Goal: Information Seeking & Learning: Learn about a topic

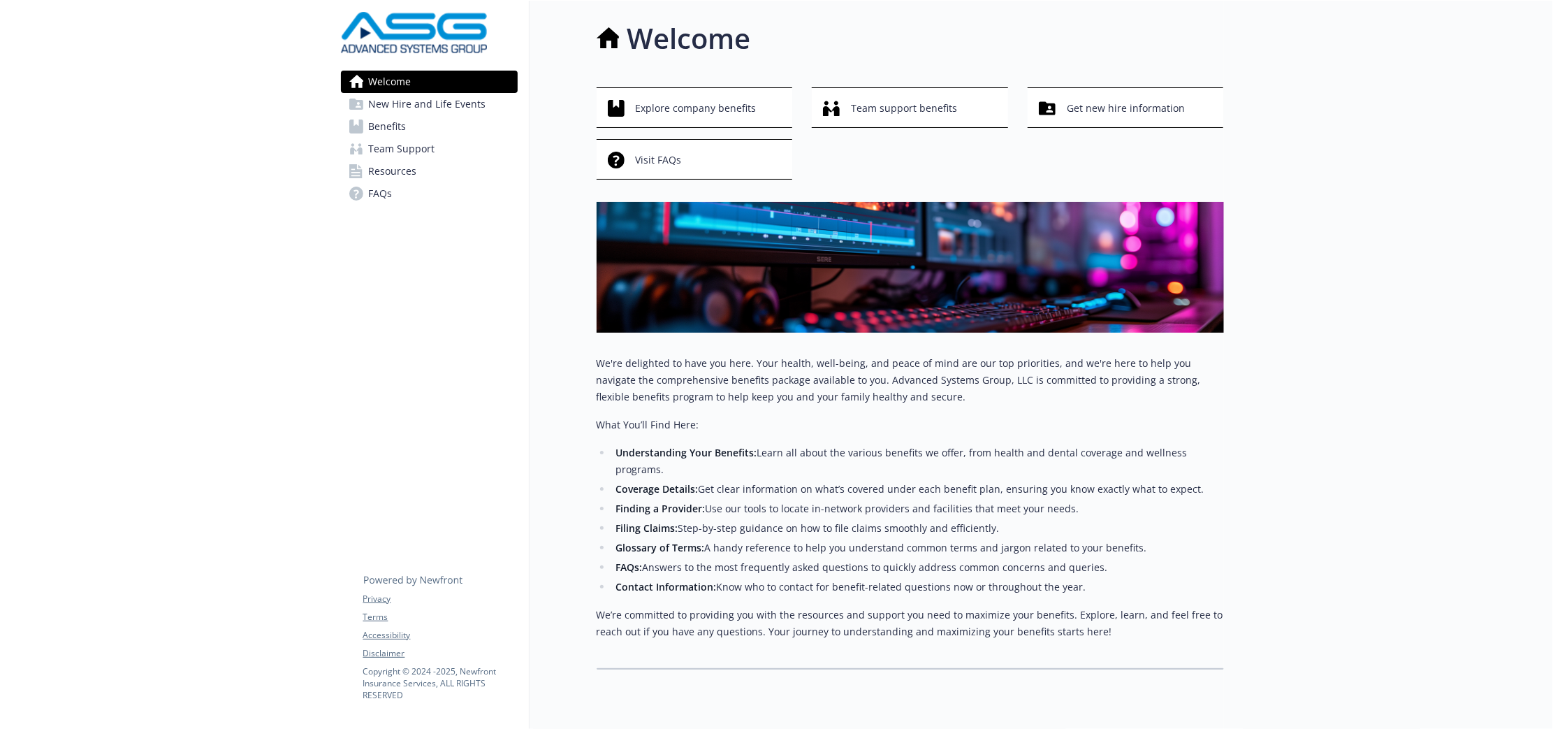
click at [474, 96] on span "New Hire and Life Events" at bounding box center [427, 104] width 117 height 22
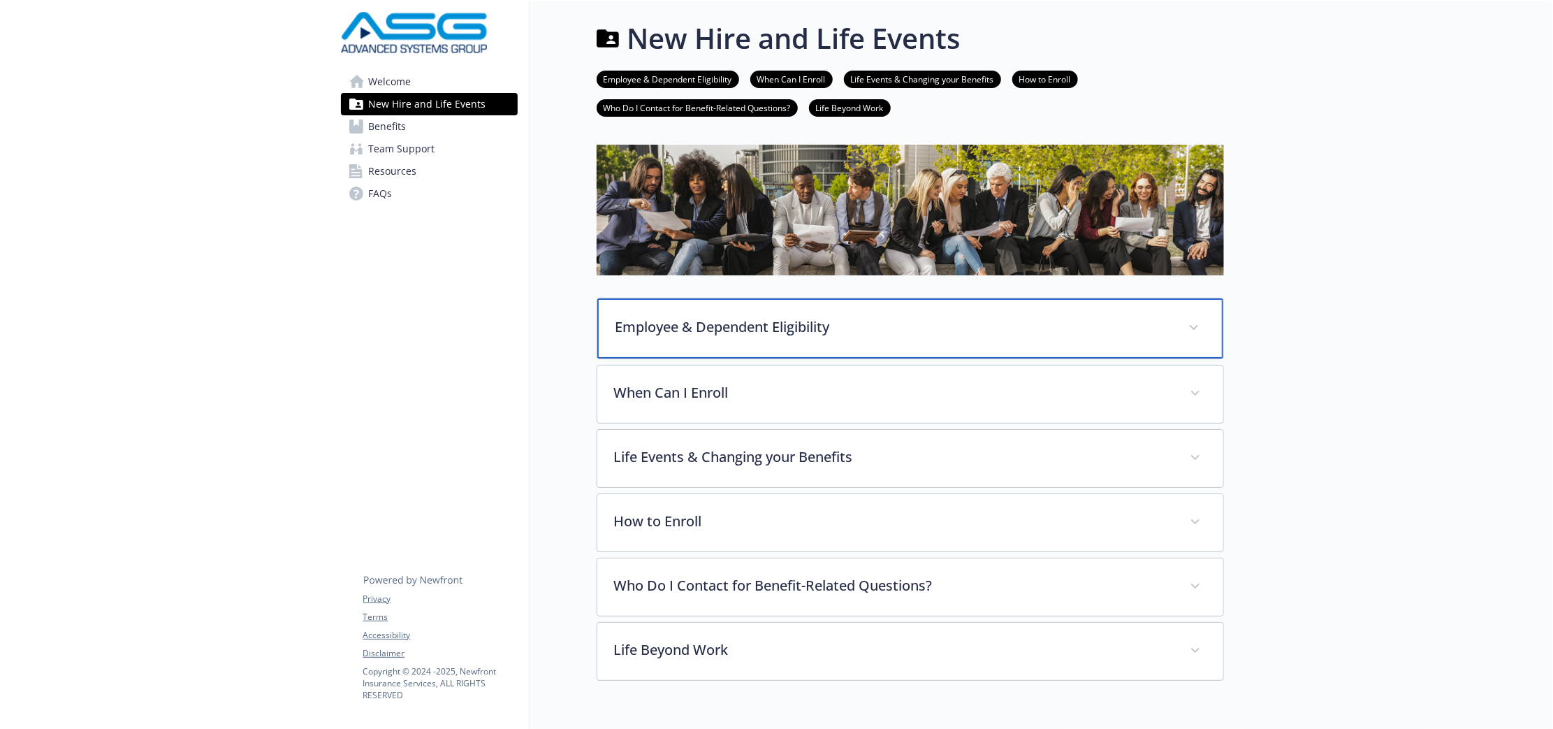
click at [688, 342] on div "Employee & Dependent Eligibility" at bounding box center [910, 328] width 626 height 60
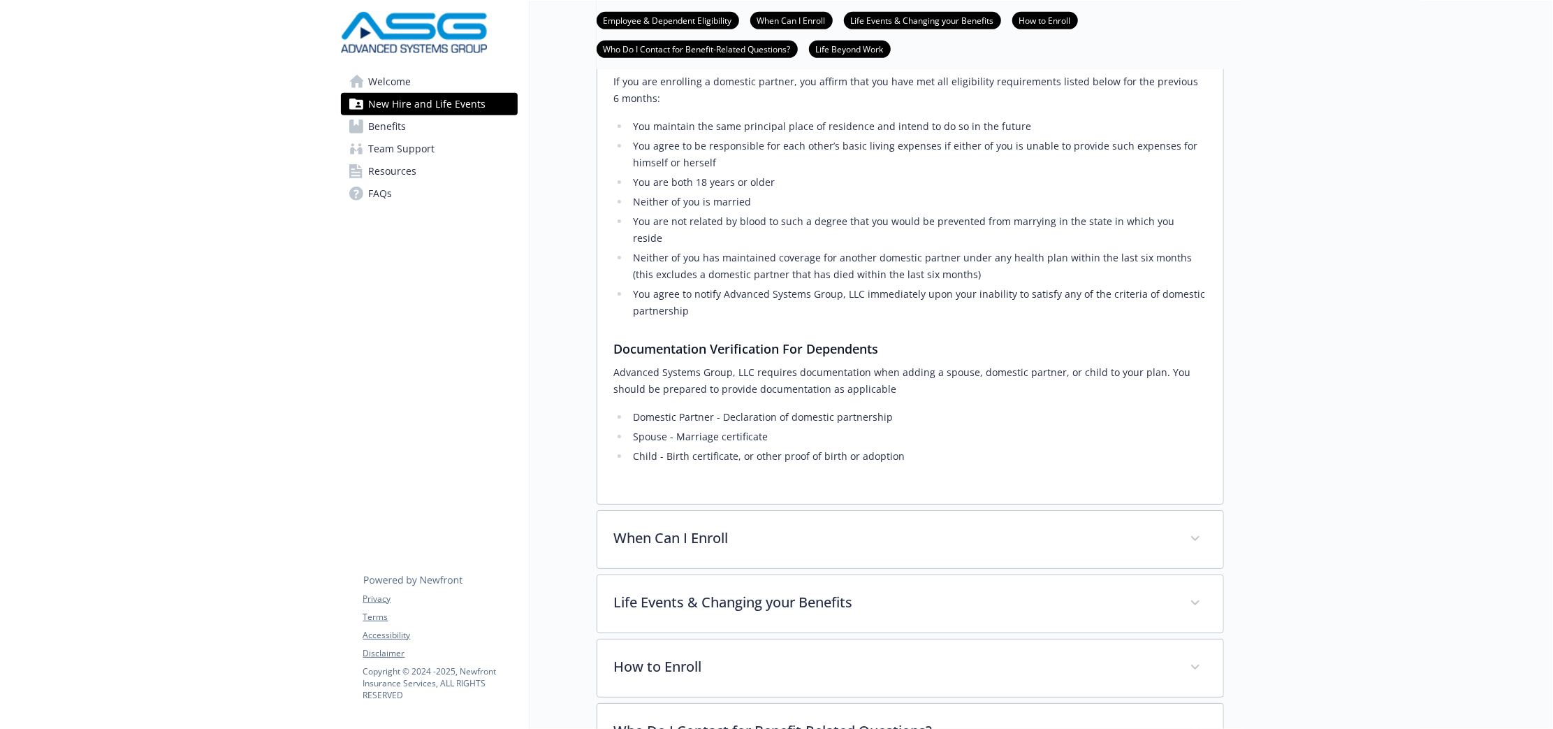
scroll to position [699, 0]
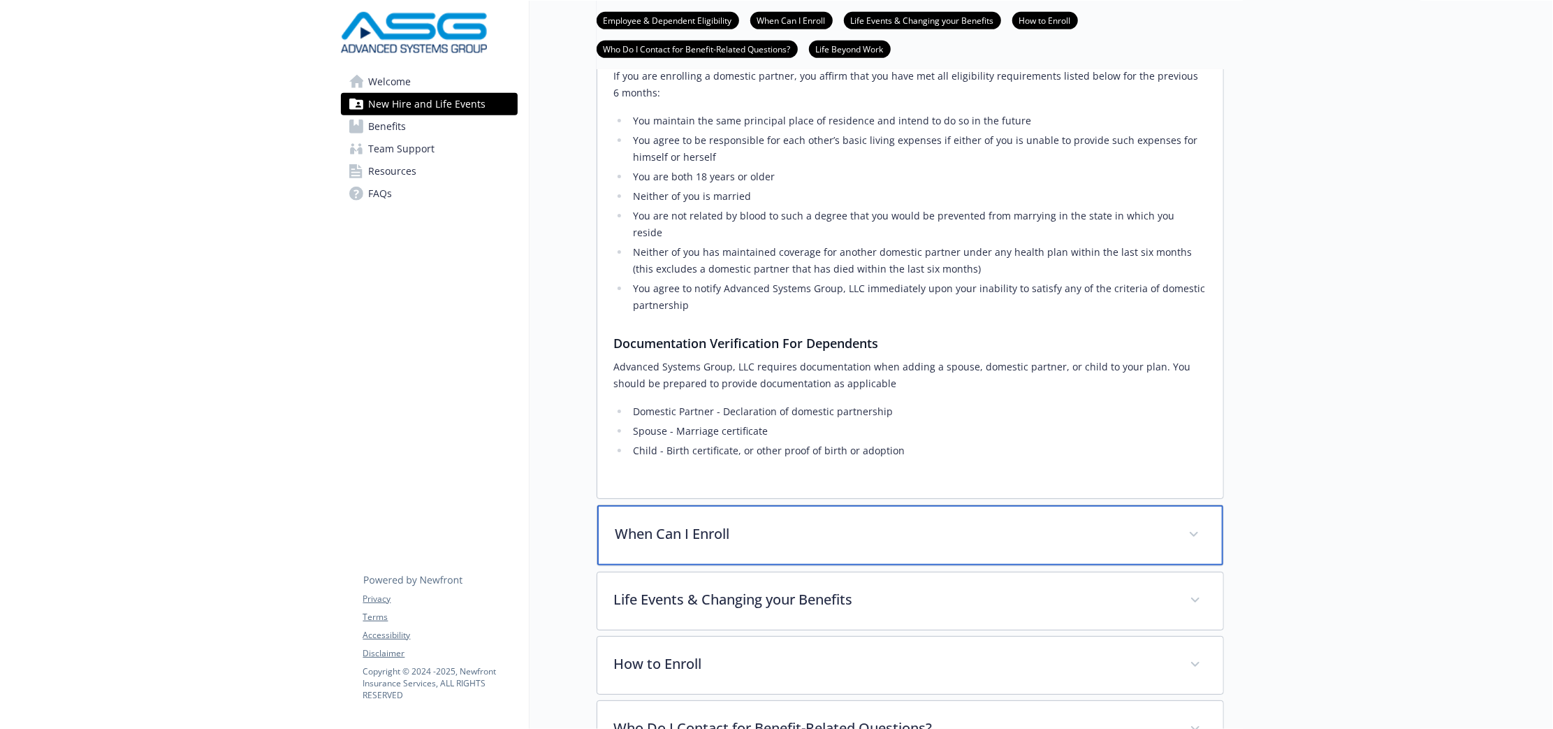
click at [815, 514] on div "When Can I Enroll" at bounding box center [910, 535] width 626 height 60
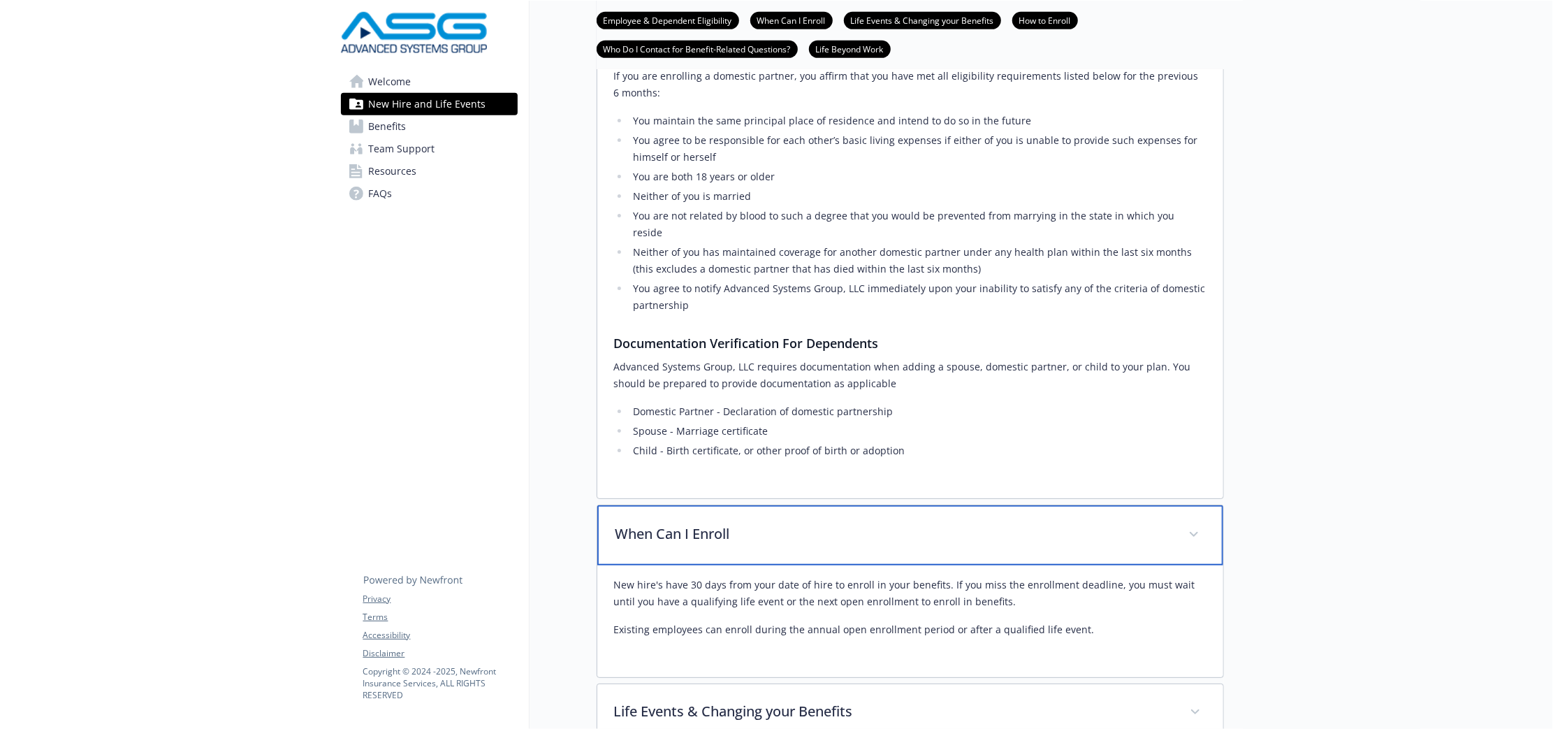
scroll to position [961, 0]
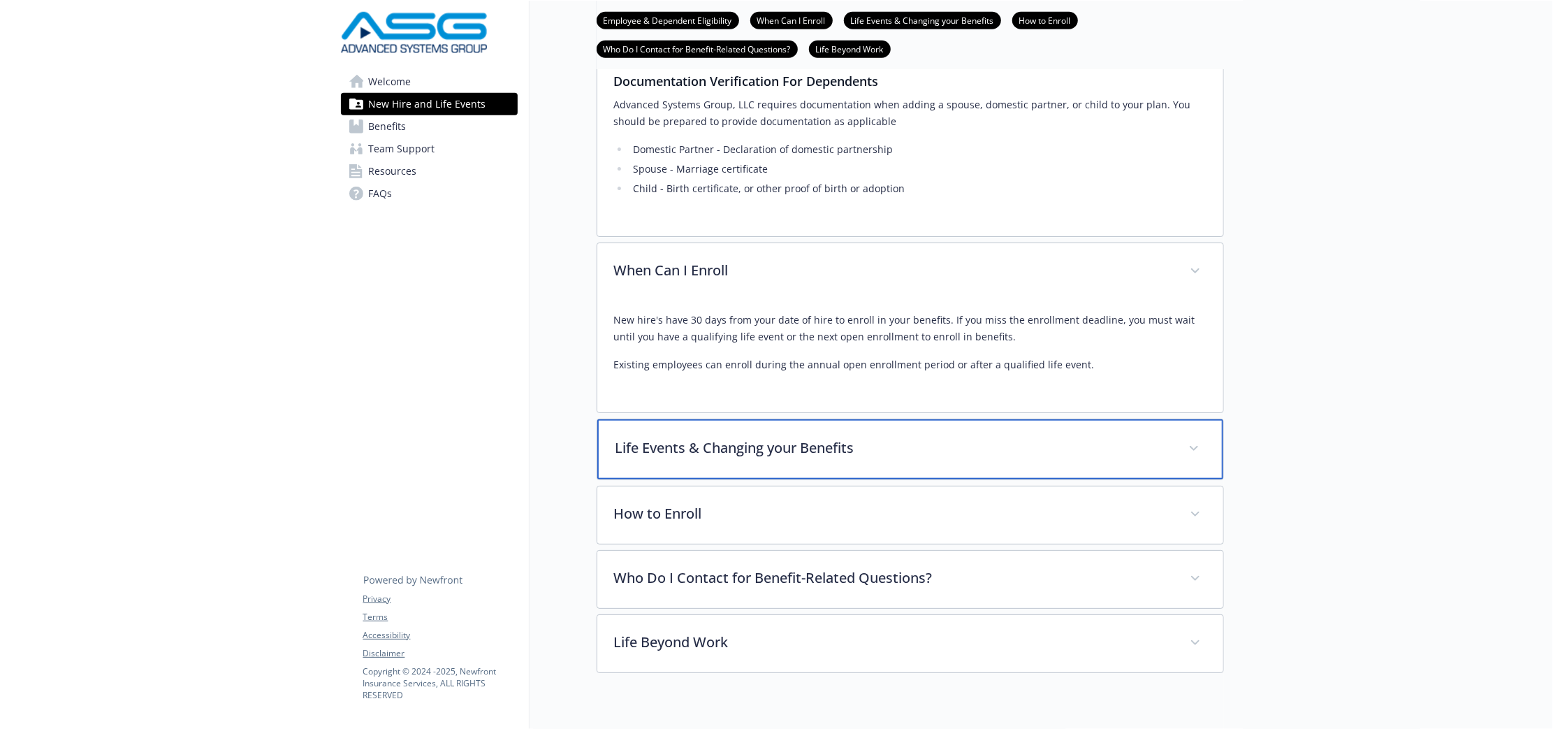
click at [805, 433] on div "Life Events & Changing your Benefits" at bounding box center [910, 449] width 626 height 60
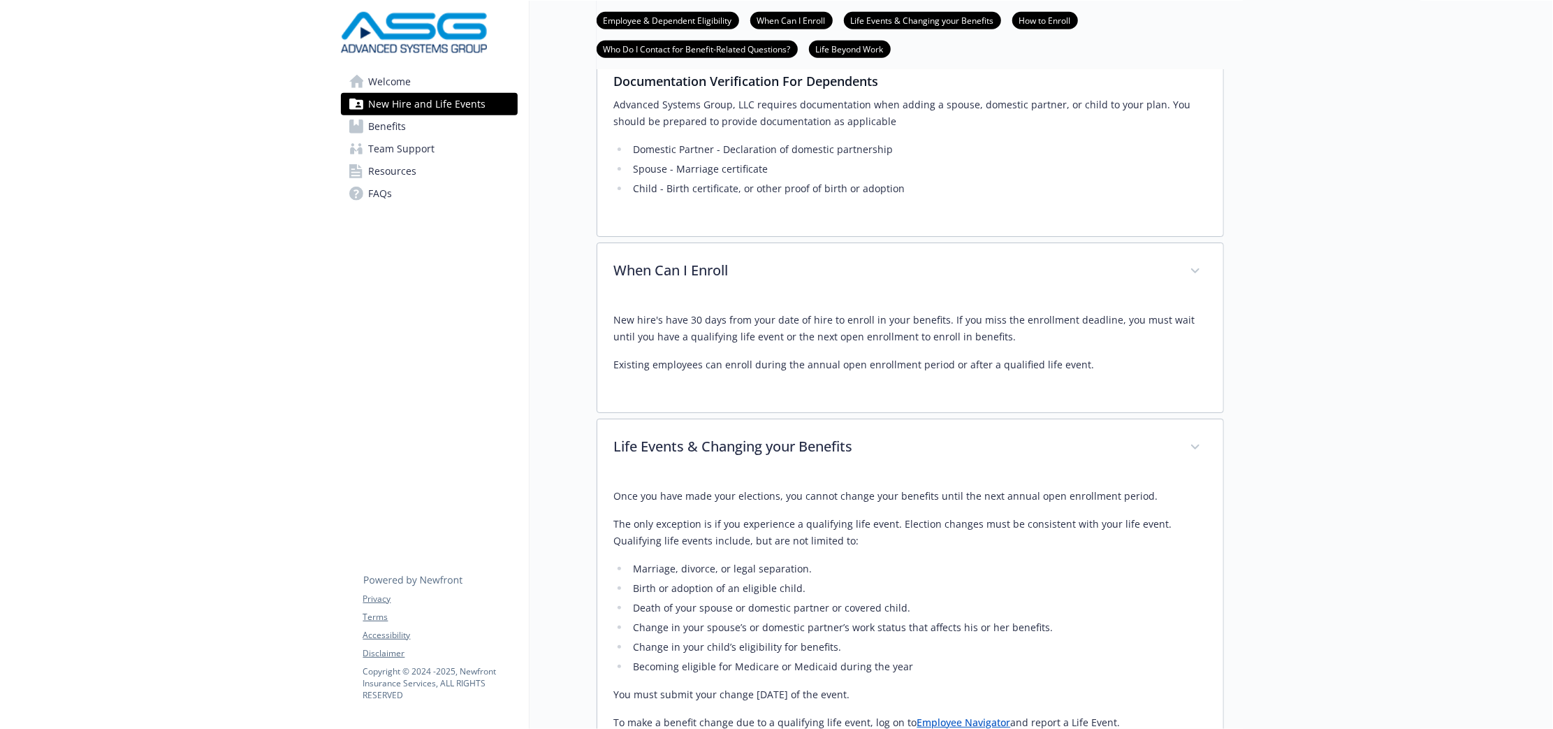
click at [1322, 196] on div at bounding box center [1389, 91] width 330 height 2102
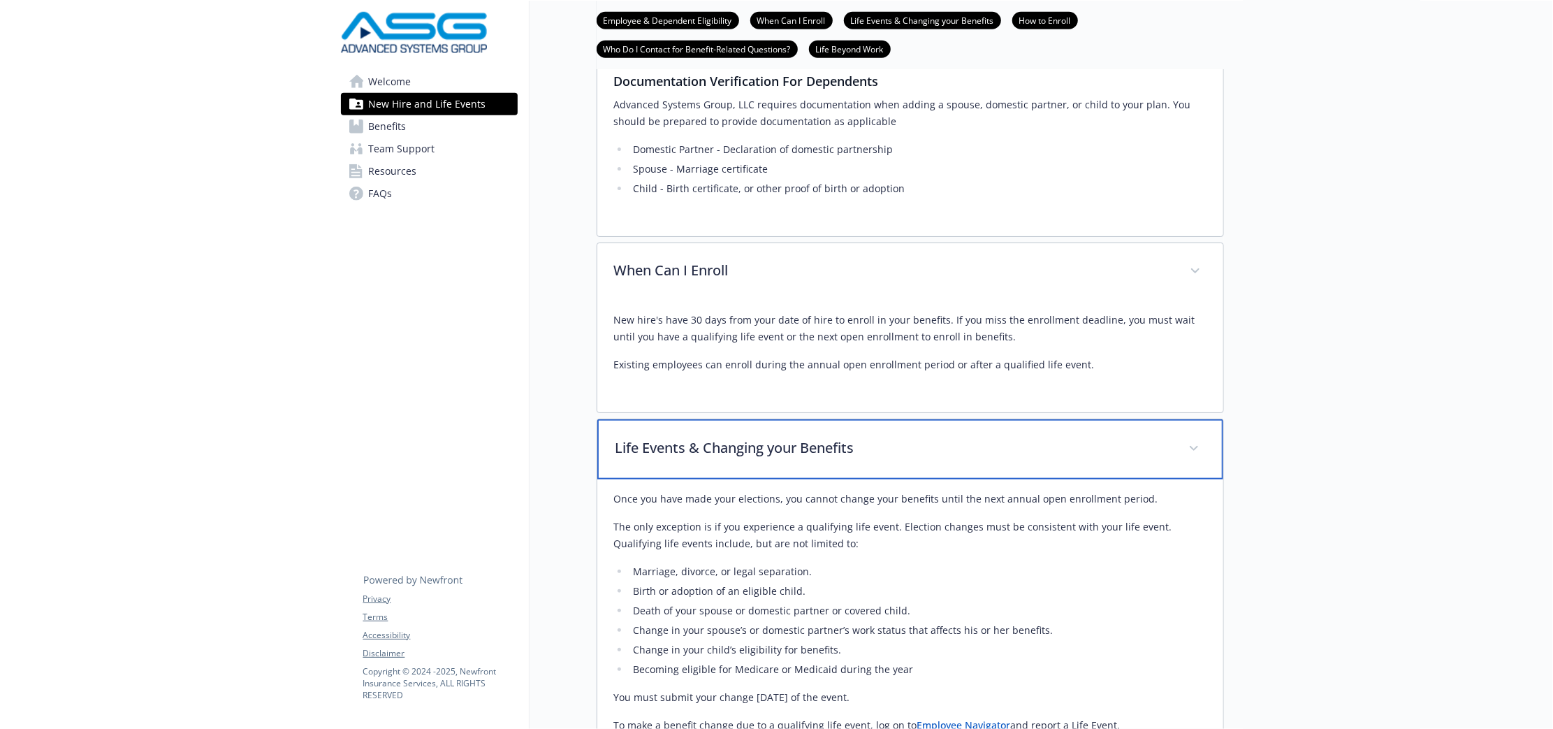
click at [1049, 419] on div "Life Events & Changing your Benefits" at bounding box center [910, 449] width 626 height 60
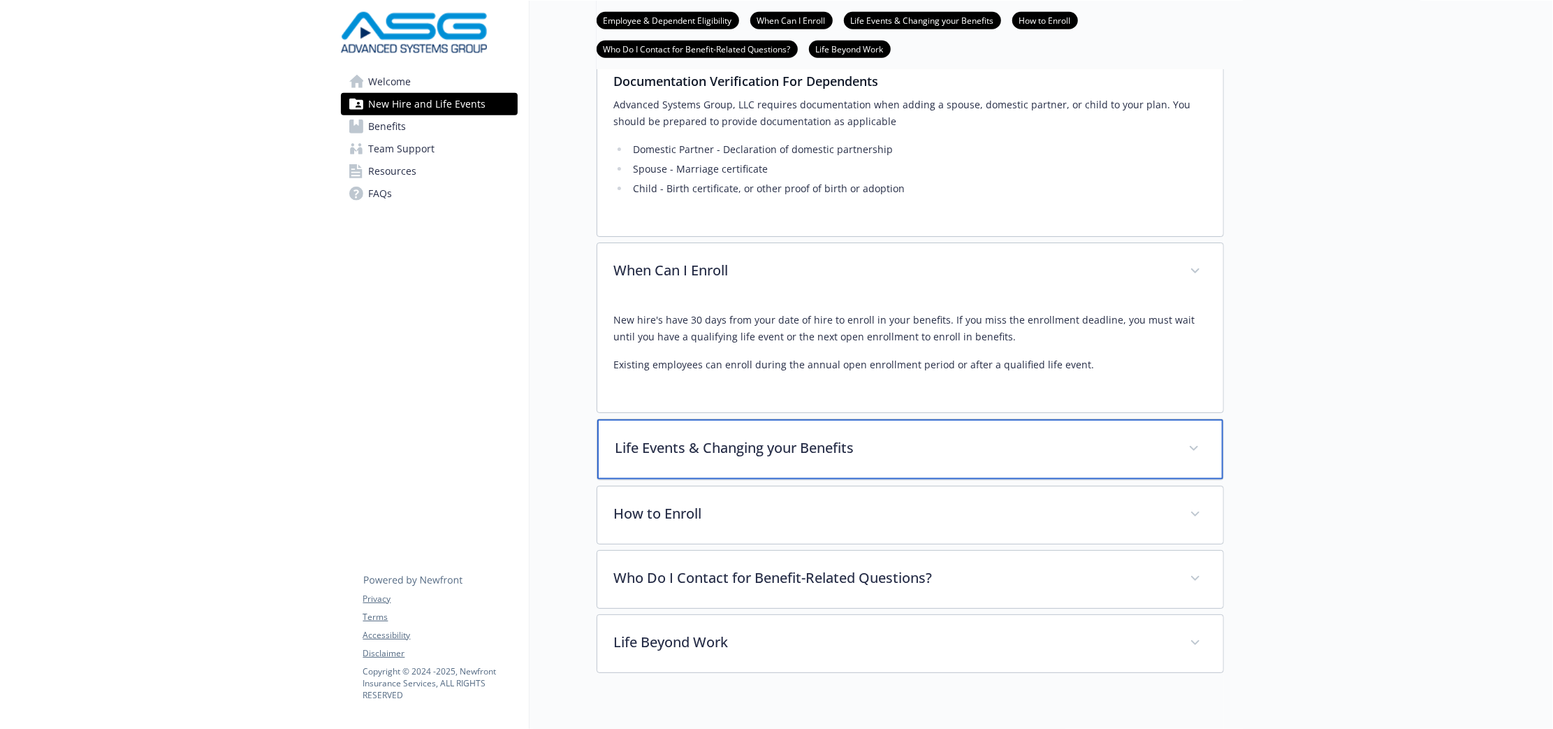
click at [1048, 419] on div "Life Events & Changing your Benefits" at bounding box center [910, 449] width 626 height 60
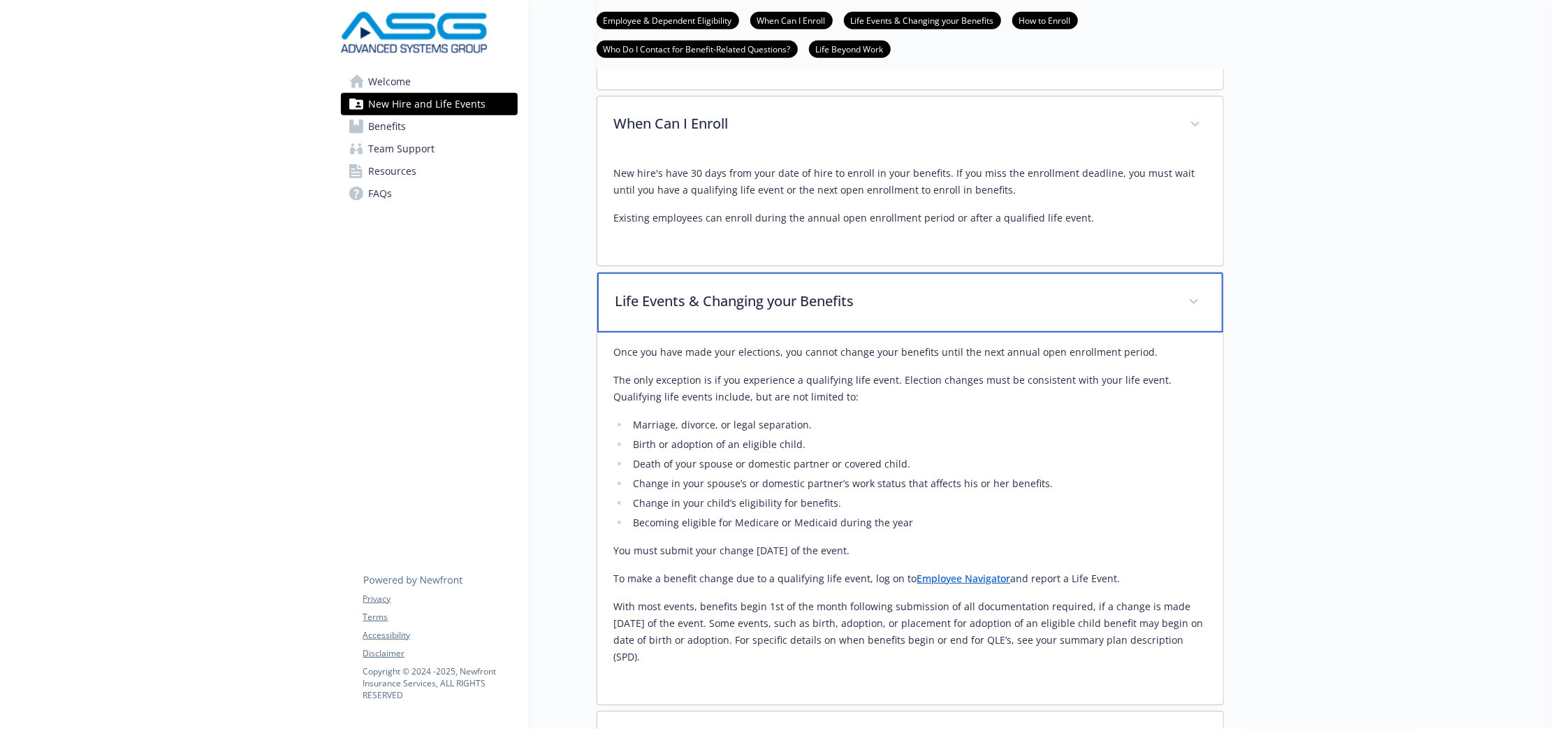
scroll to position [1135, 0]
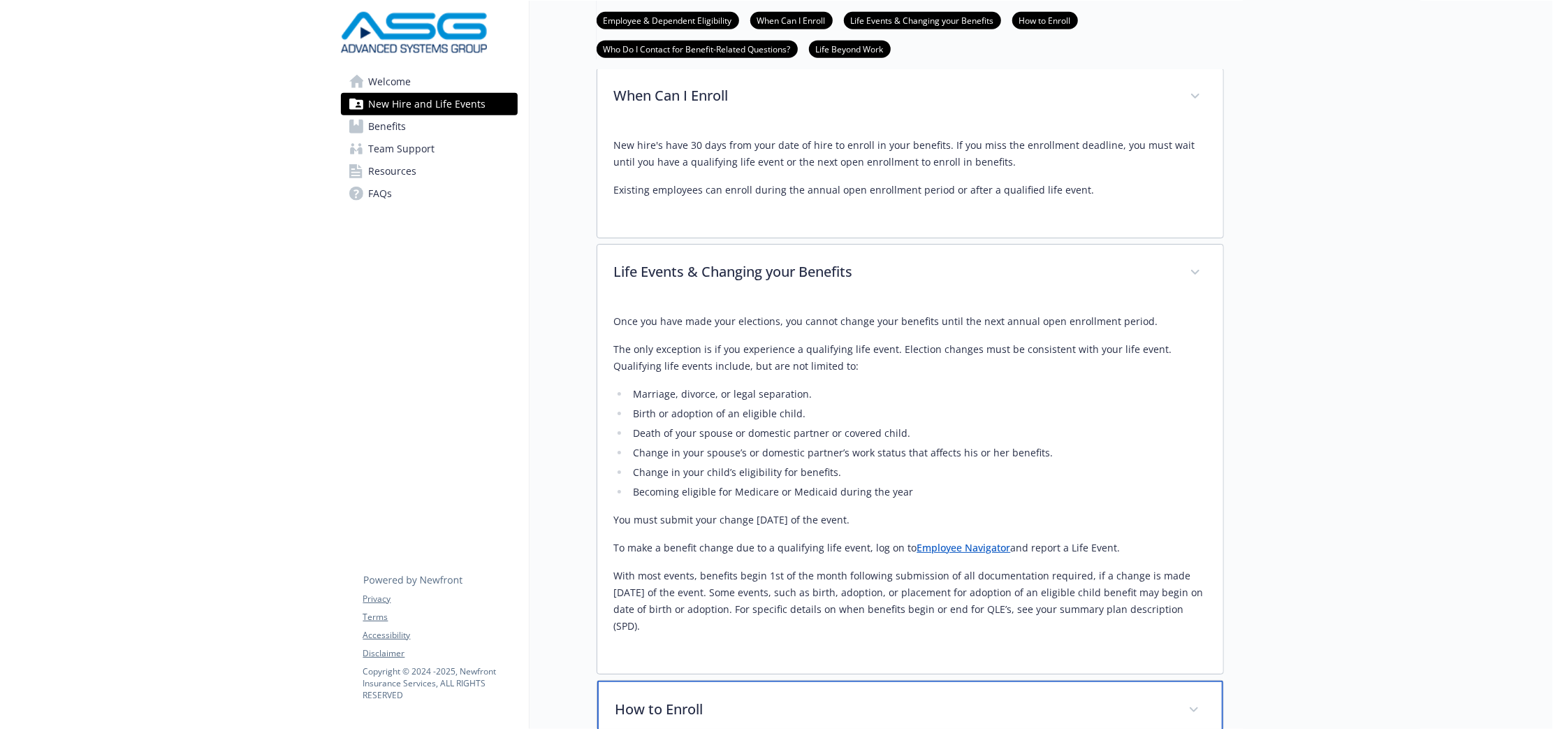
click at [973, 699] on p "How to Enroll" at bounding box center [894, 709] width 556 height 21
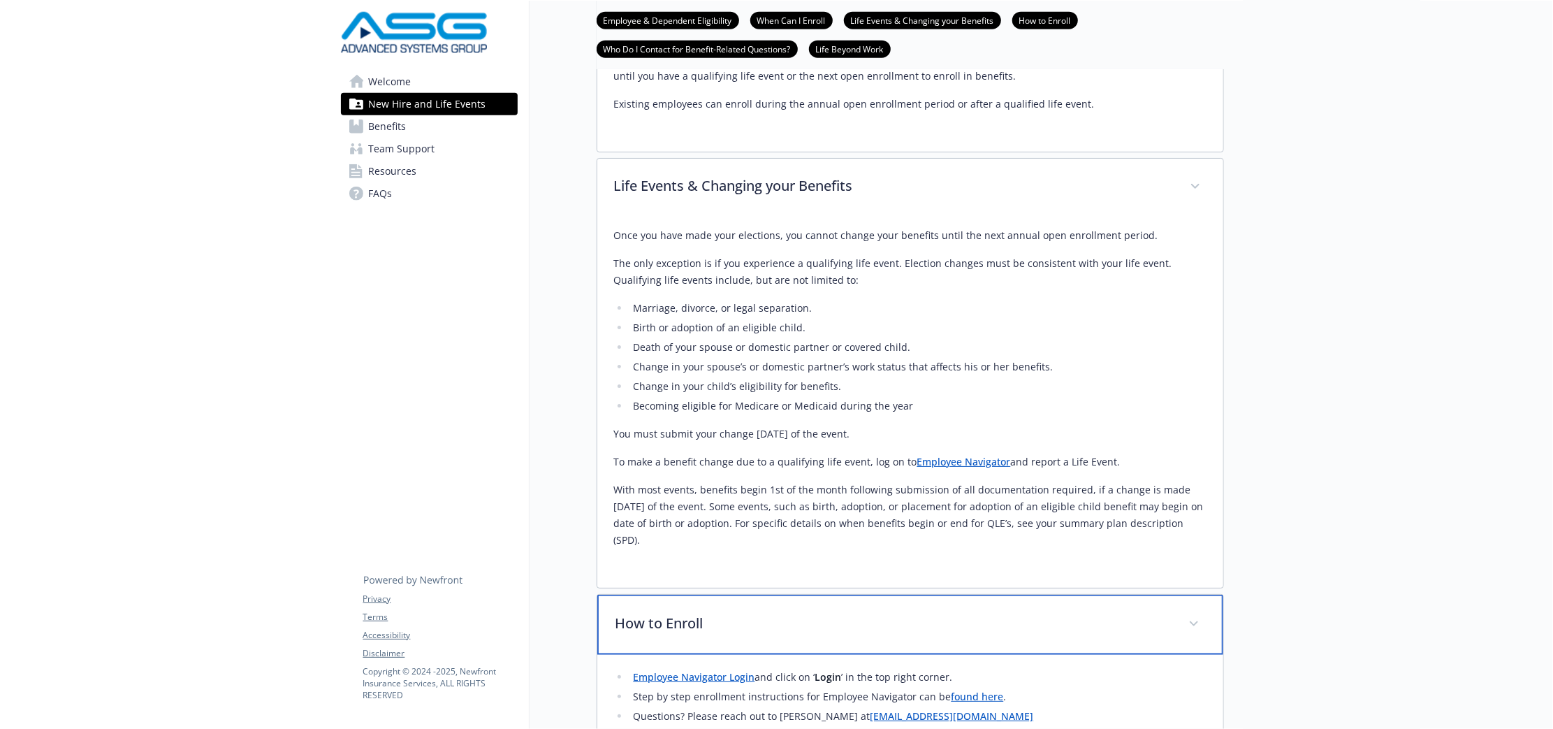
scroll to position [1397, 0]
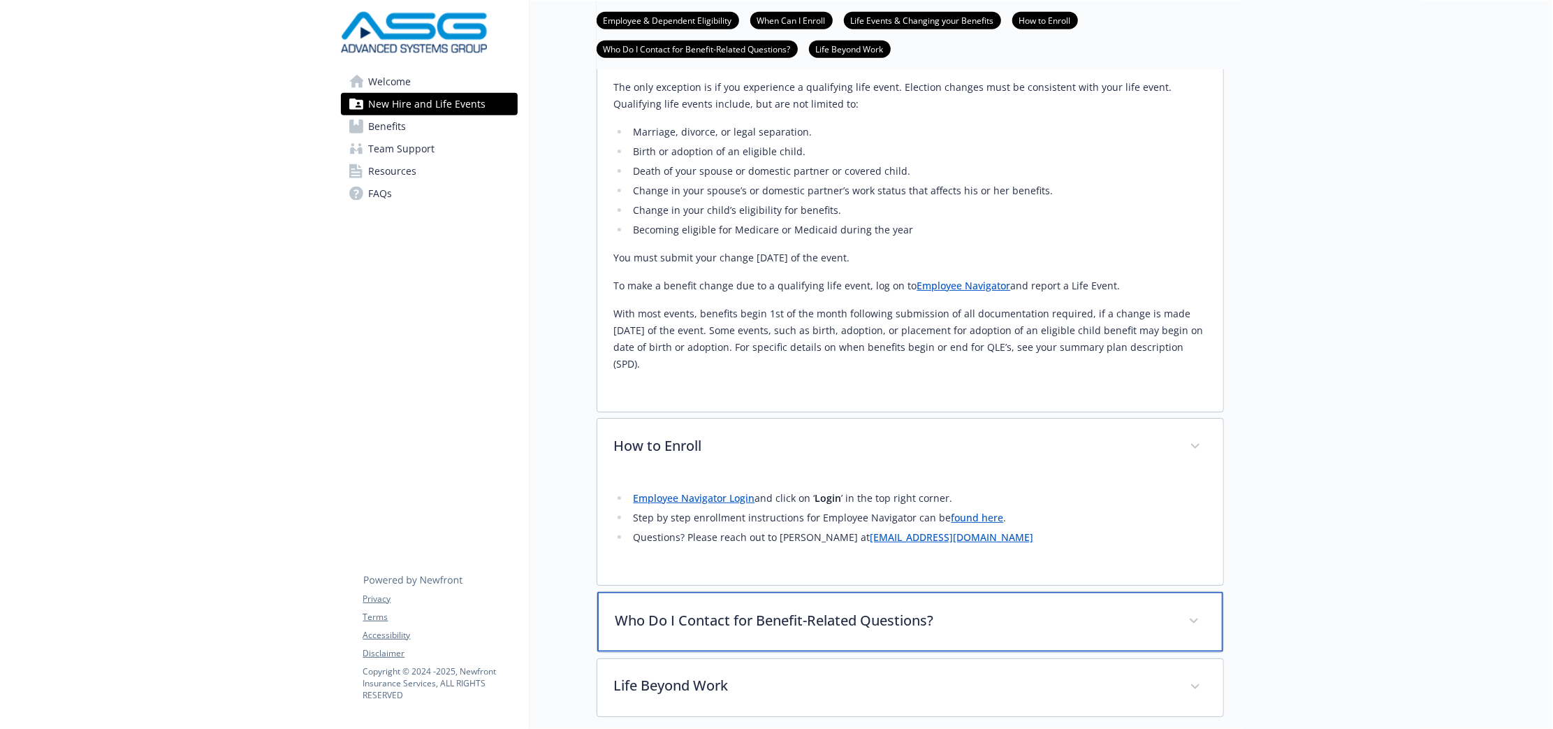
click at [930, 610] on p "Who Do I Contact for Benefit-Related Questions?" at bounding box center [894, 620] width 556 height 21
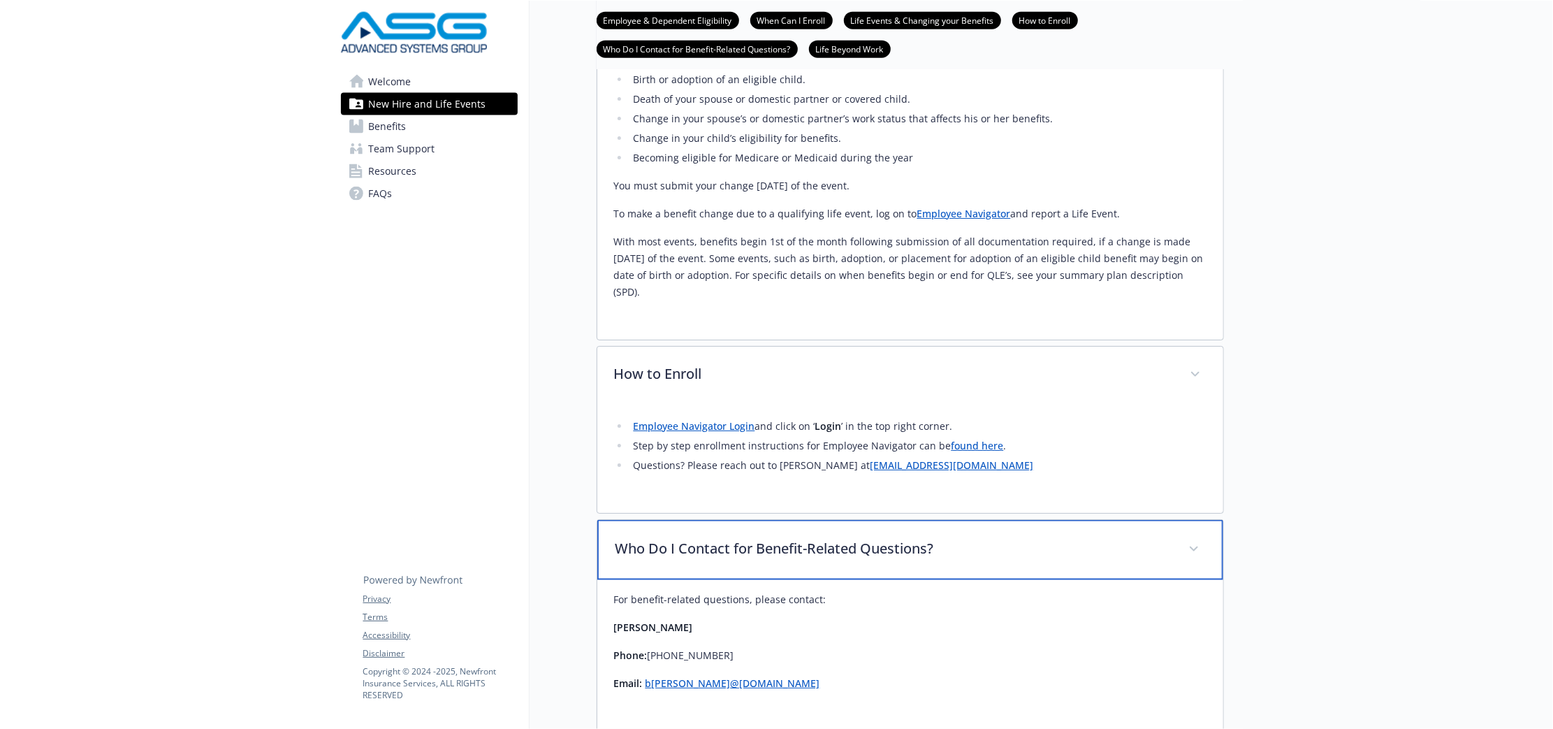
scroll to position [1598, 0]
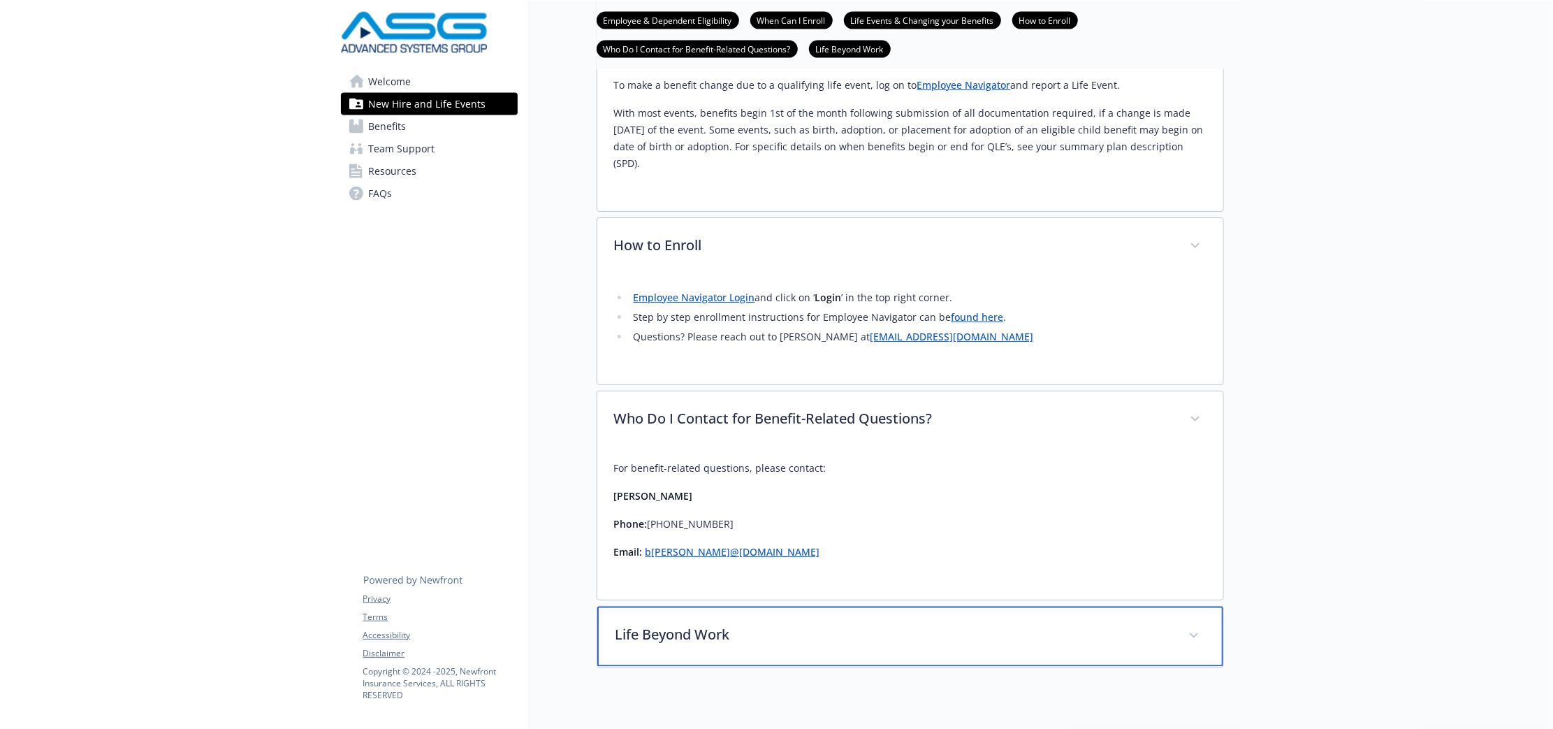
click at [900, 606] on div "Life Beyond Work" at bounding box center [910, 636] width 626 height 60
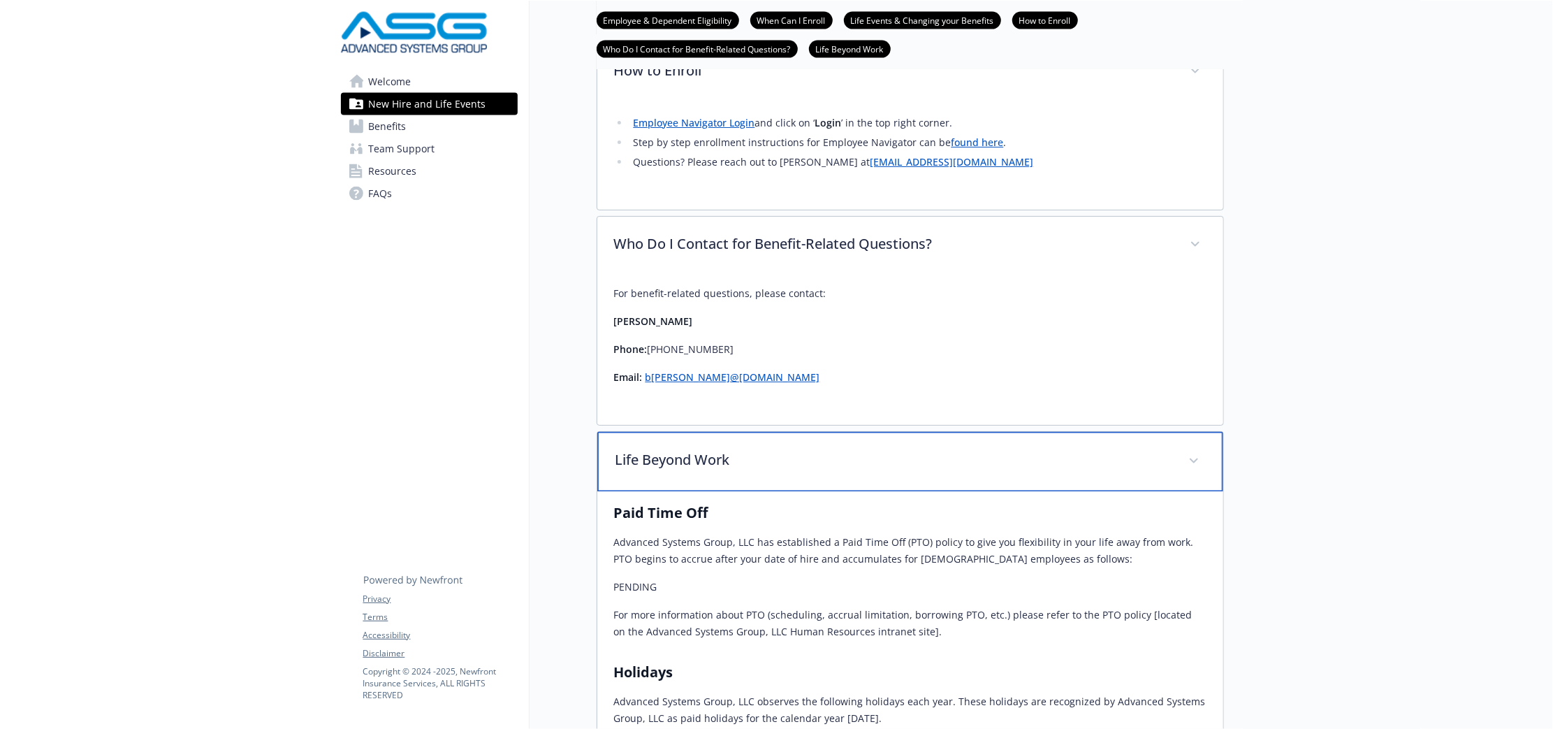
scroll to position [2035, 0]
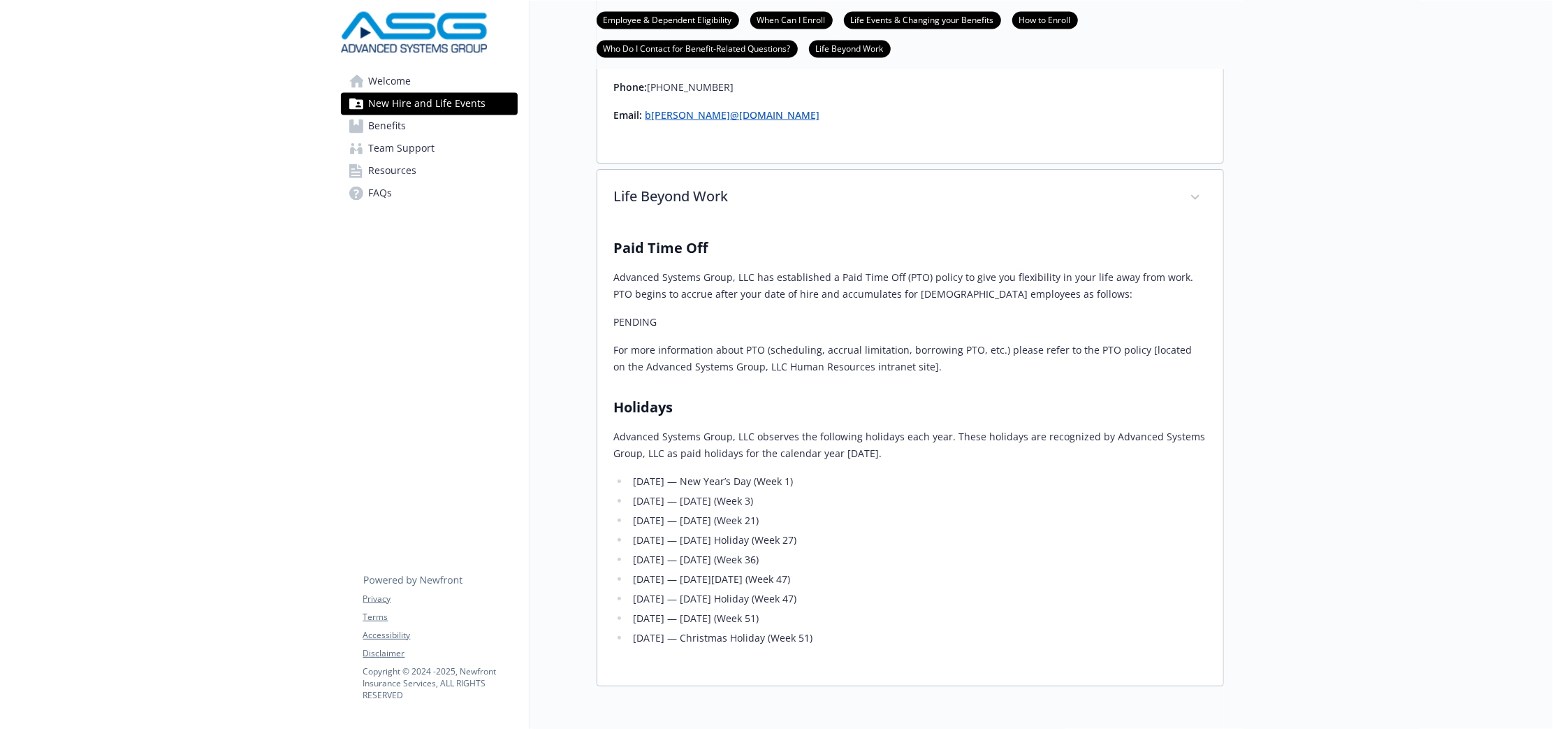
click at [397, 114] on span "New Hire and Life Events" at bounding box center [427, 104] width 117 height 22
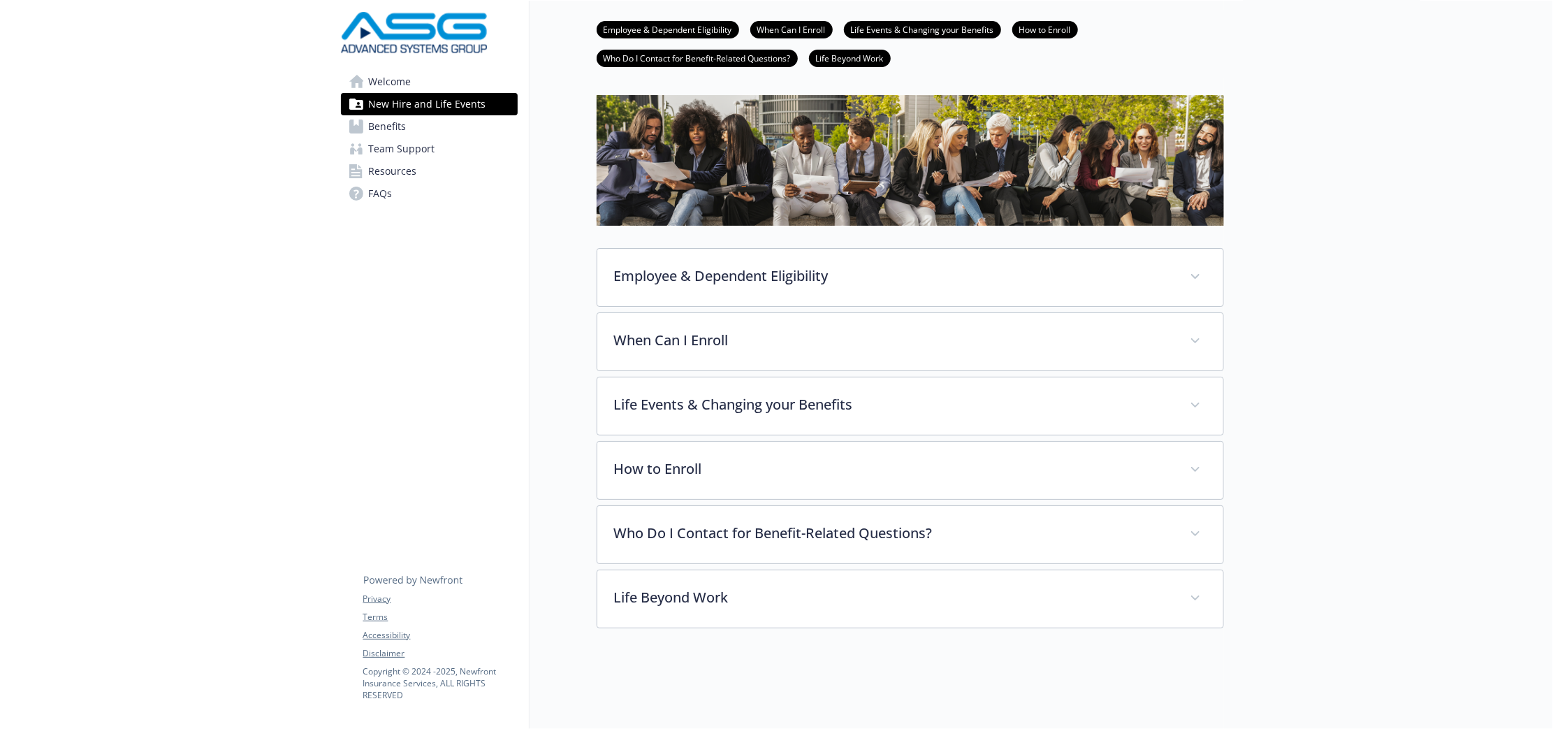
click at [407, 131] on link "Benefits" at bounding box center [429, 126] width 177 height 22
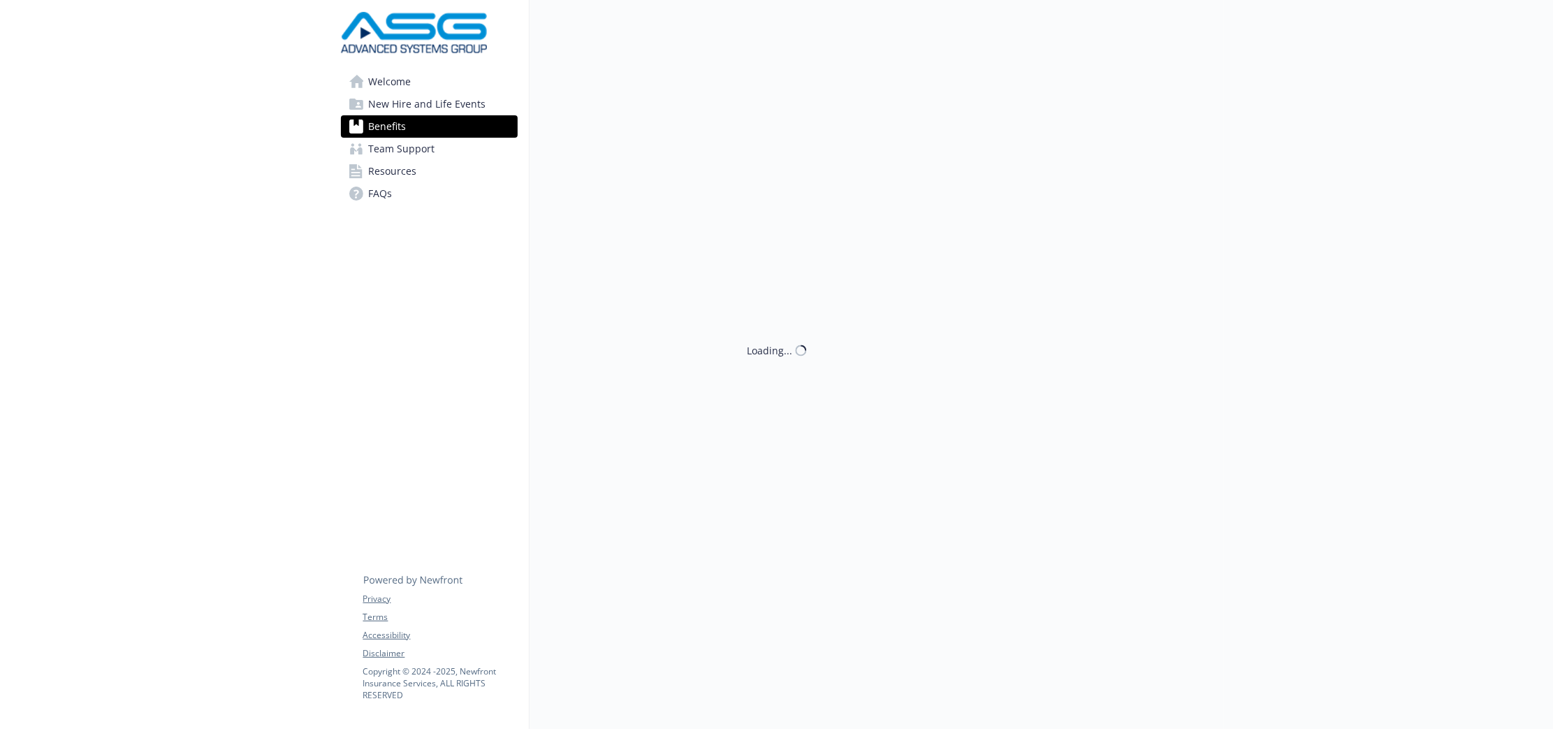
scroll to position [63, 0]
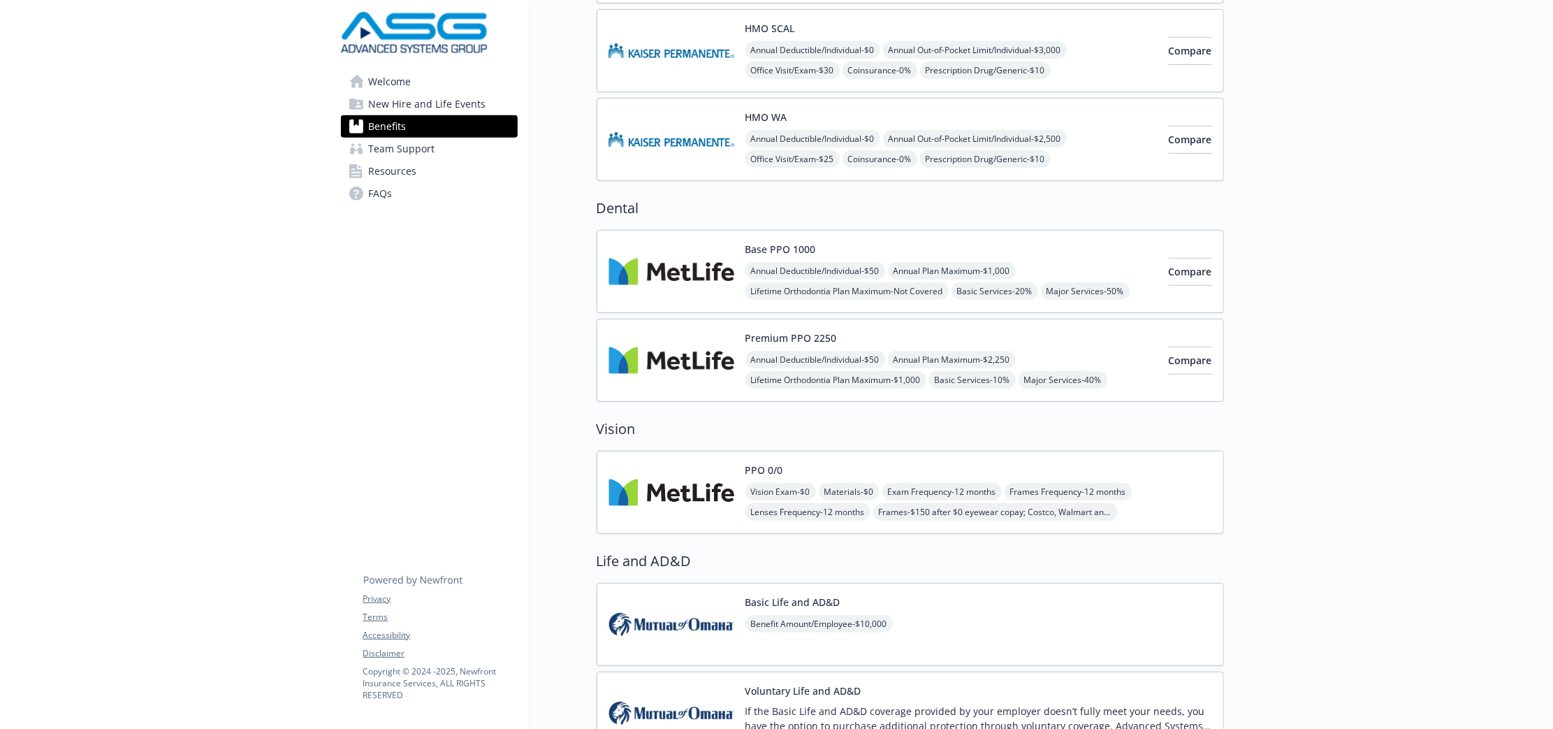
click at [702, 350] on img at bounding box center [672, 359] width 126 height 59
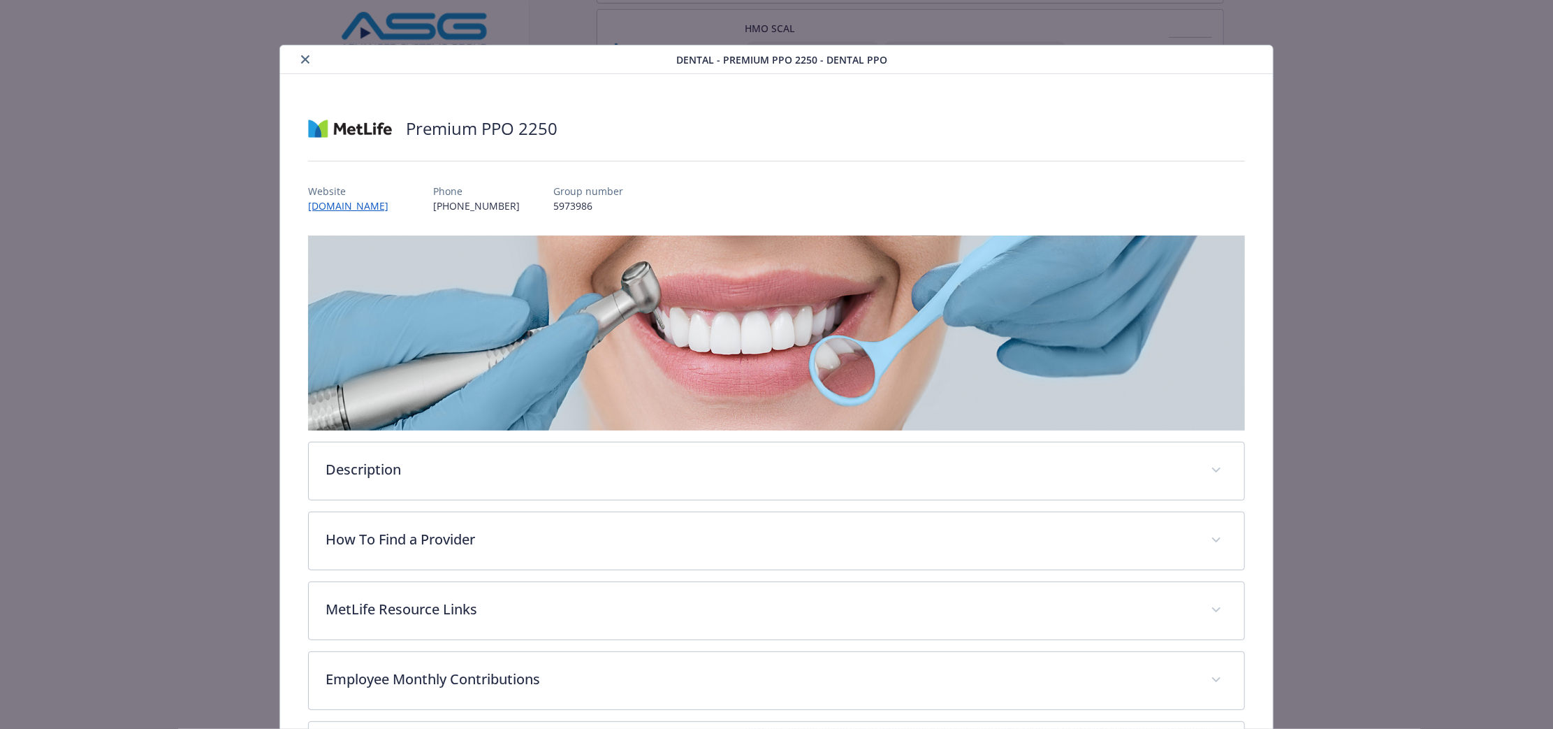
scroll to position [198, 0]
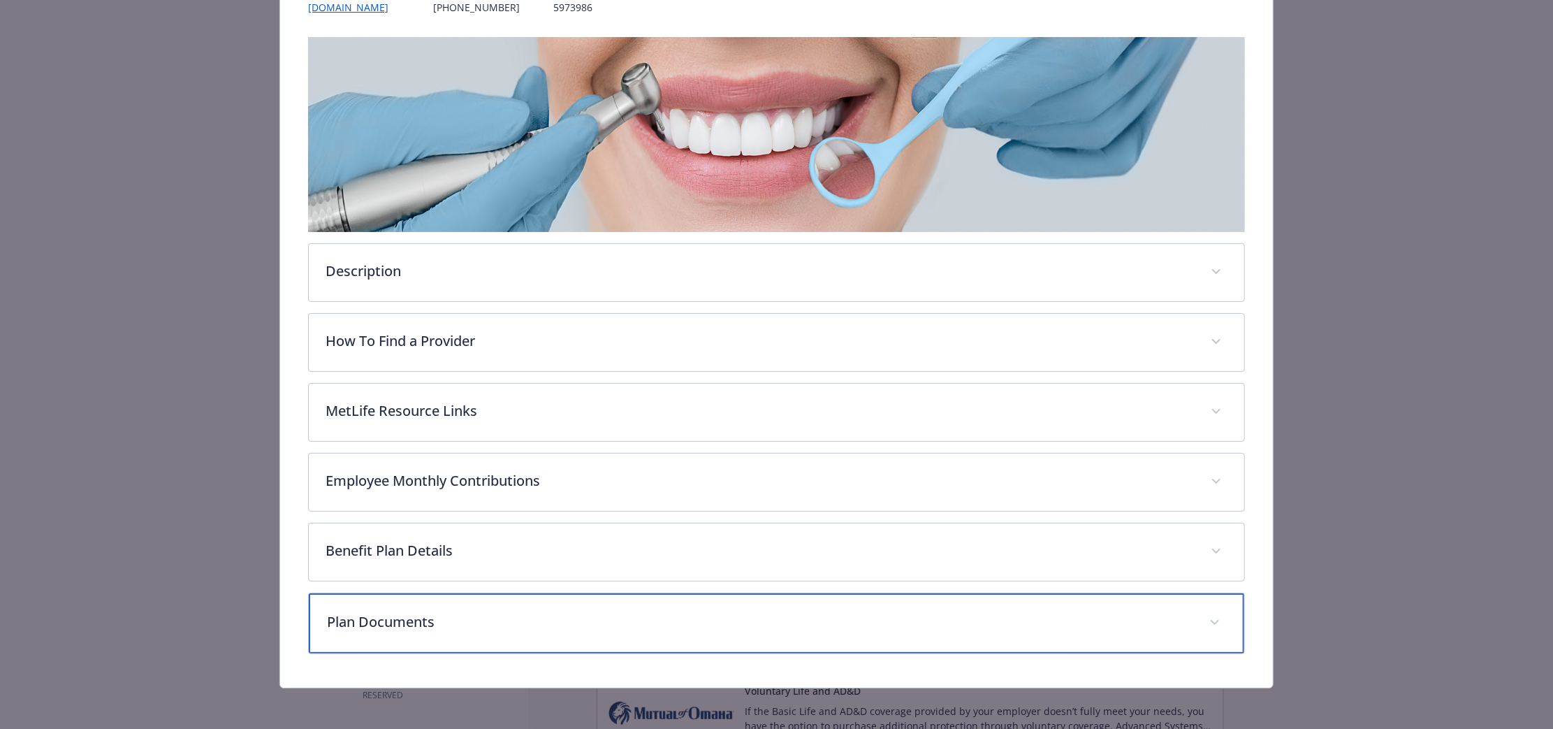
click at [602, 645] on div "Plan Documents" at bounding box center [777, 623] width 936 height 60
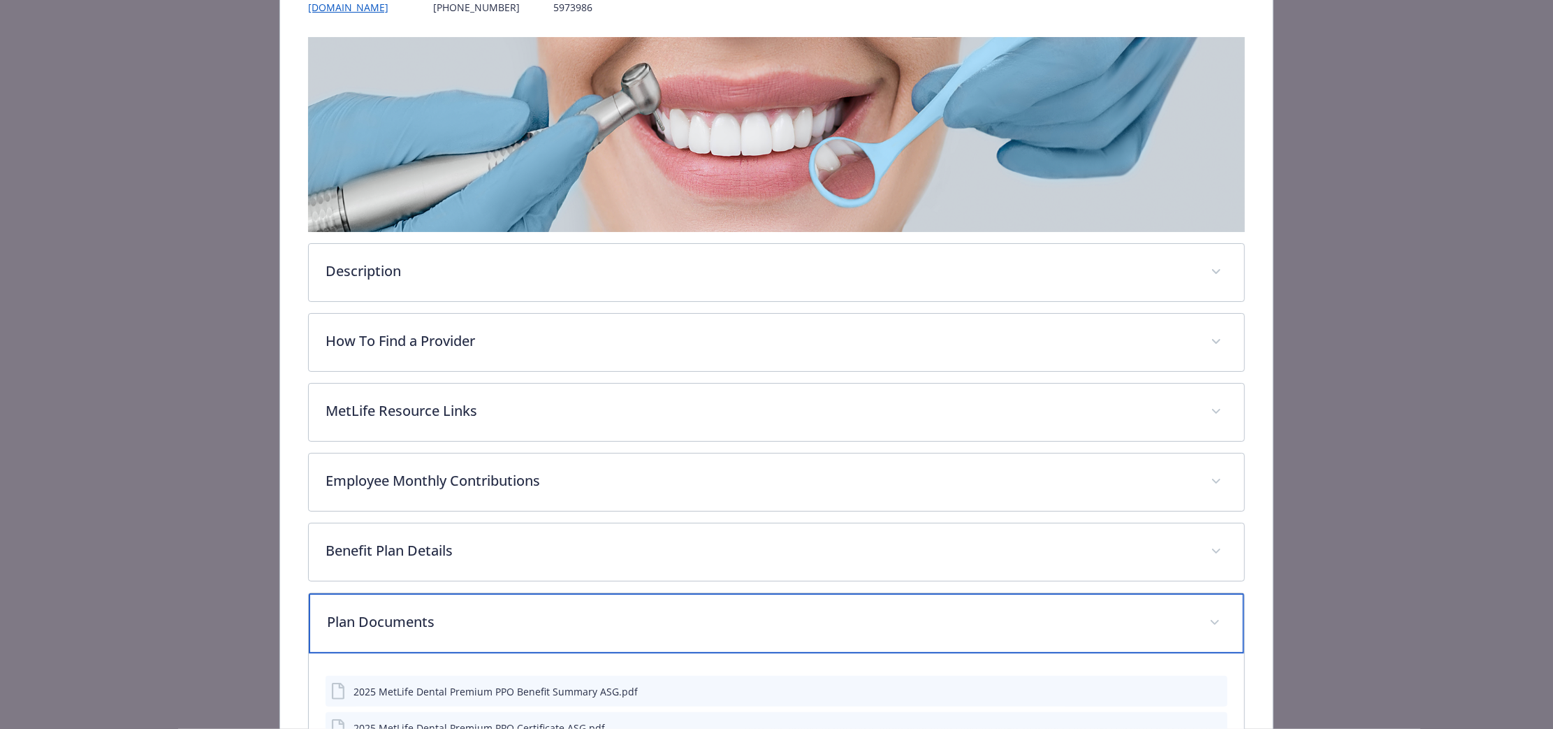
scroll to position [354, 0]
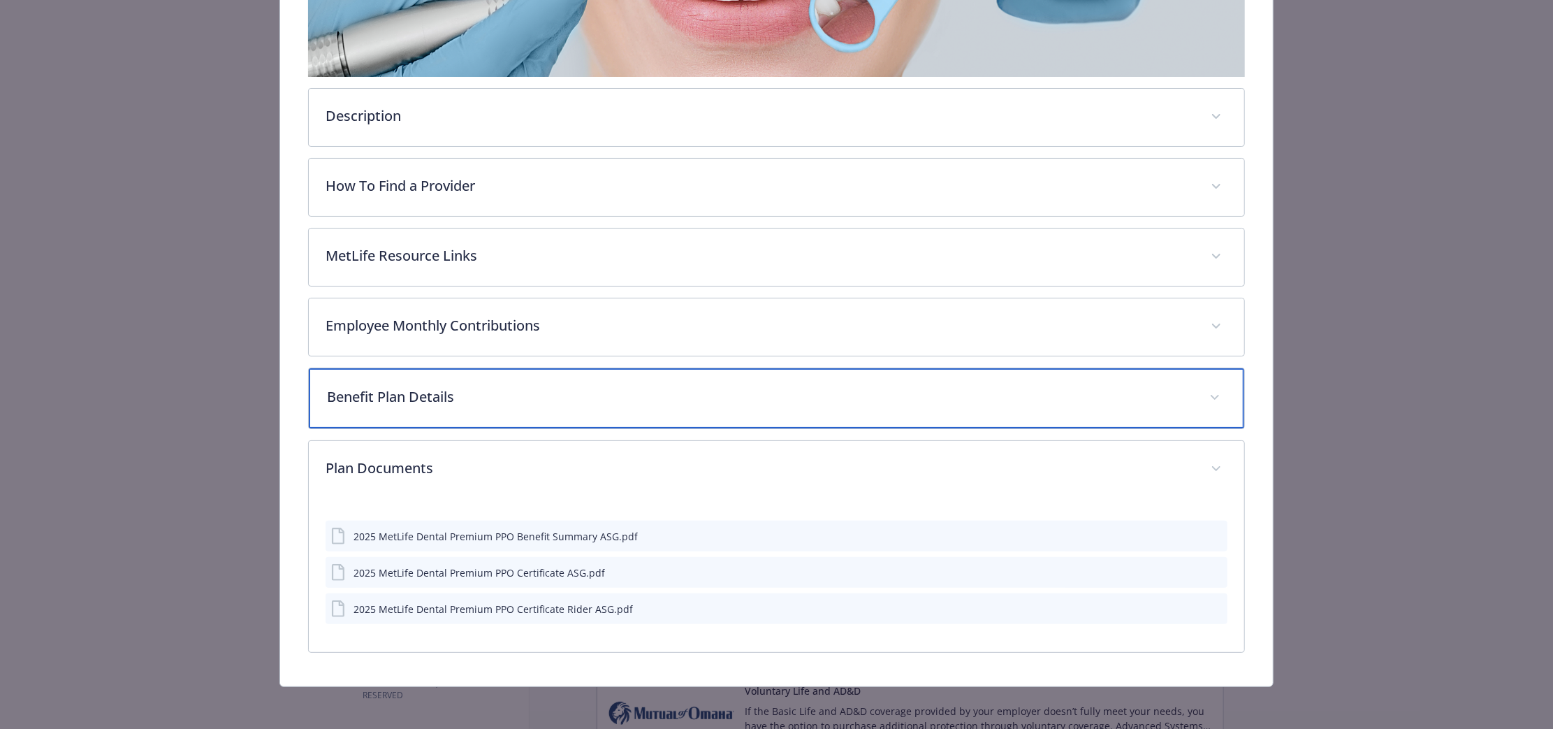
click at [618, 407] on div "Benefit Plan Details" at bounding box center [777, 398] width 936 height 60
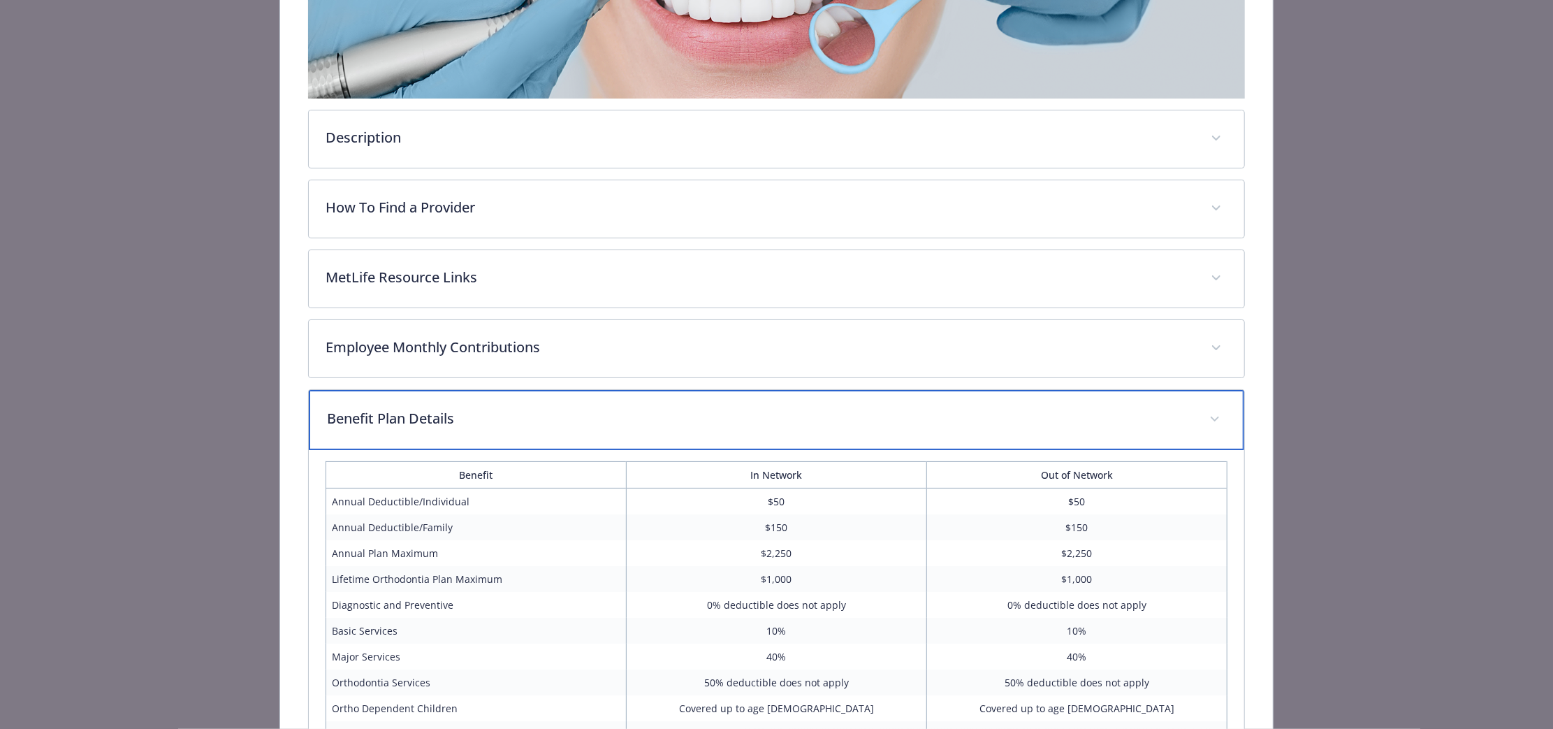
scroll to position [330, 0]
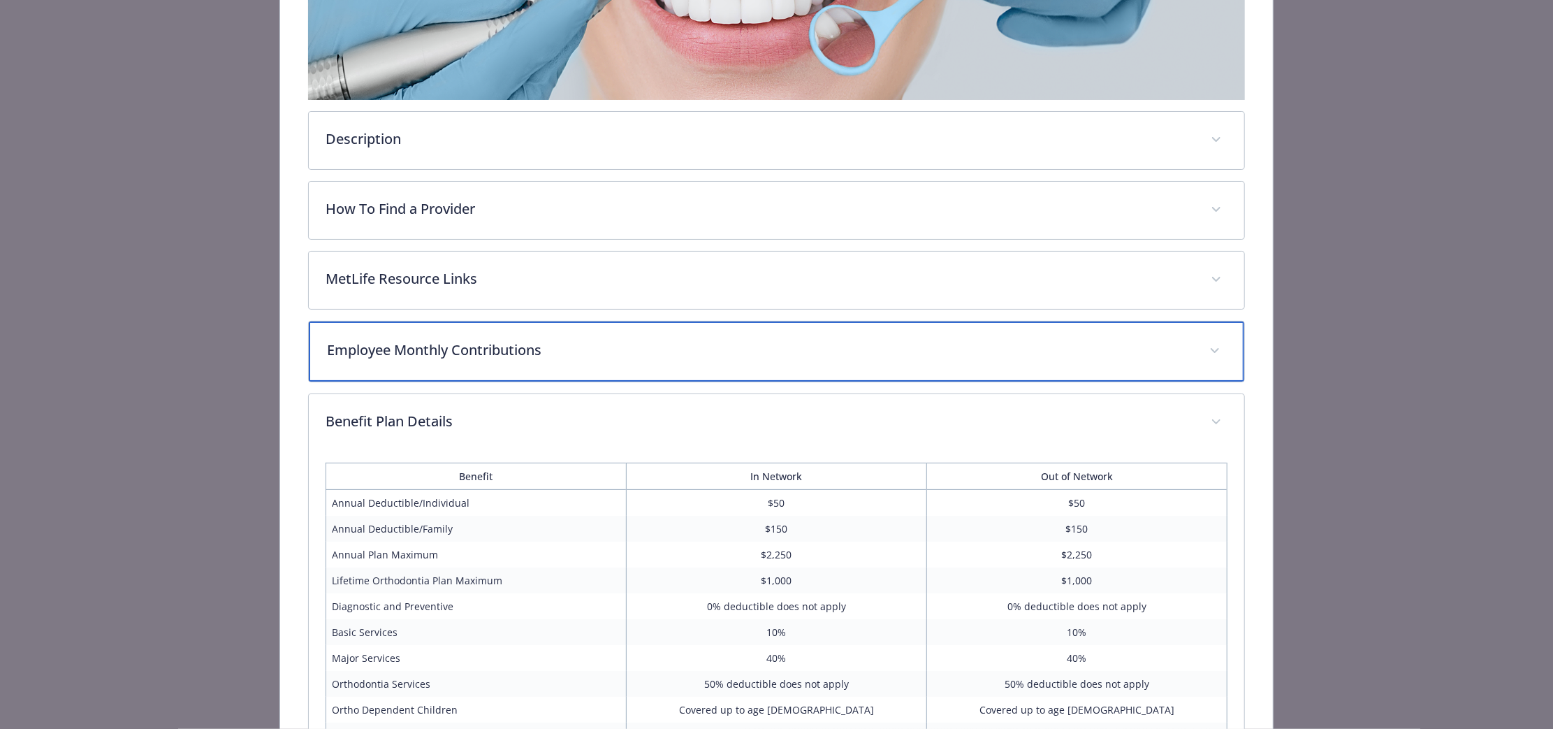
click at [607, 349] on p "Employee Monthly Contributions" at bounding box center [760, 350] width 866 height 21
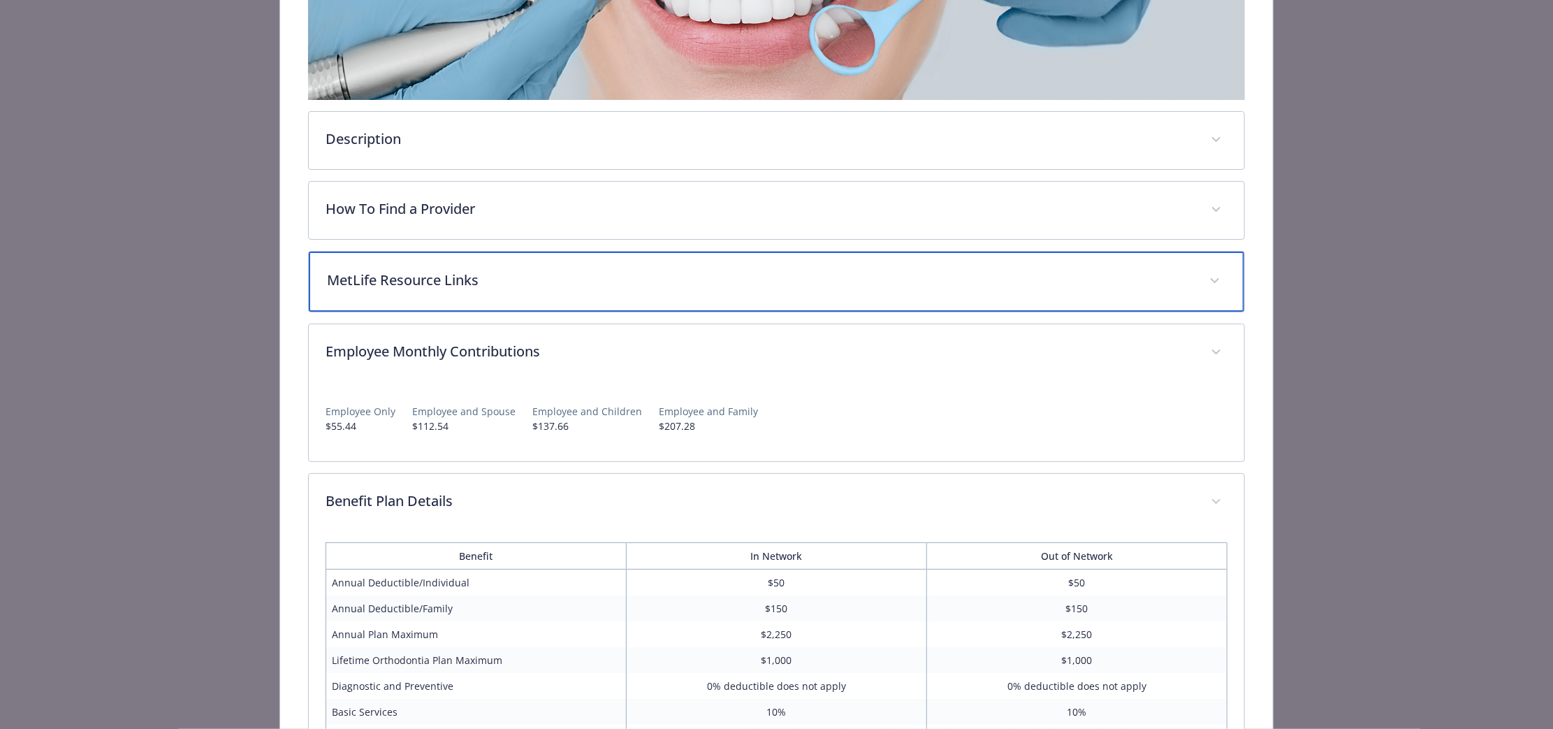
click at [594, 297] on div "MetLife Resource Links" at bounding box center [777, 282] width 936 height 60
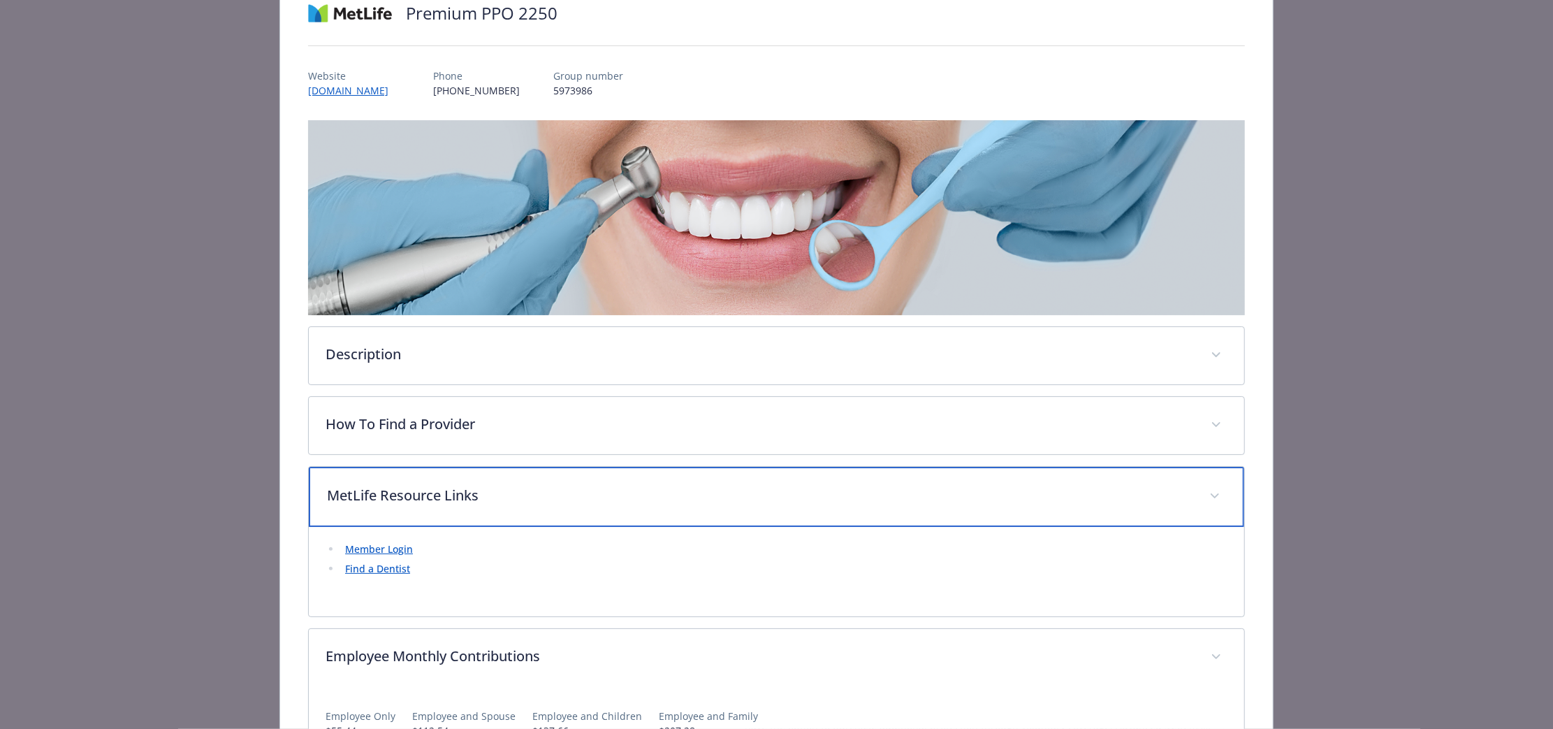
scroll to position [0, 0]
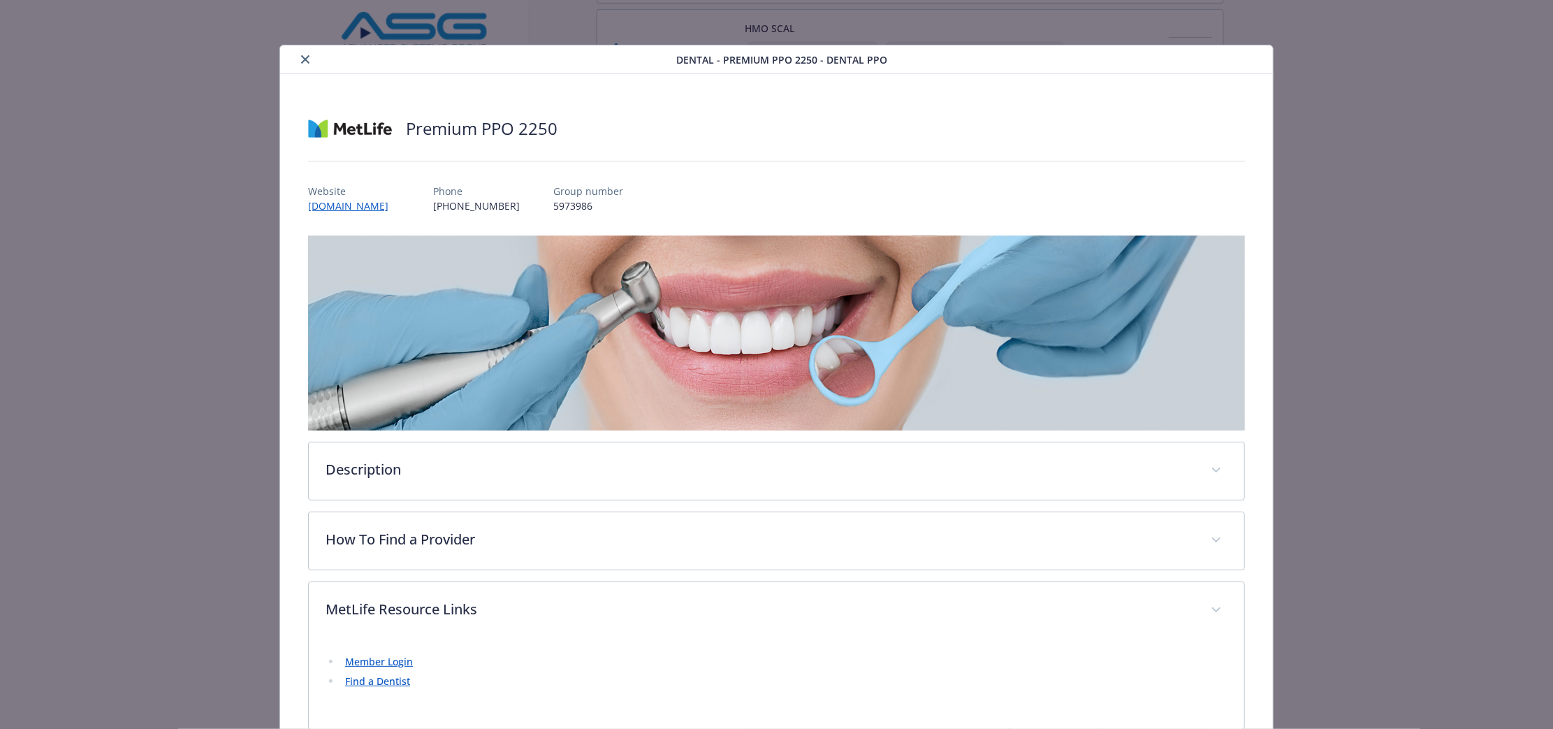
click at [305, 51] on div "details for plan Dental - Premium PPO 2250 - Dental PPO" at bounding box center [481, 59] width 391 height 17
click at [303, 61] on icon "close" at bounding box center [305, 59] width 8 height 8
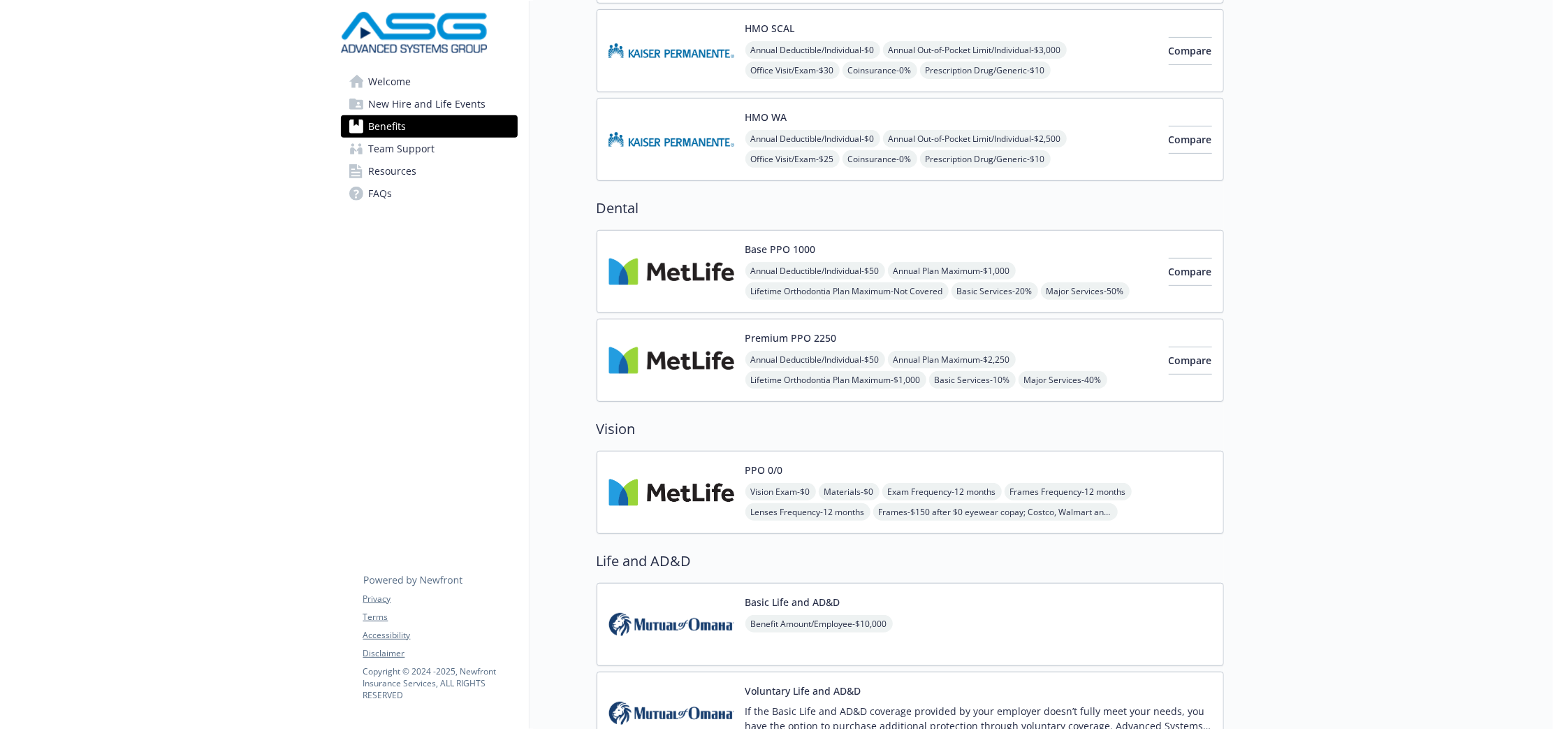
click at [667, 508] on img at bounding box center [672, 492] width 126 height 59
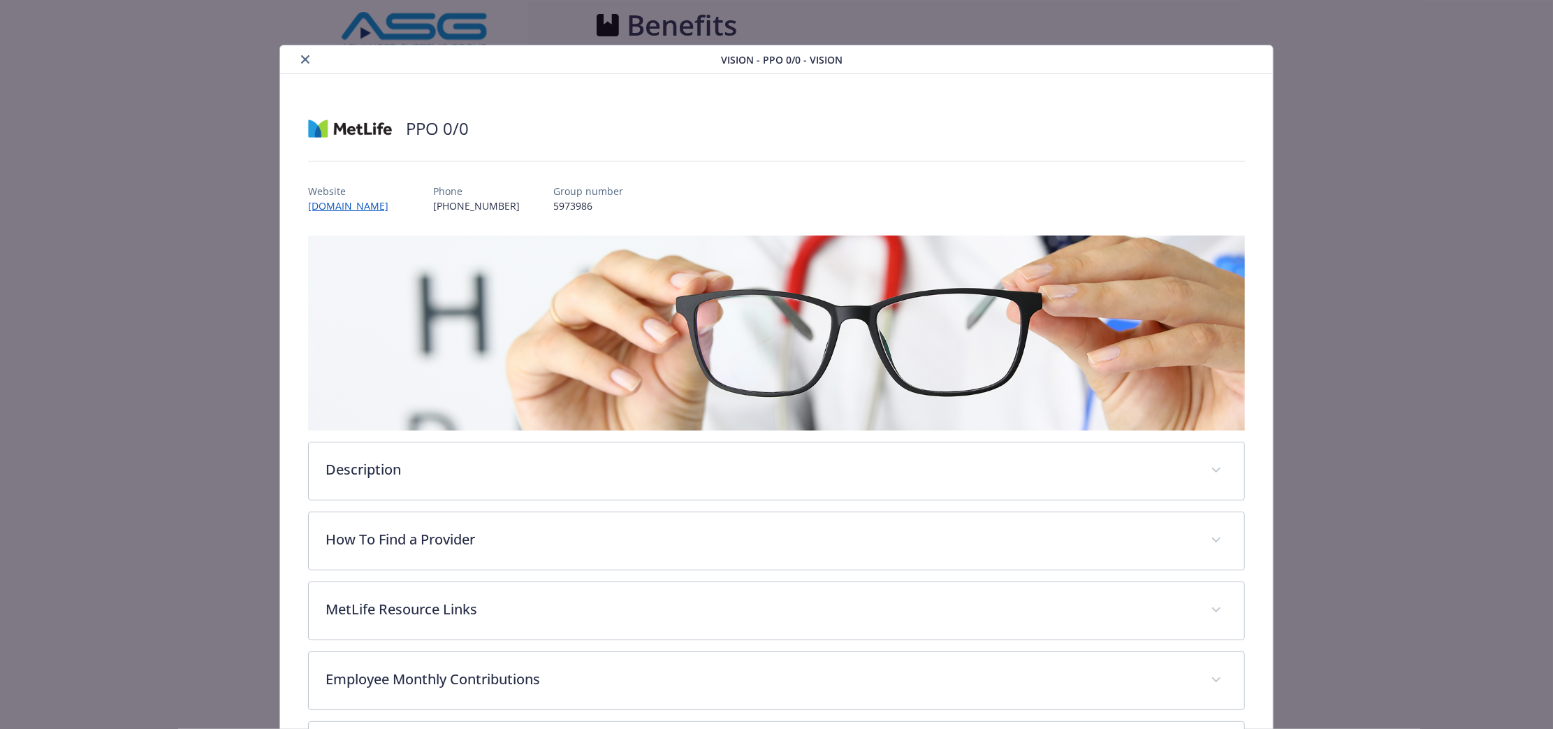
scroll to position [412, 0]
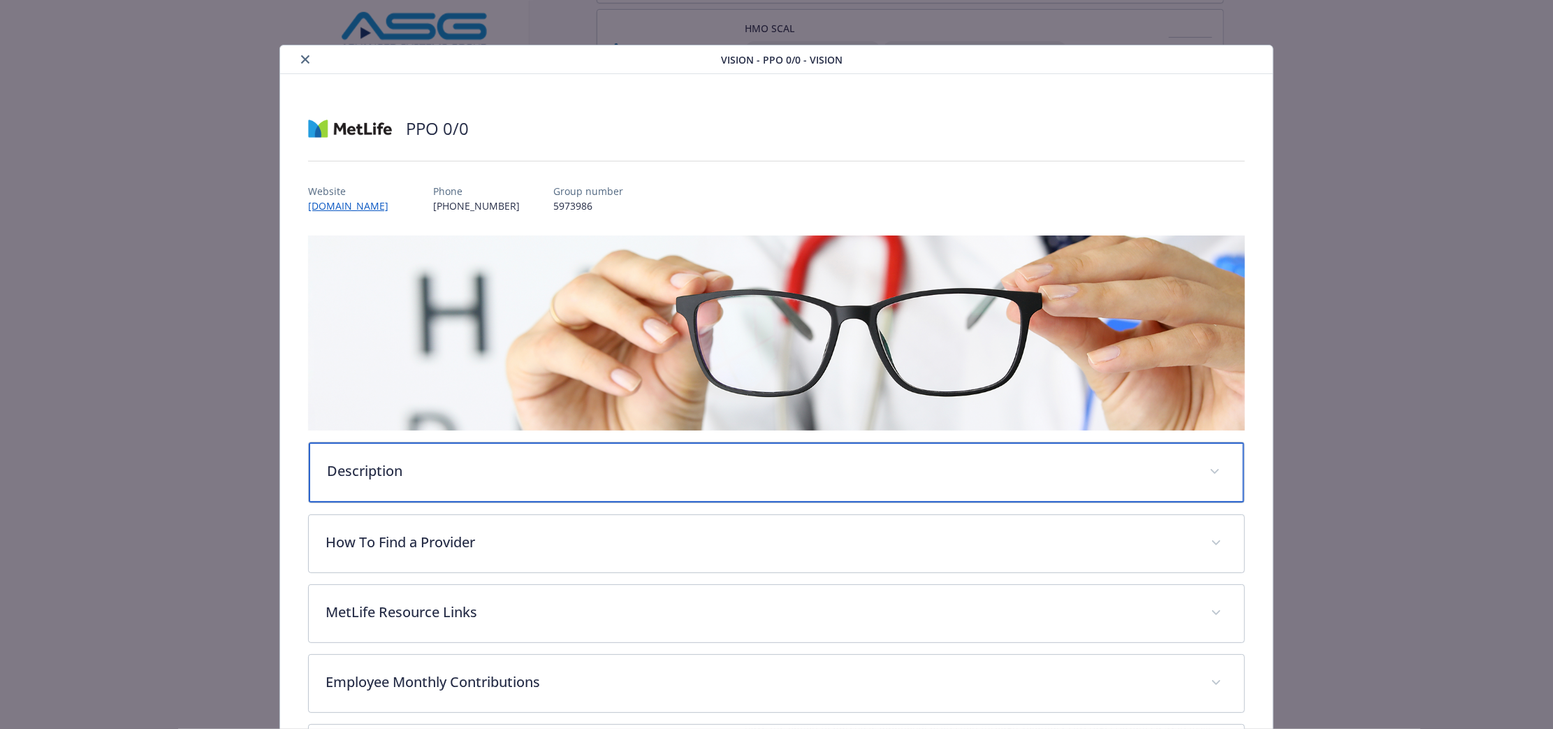
click at [565, 484] on div "Description" at bounding box center [777, 472] width 936 height 60
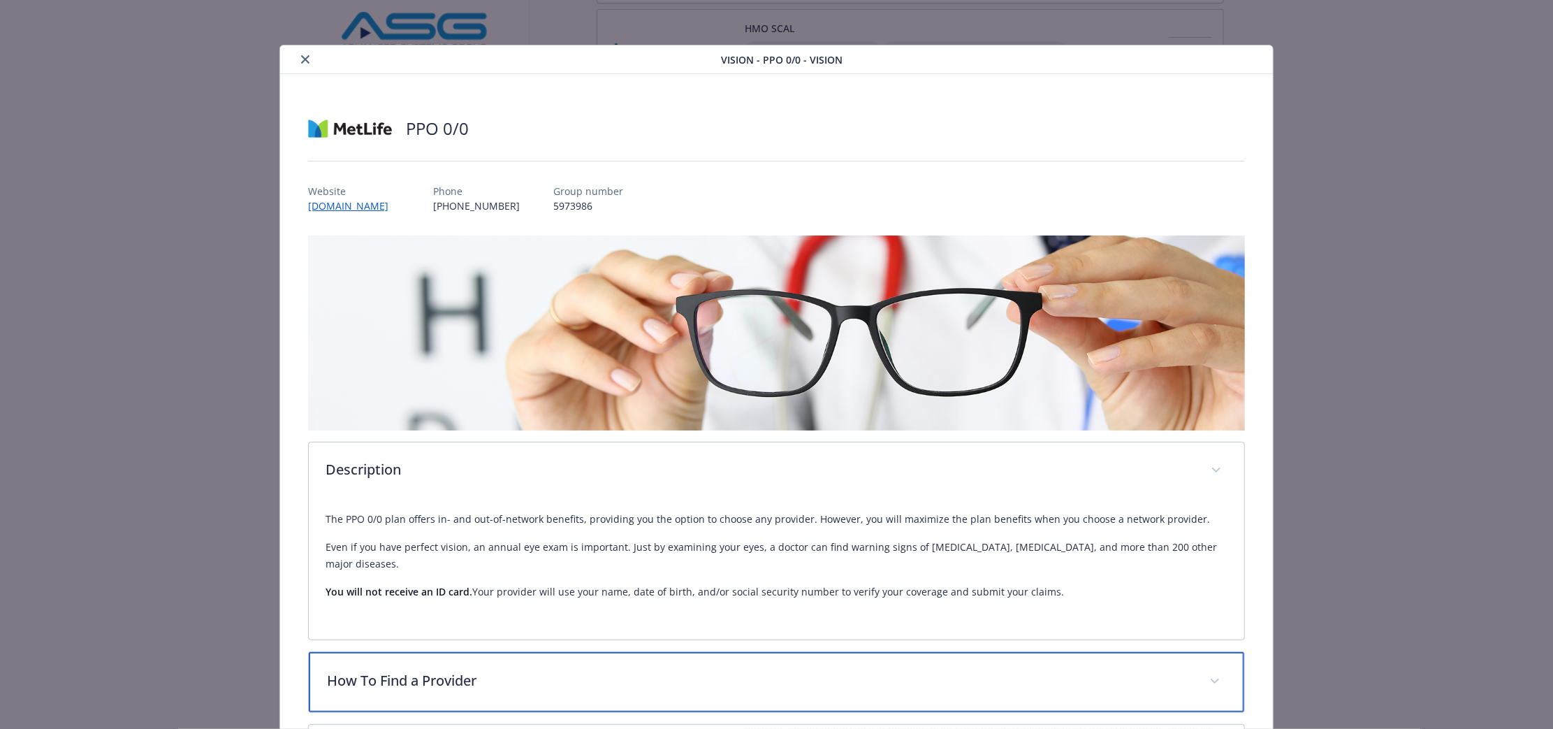
click at [676, 688] on p "How To Find a Provider" at bounding box center [760, 680] width 866 height 21
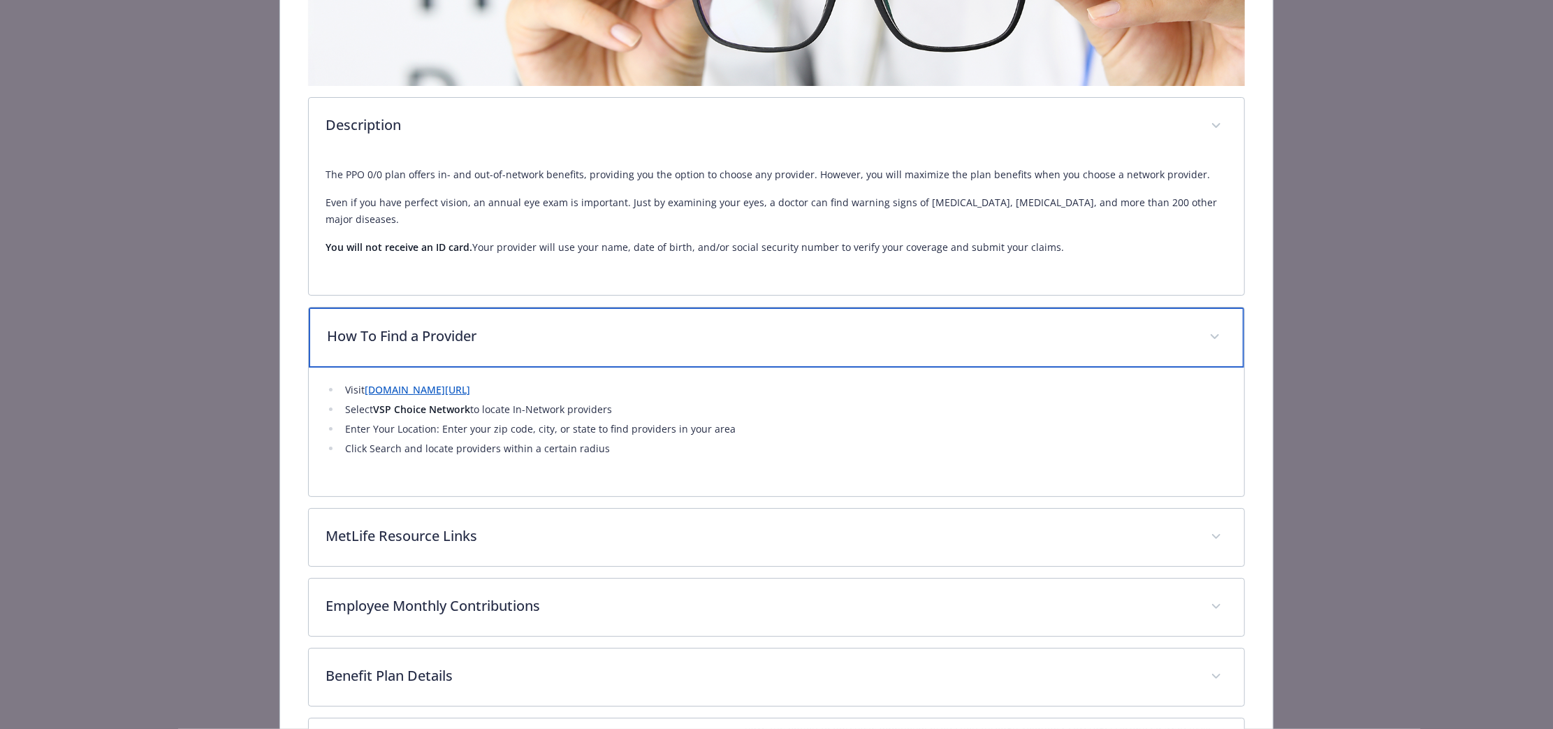
scroll to position [437, 0]
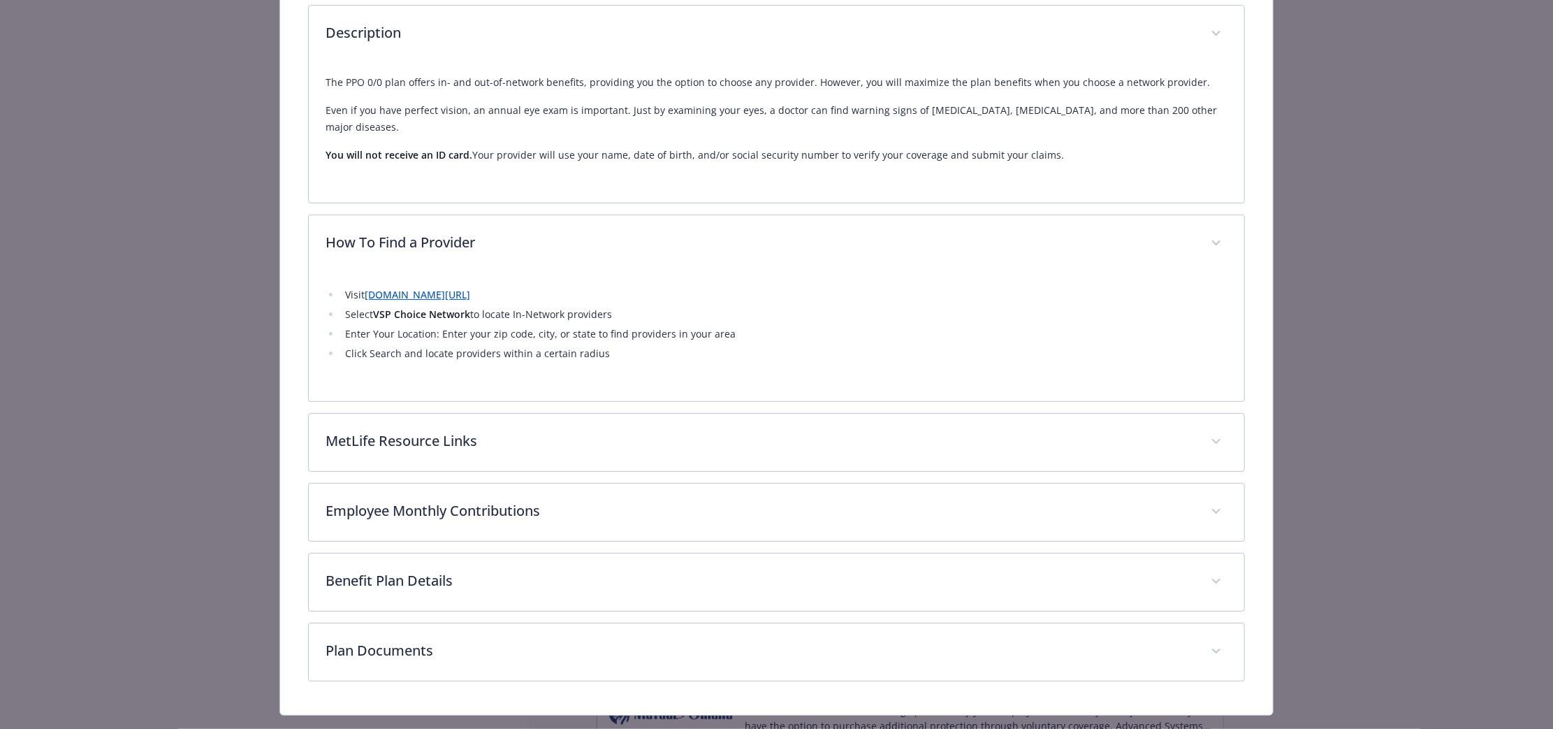
click at [453, 291] on link "[DOMAIN_NAME][URL]" at bounding box center [418, 294] width 106 height 13
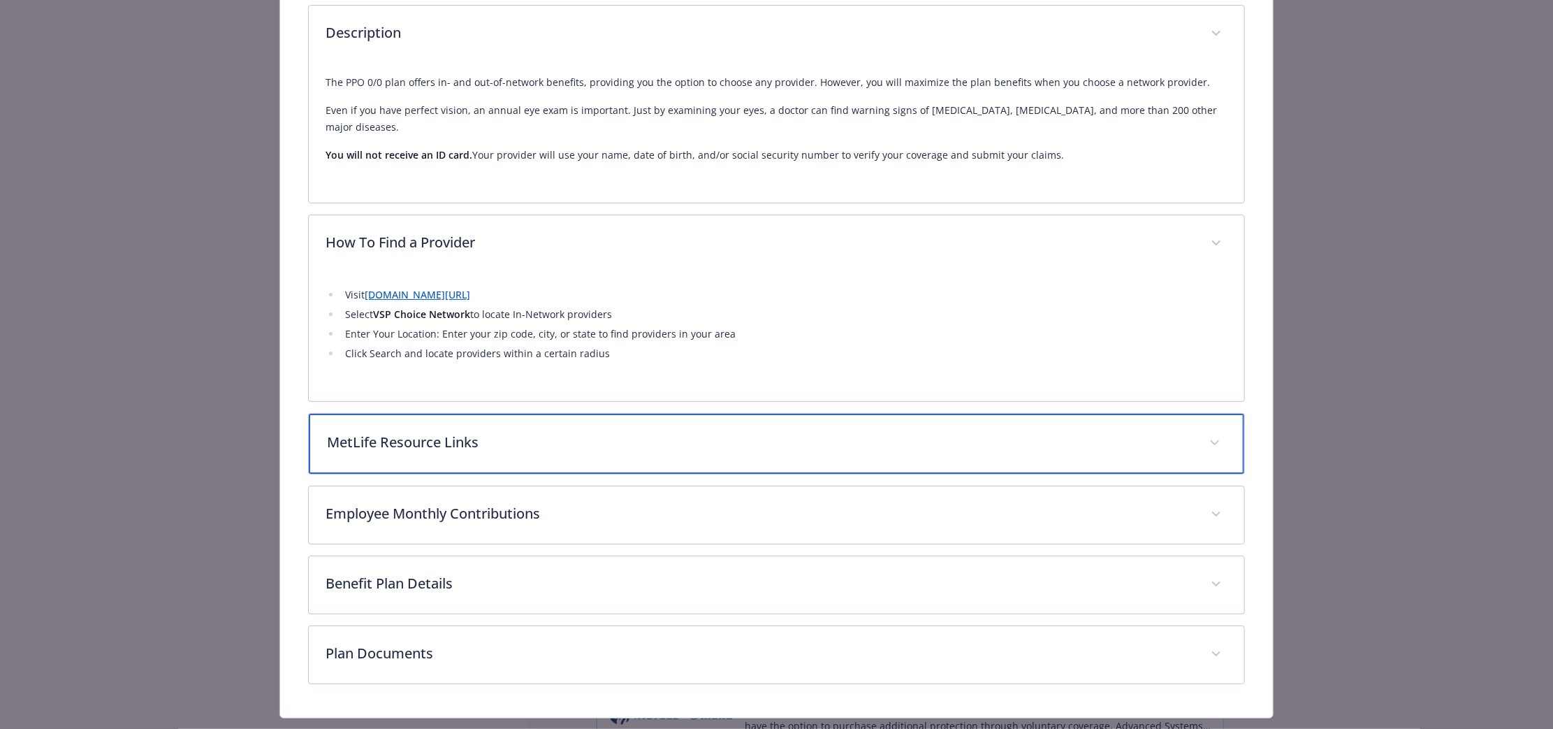
click at [565, 437] on p "MetLife Resource Links" at bounding box center [760, 442] width 866 height 21
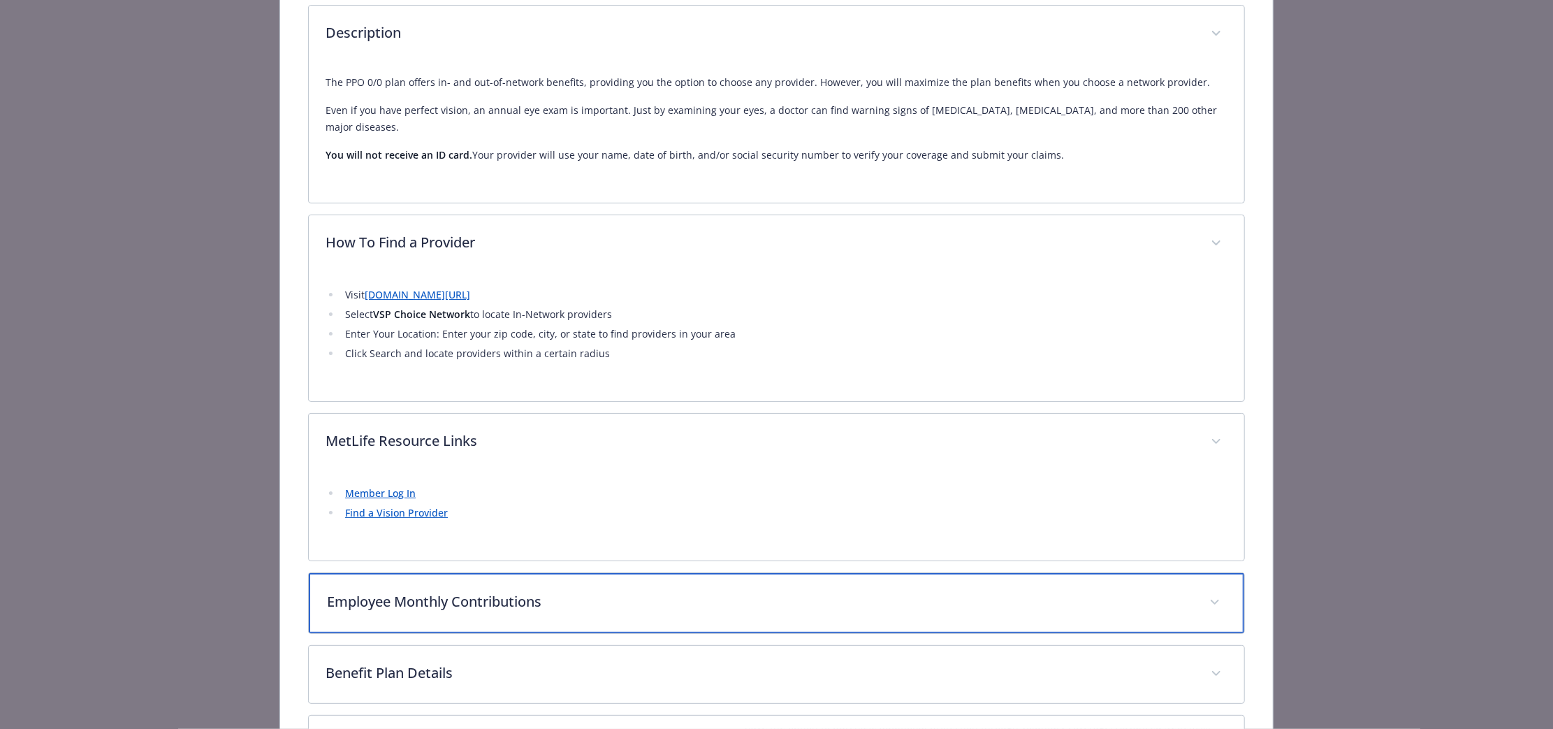
click at [514, 593] on p "Employee Monthly Contributions" at bounding box center [760, 601] width 866 height 21
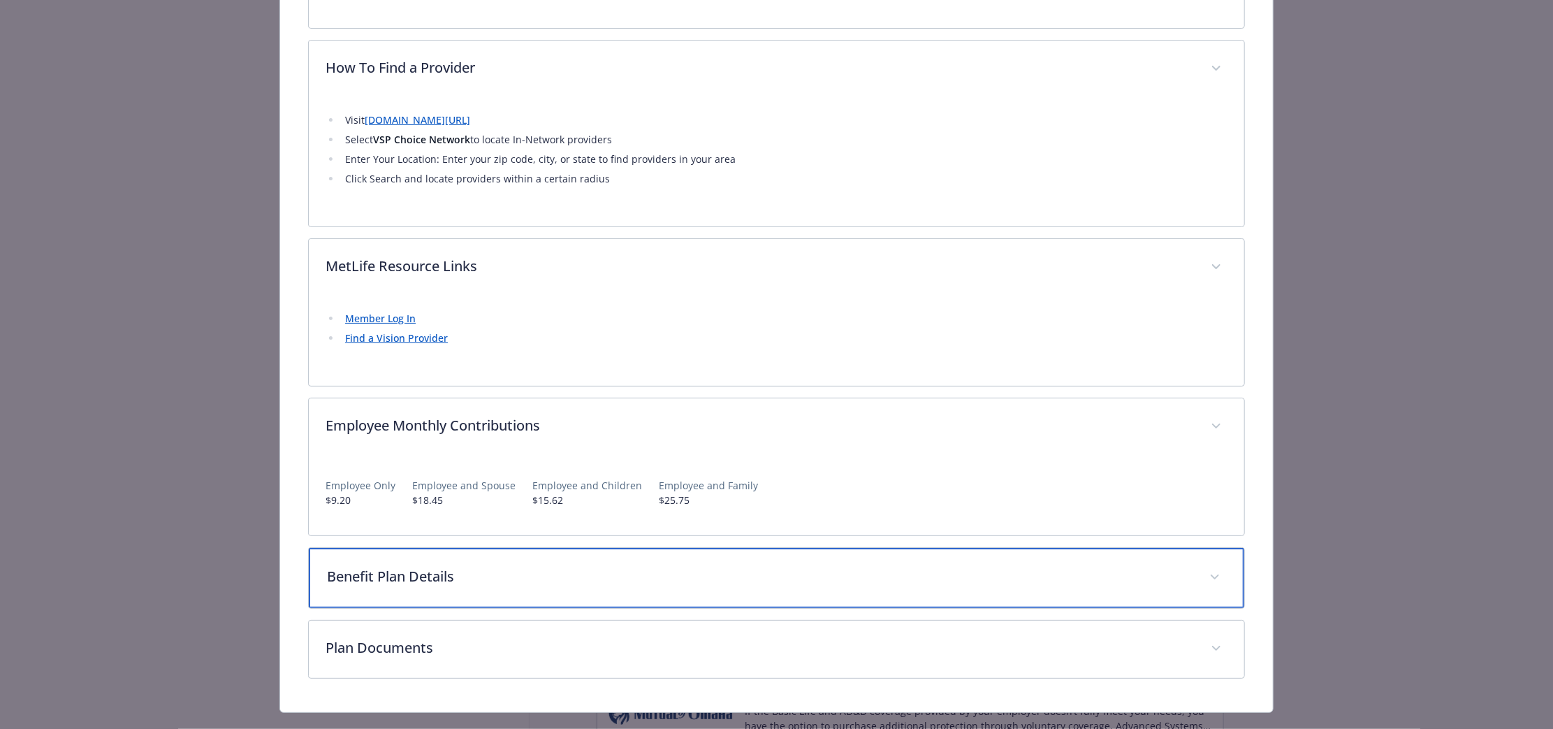
click at [612, 577] on p "Benefit Plan Details" at bounding box center [760, 576] width 866 height 21
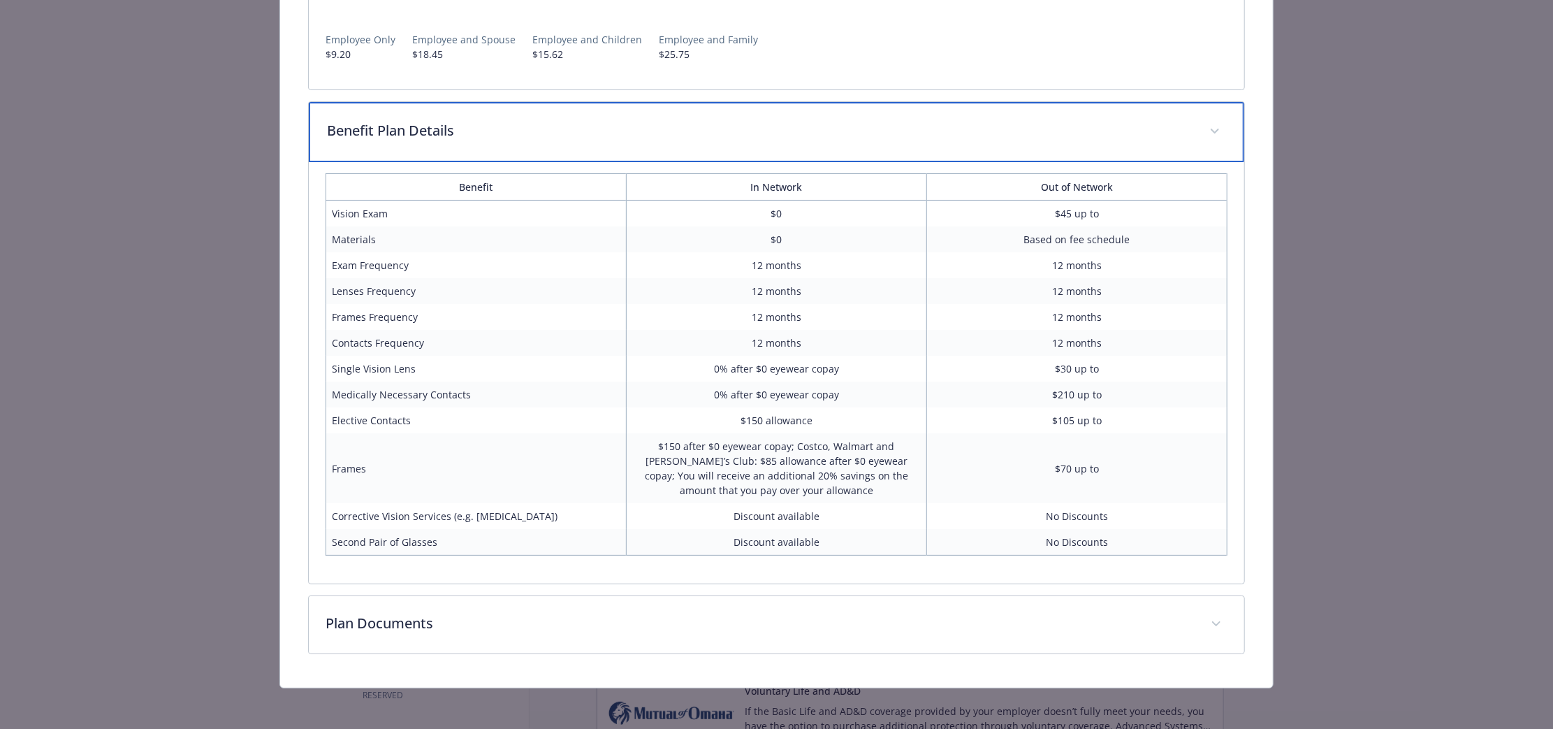
scroll to position [1059, 0]
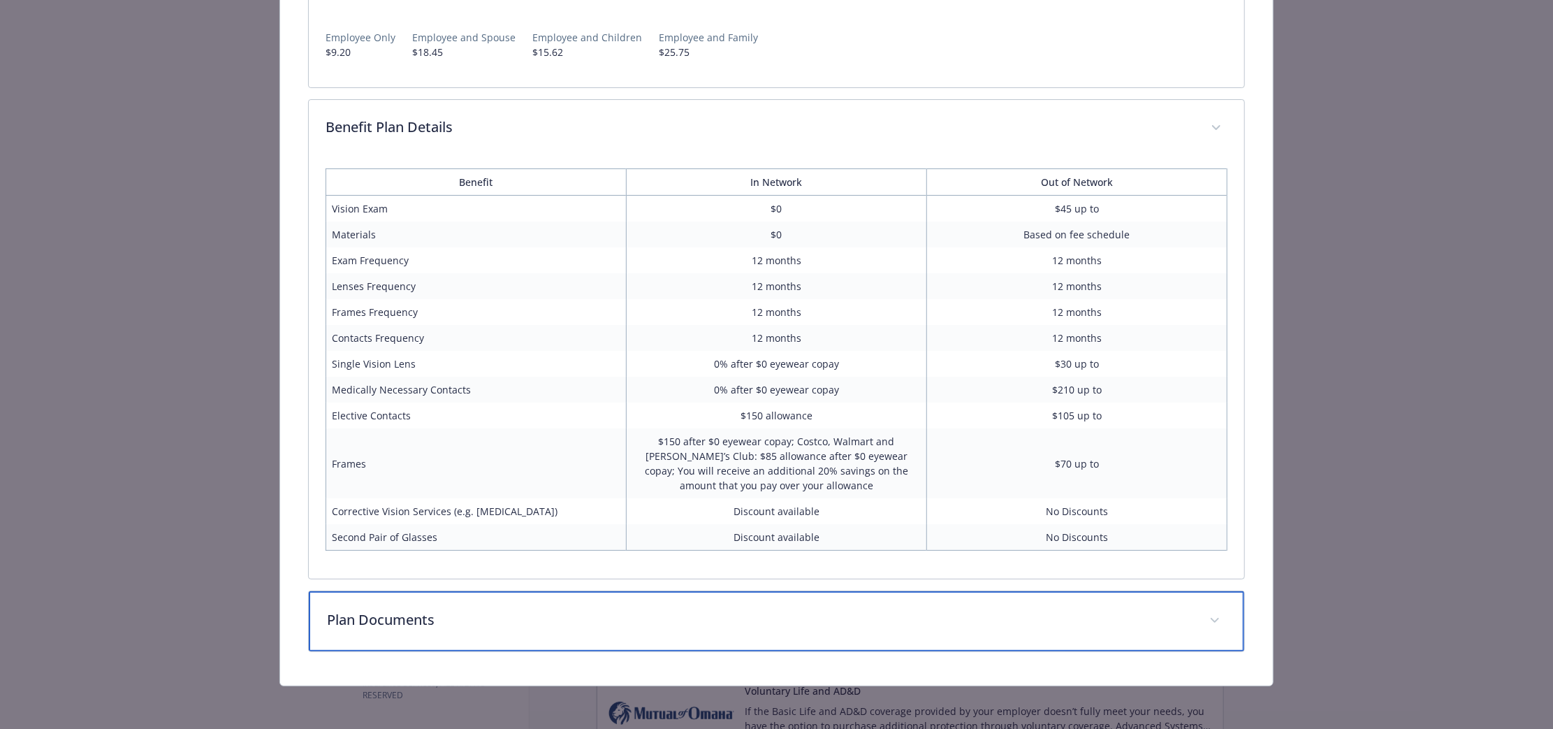
click at [701, 625] on p "Plan Documents" at bounding box center [760, 619] width 866 height 21
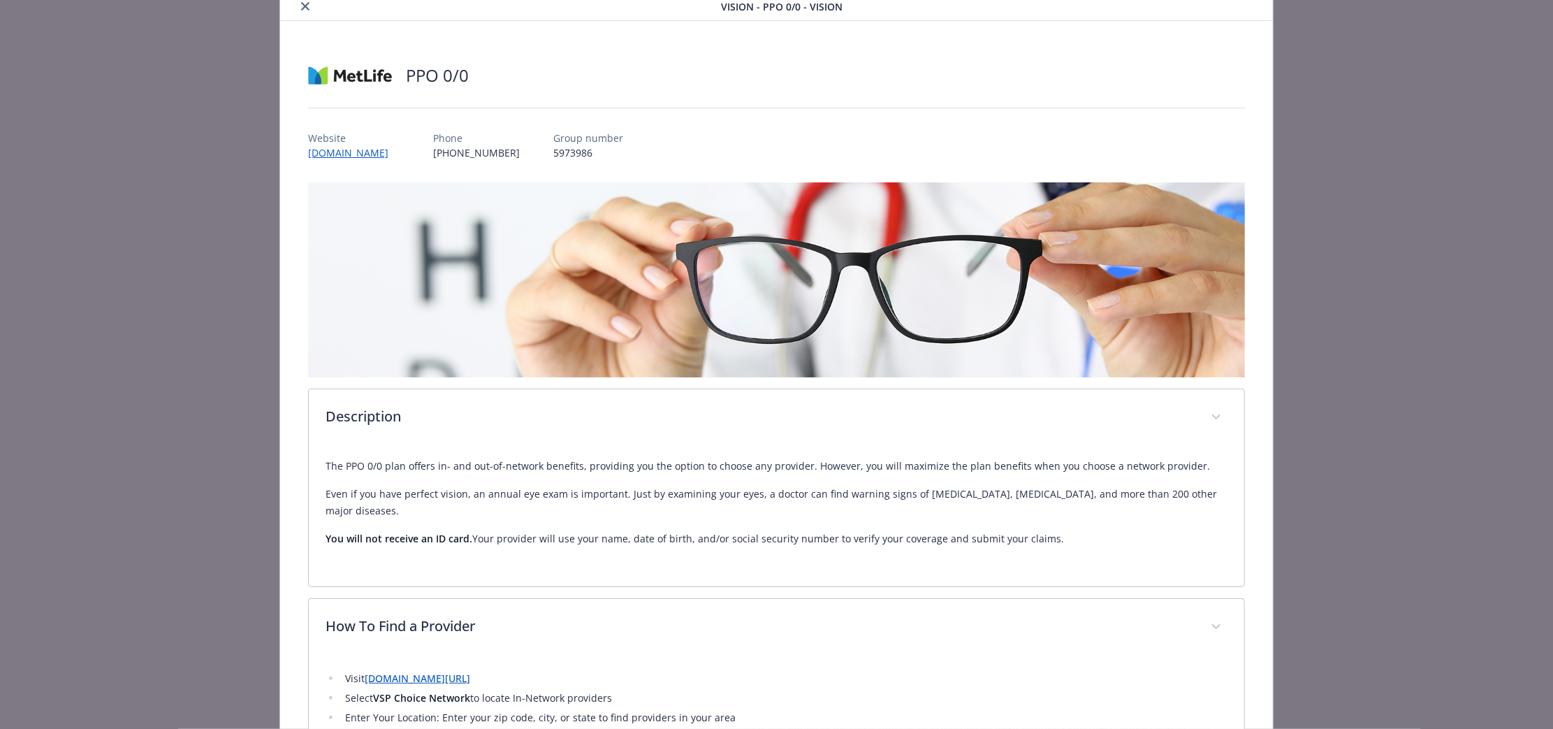
scroll to position [0, 0]
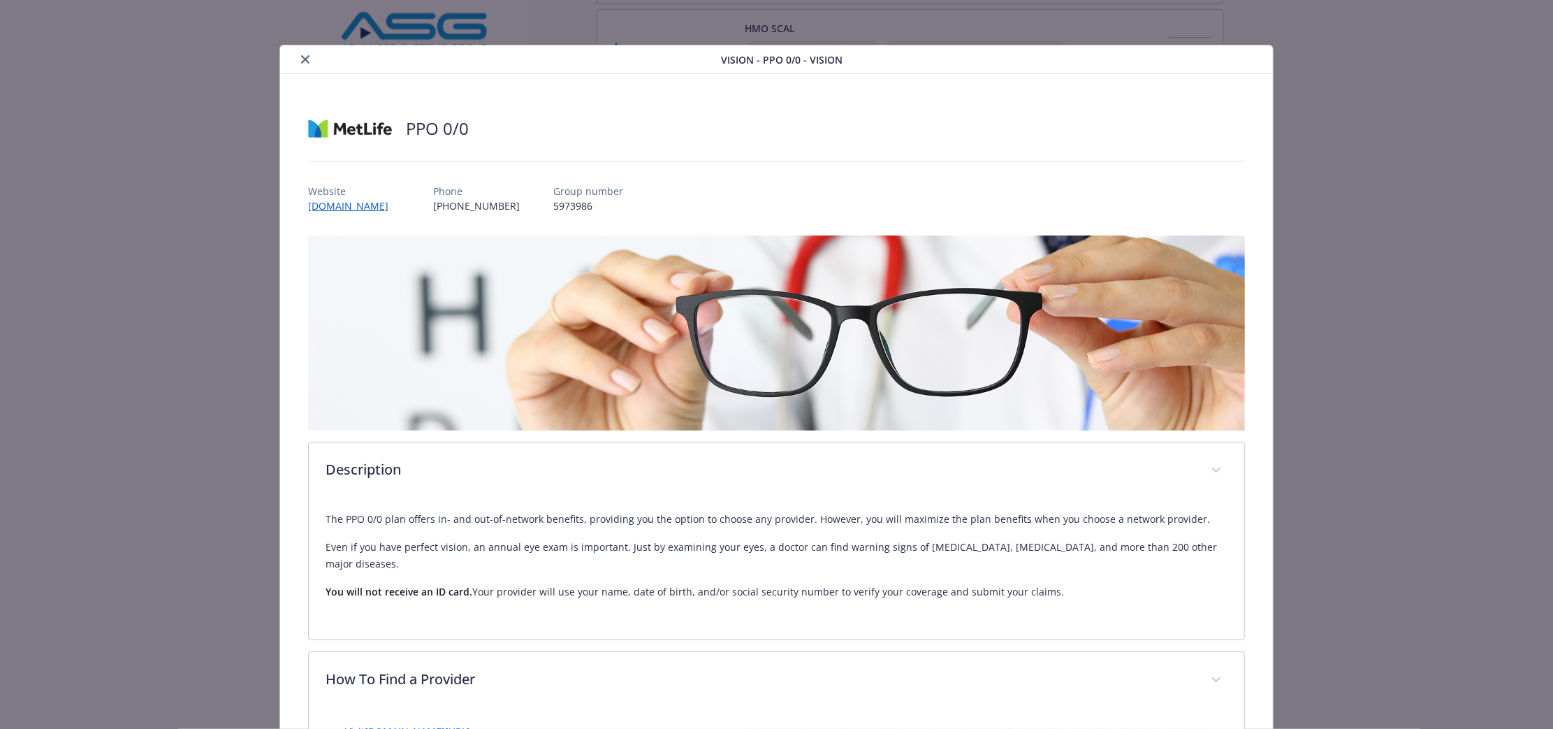
click at [305, 59] on icon "close" at bounding box center [305, 59] width 8 height 8
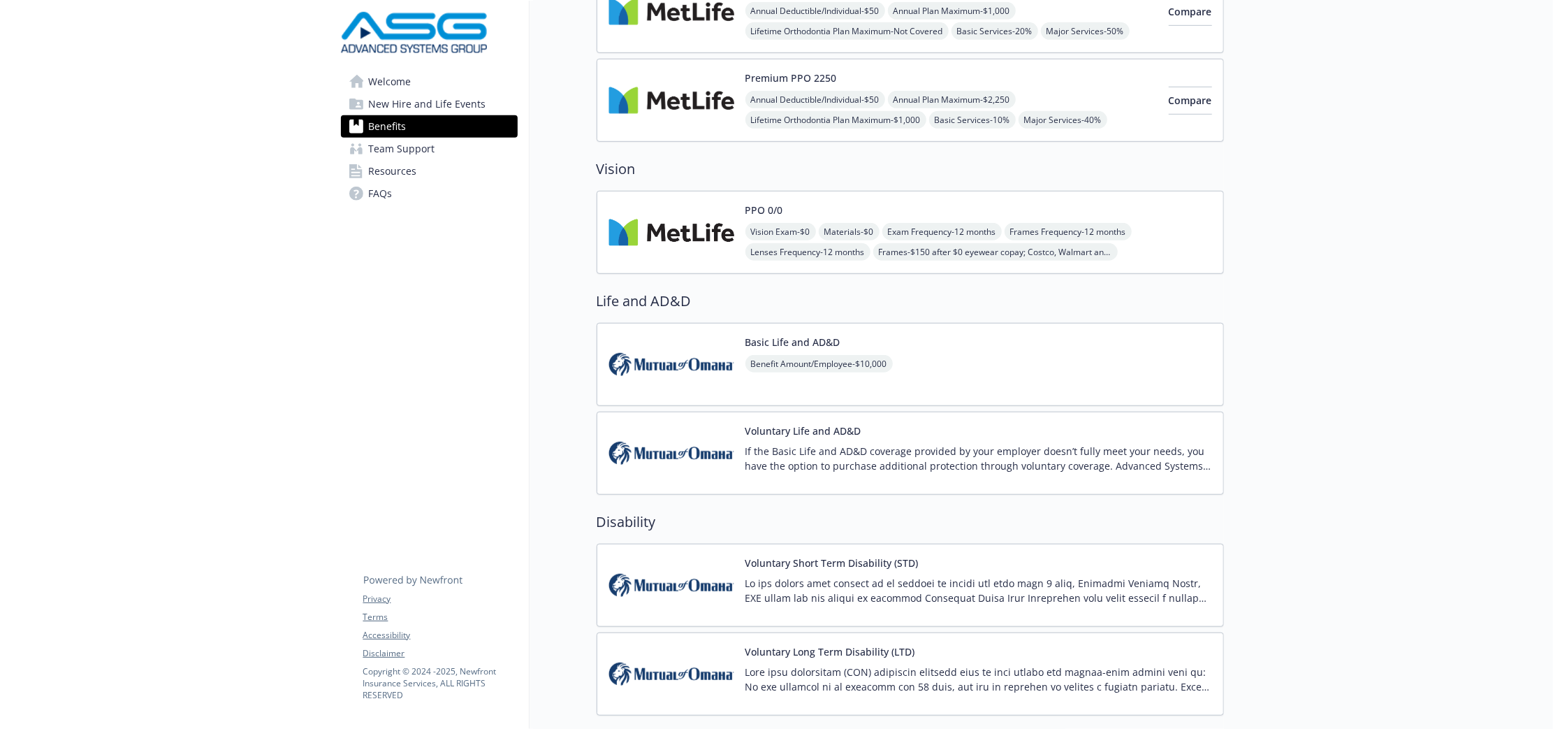
scroll to position [674, 0]
click at [827, 460] on p "If the Basic Life and AD&D coverage provided by your employer doesn’t fully mee…" at bounding box center [979, 456] width 467 height 29
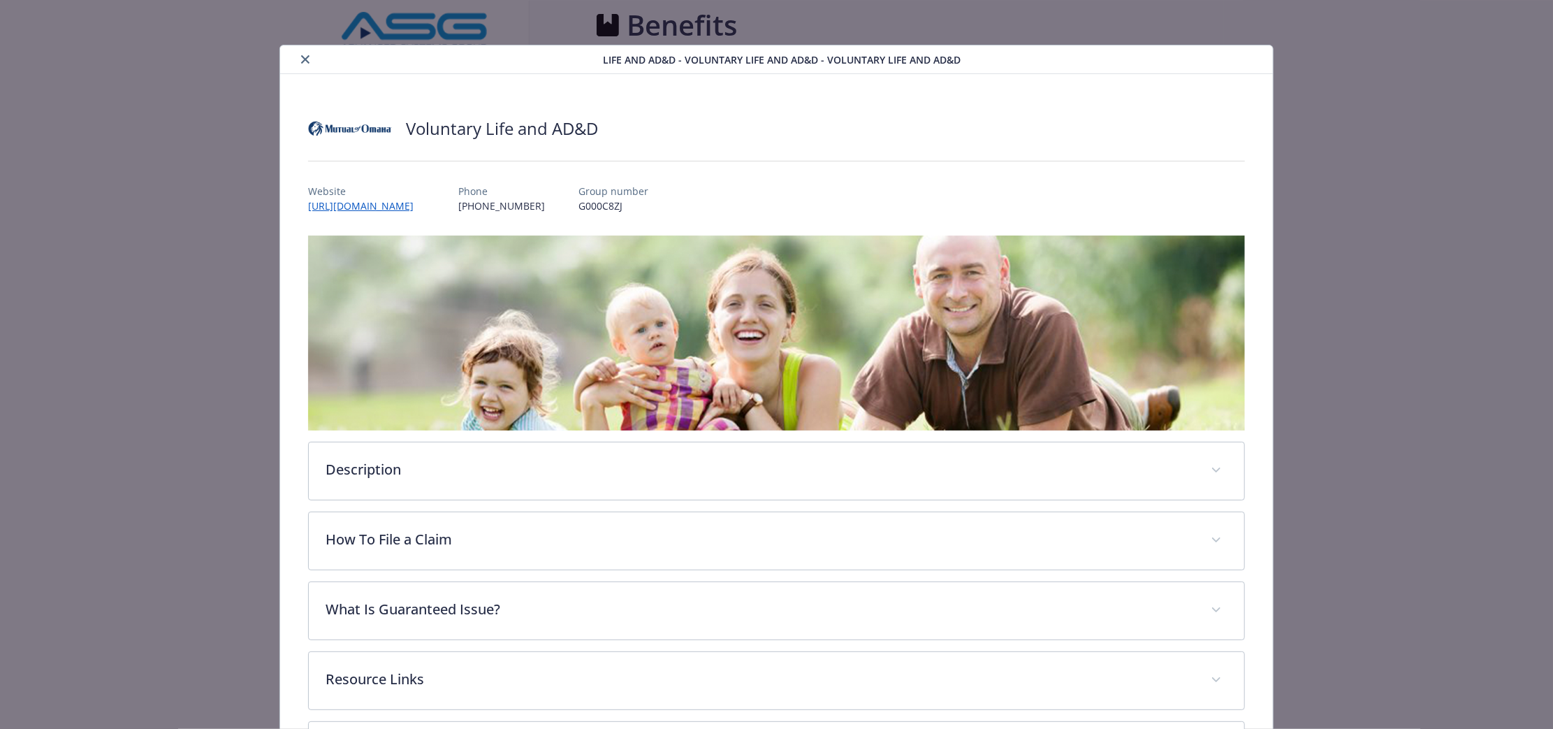
scroll to position [674, 0]
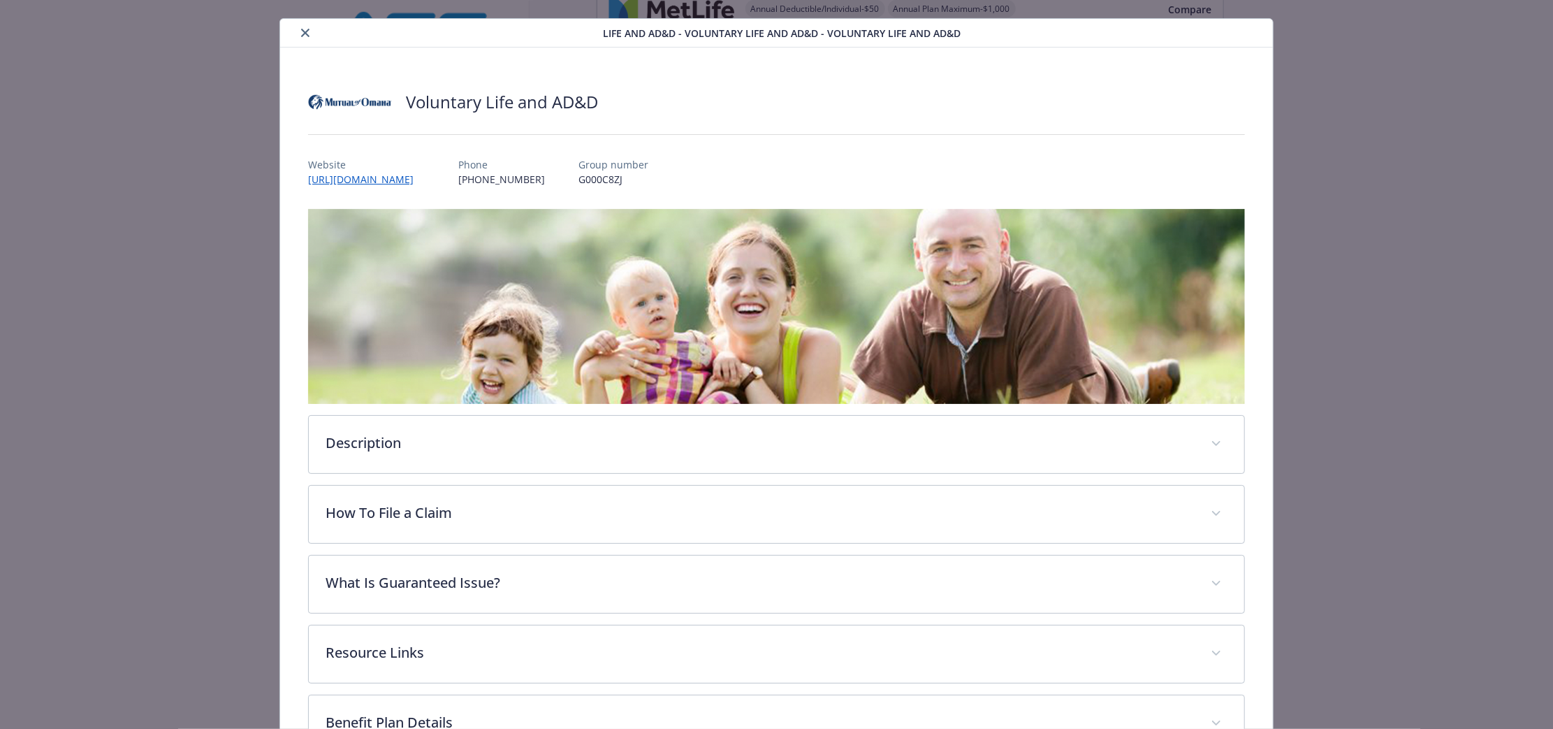
click at [598, 473] on div "Description If the Basic Life and AD&D coverage provided by your employer doesn…" at bounding box center [776, 551] width 937 height 684
click at [607, 472] on div "Description If the Basic Life and AD&D coverage provided by your employer doesn…" at bounding box center [776, 444] width 937 height 59
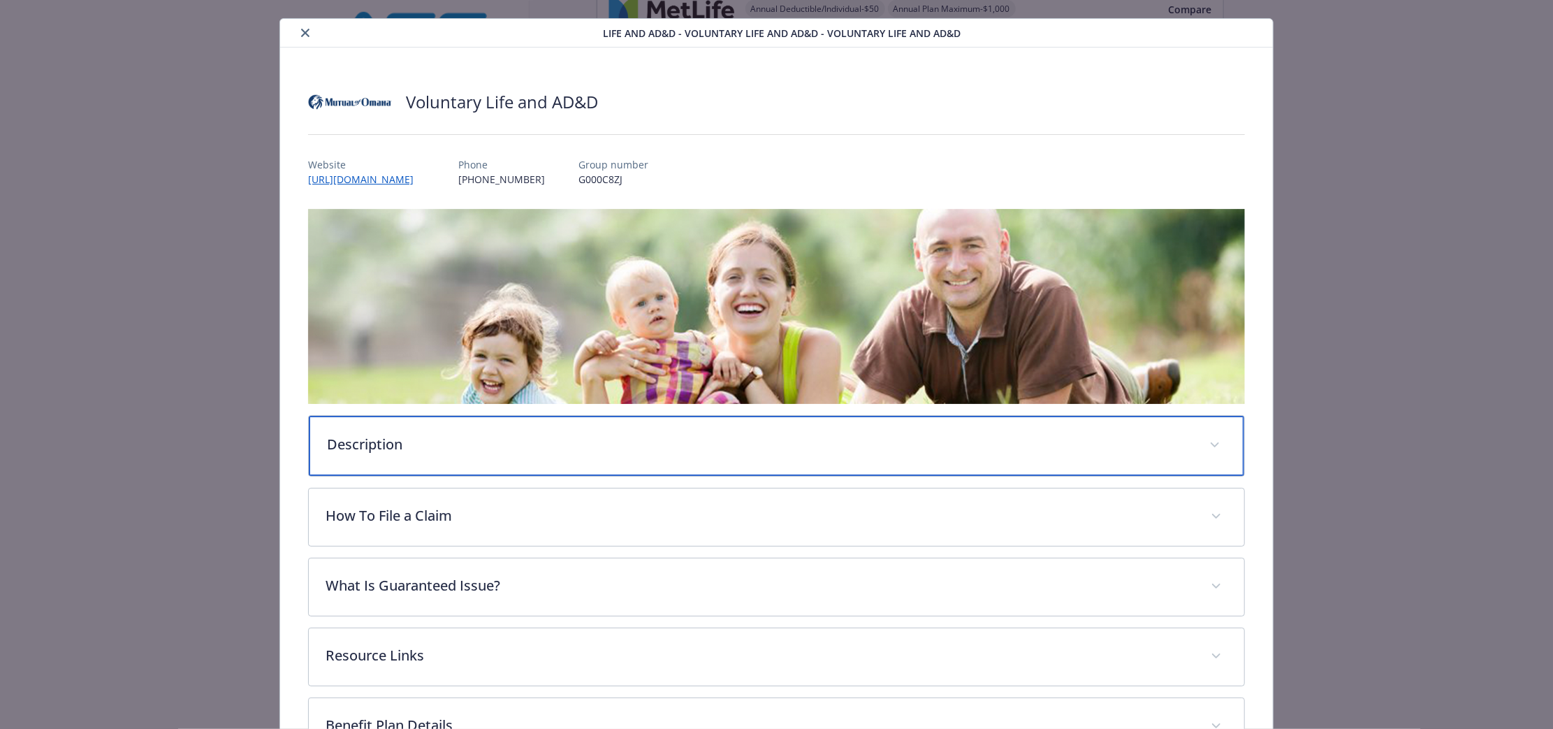
click at [603, 453] on div "Description" at bounding box center [777, 446] width 936 height 60
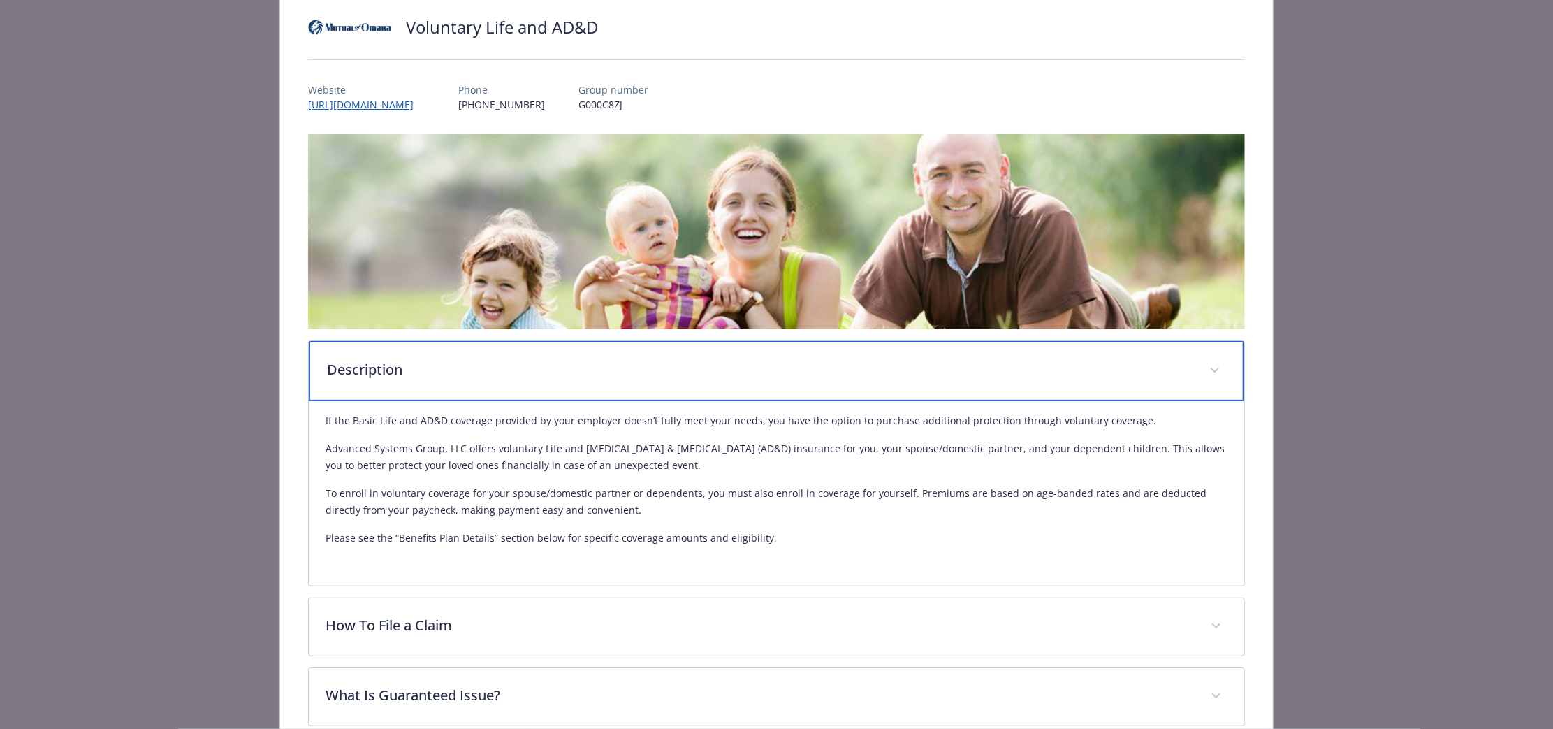
scroll to position [201, 0]
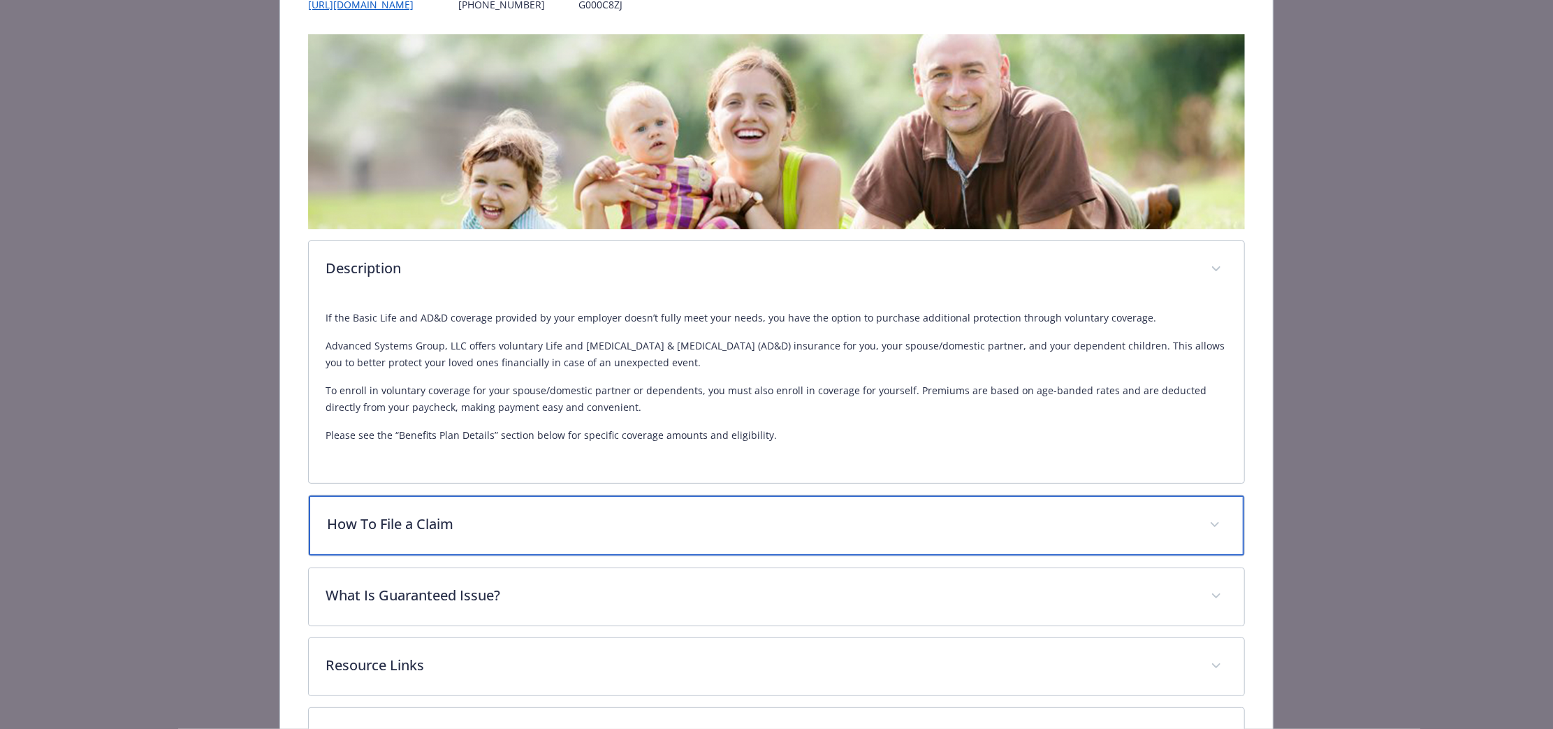
click at [646, 536] on div "How To File a Claim" at bounding box center [777, 525] width 936 height 60
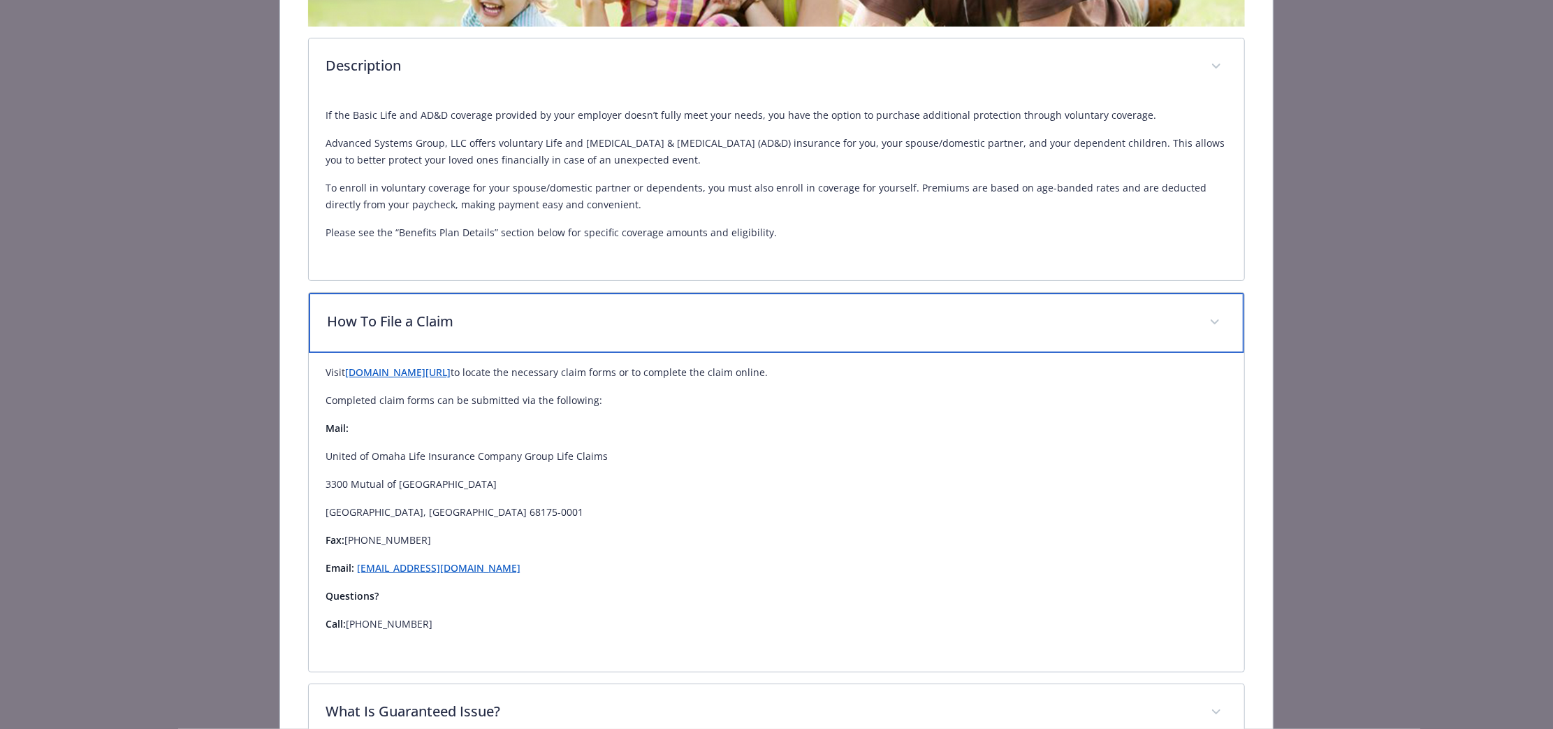
scroll to position [524, 0]
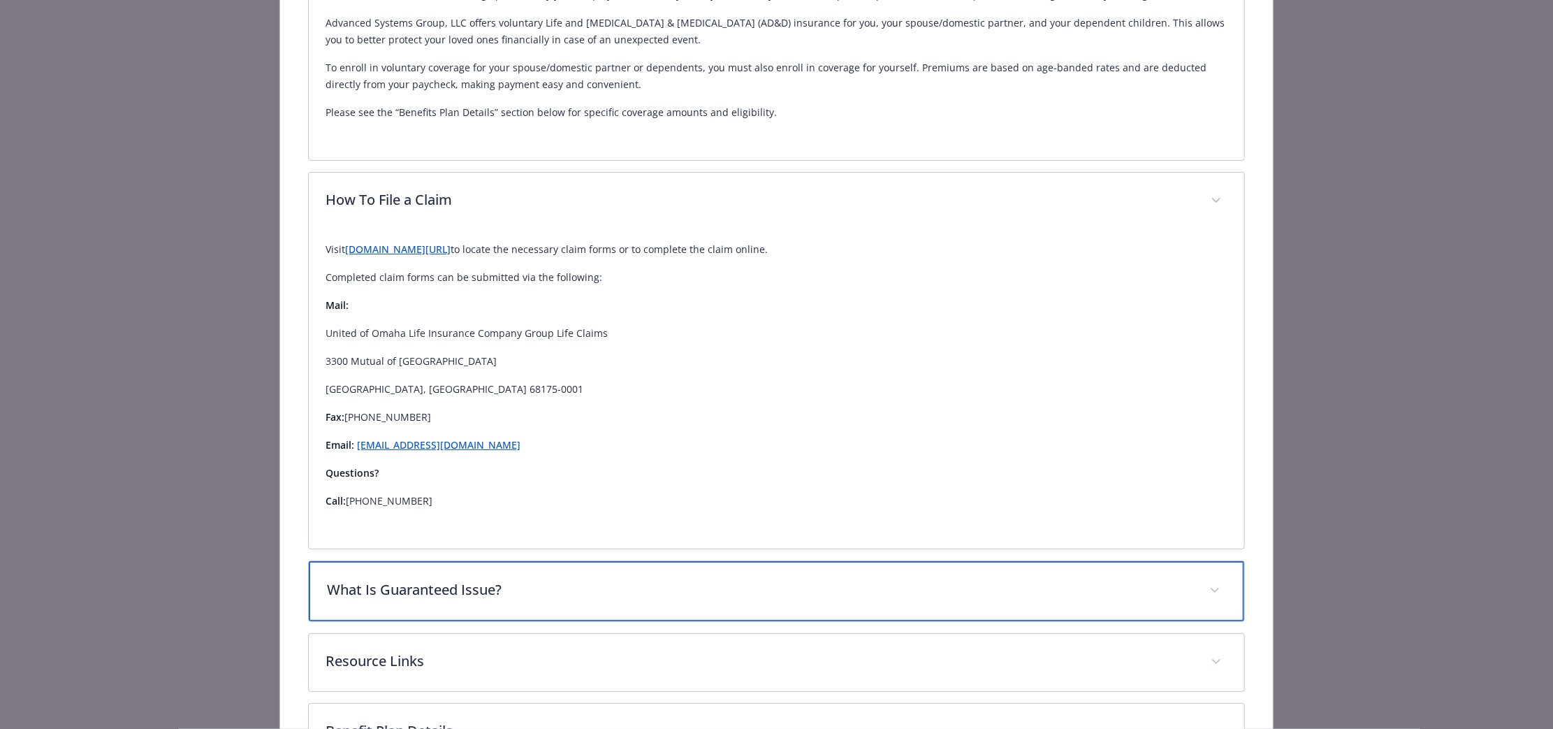
click at [640, 576] on div "What Is Guaranteed Issue?" at bounding box center [777, 591] width 936 height 60
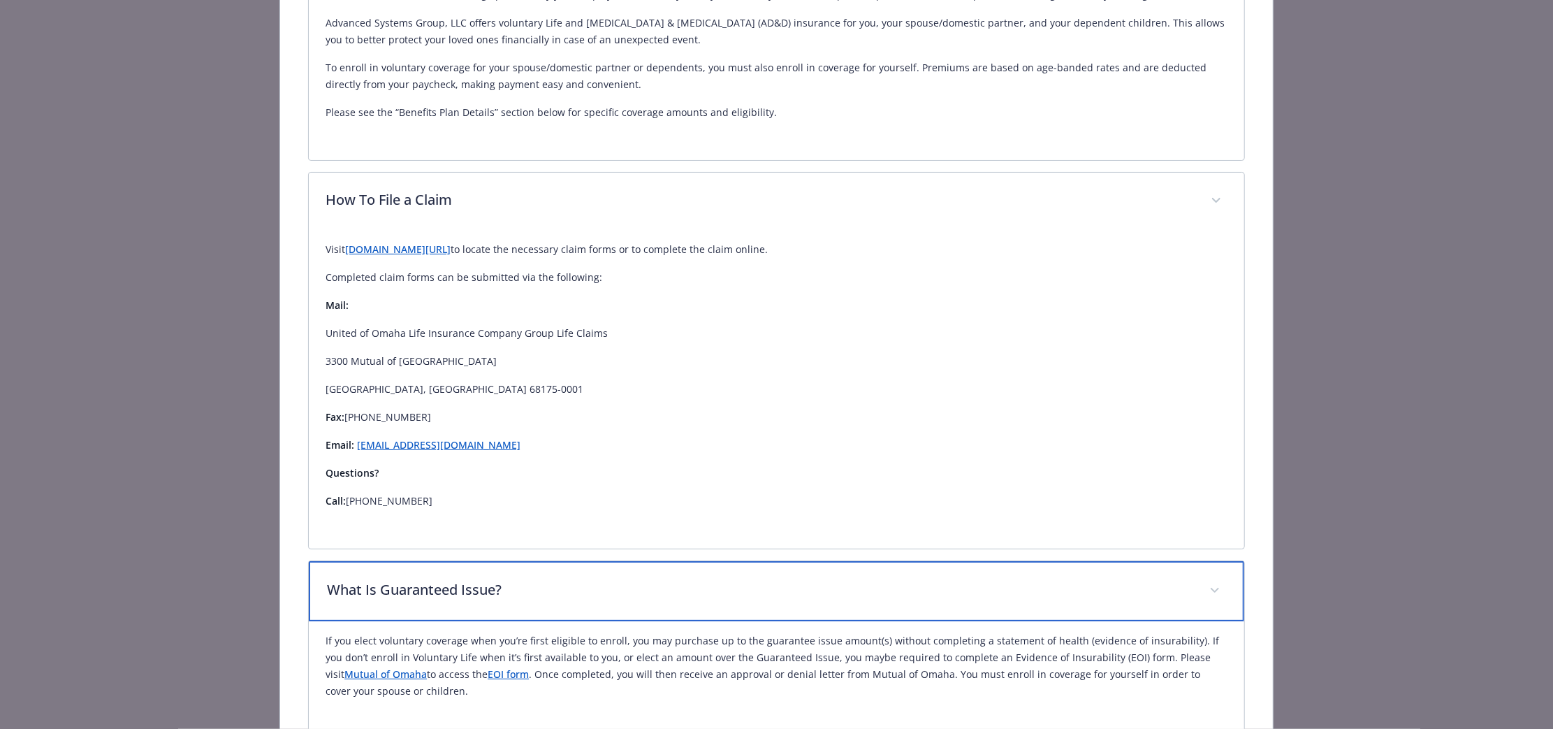
scroll to position [873, 0]
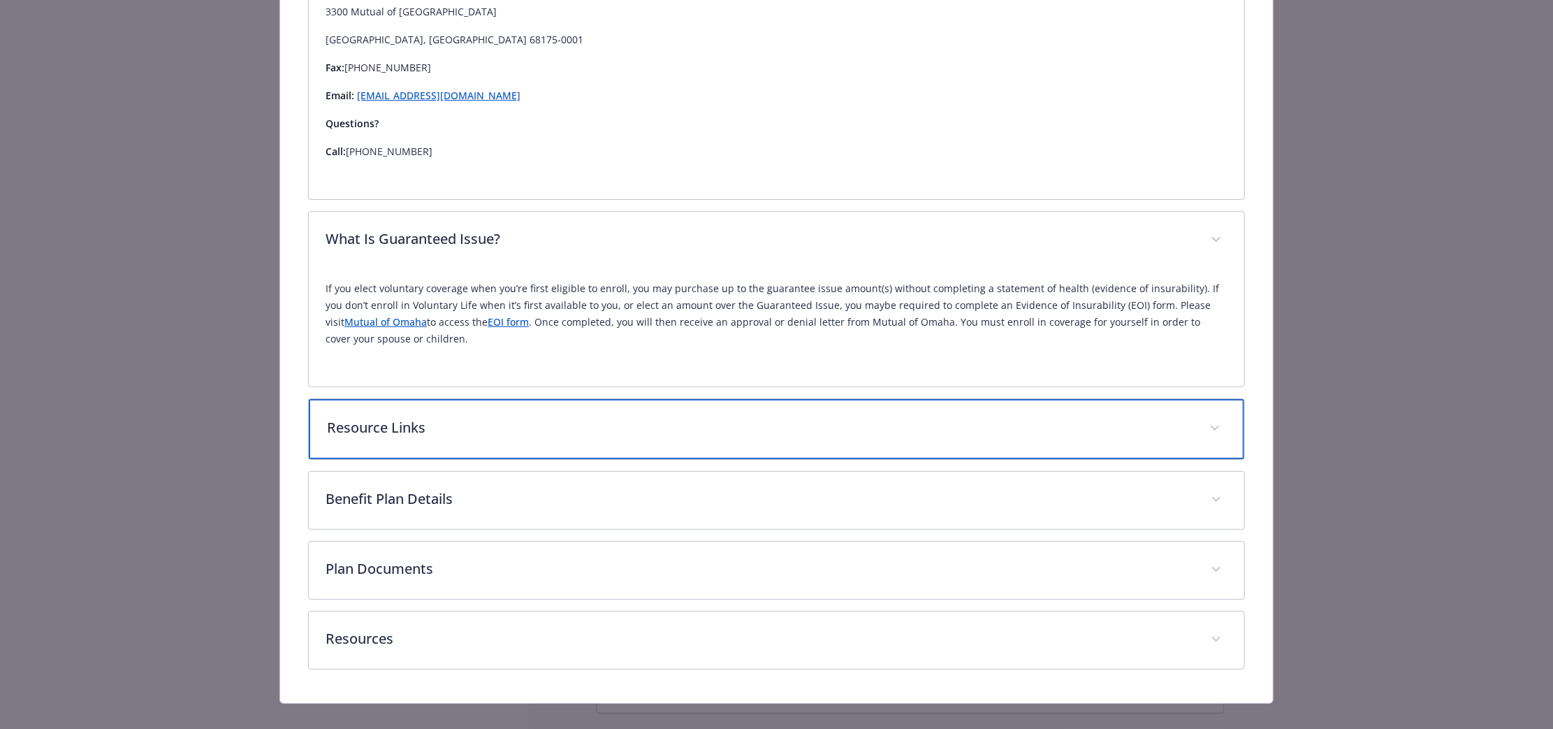
click at [645, 437] on div "Resource Links" at bounding box center [777, 429] width 936 height 60
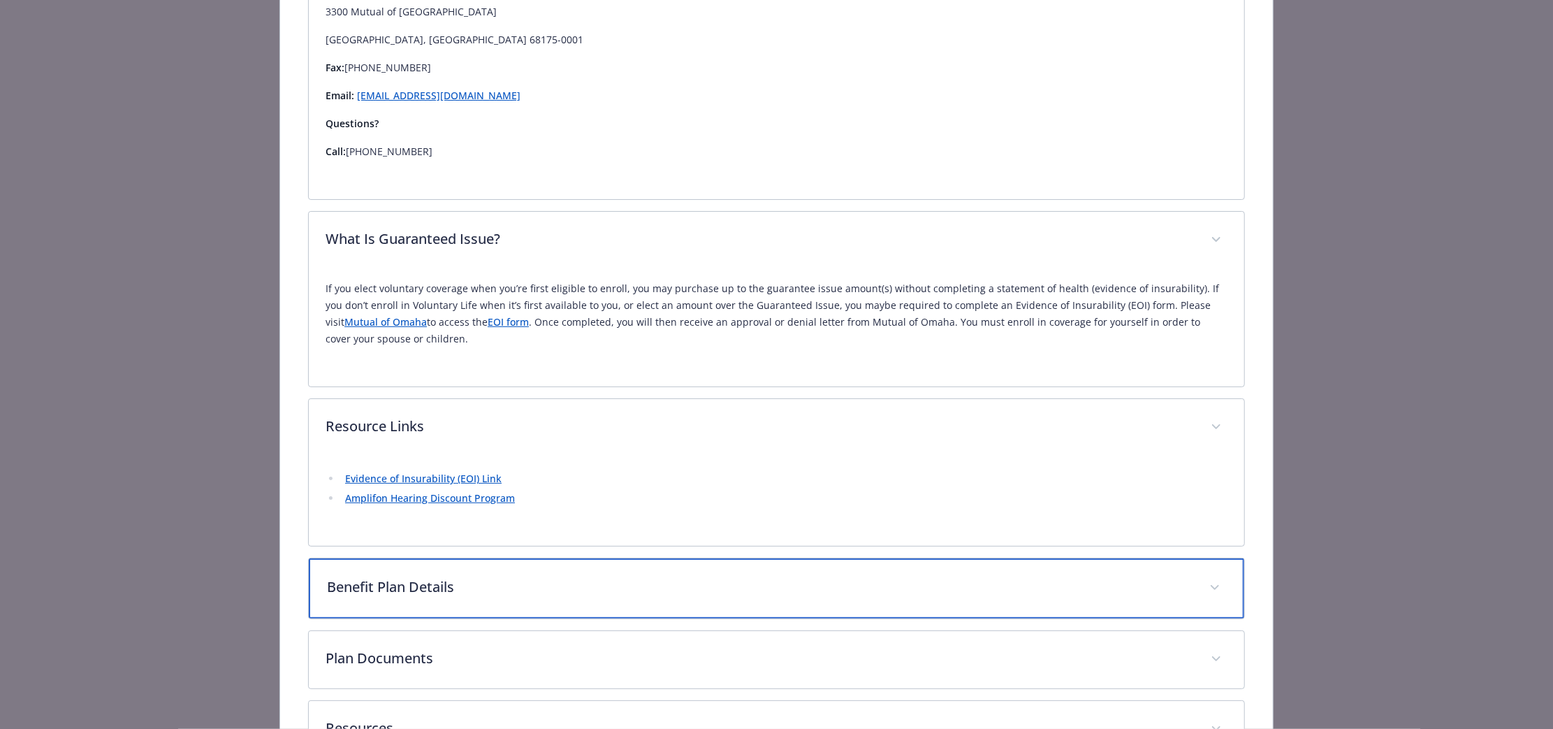
click at [653, 570] on div "Benefit Plan Details" at bounding box center [777, 588] width 936 height 60
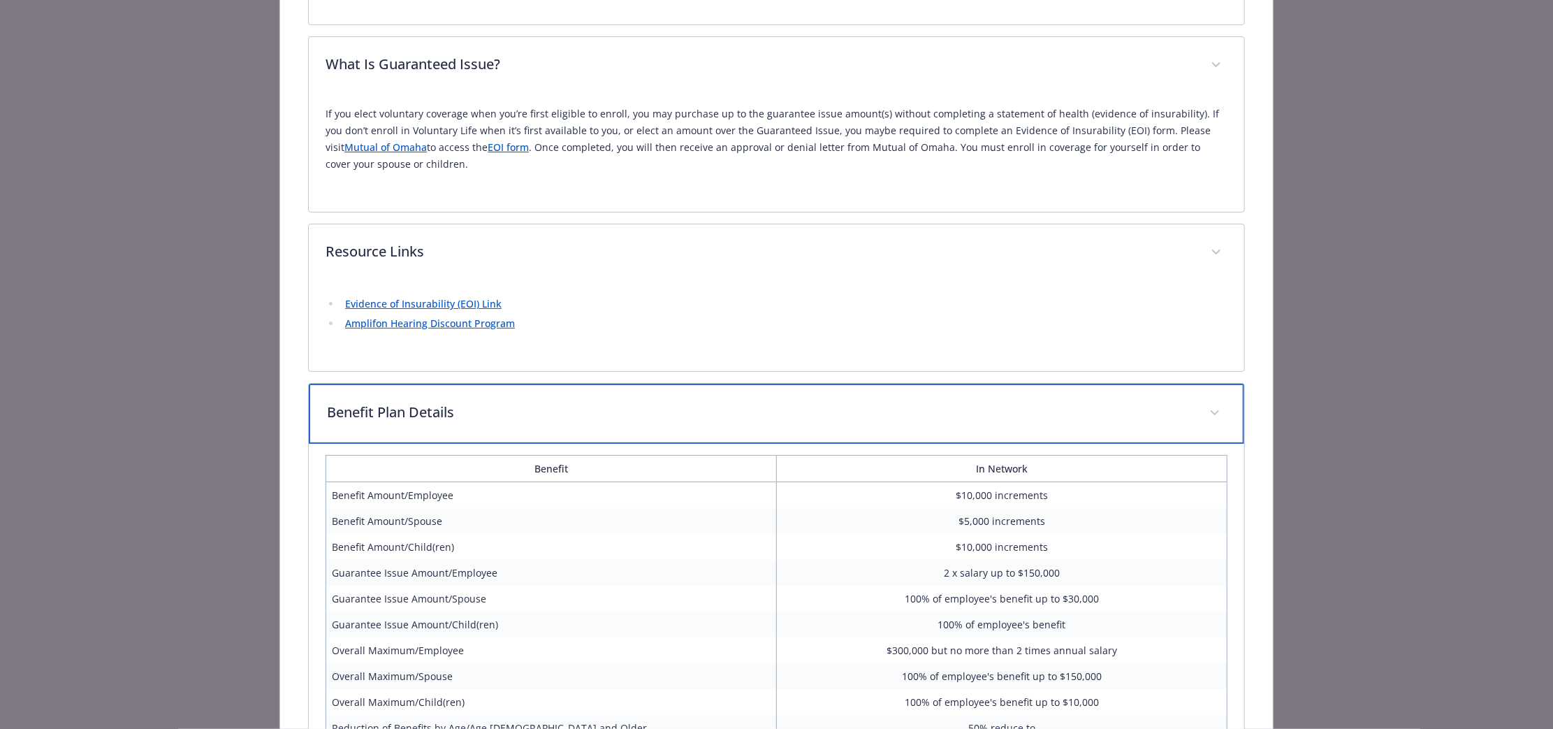
scroll to position [1306, 0]
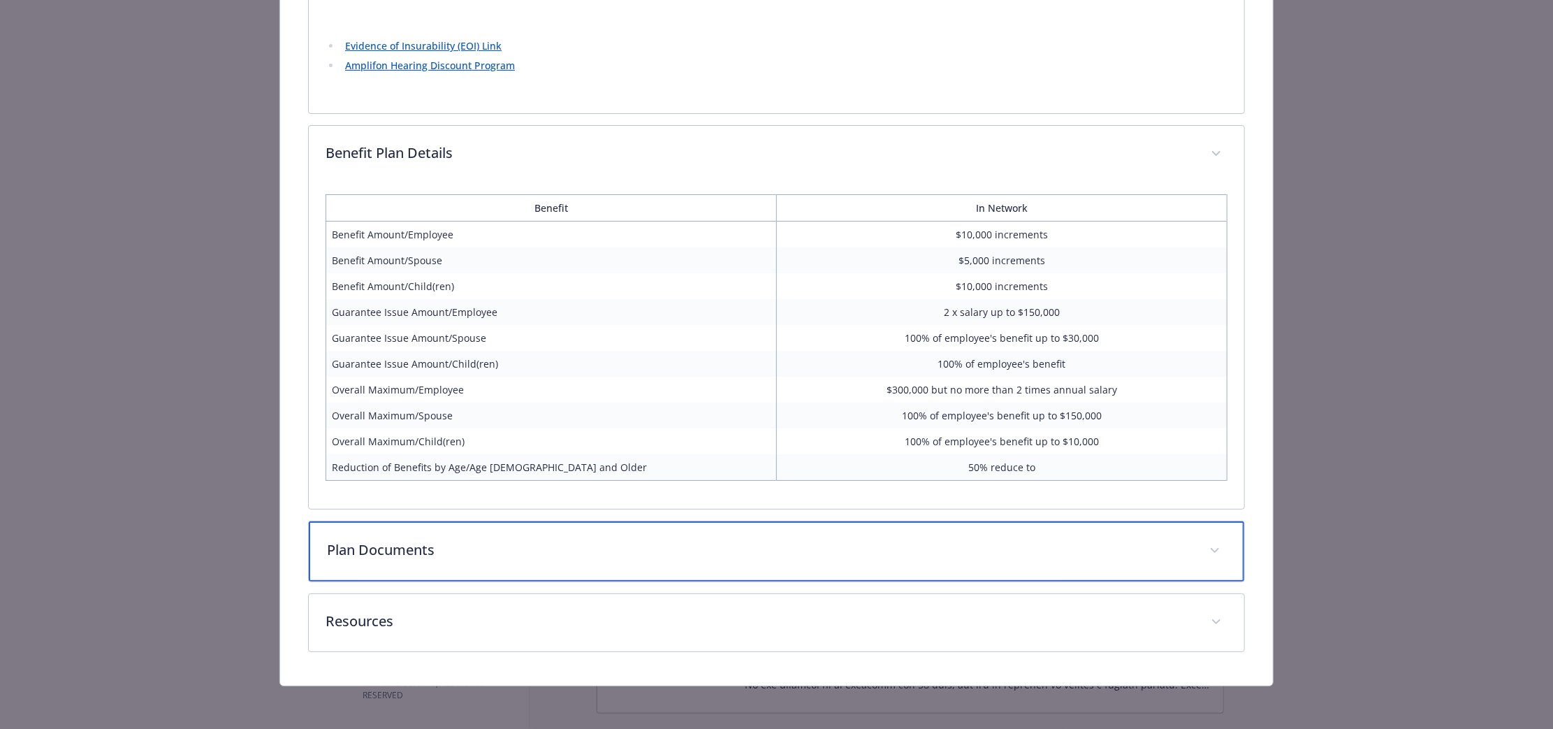
click at [648, 539] on p "Plan Documents" at bounding box center [760, 549] width 866 height 21
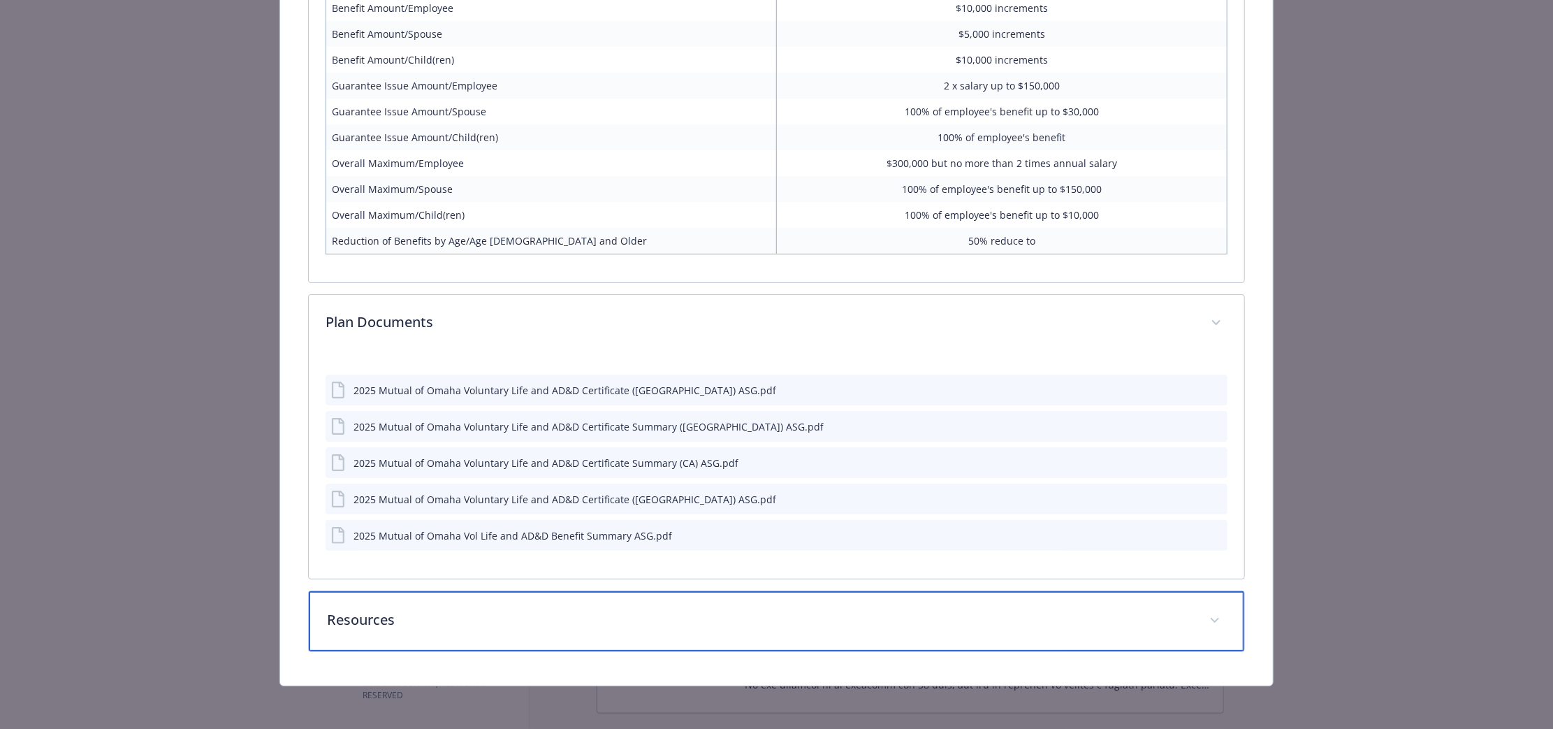
click at [653, 615] on p "Resources" at bounding box center [760, 619] width 866 height 21
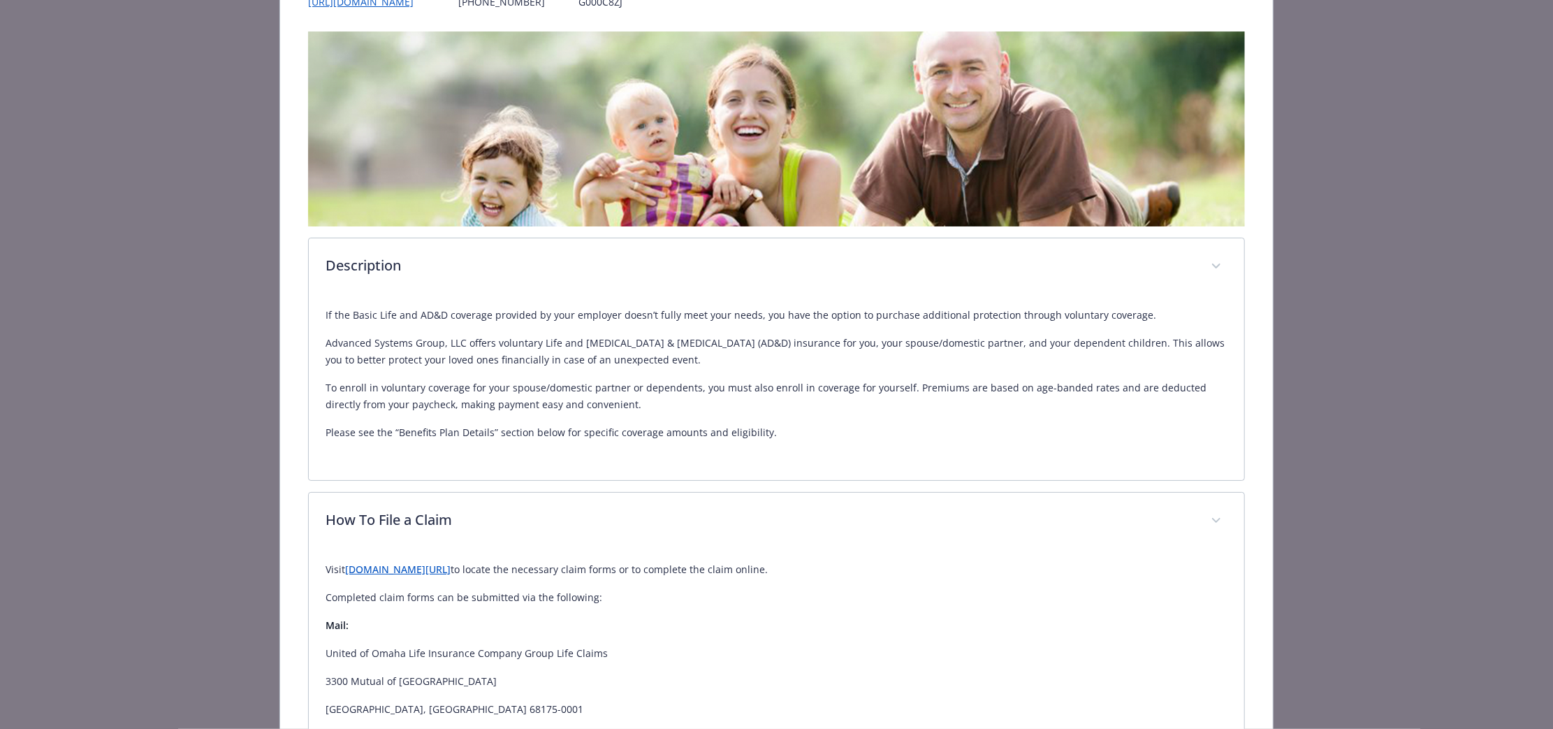
scroll to position [27, 0]
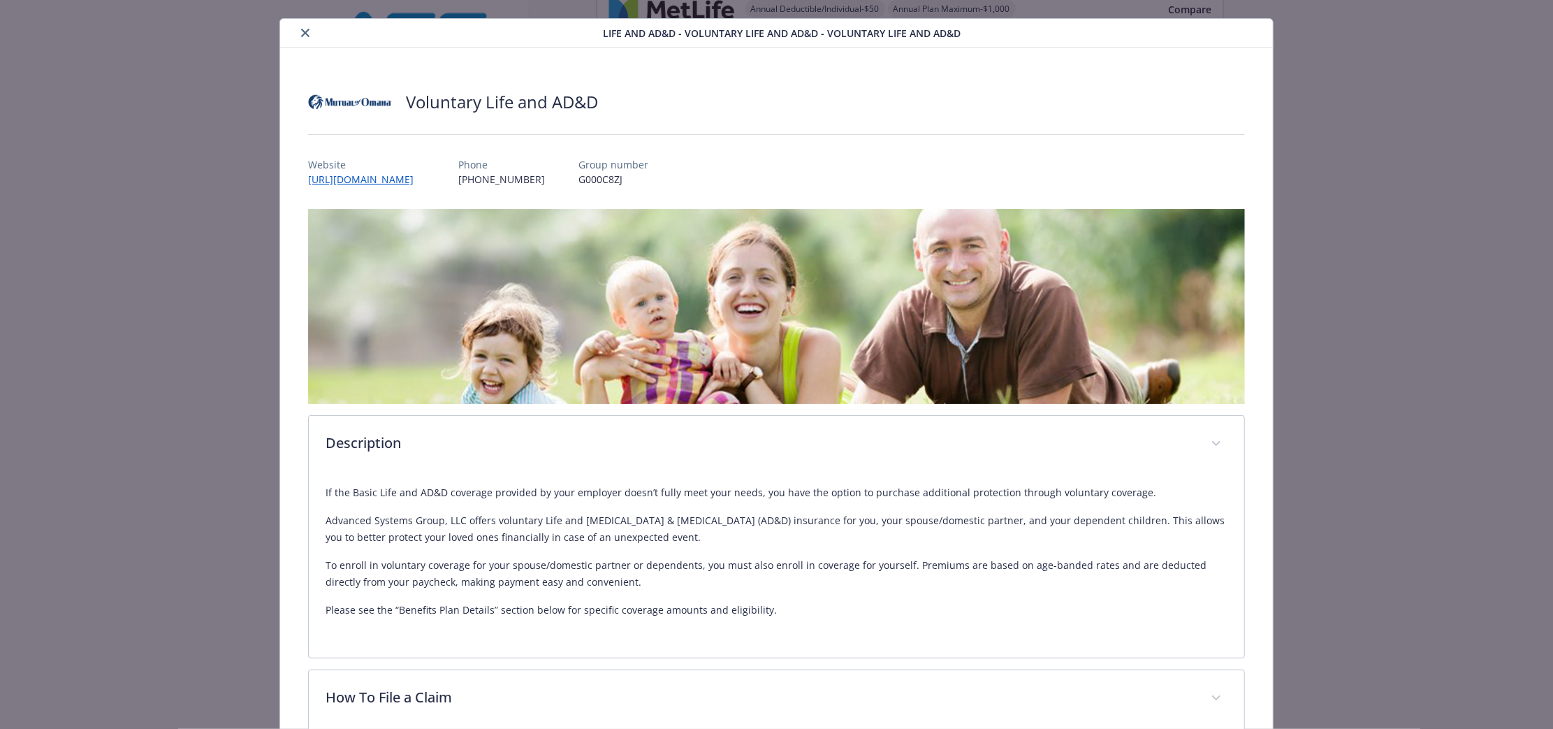
click at [307, 36] on button "close" at bounding box center [305, 32] width 17 height 17
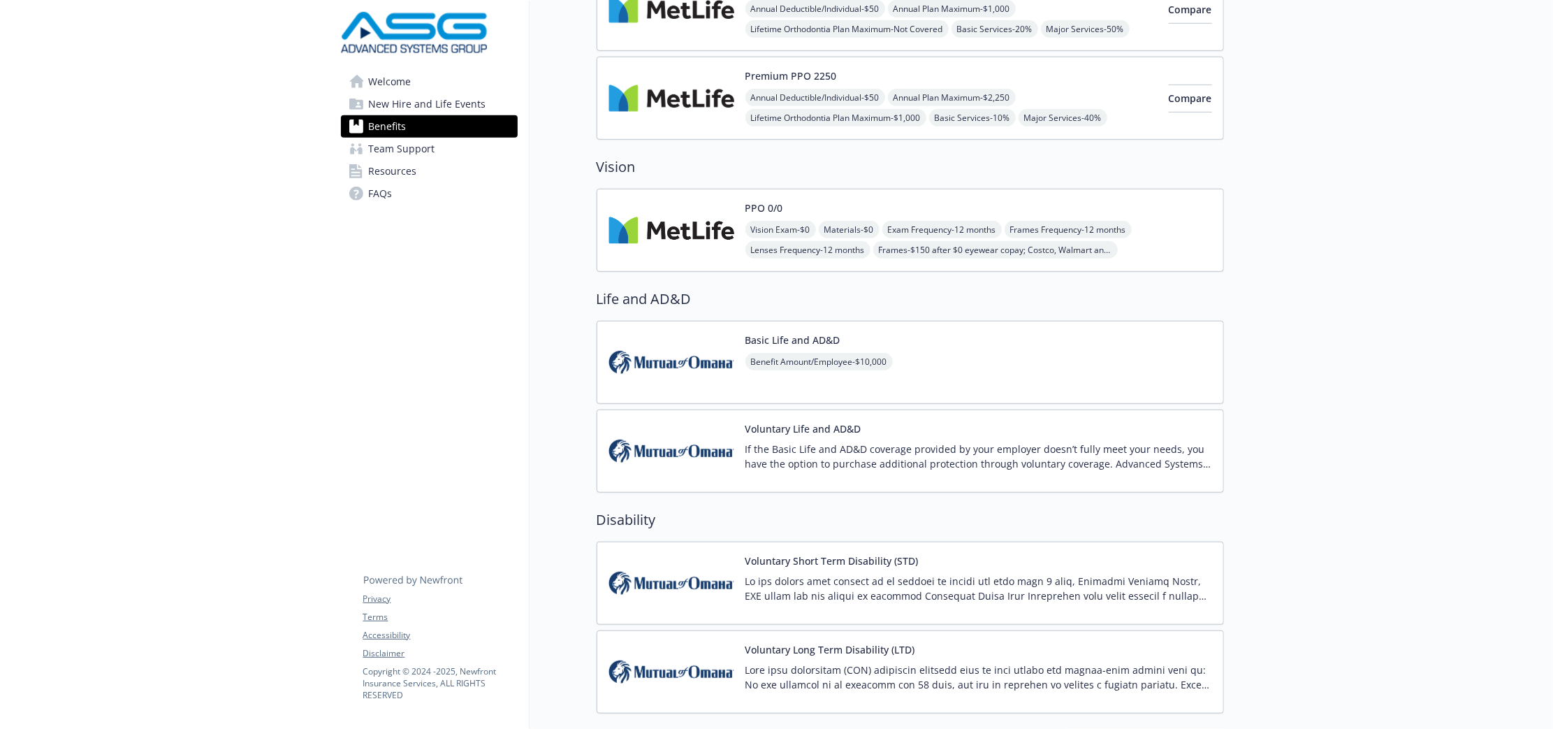
click at [735, 567] on div "Voluntary Short Term Disability (STD)" at bounding box center [911, 582] width 604 height 59
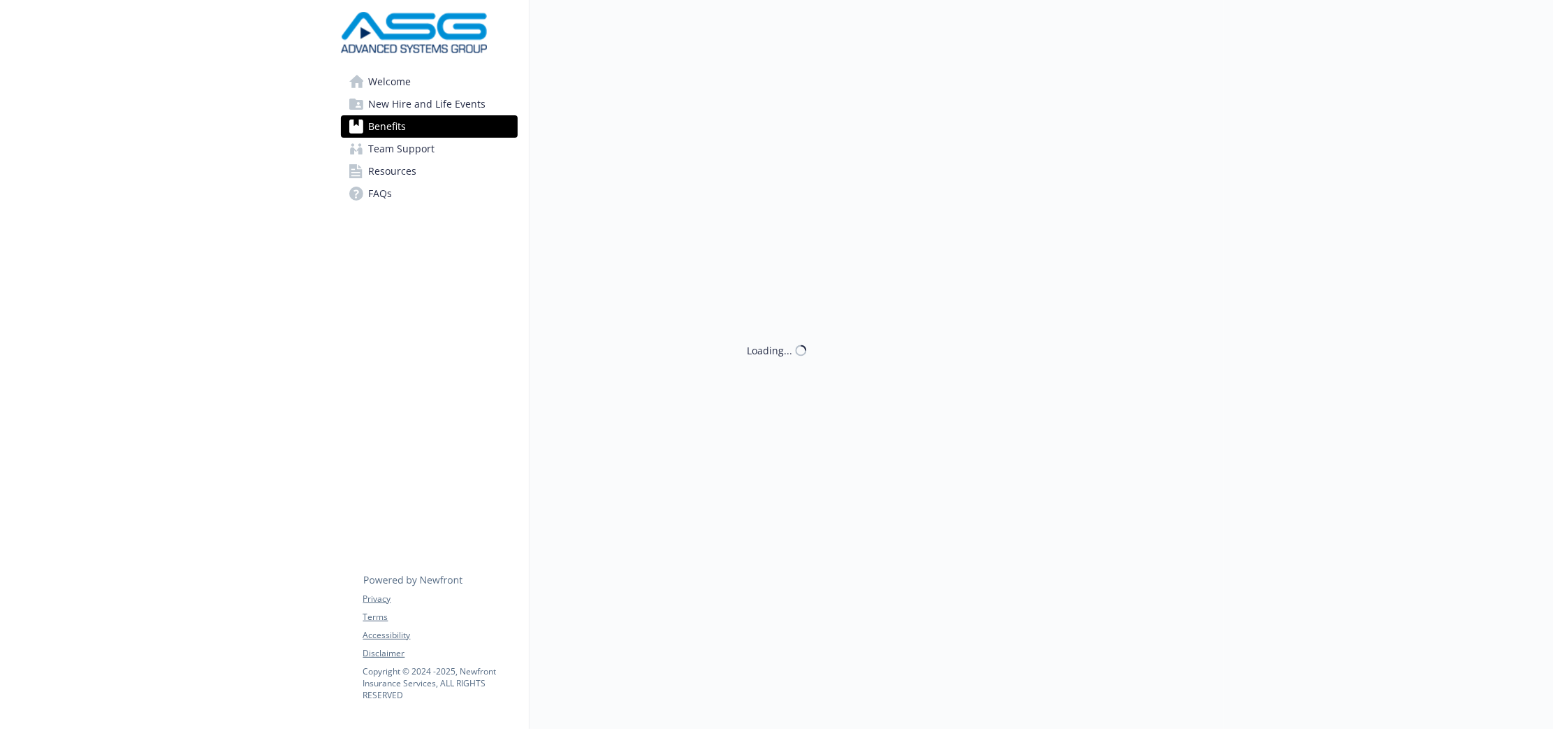
scroll to position [674, 0]
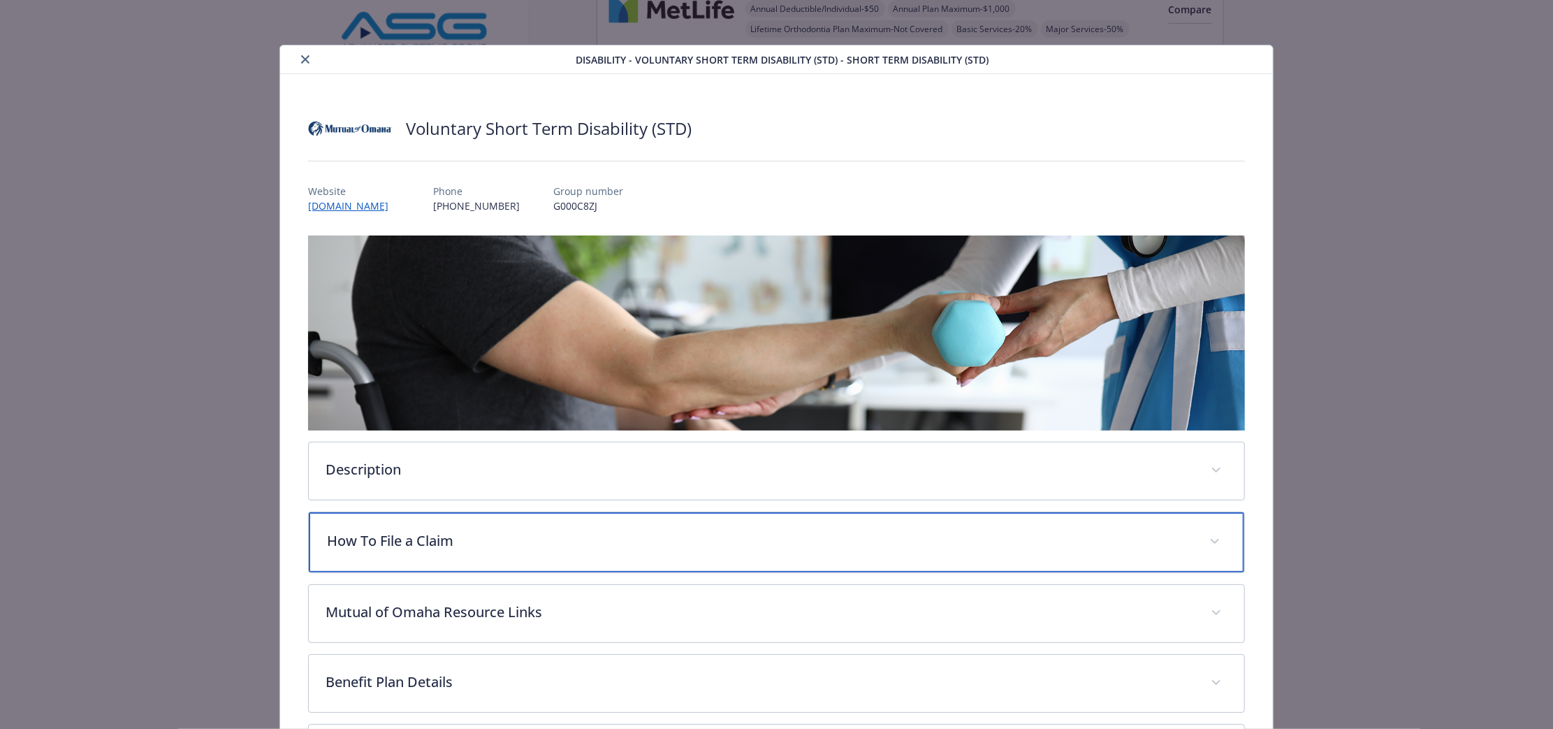
click at [639, 512] on div "How To File a Claim" at bounding box center [777, 542] width 936 height 60
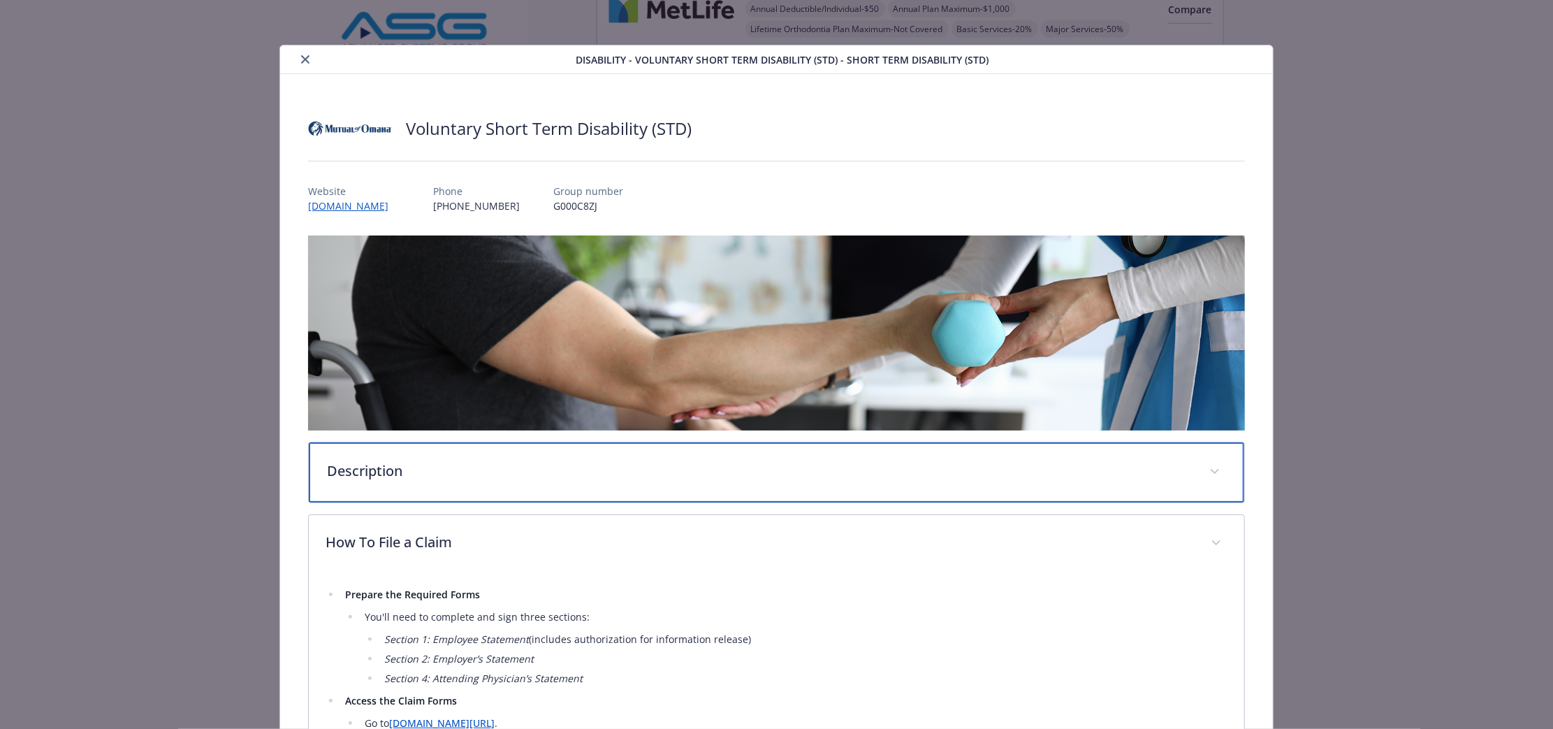
click at [627, 483] on div "Description" at bounding box center [777, 472] width 936 height 60
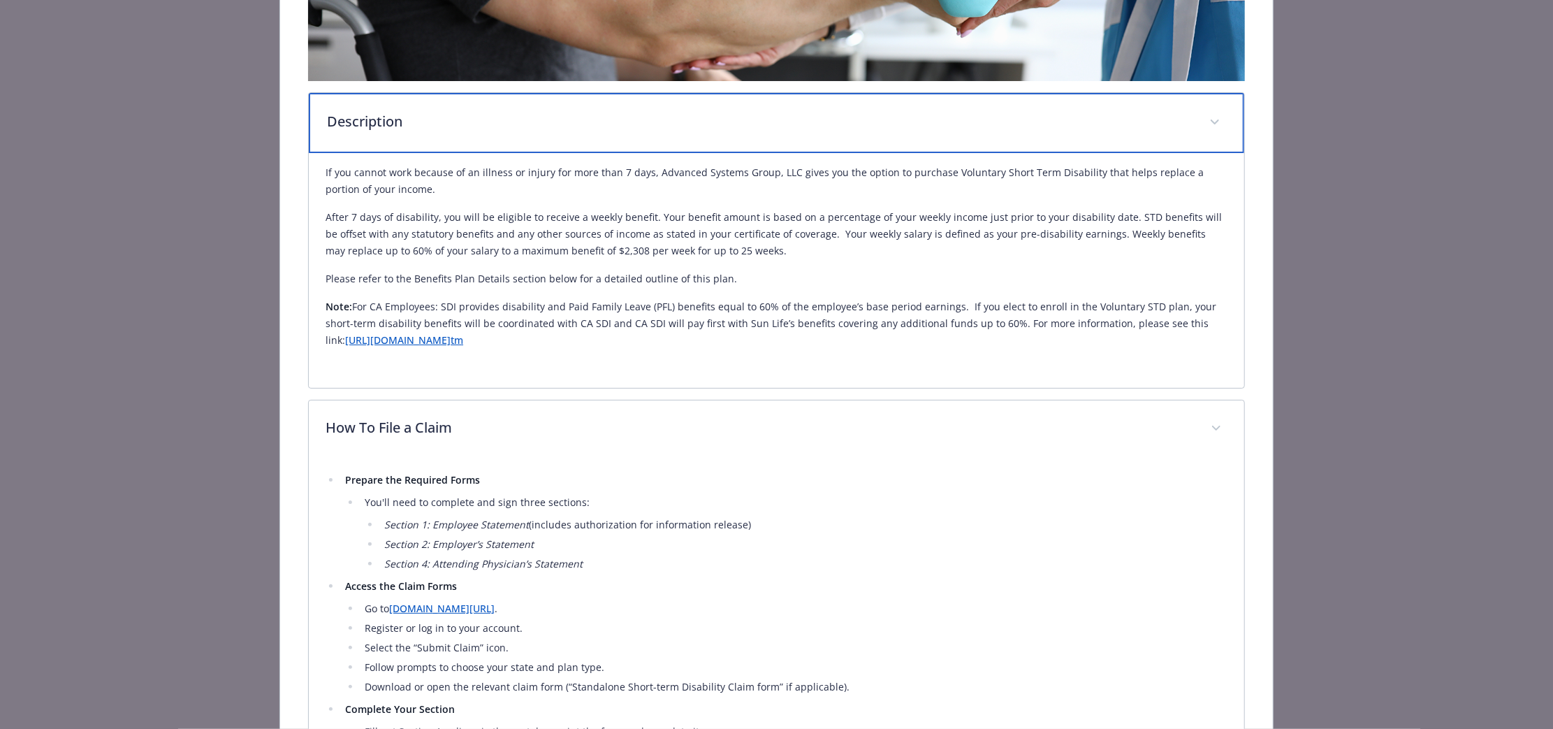
scroll to position [437, 0]
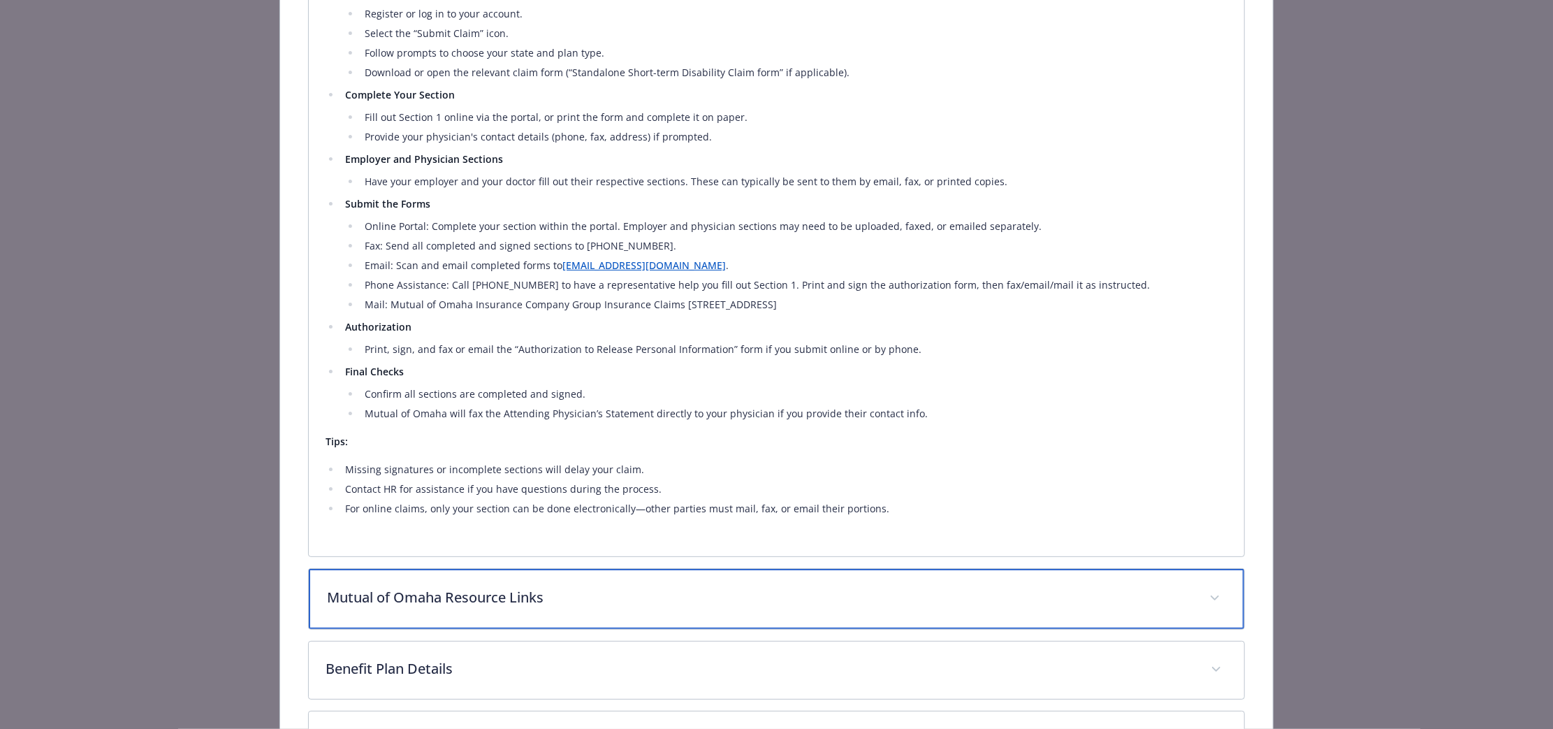
click at [657, 592] on p "Mutual of Omaha Resource Links" at bounding box center [760, 597] width 866 height 21
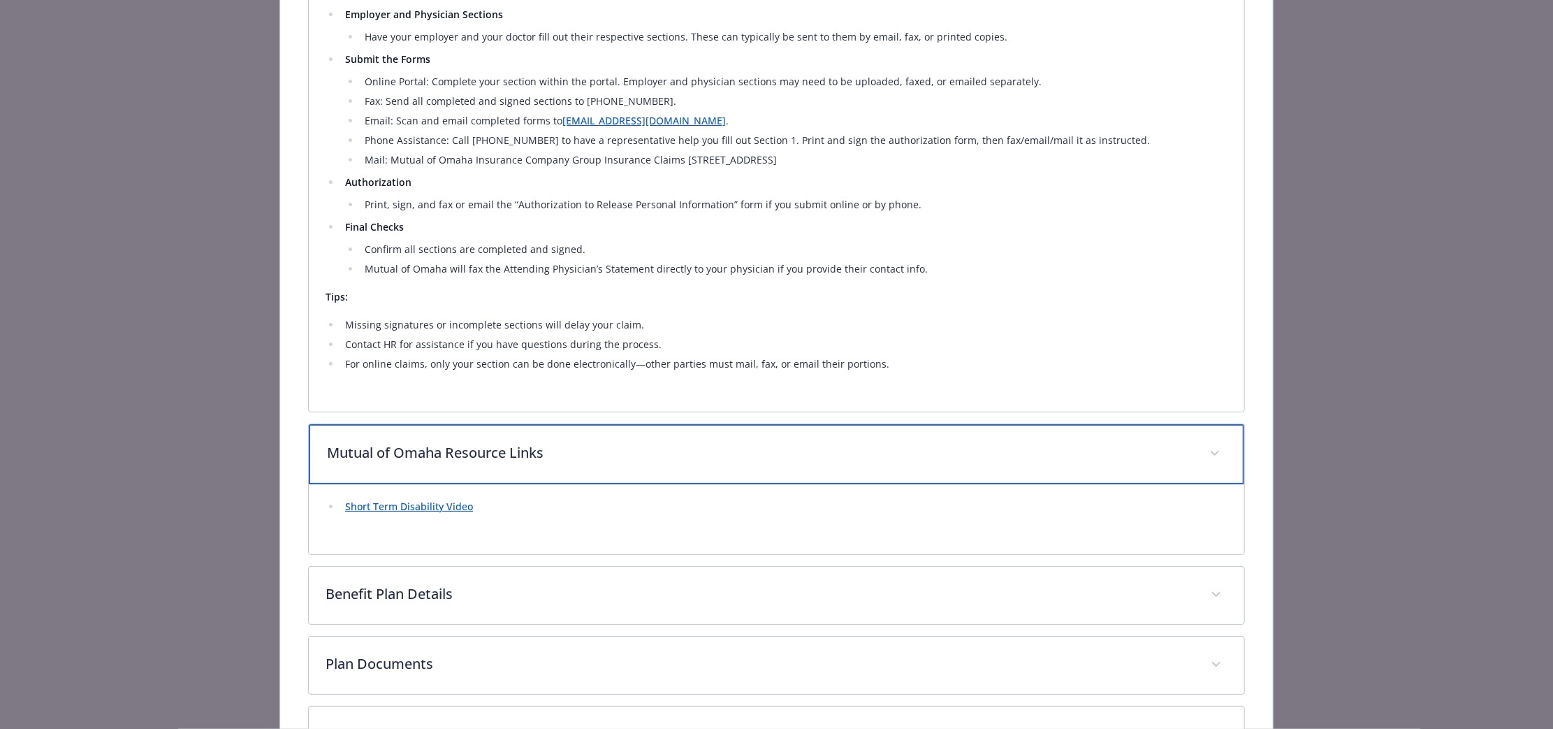
scroll to position [1216, 0]
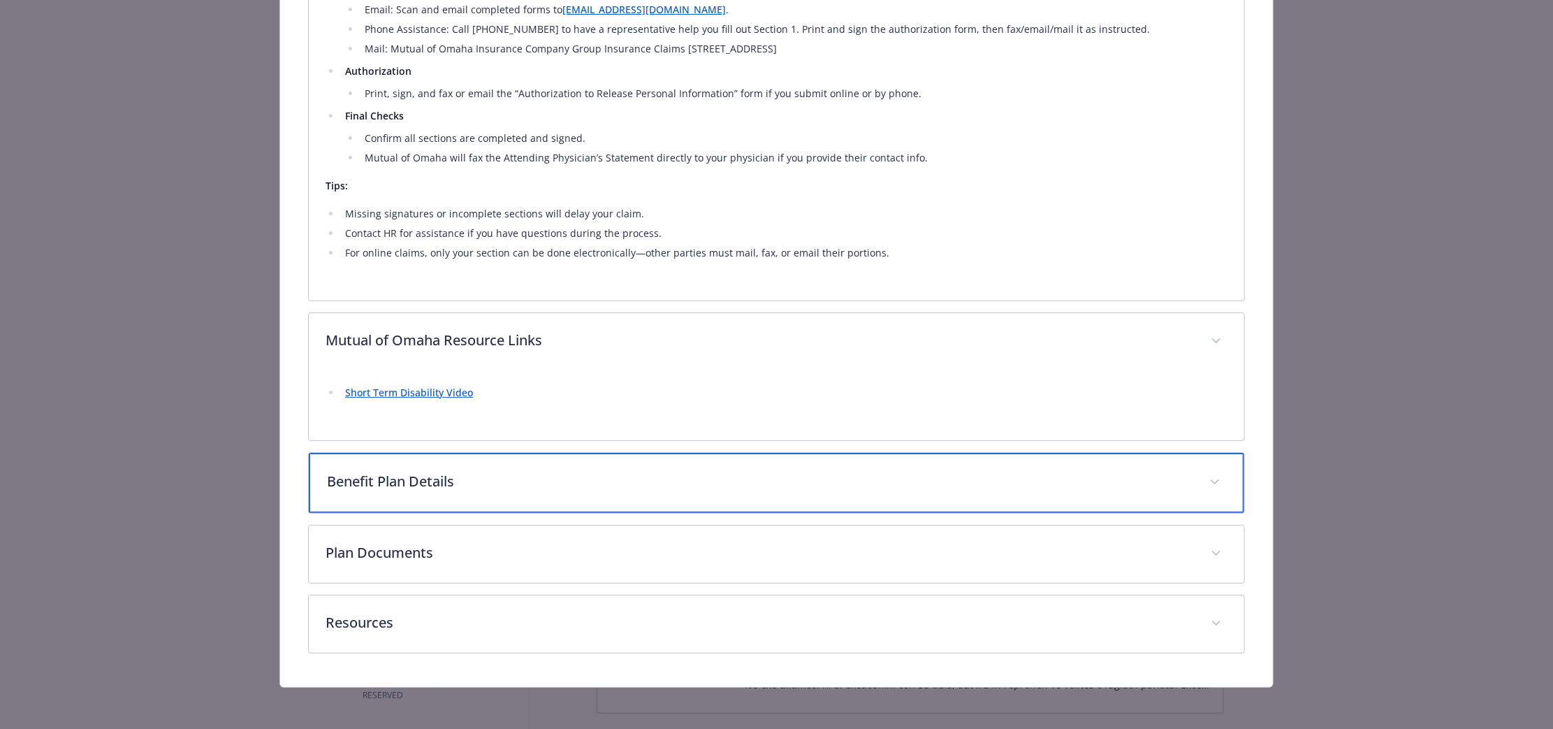
click at [620, 493] on div "Benefit Plan Details" at bounding box center [777, 483] width 936 height 60
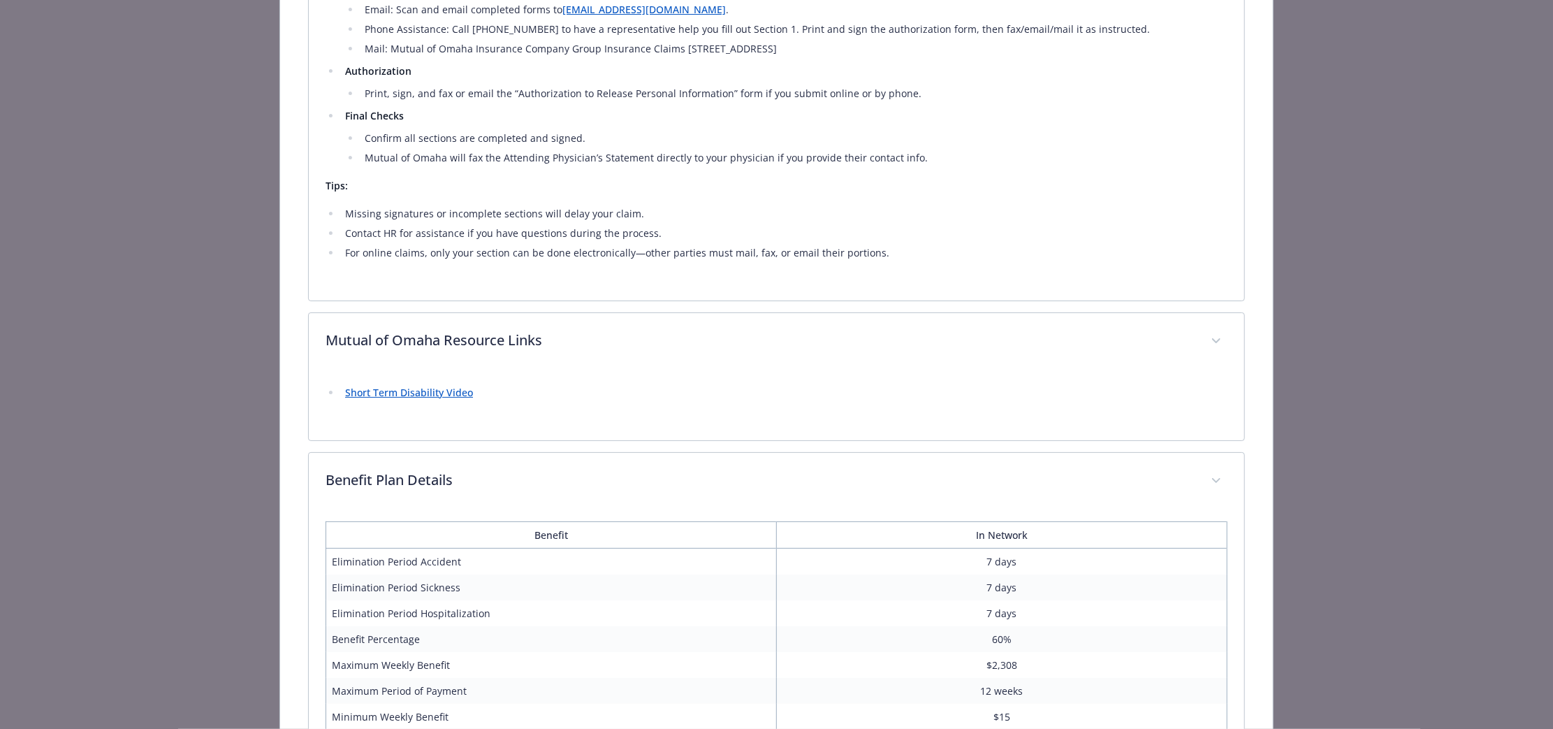
click at [449, 386] on link "Short Term Disability Video" at bounding box center [409, 392] width 128 height 13
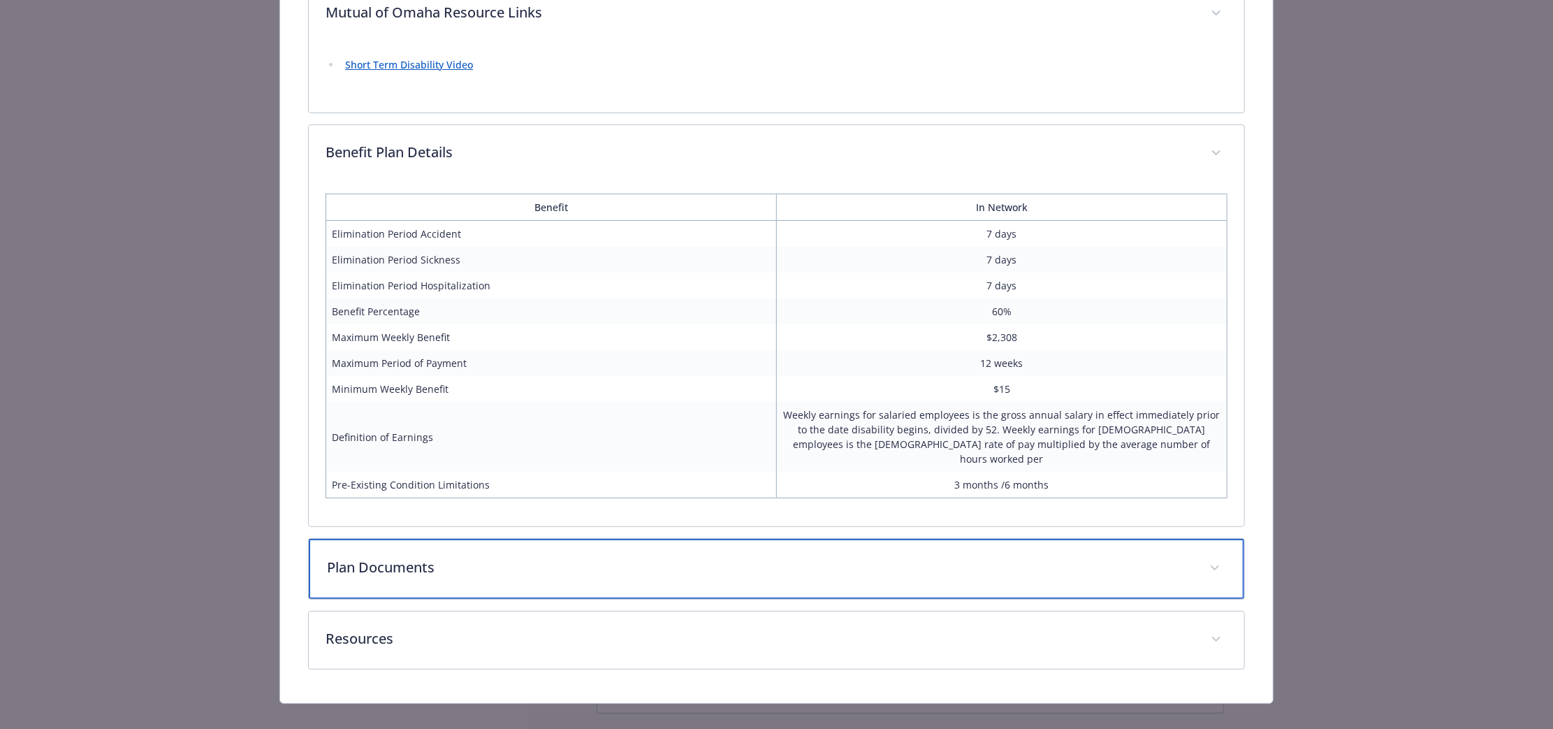
click at [900, 557] on p "Plan Documents" at bounding box center [760, 567] width 866 height 21
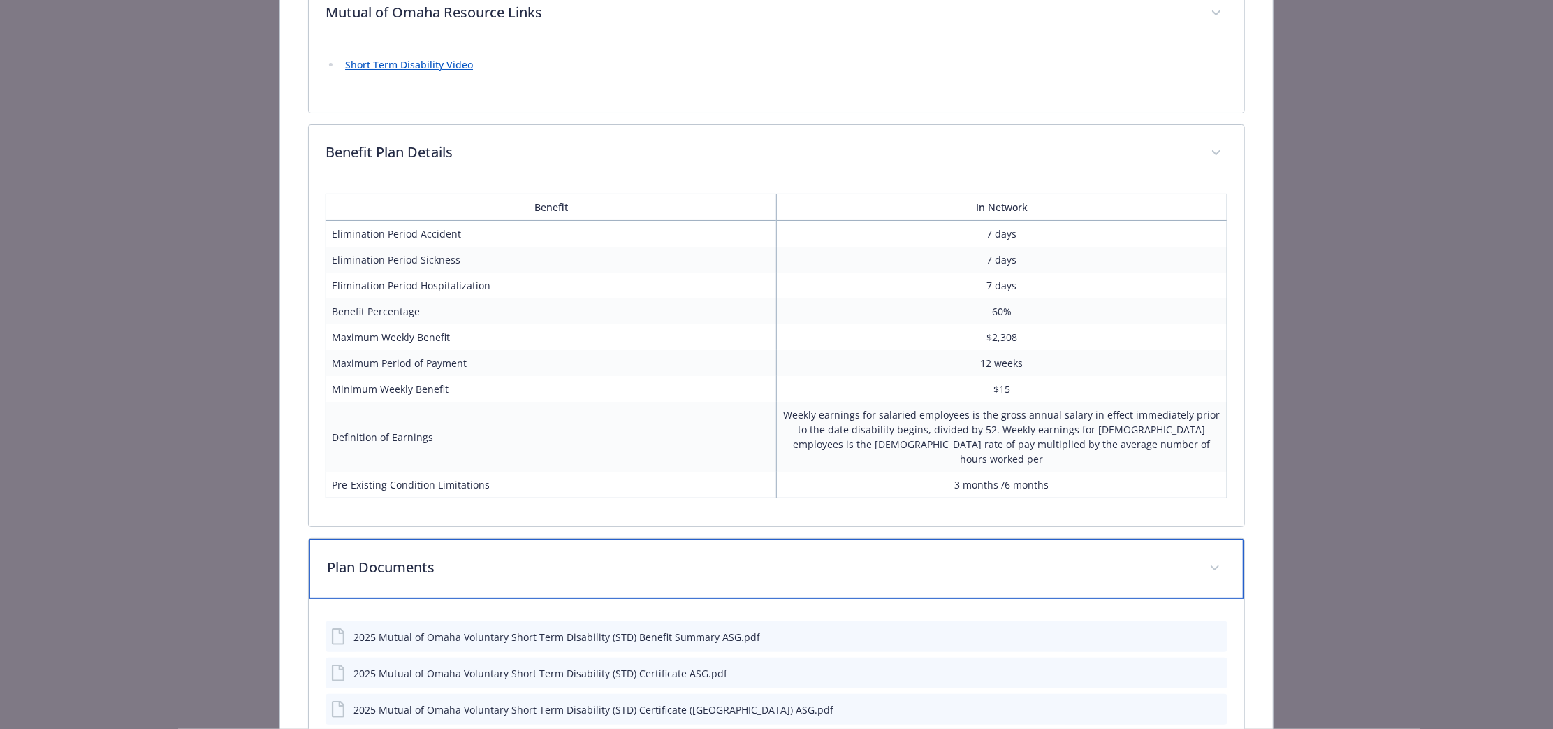
scroll to position [1773, 0]
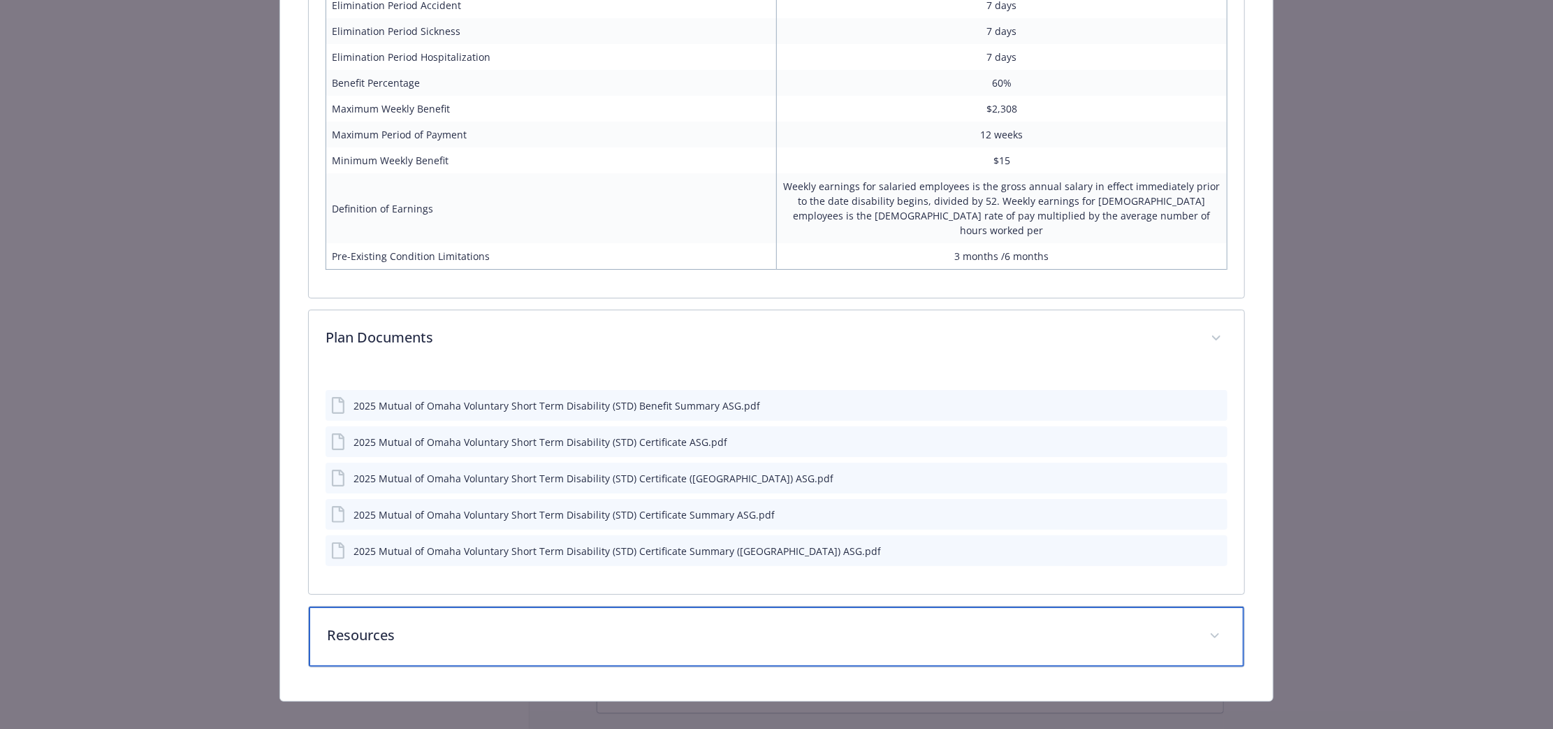
click at [891, 606] on div "Resources" at bounding box center [777, 636] width 936 height 60
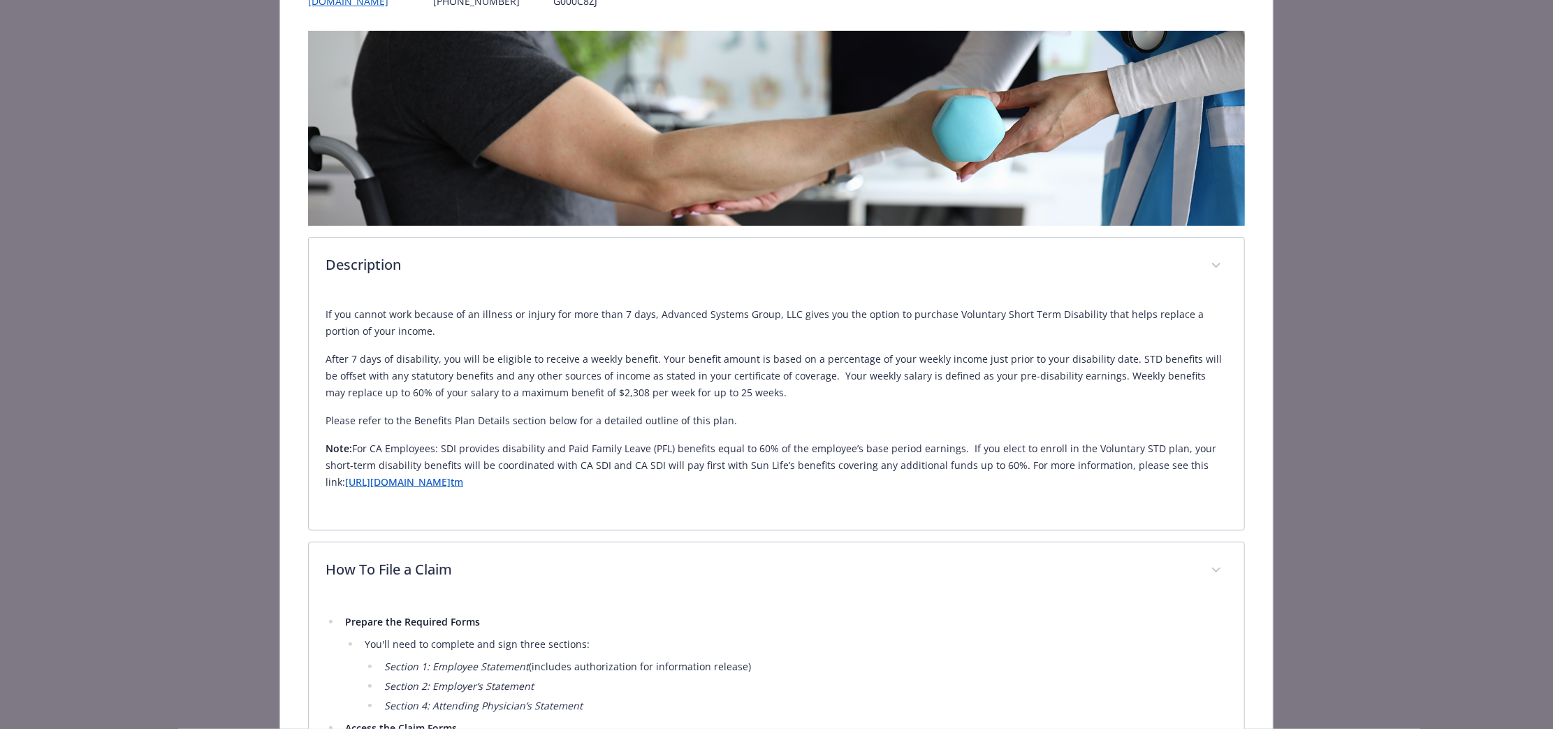
scroll to position [19, 0]
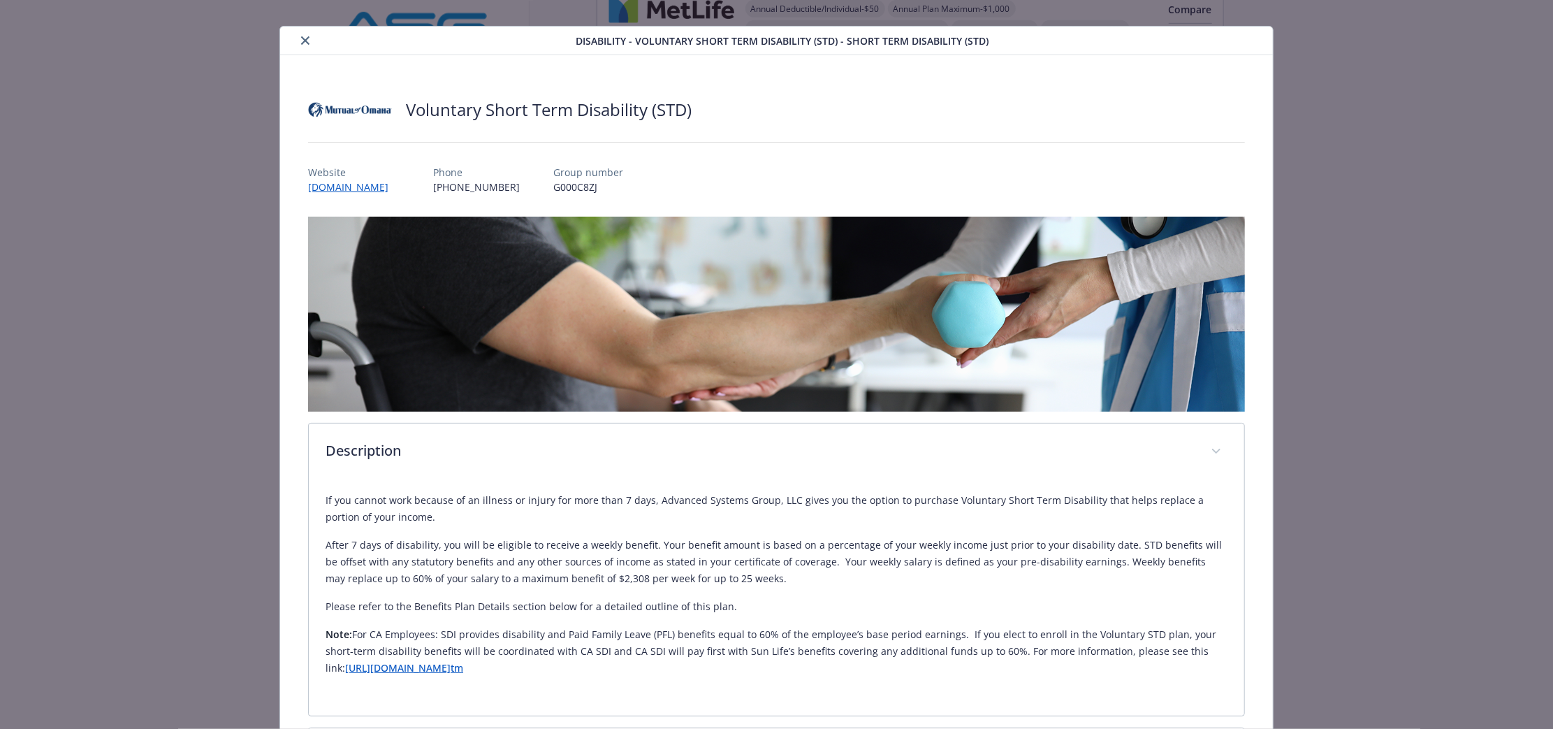
click at [310, 43] on button "close" at bounding box center [305, 40] width 17 height 17
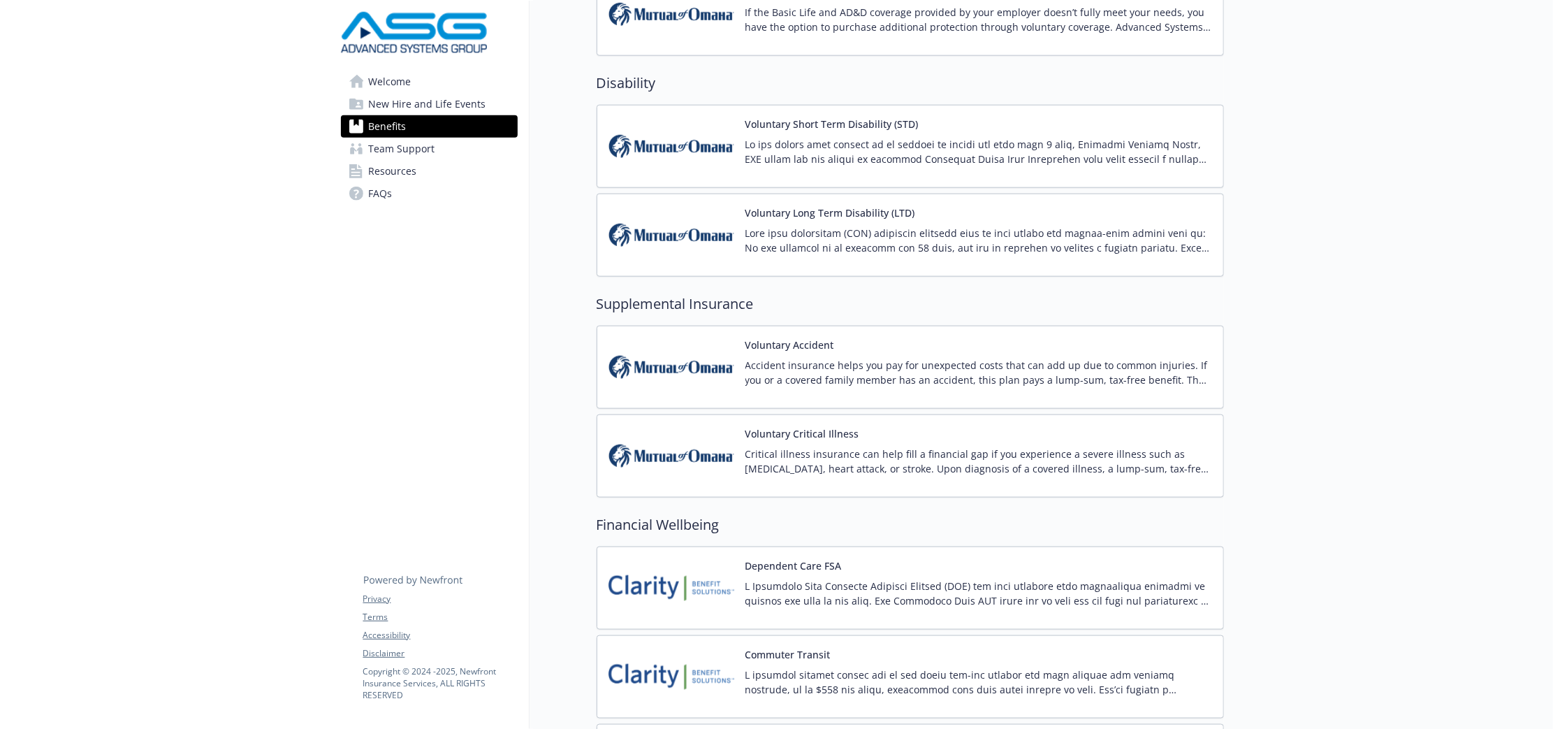
click at [651, 235] on img at bounding box center [672, 234] width 126 height 59
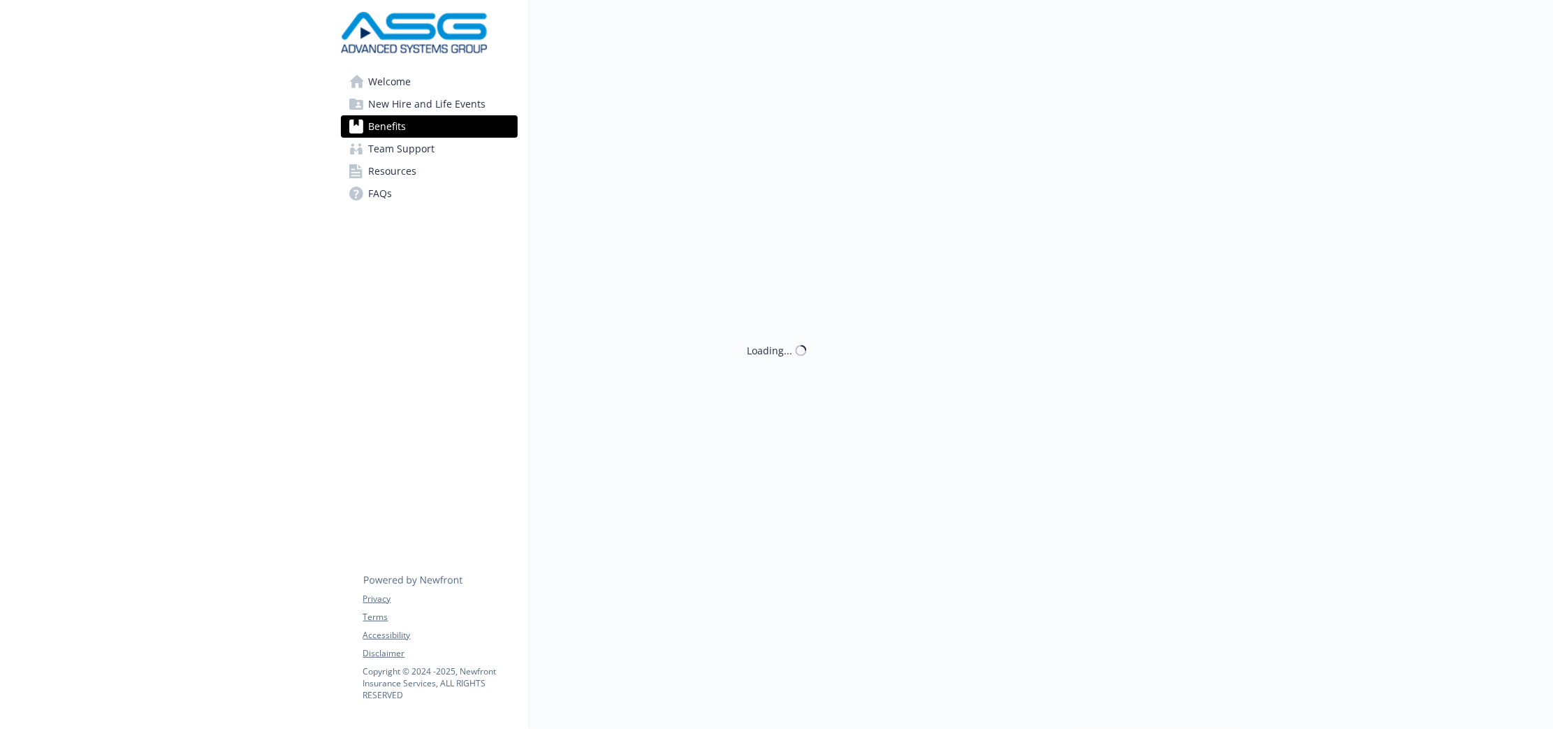
scroll to position [1111, 0]
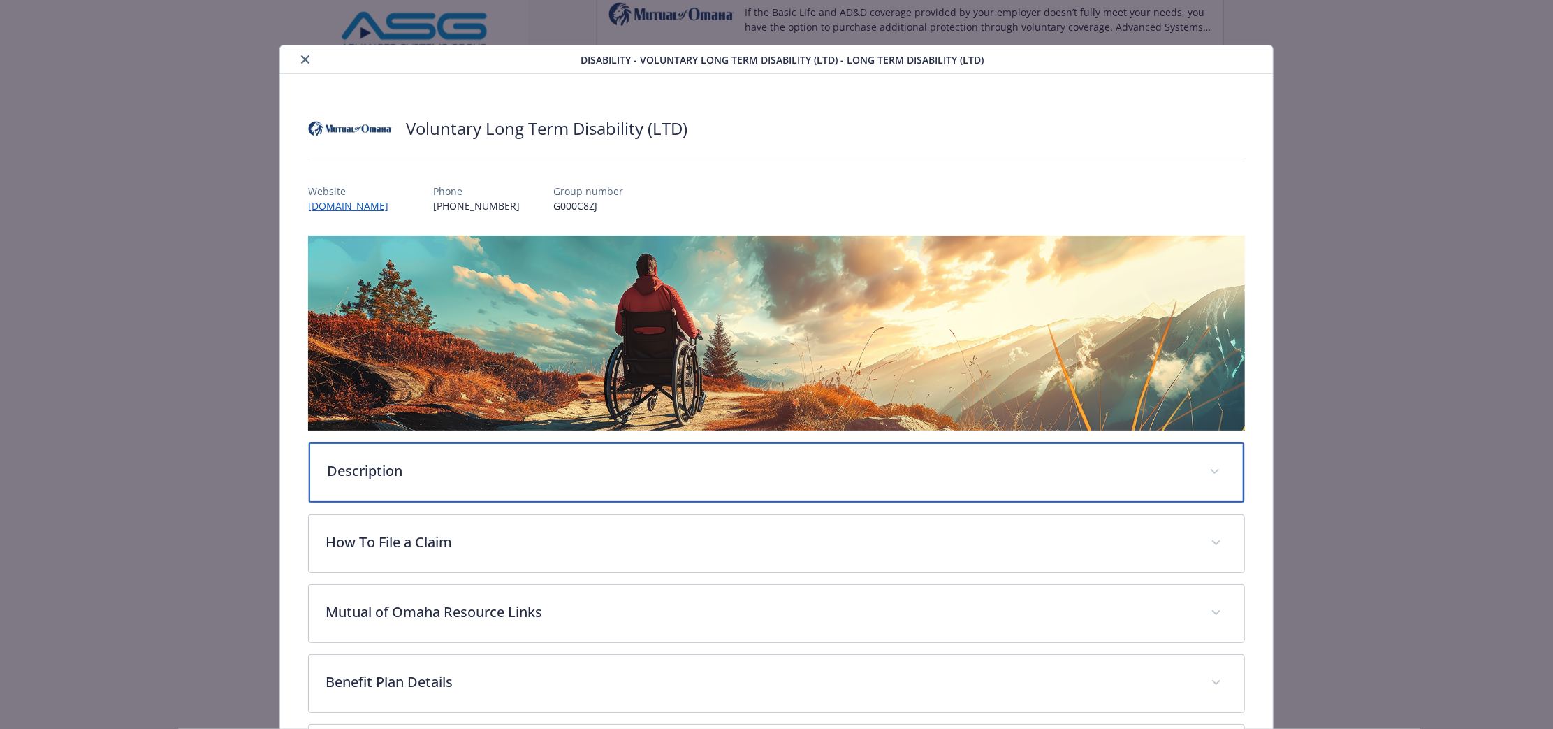
click at [559, 472] on p "Description" at bounding box center [760, 470] width 866 height 21
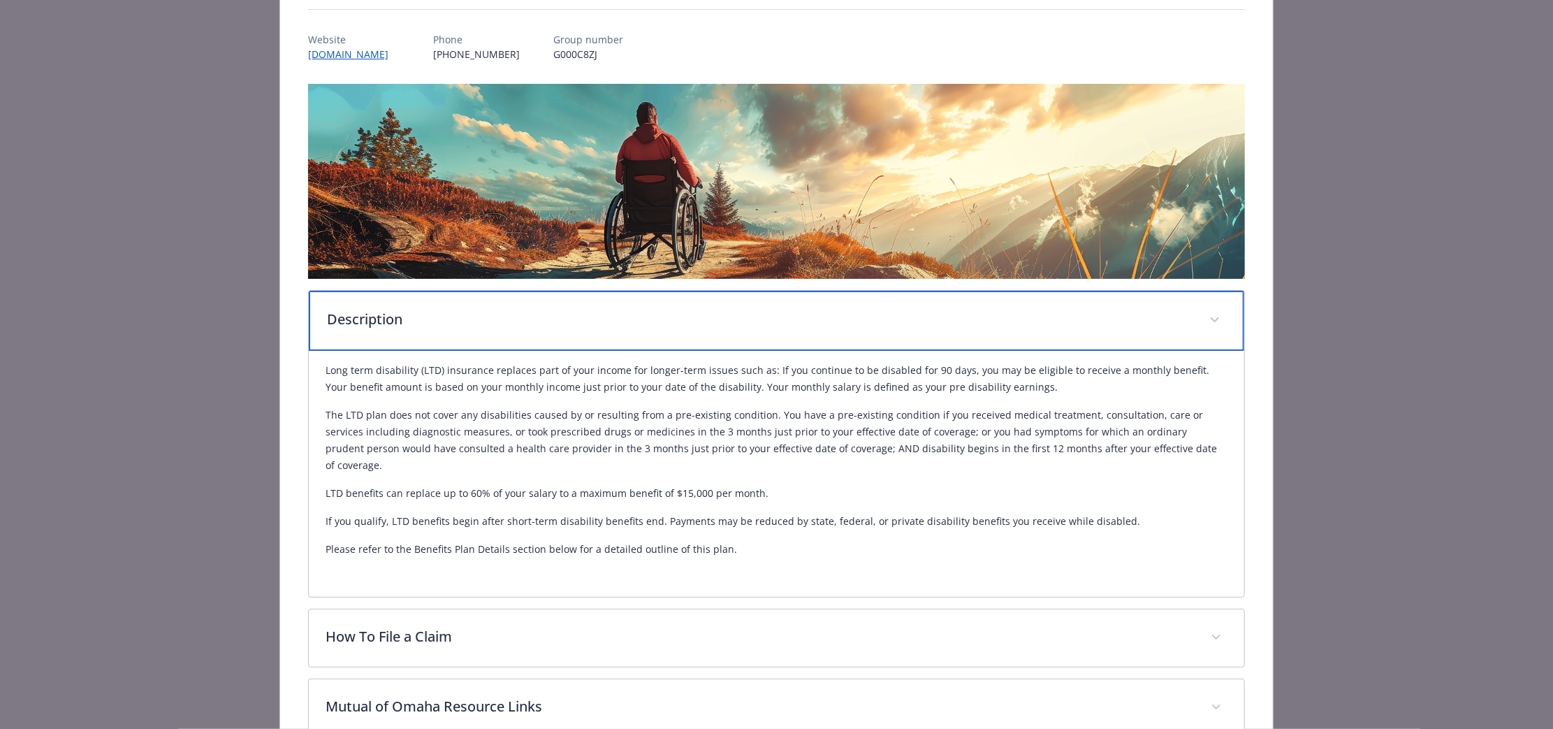
scroll to position [175, 0]
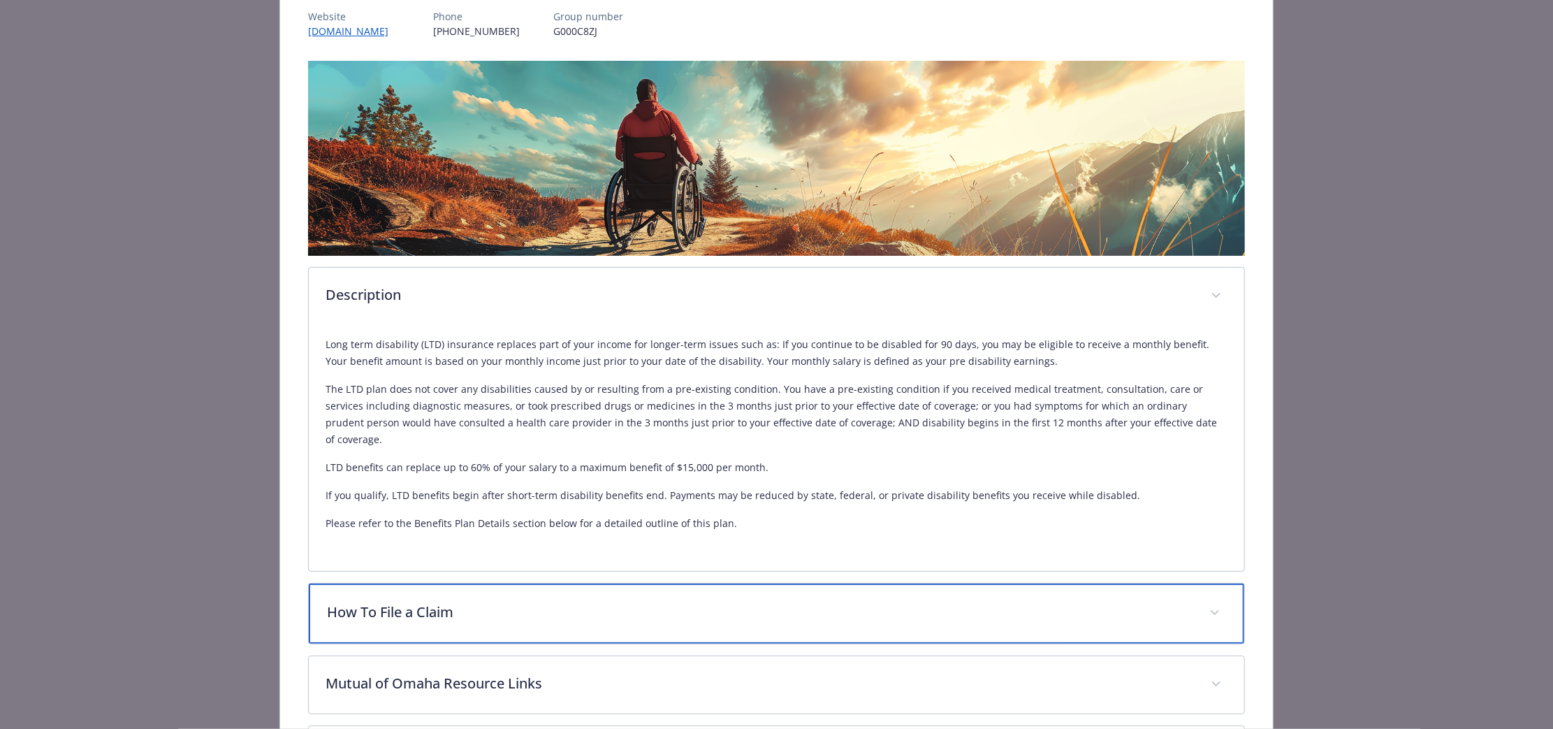
click at [740, 602] on p "How To File a Claim" at bounding box center [760, 612] width 866 height 21
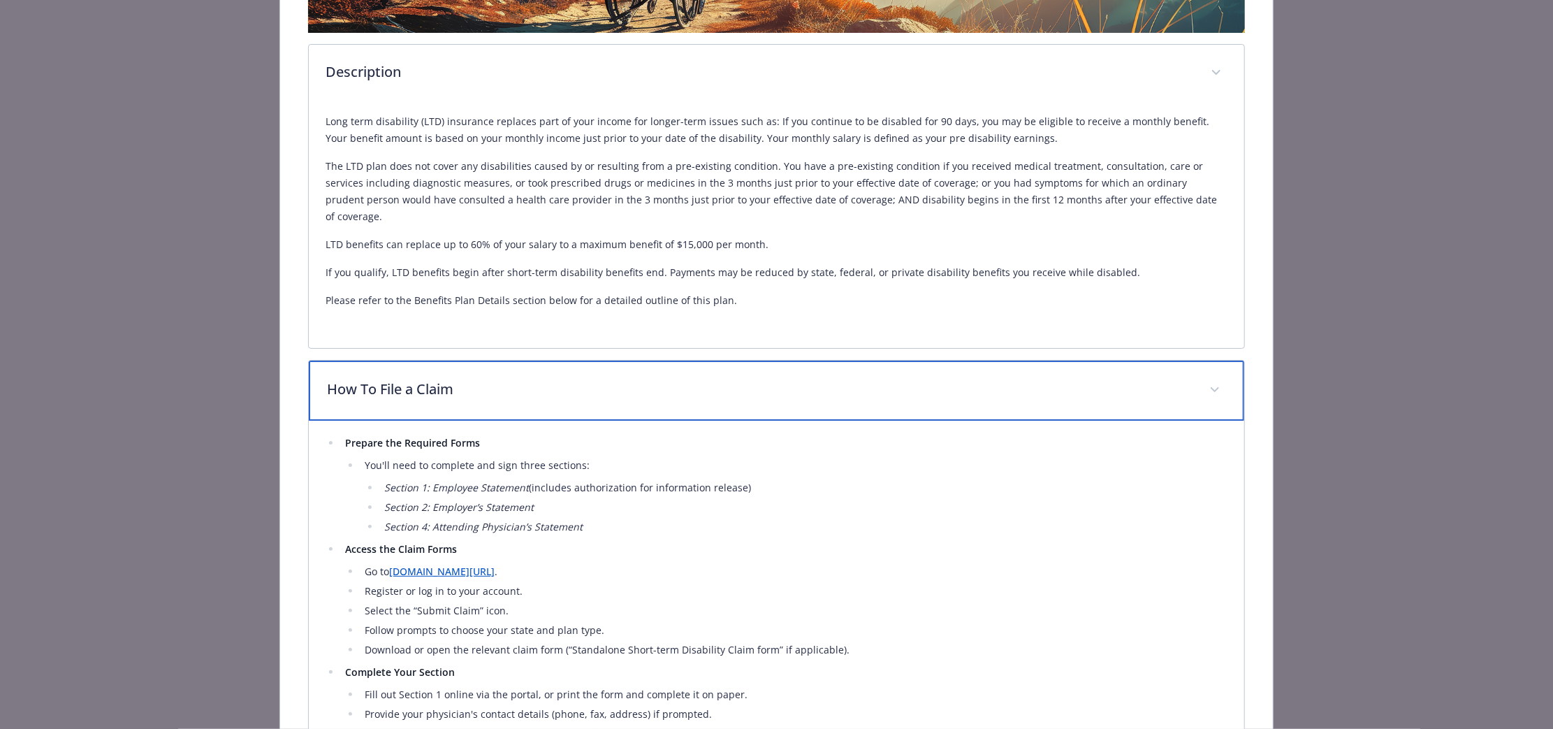
scroll to position [524, 0]
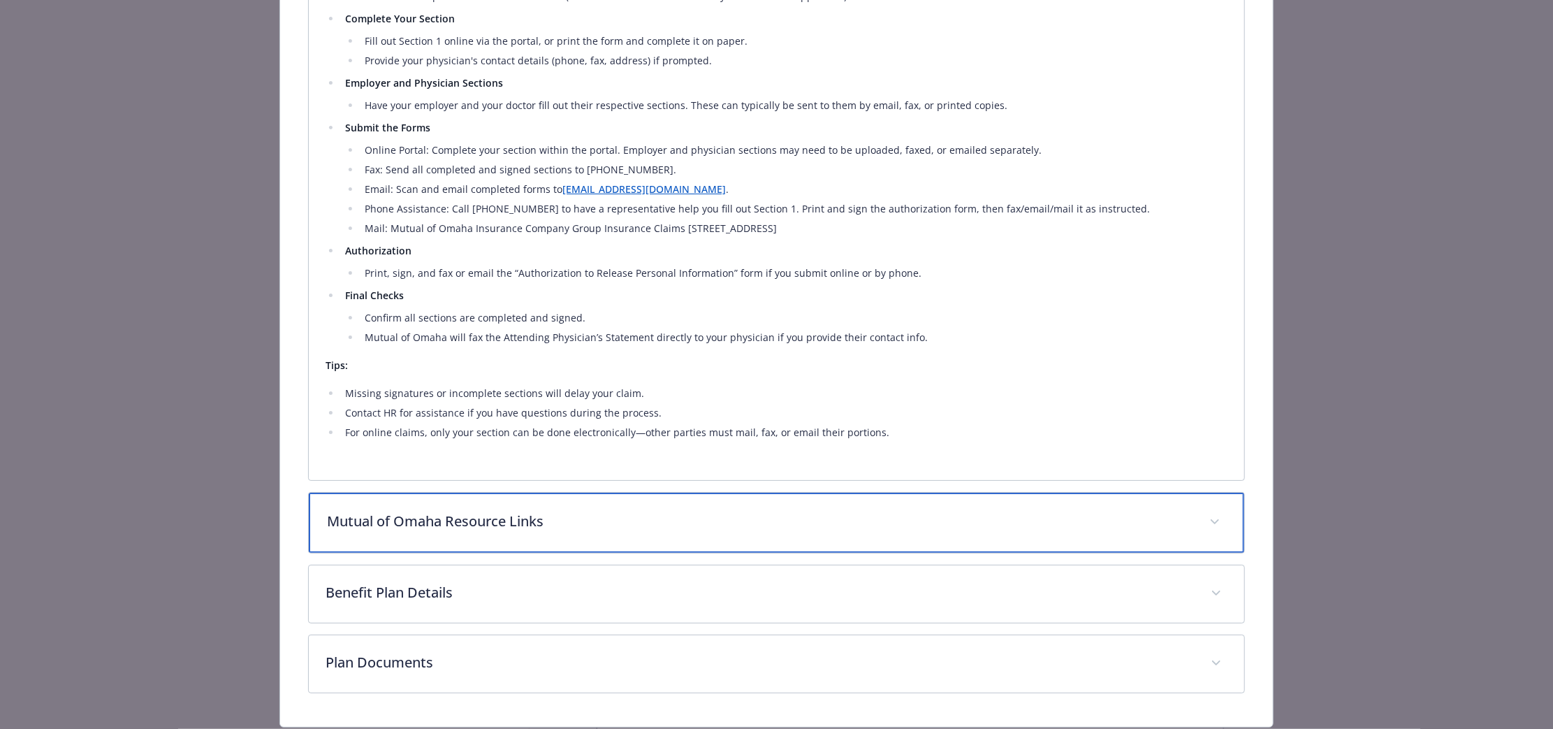
click at [682, 493] on div "Mutual of Omaha Resource Links" at bounding box center [777, 523] width 936 height 60
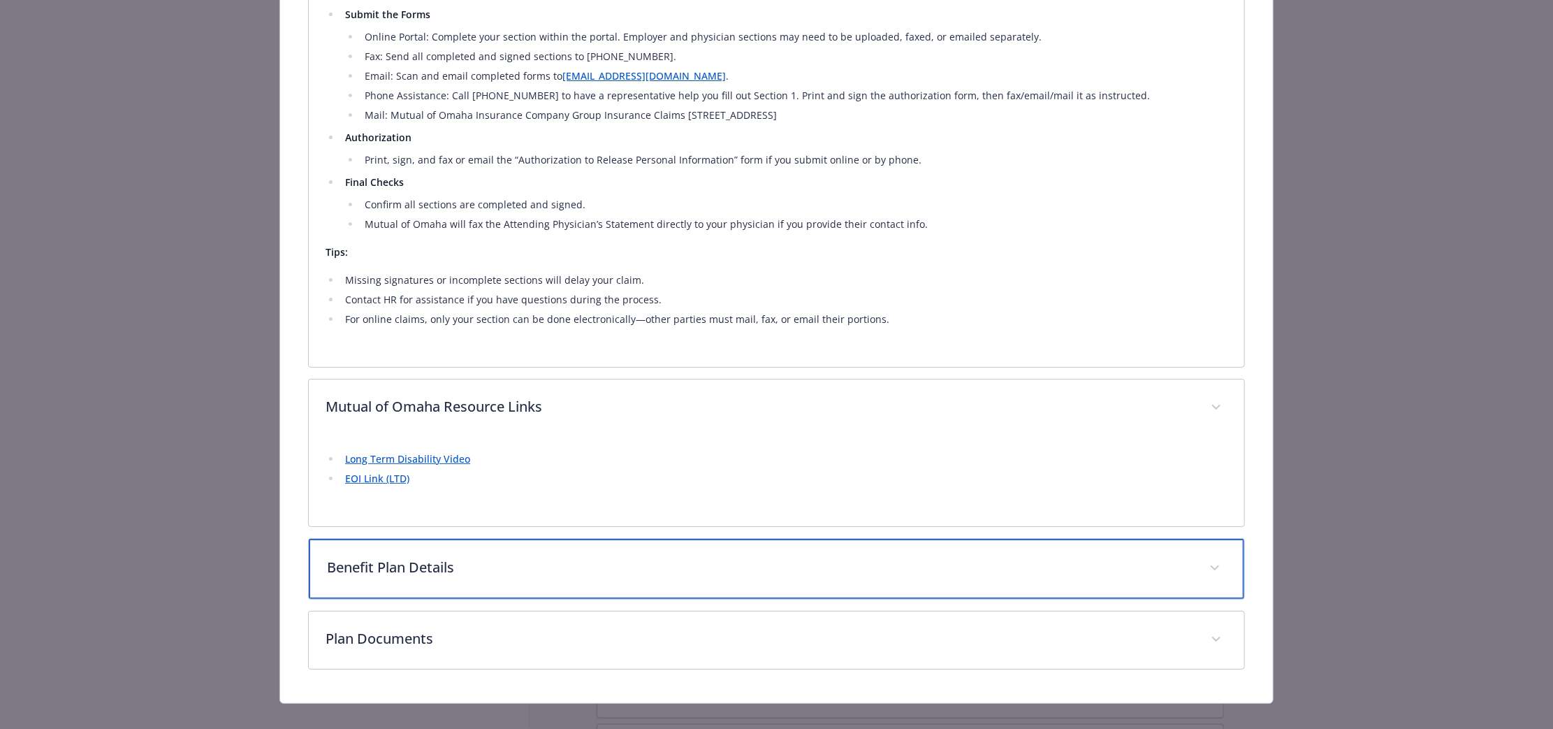
click at [665, 557] on p "Benefit Plan Details" at bounding box center [760, 567] width 866 height 21
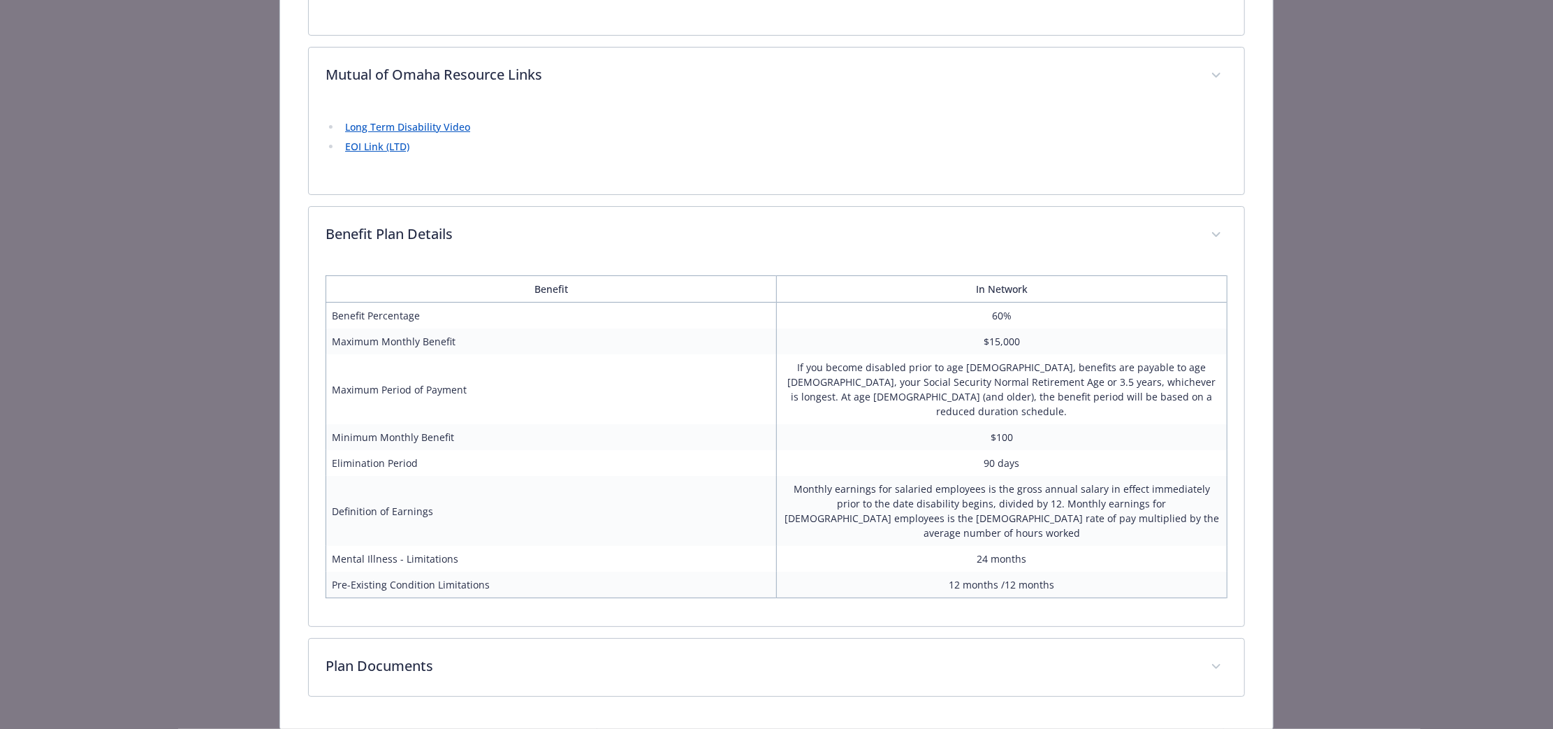
click at [674, 638] on div "Plan Documents 2025 Mutual of Omaha Voluntary Long Term Disability (LTD) Certif…" at bounding box center [776, 667] width 937 height 59
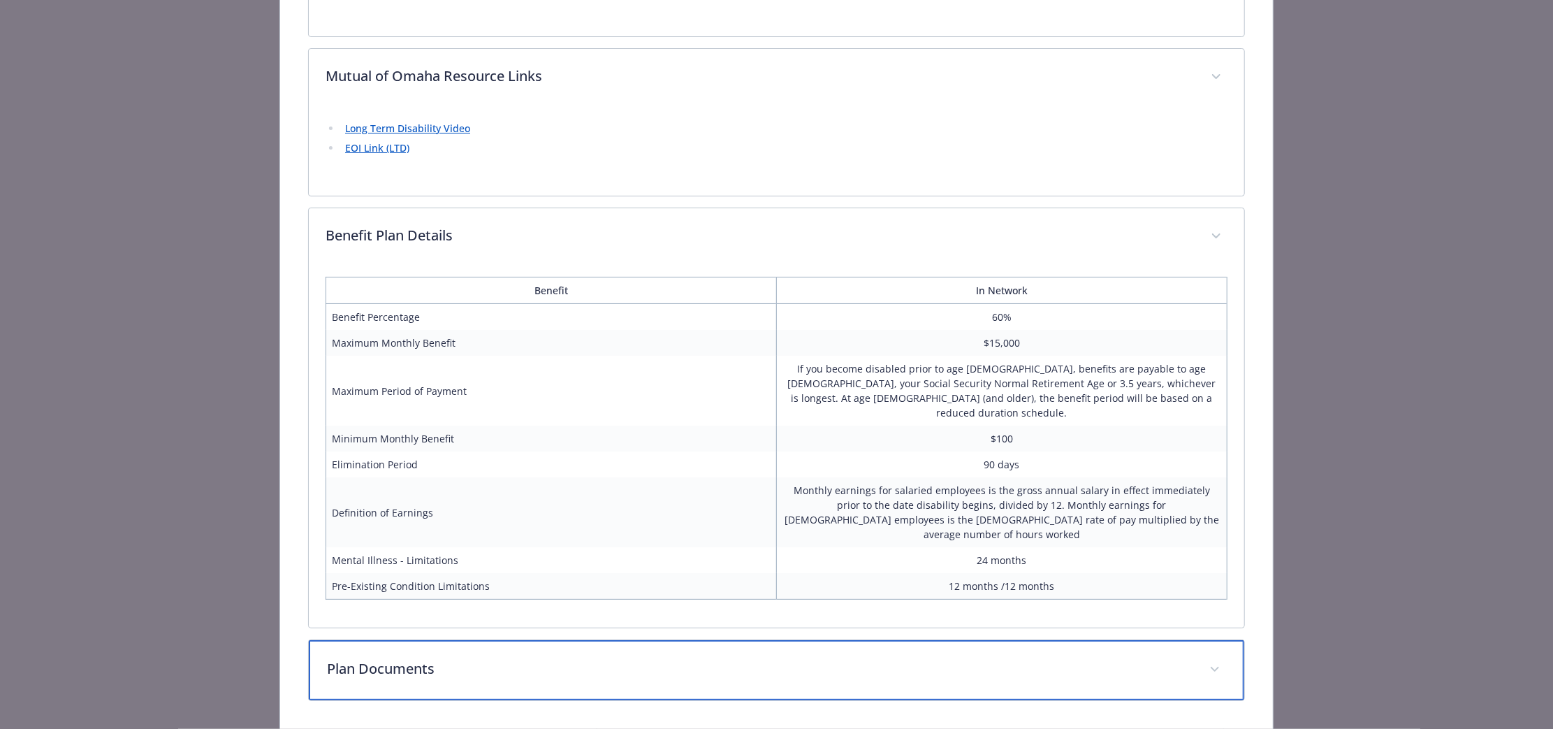
click at [671, 640] on div "Plan Documents" at bounding box center [777, 670] width 936 height 60
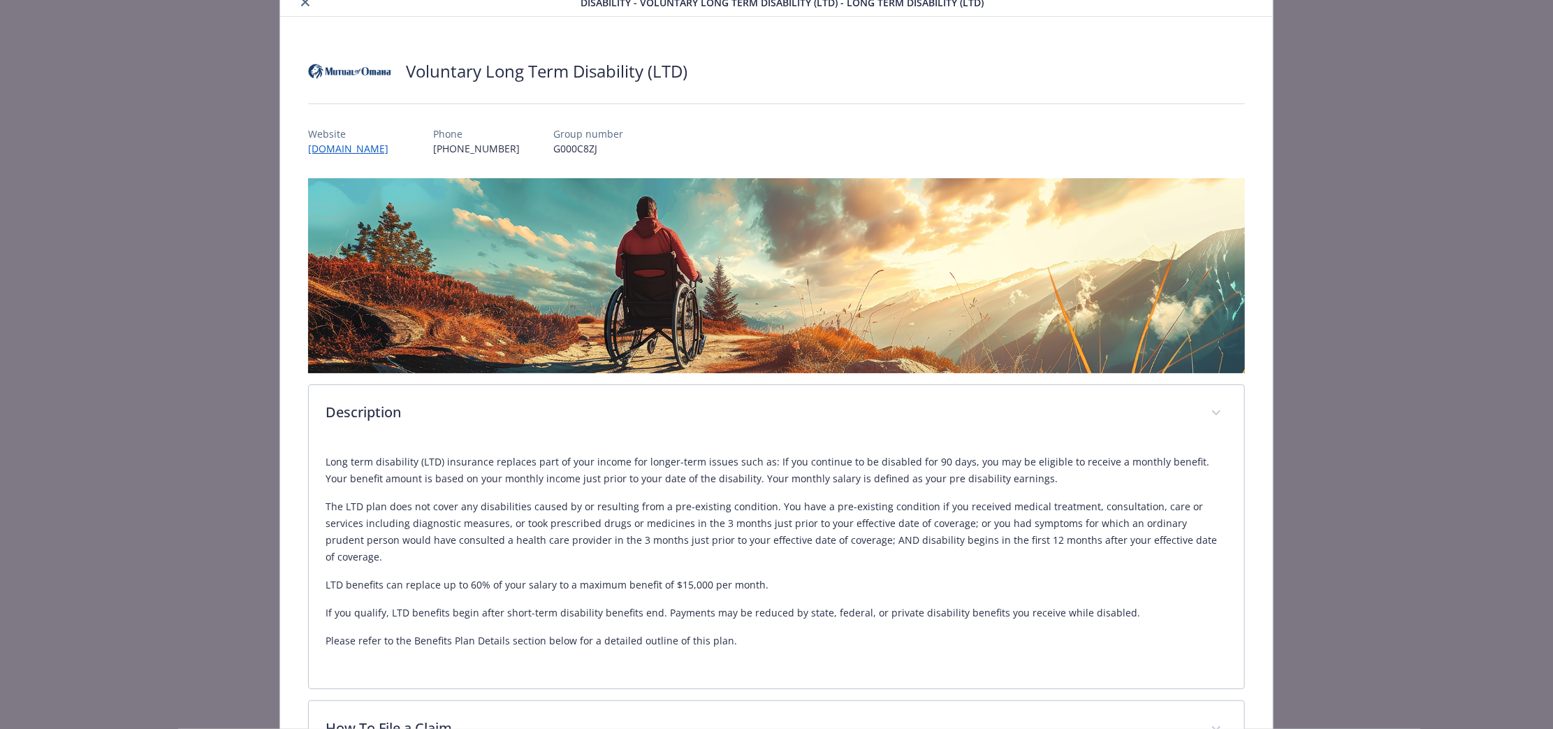
scroll to position [0, 0]
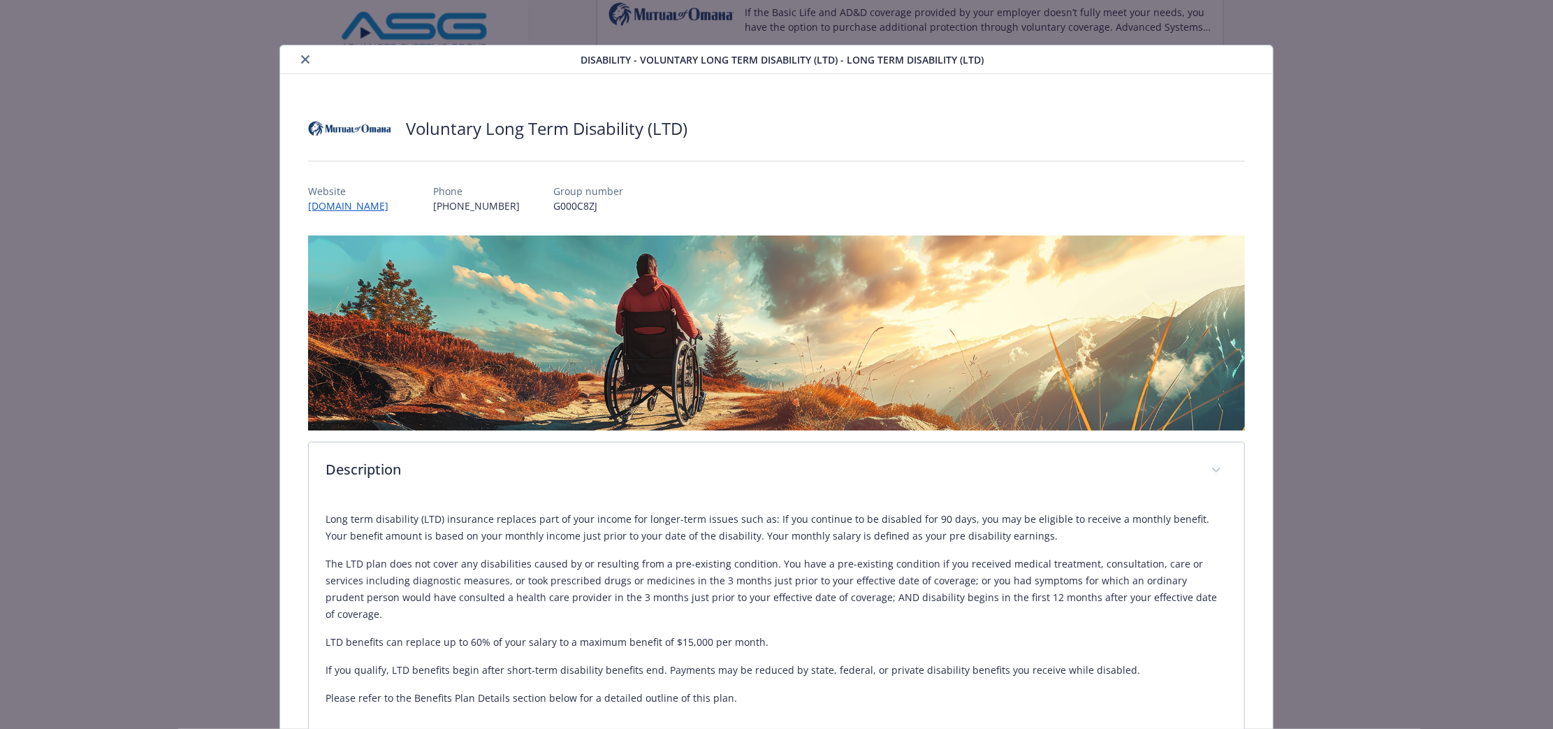
click at [312, 60] on div "details for plan Disability - Voluntary Long Term Disability (LTD) - Long Term …" at bounding box center [433, 59] width 295 height 17
click at [310, 60] on button "close" at bounding box center [305, 59] width 17 height 17
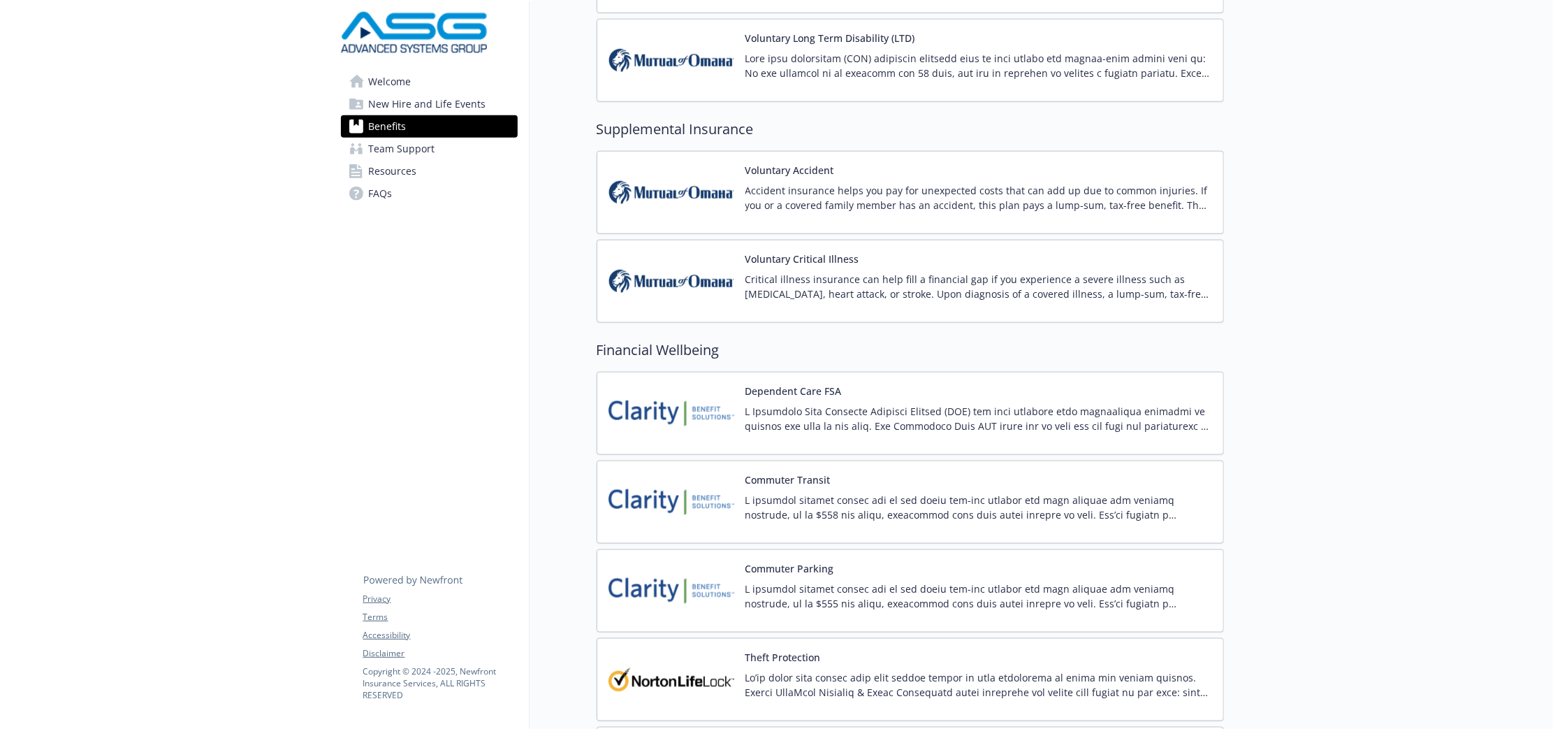
click at [681, 432] on img at bounding box center [672, 413] width 126 height 59
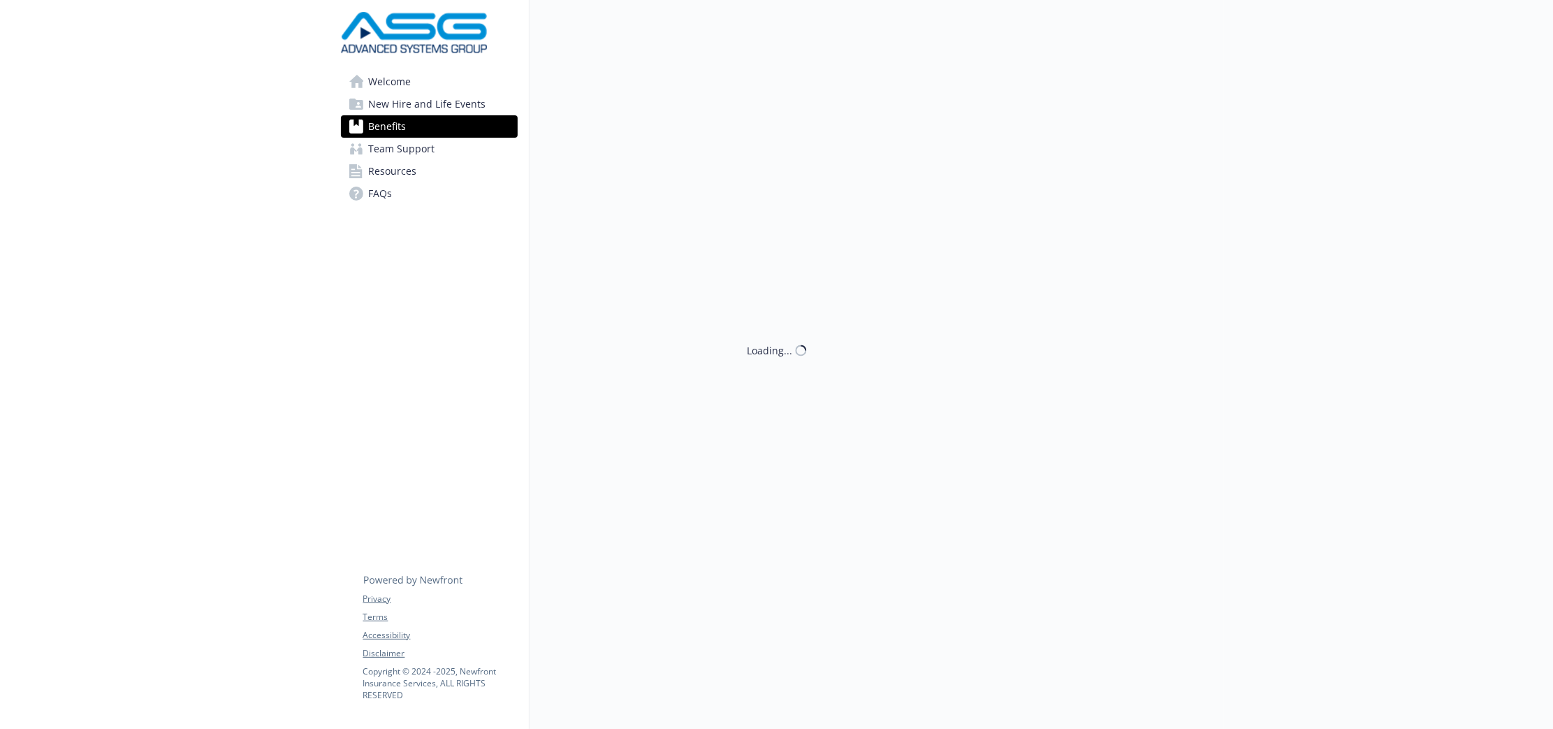
scroll to position [1286, 0]
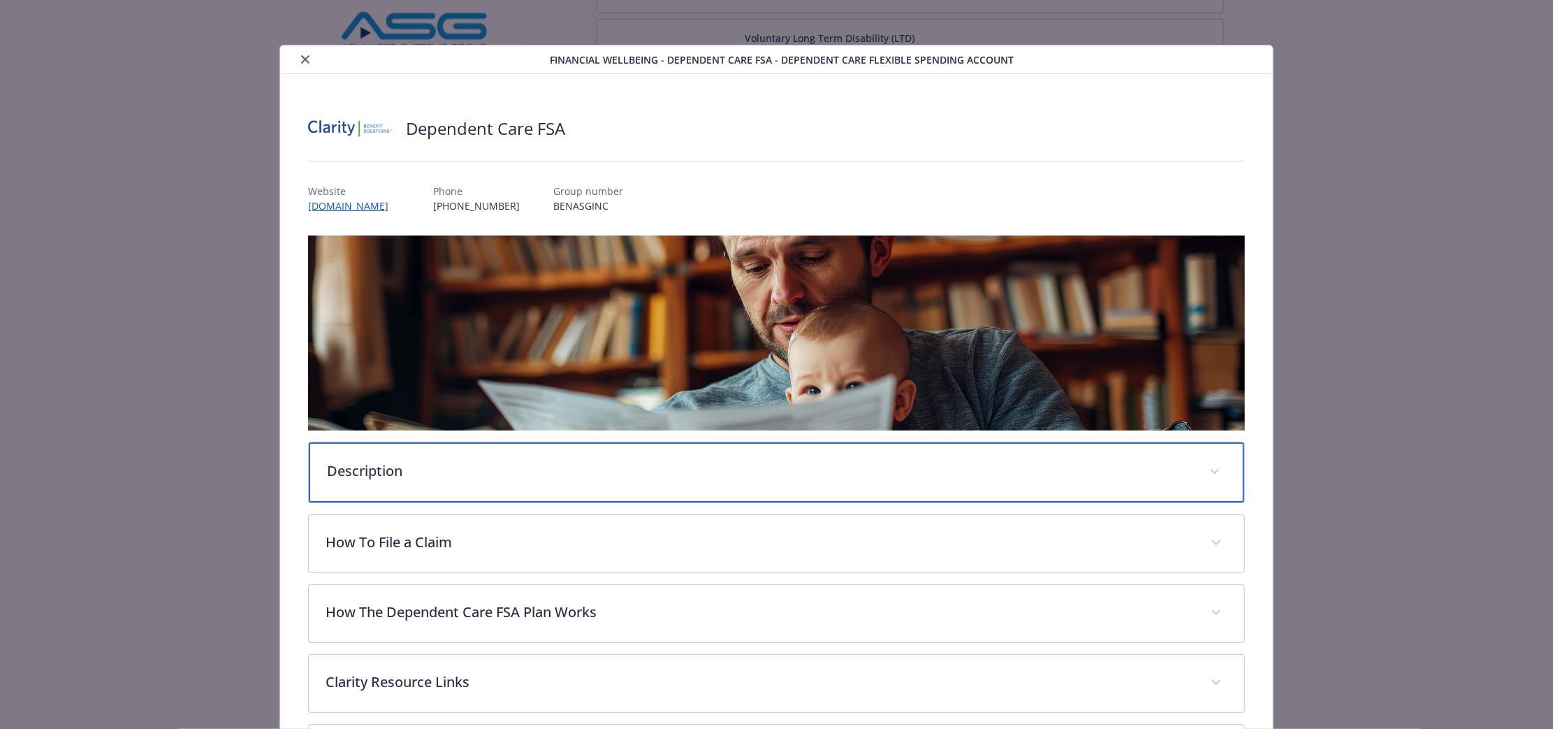
click at [641, 483] on div "Description" at bounding box center [777, 472] width 936 height 60
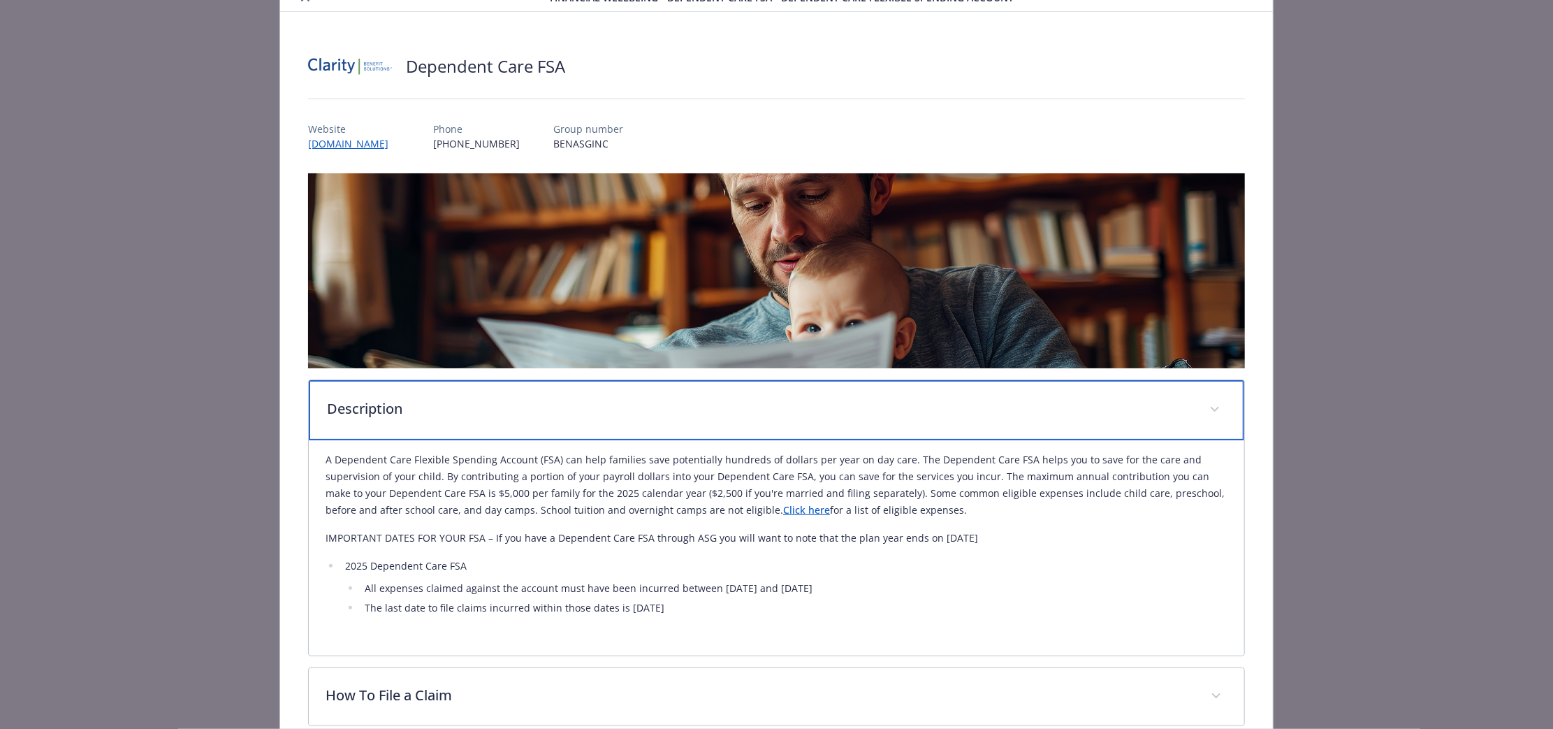
scroll to position [175, 0]
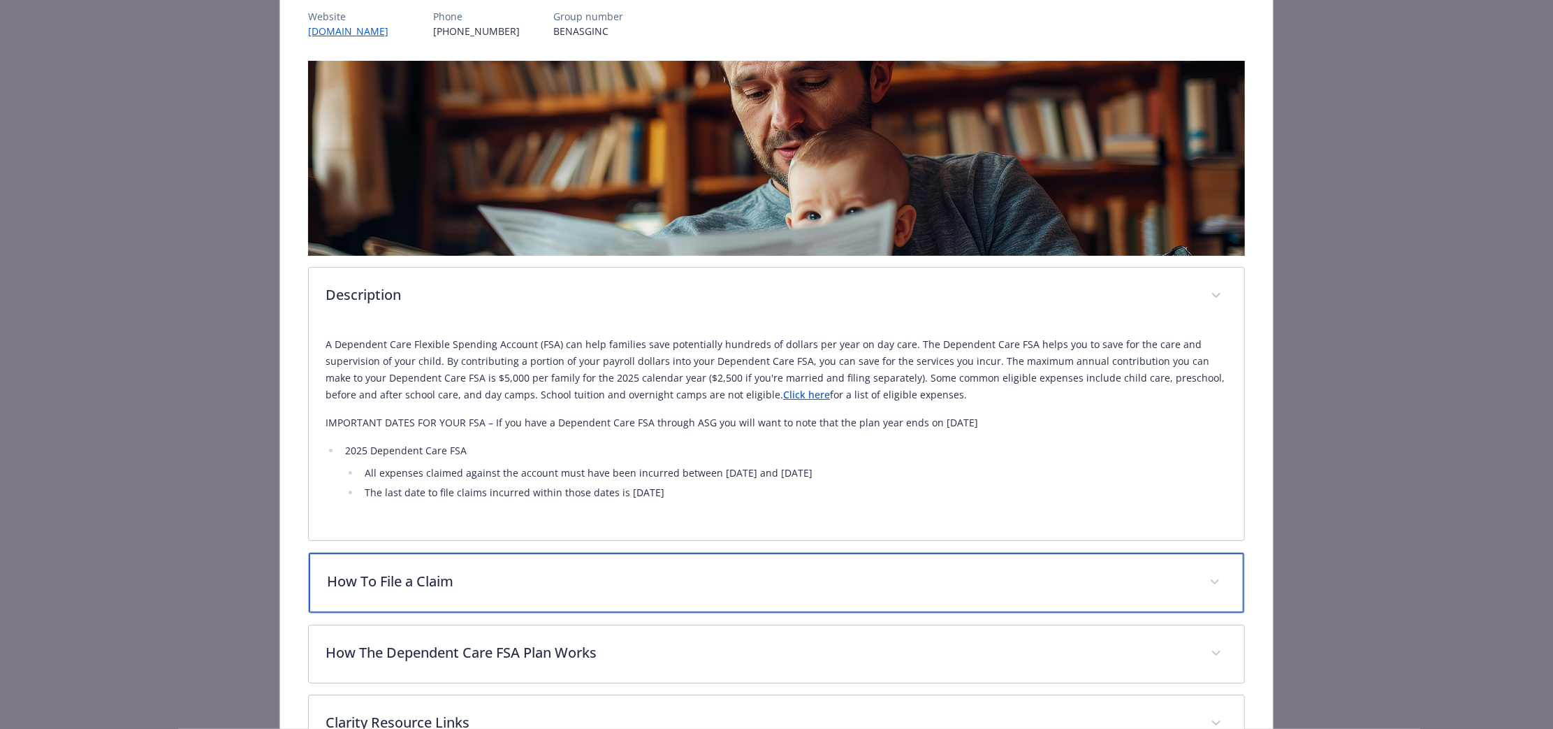
click at [736, 586] on p "How To File a Claim" at bounding box center [760, 581] width 866 height 21
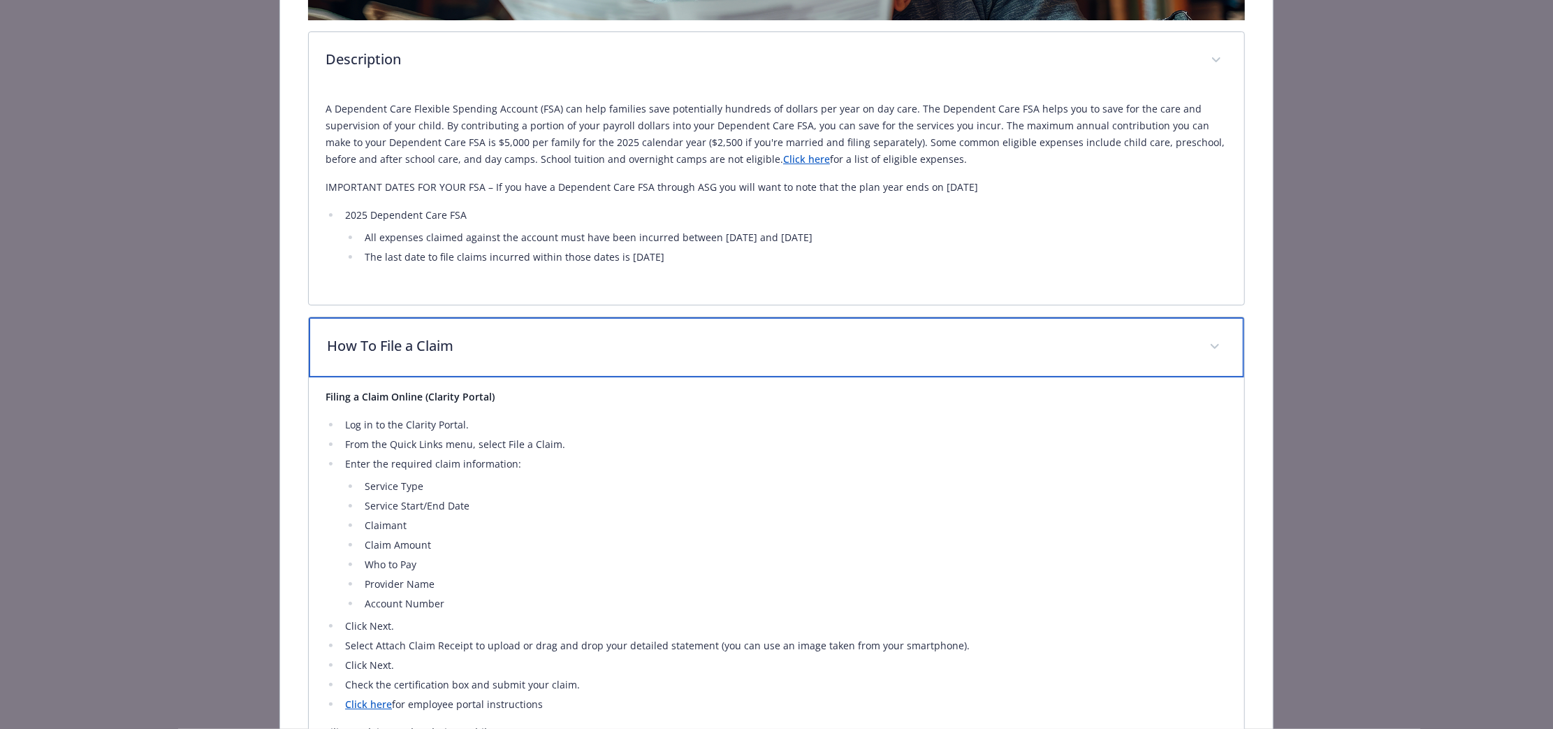
scroll to position [524, 0]
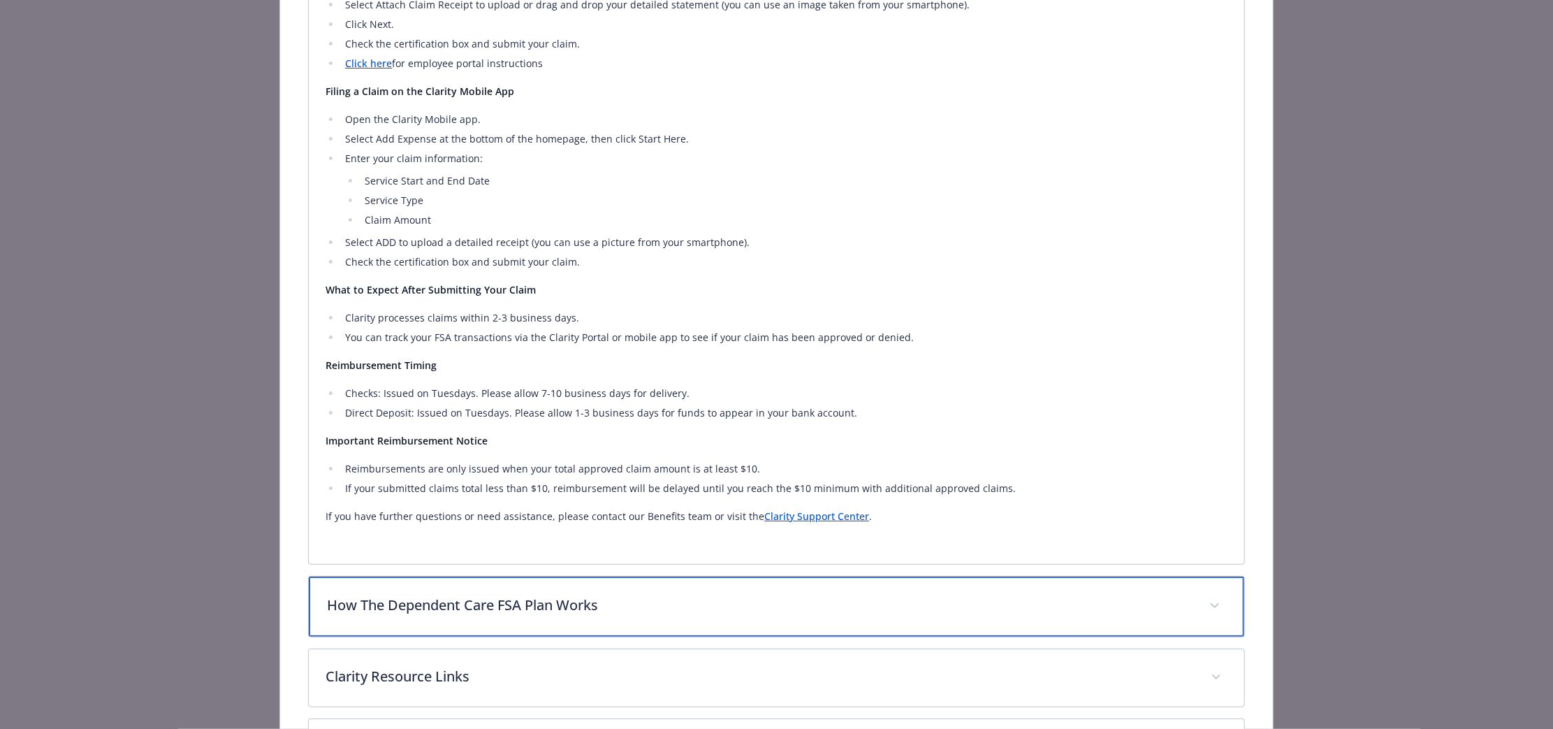
click at [697, 606] on p "How The Dependent Care FSA Plan Works" at bounding box center [760, 605] width 866 height 21
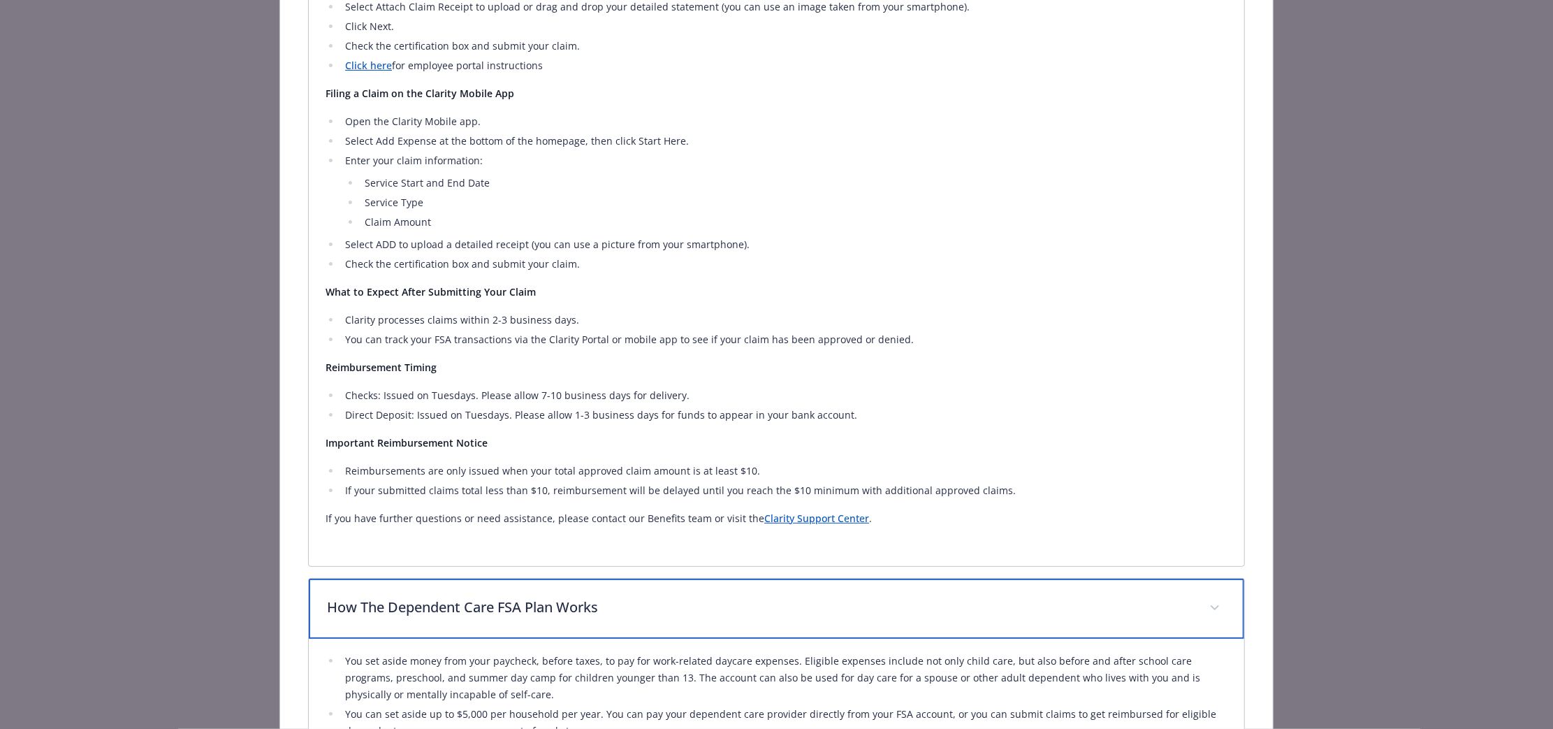
scroll to position [1379, 0]
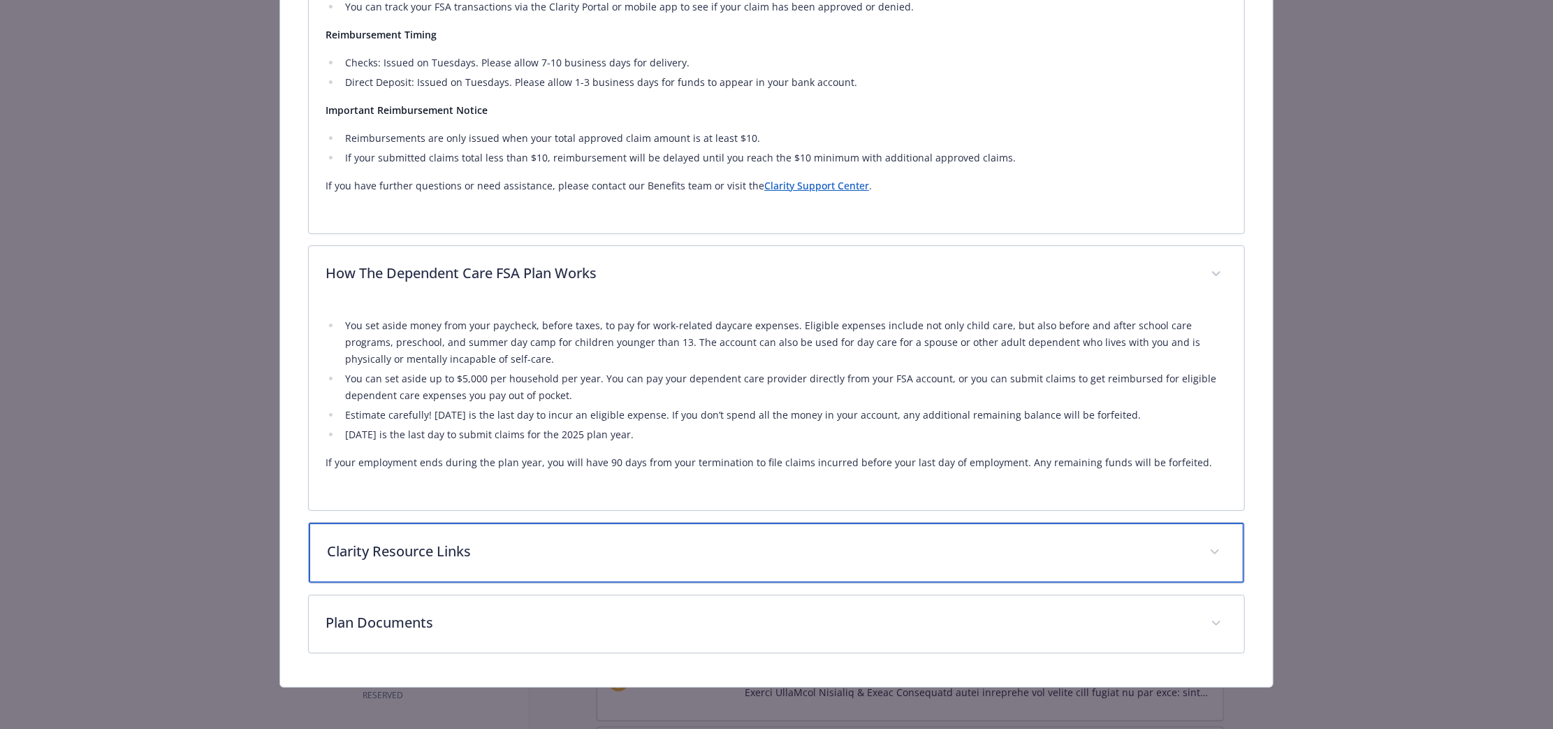
click at [688, 562] on div "Clarity Resource Links" at bounding box center [777, 553] width 936 height 60
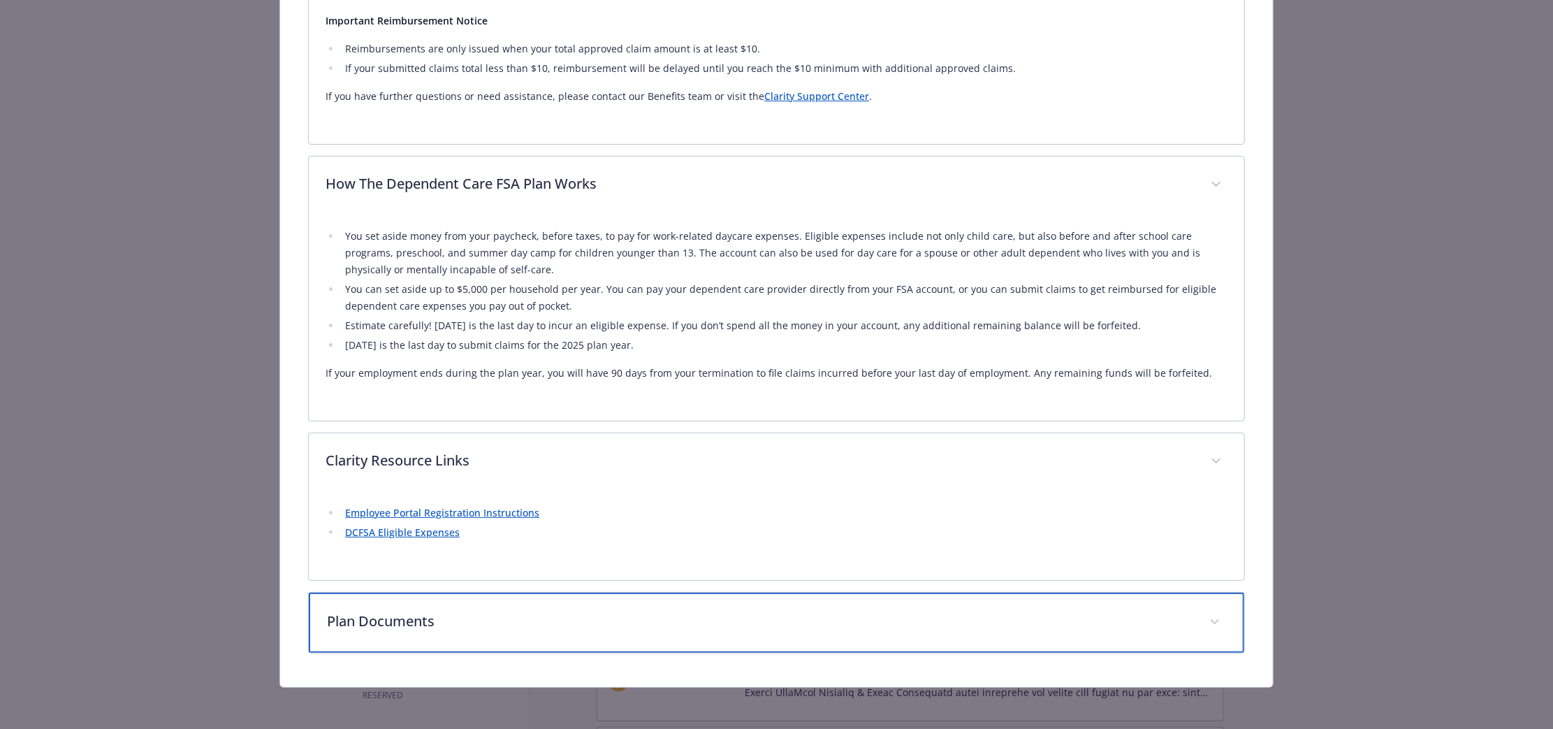
click at [700, 634] on div "Plan Documents" at bounding box center [777, 623] width 936 height 60
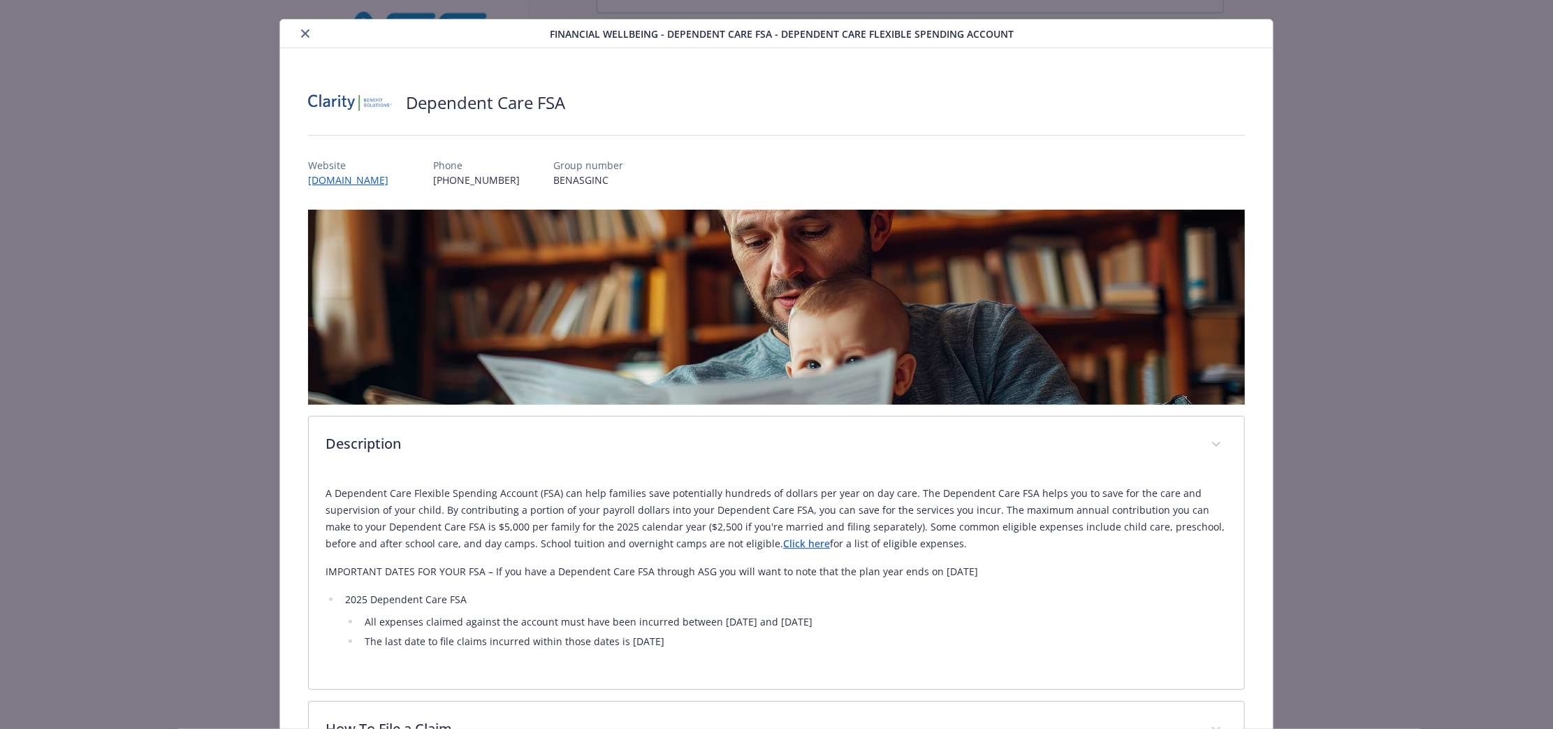
scroll to position [0, 0]
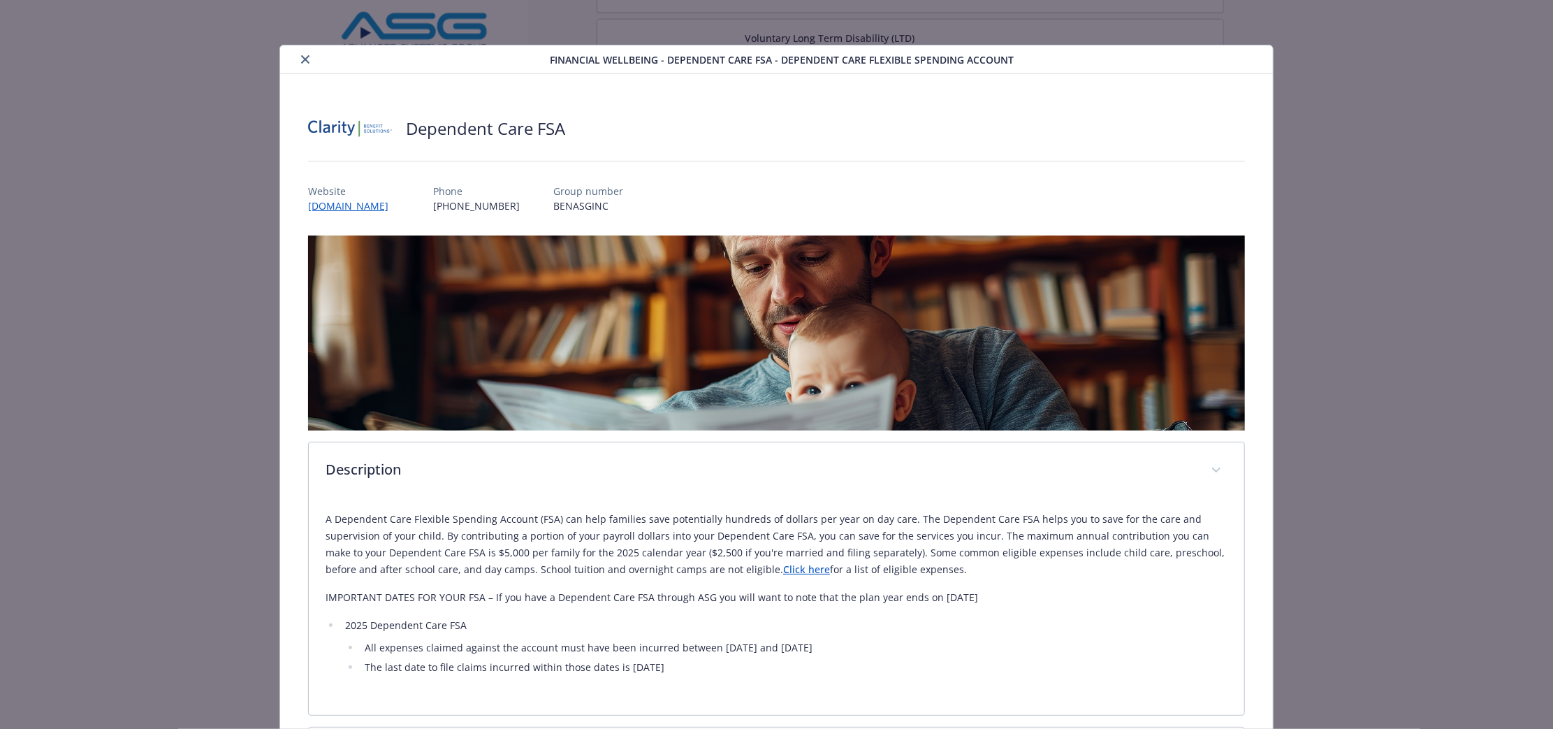
click at [297, 55] on button "close" at bounding box center [305, 59] width 17 height 17
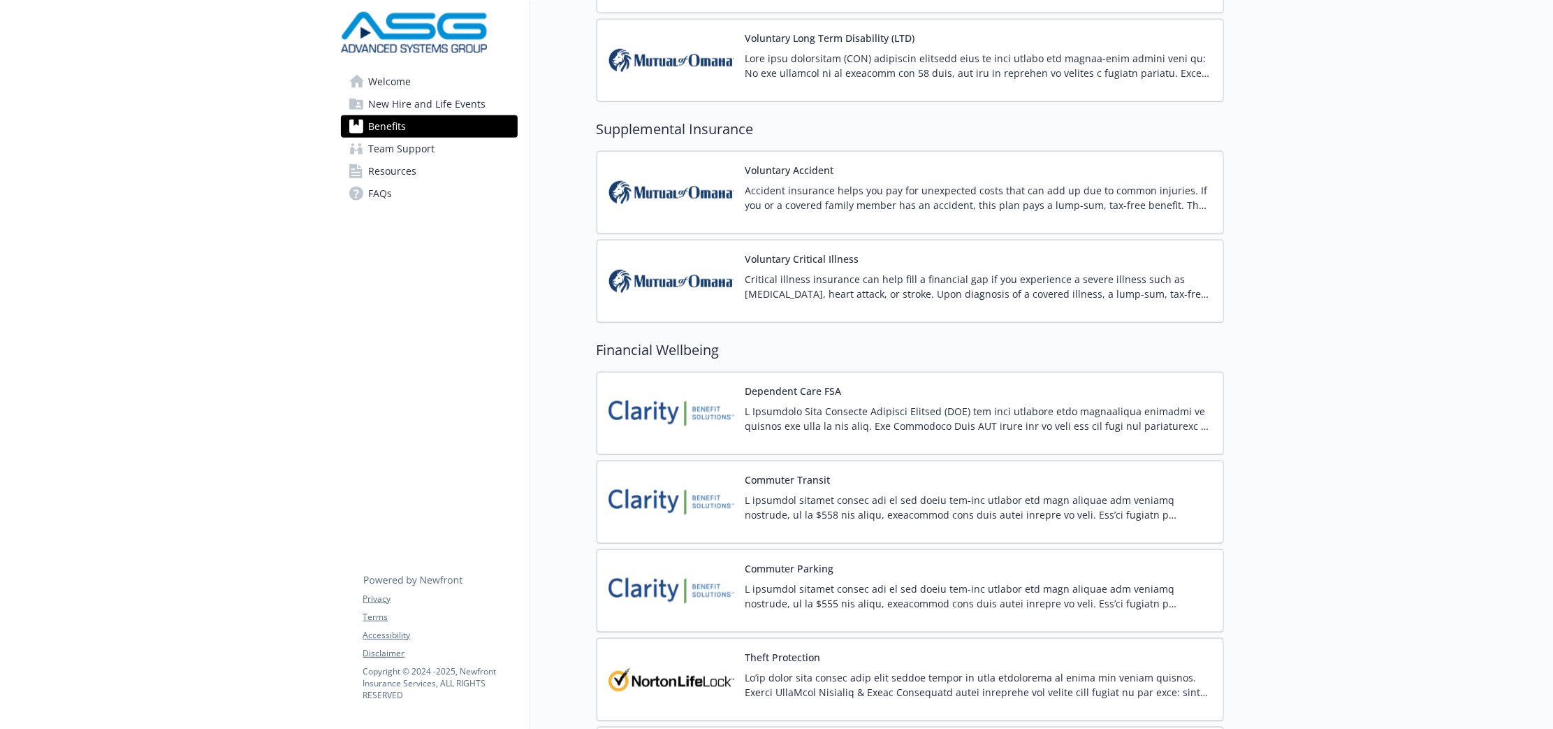
click at [639, 526] on img at bounding box center [672, 501] width 126 height 59
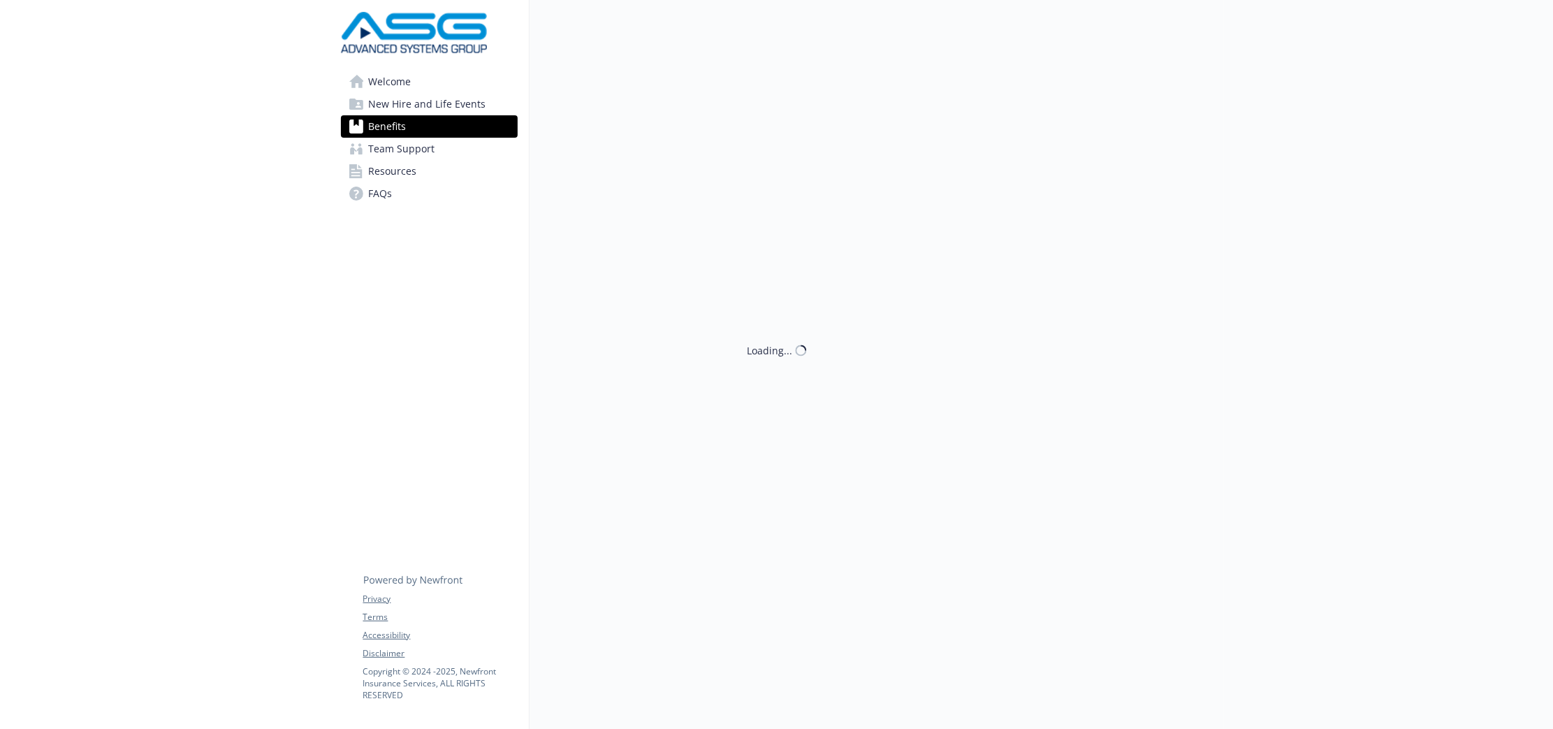
scroll to position [1286, 0]
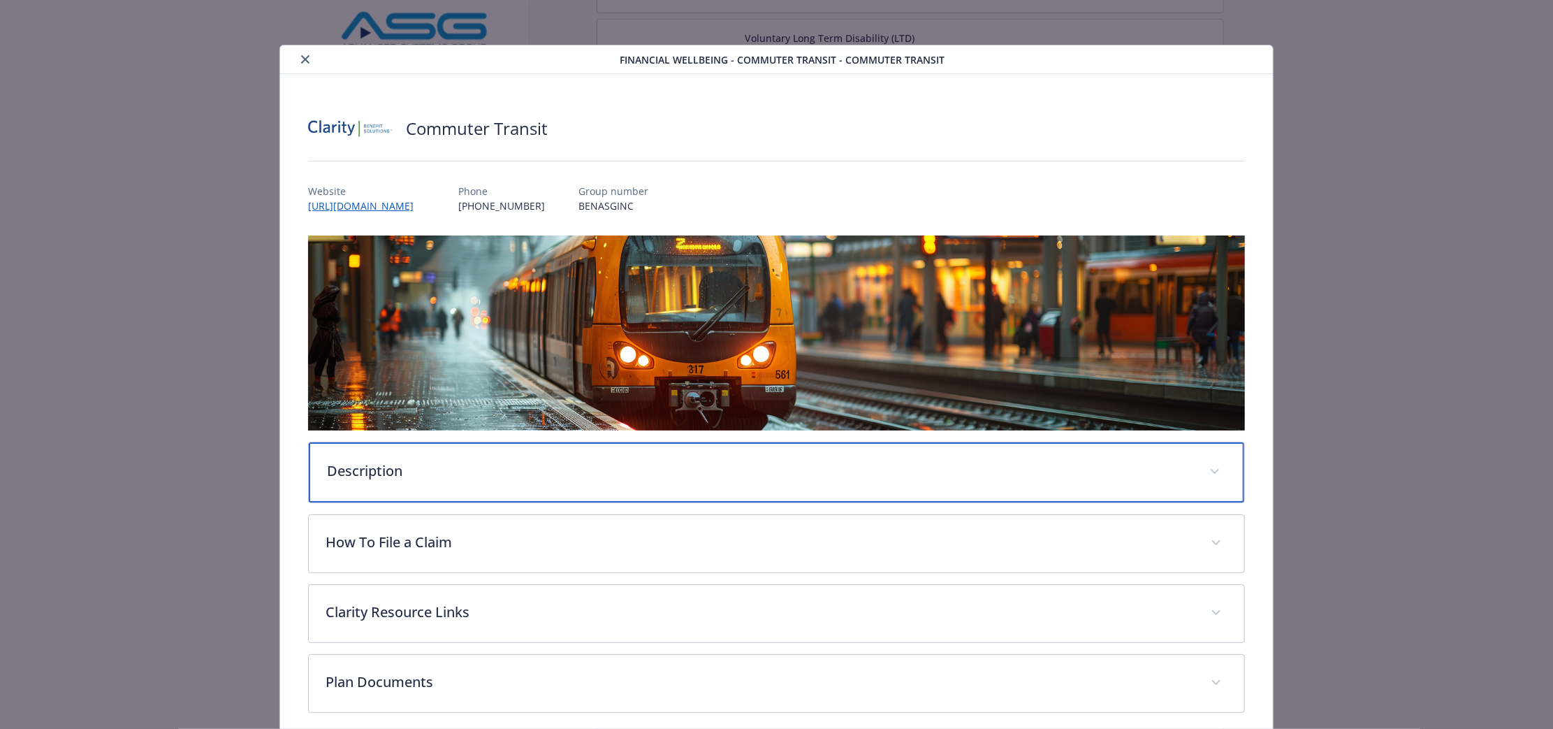
click at [549, 480] on div "Description" at bounding box center [777, 472] width 936 height 60
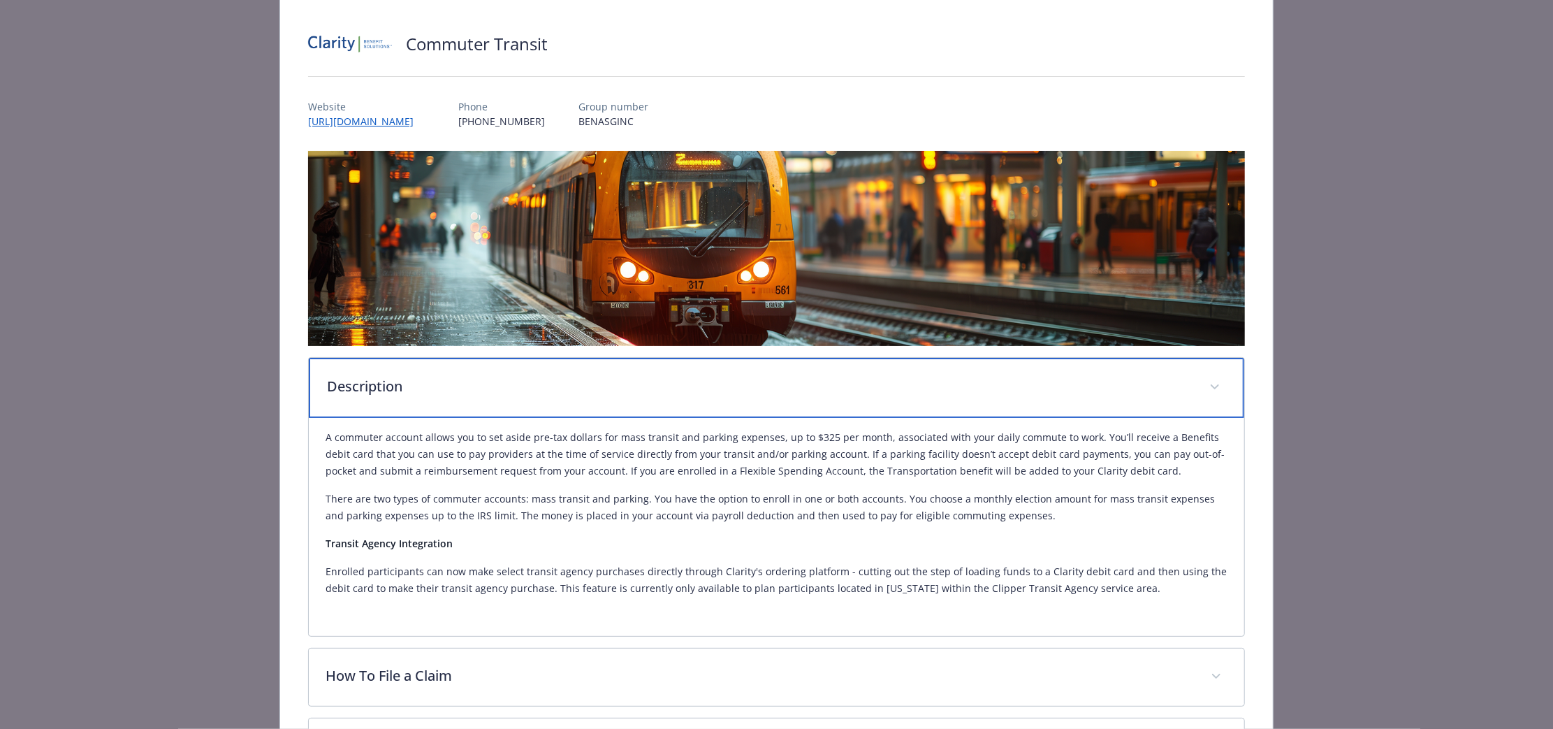
scroll to position [87, 0]
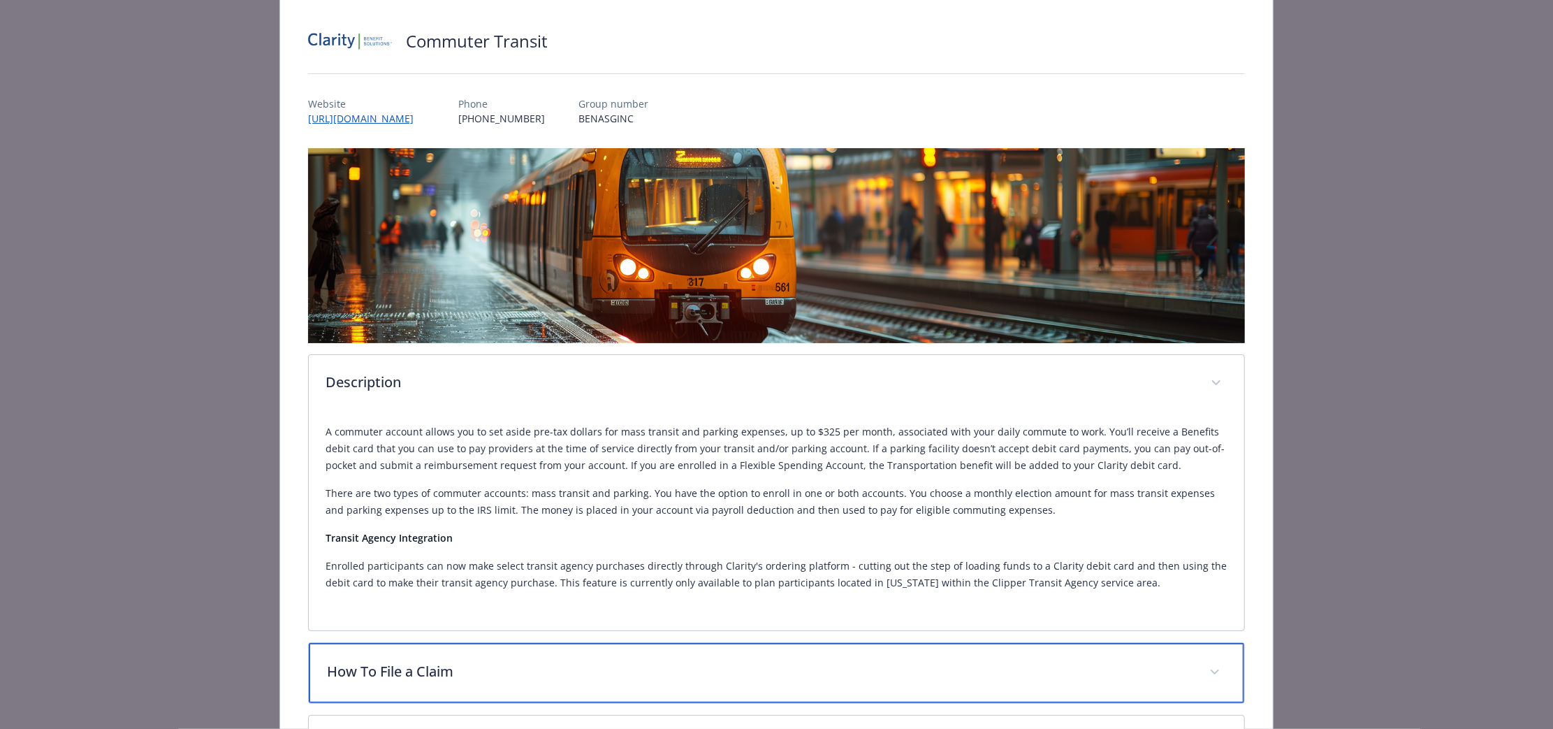
click at [611, 674] on p "How To File a Claim" at bounding box center [760, 671] width 866 height 21
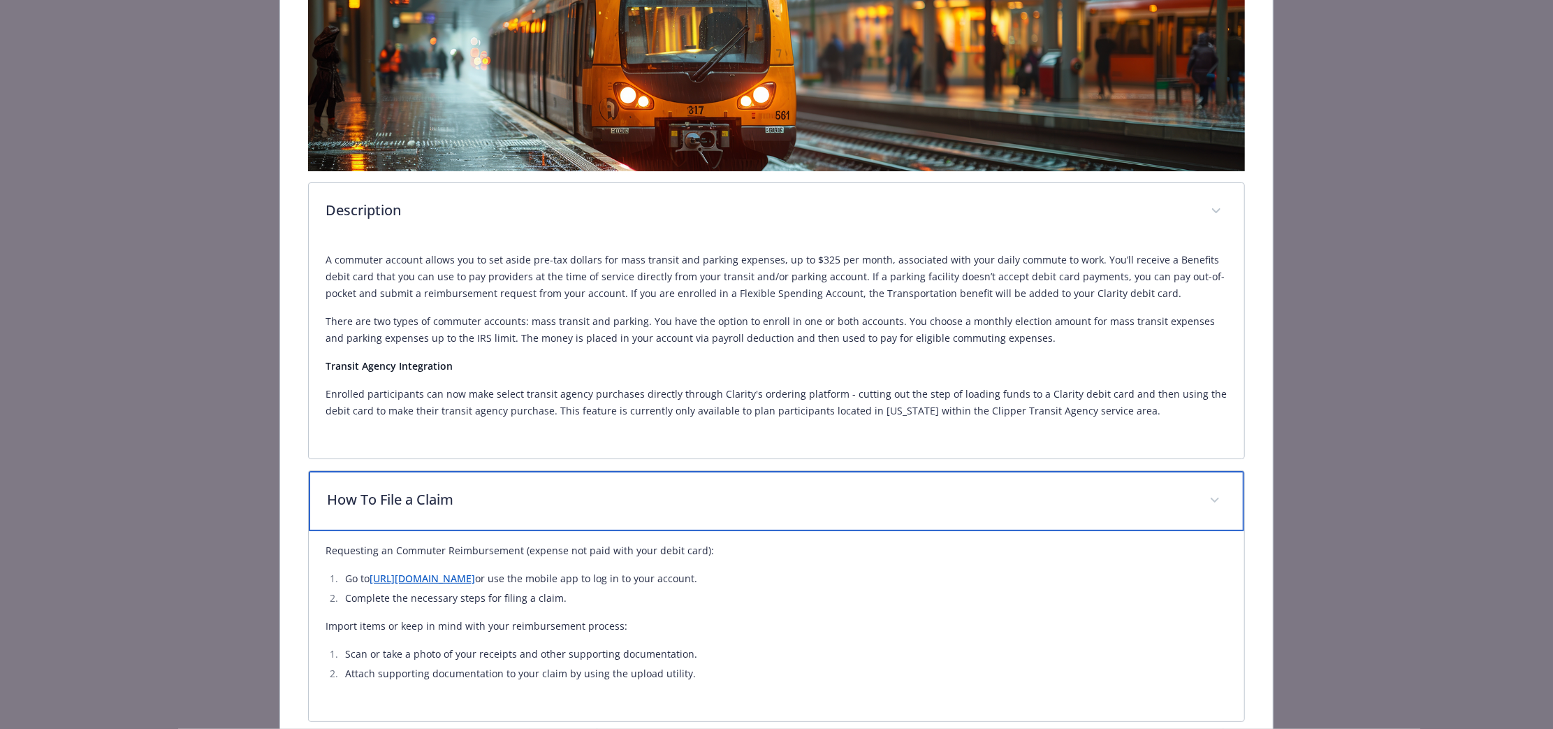
scroll to position [437, 0]
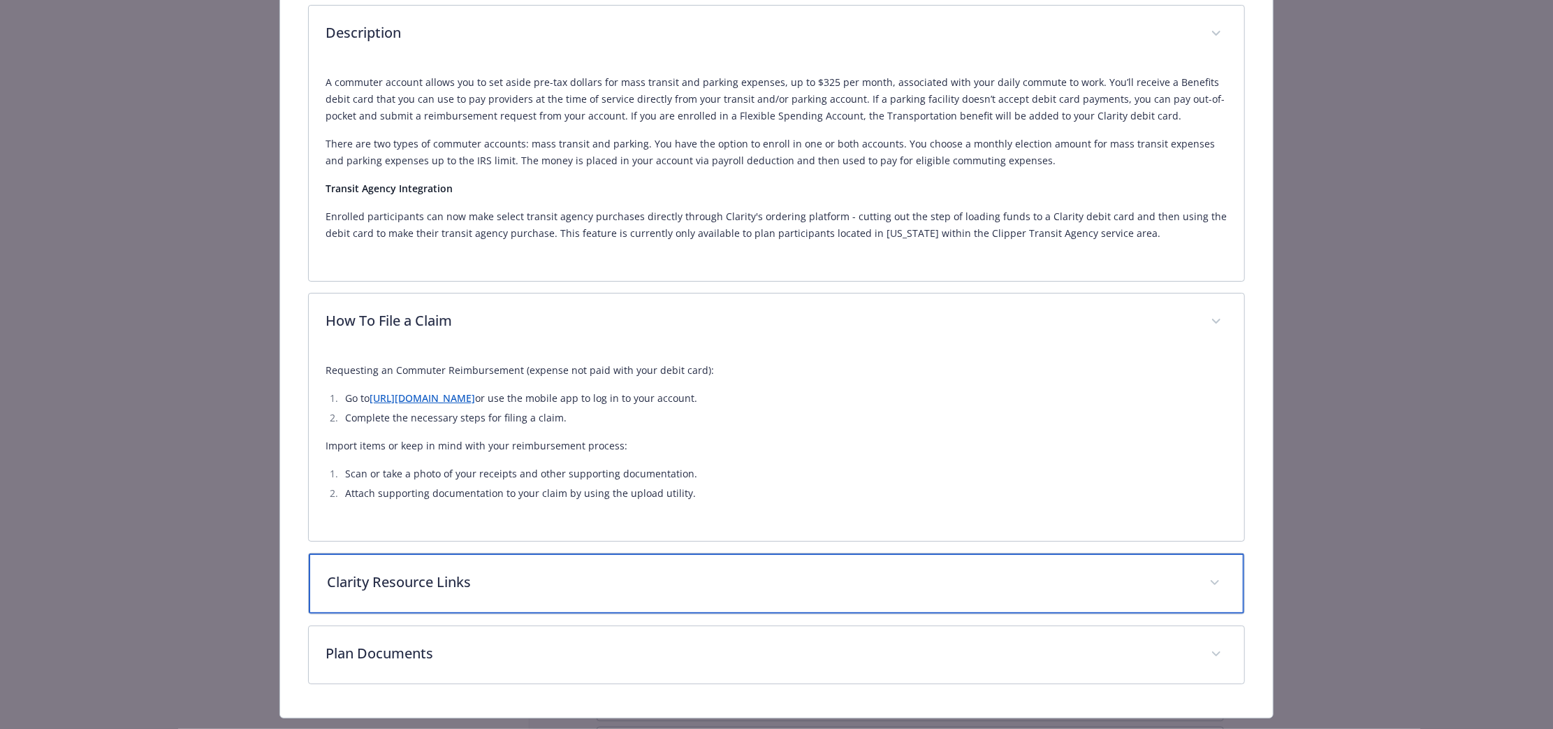
click at [549, 602] on div "Clarity Resource Links" at bounding box center [777, 583] width 936 height 60
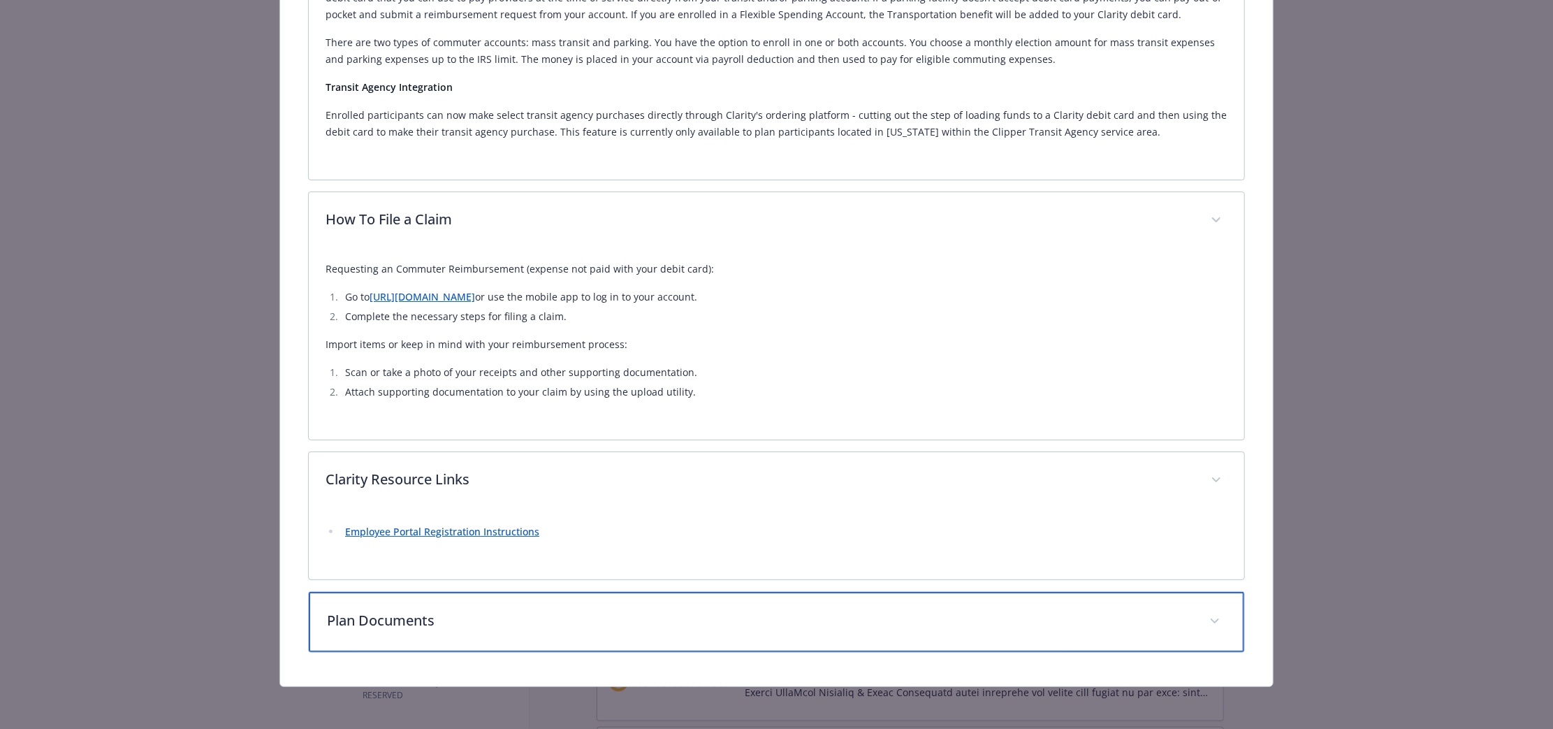
click at [549, 623] on p "Plan Documents" at bounding box center [760, 620] width 866 height 21
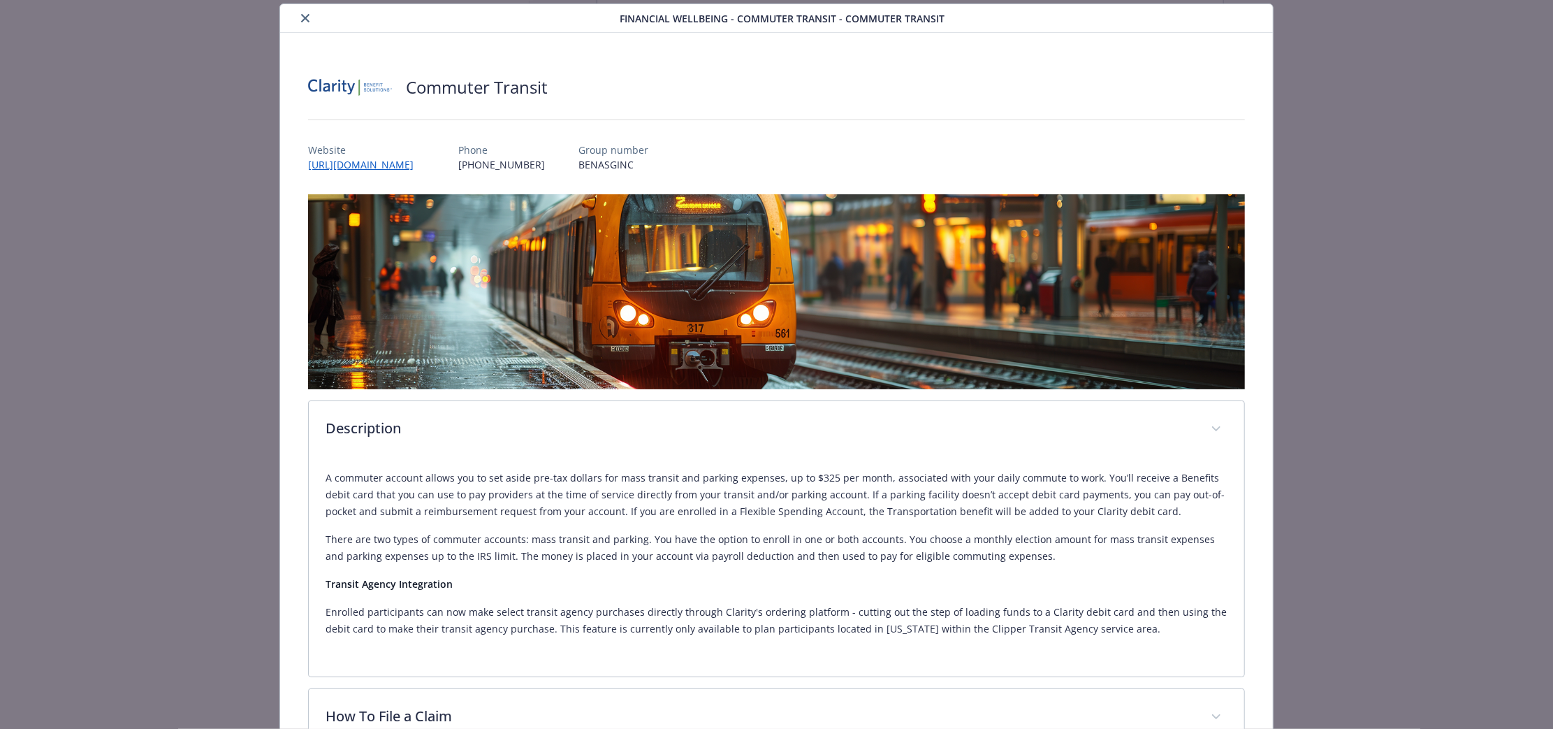
scroll to position [0, 0]
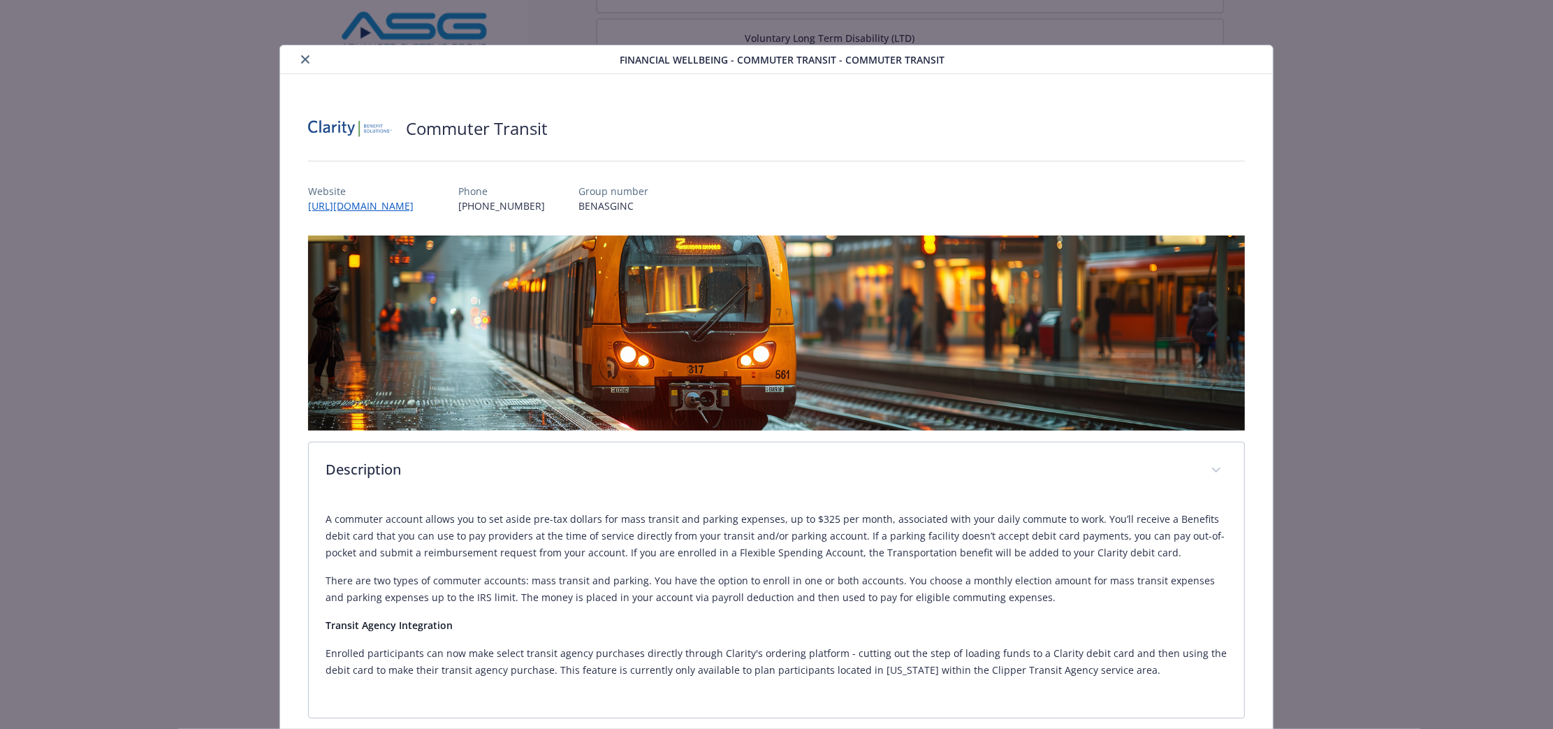
click at [302, 51] on button "close" at bounding box center [305, 59] width 17 height 17
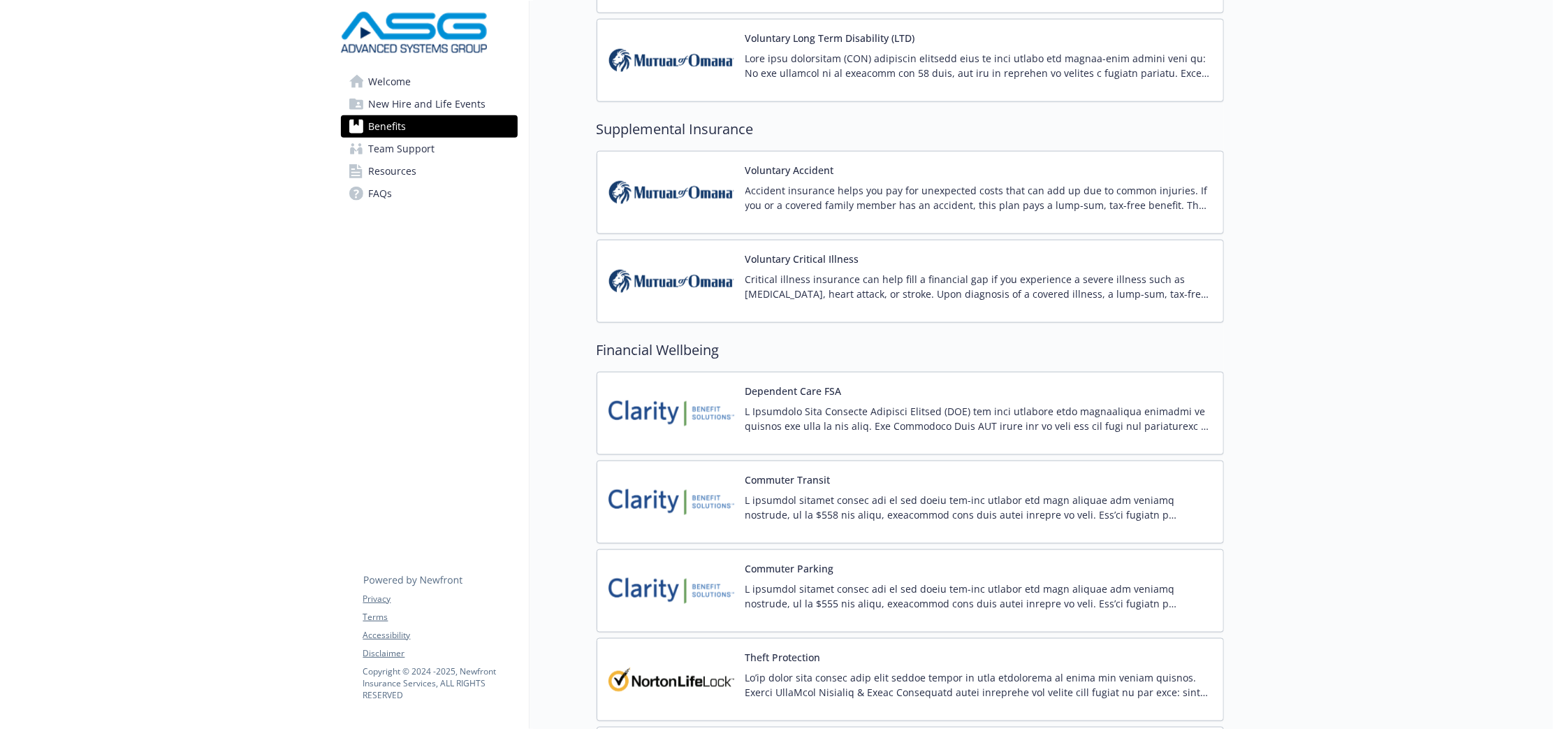
click at [701, 609] on img at bounding box center [672, 590] width 126 height 59
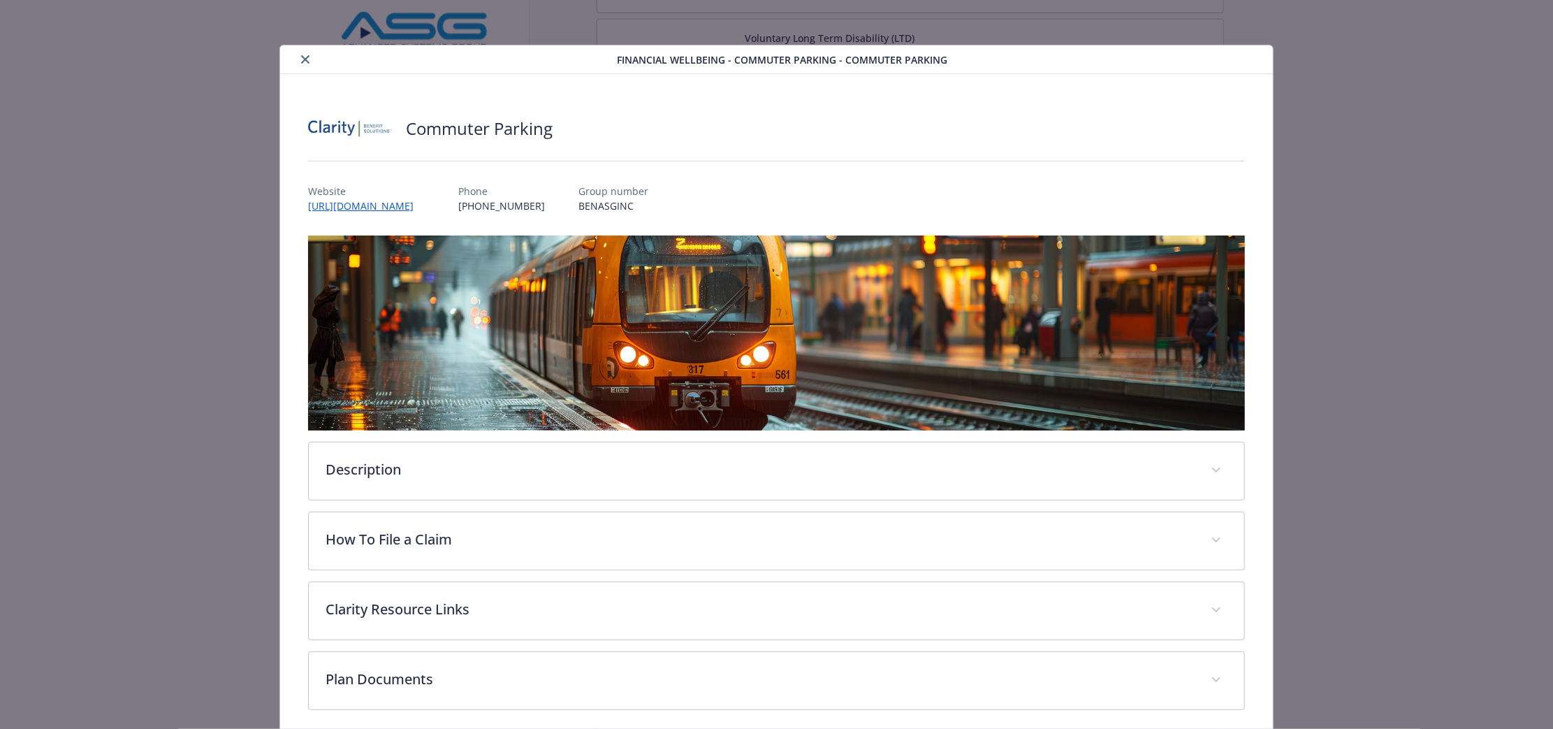
scroll to position [9, 0]
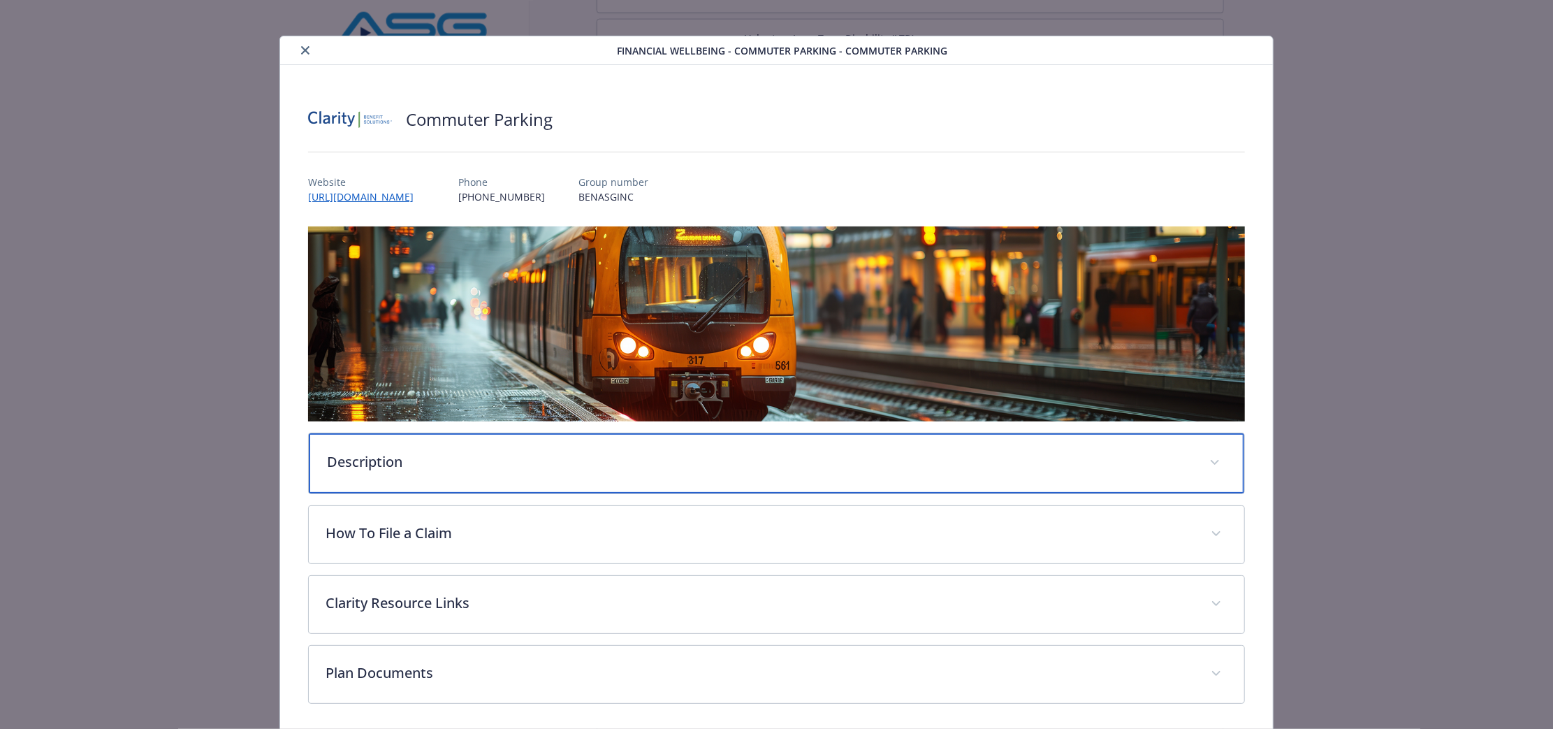
click at [646, 475] on div "Description" at bounding box center [777, 463] width 936 height 60
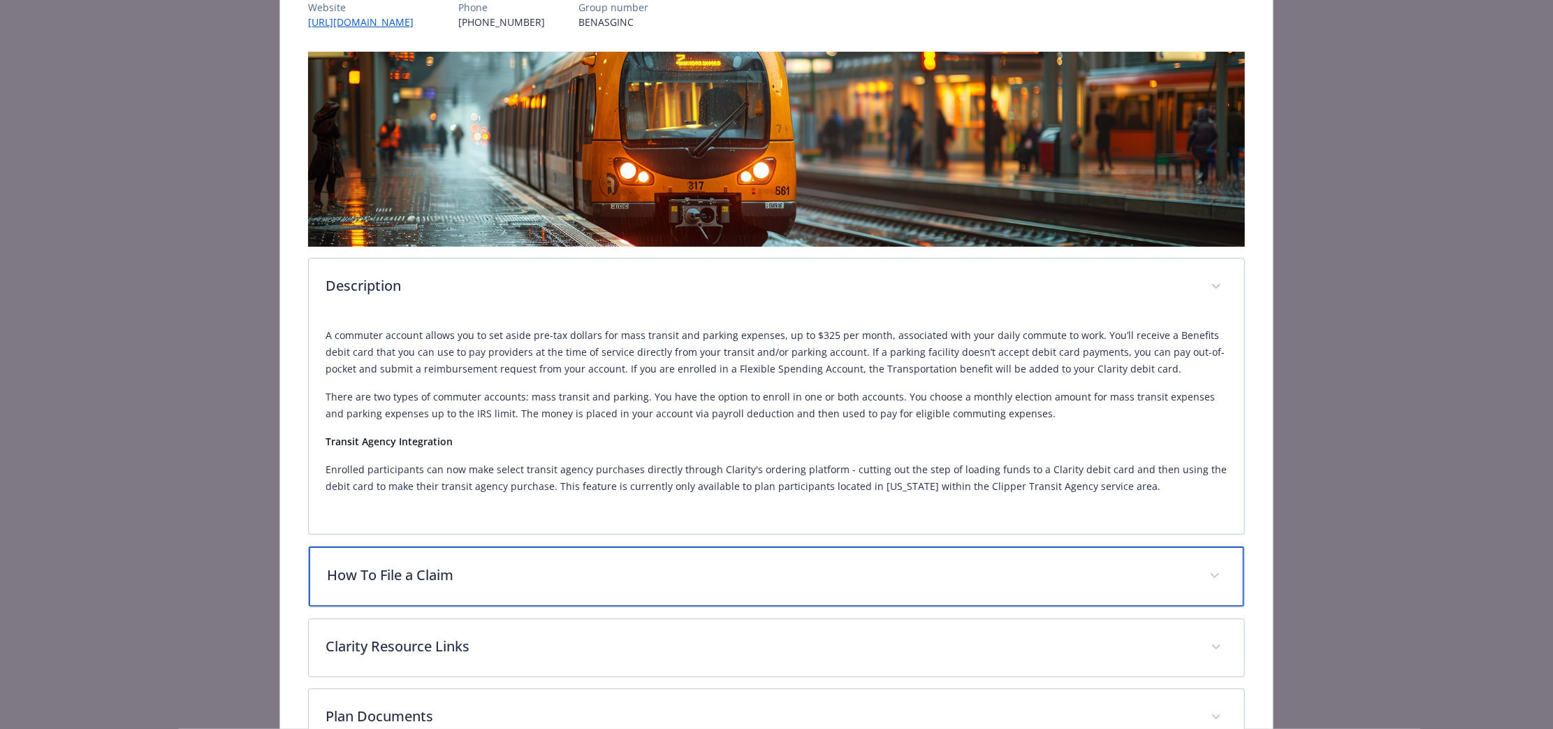
click at [751, 574] on p "How To File a Claim" at bounding box center [760, 575] width 866 height 21
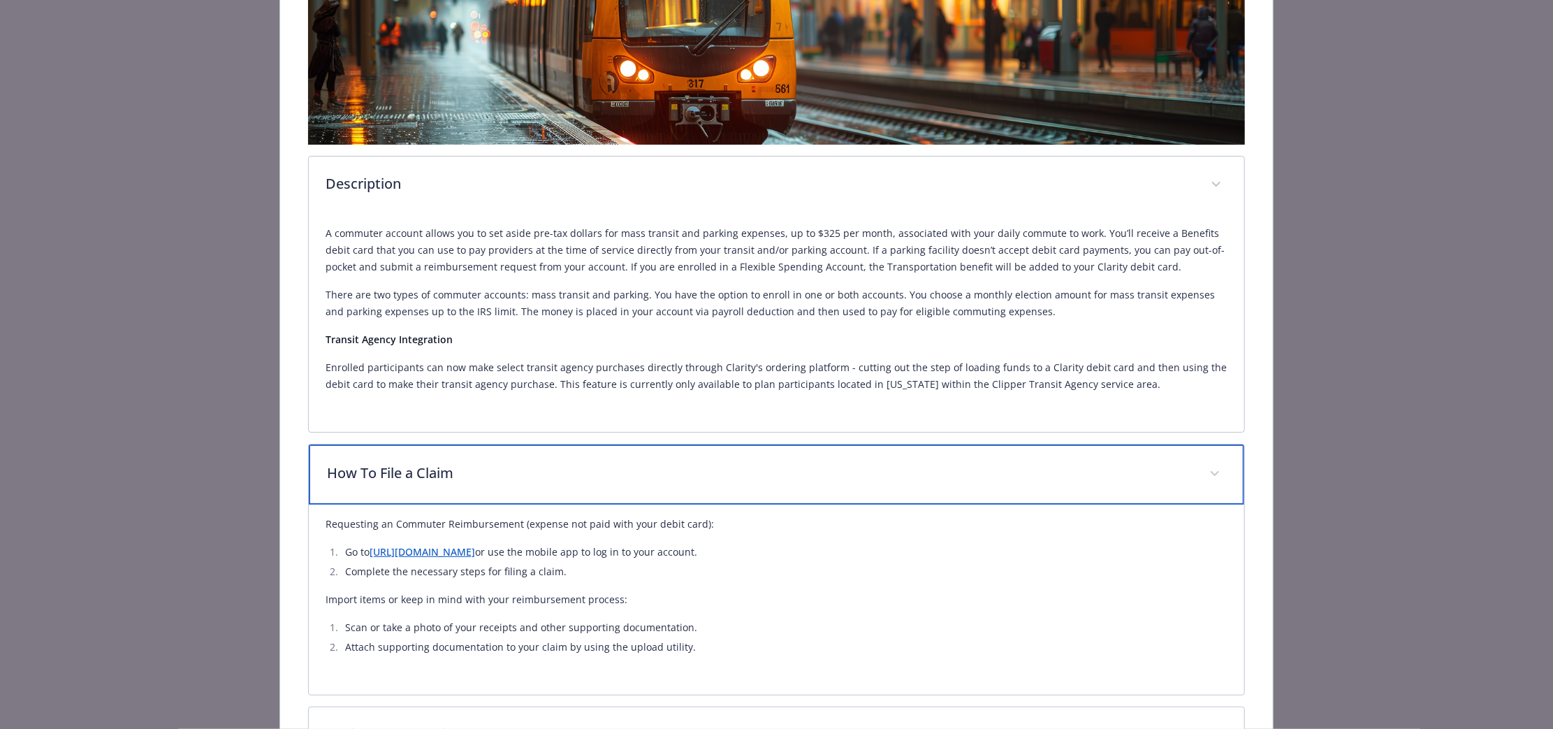
scroll to position [446, 0]
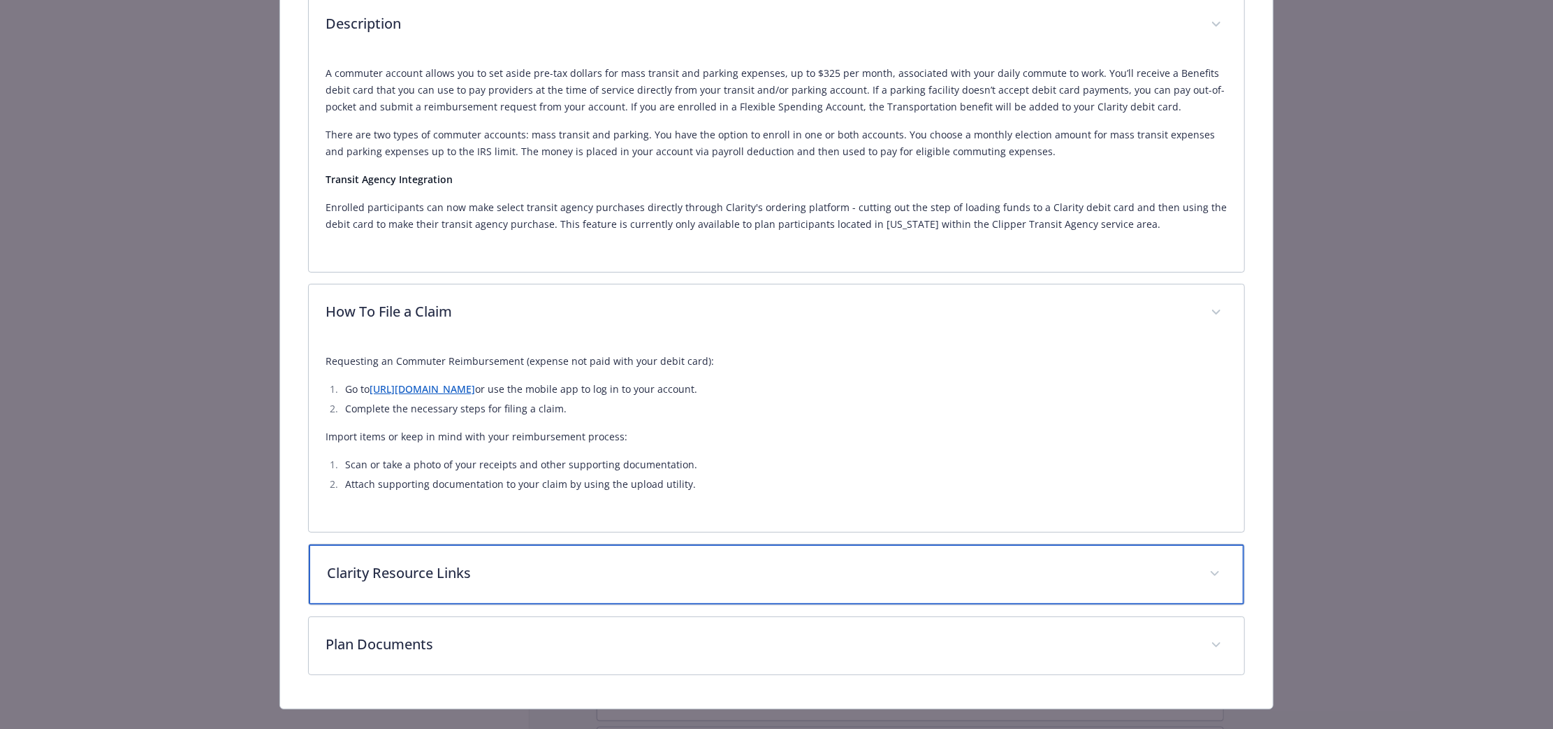
click at [751, 575] on p "Clarity Resource Links" at bounding box center [760, 572] width 866 height 21
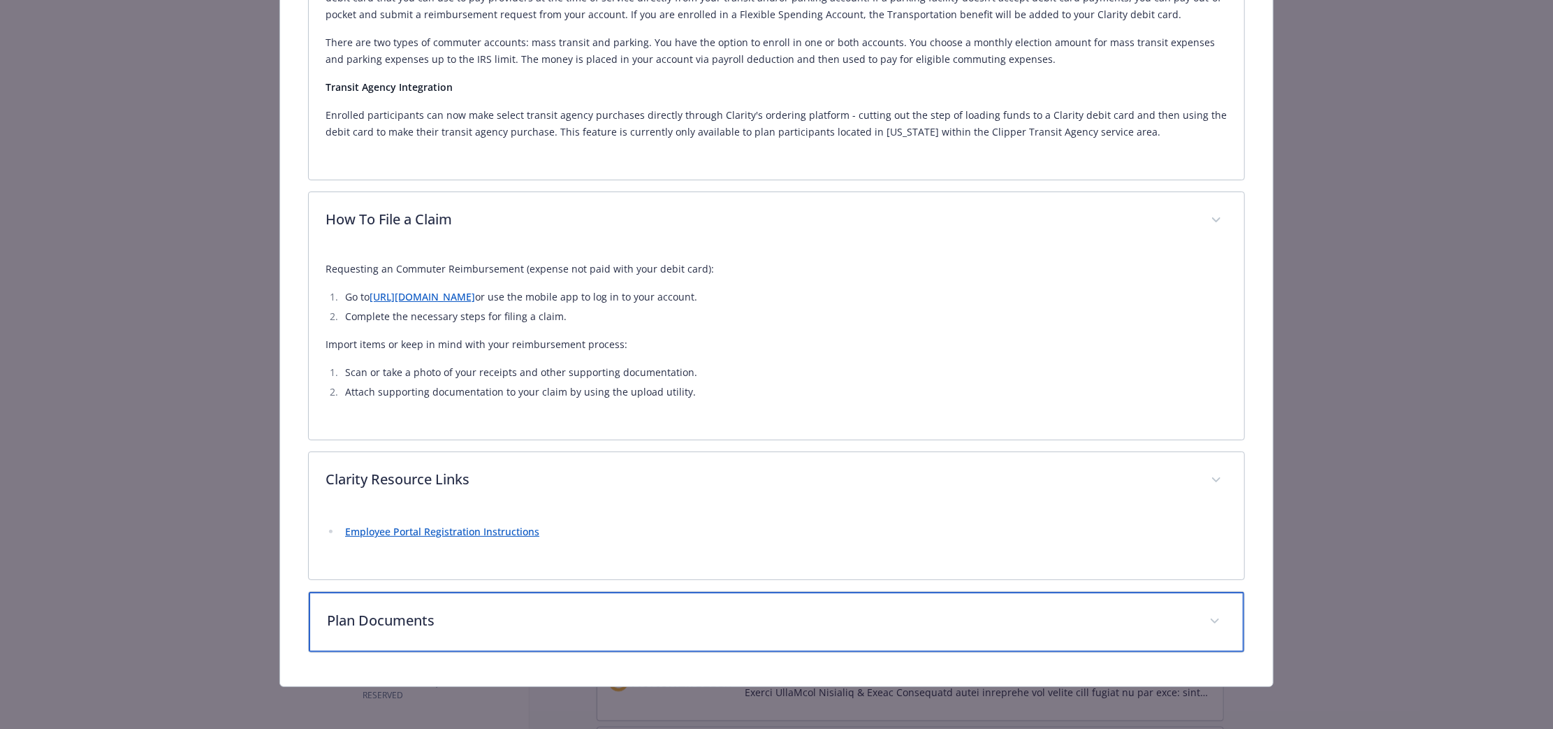
click at [750, 603] on div "Plan Documents" at bounding box center [777, 622] width 936 height 60
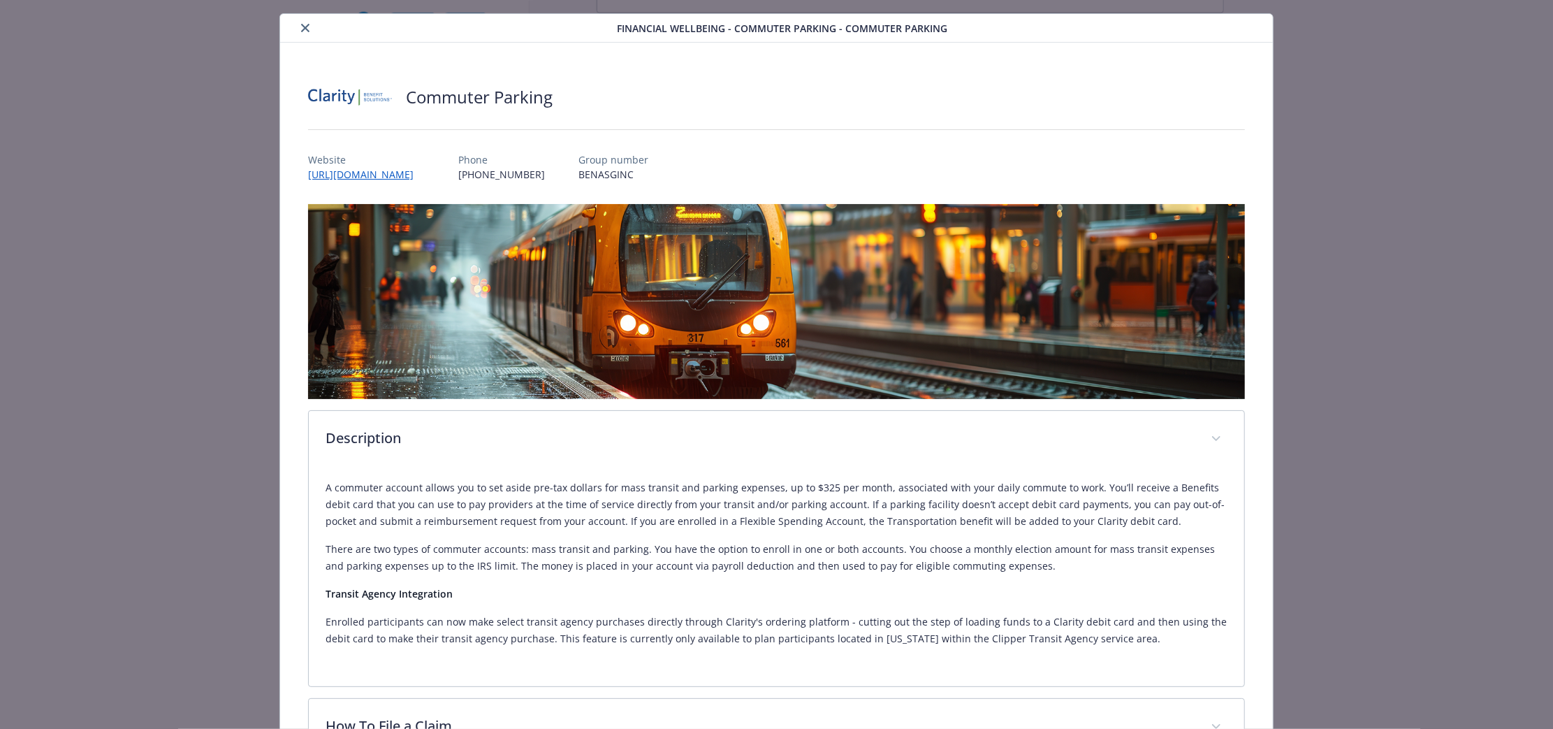
scroll to position [0, 0]
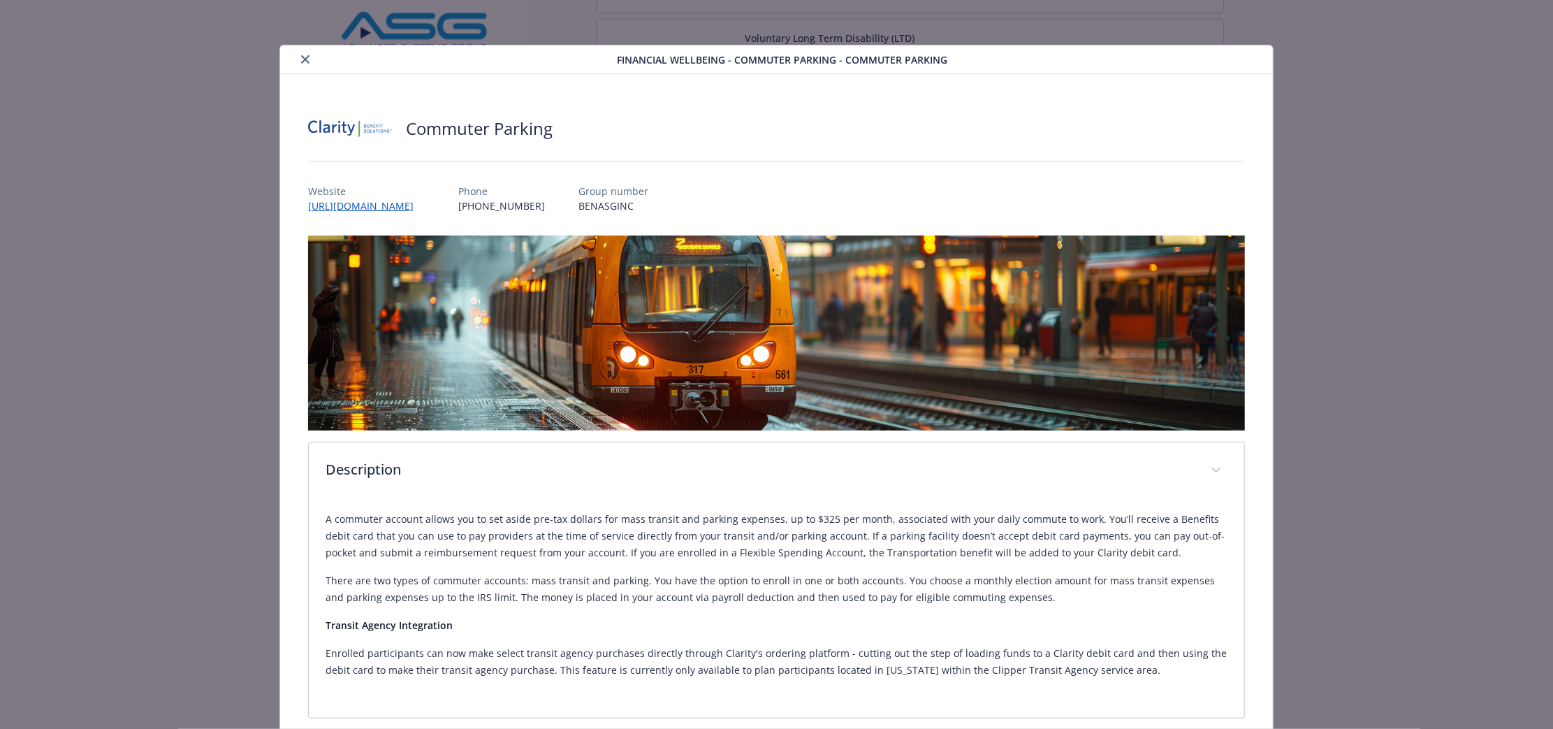
click at [301, 60] on icon "close" at bounding box center [305, 59] width 8 height 8
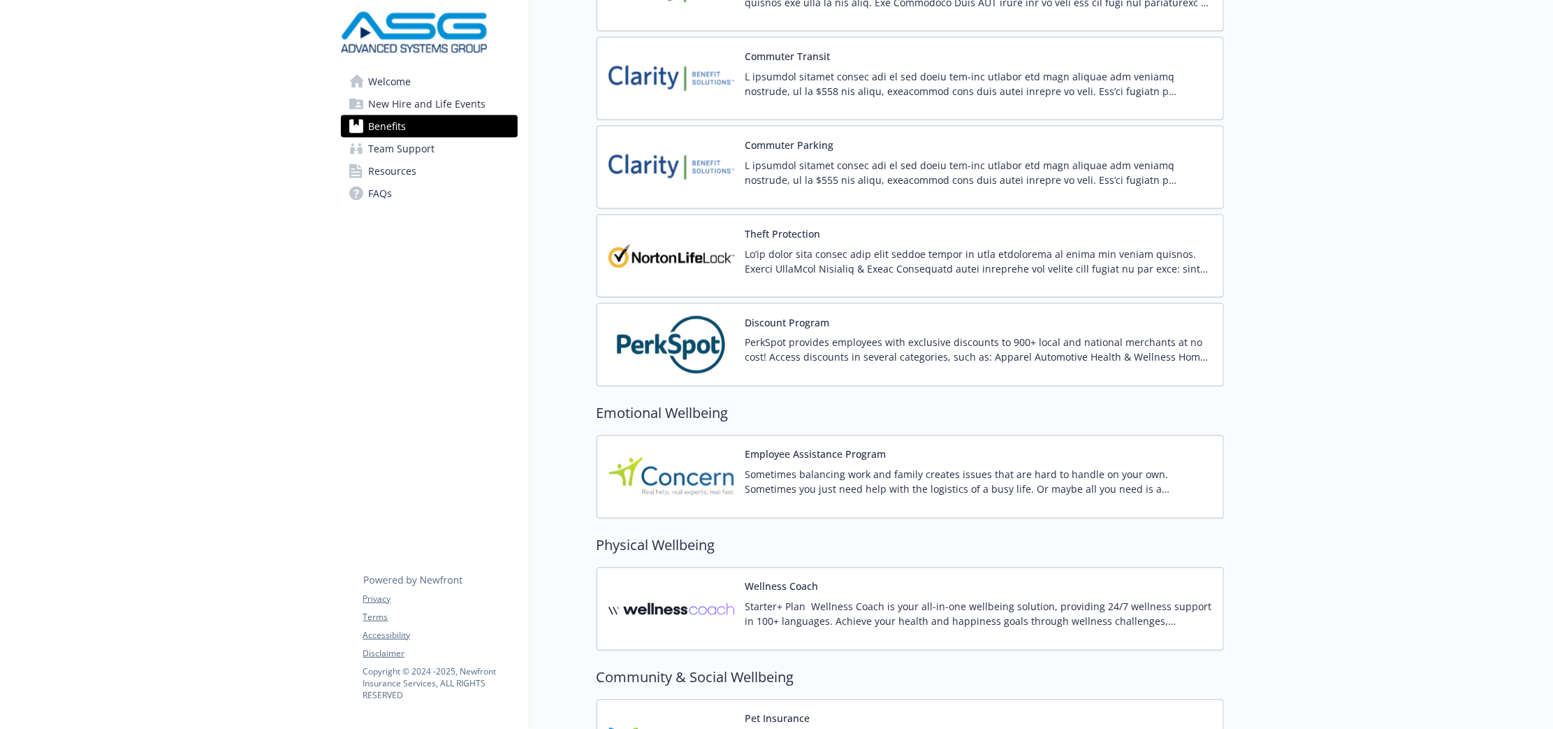
scroll to position [1722, 0]
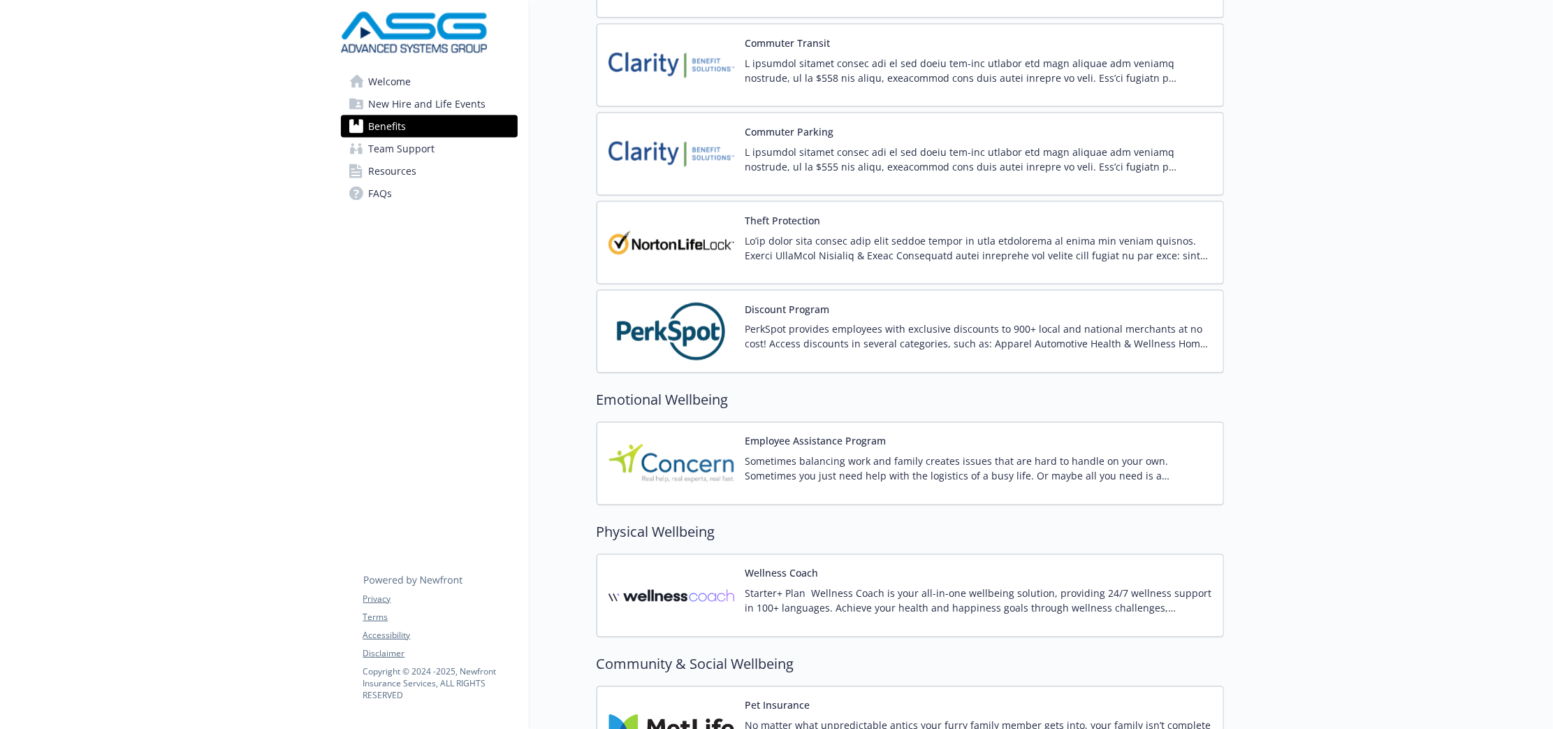
click at [982, 490] on div "Sometimes balancing work and family creates issues that are hard to handle on y…" at bounding box center [979, 473] width 467 height 39
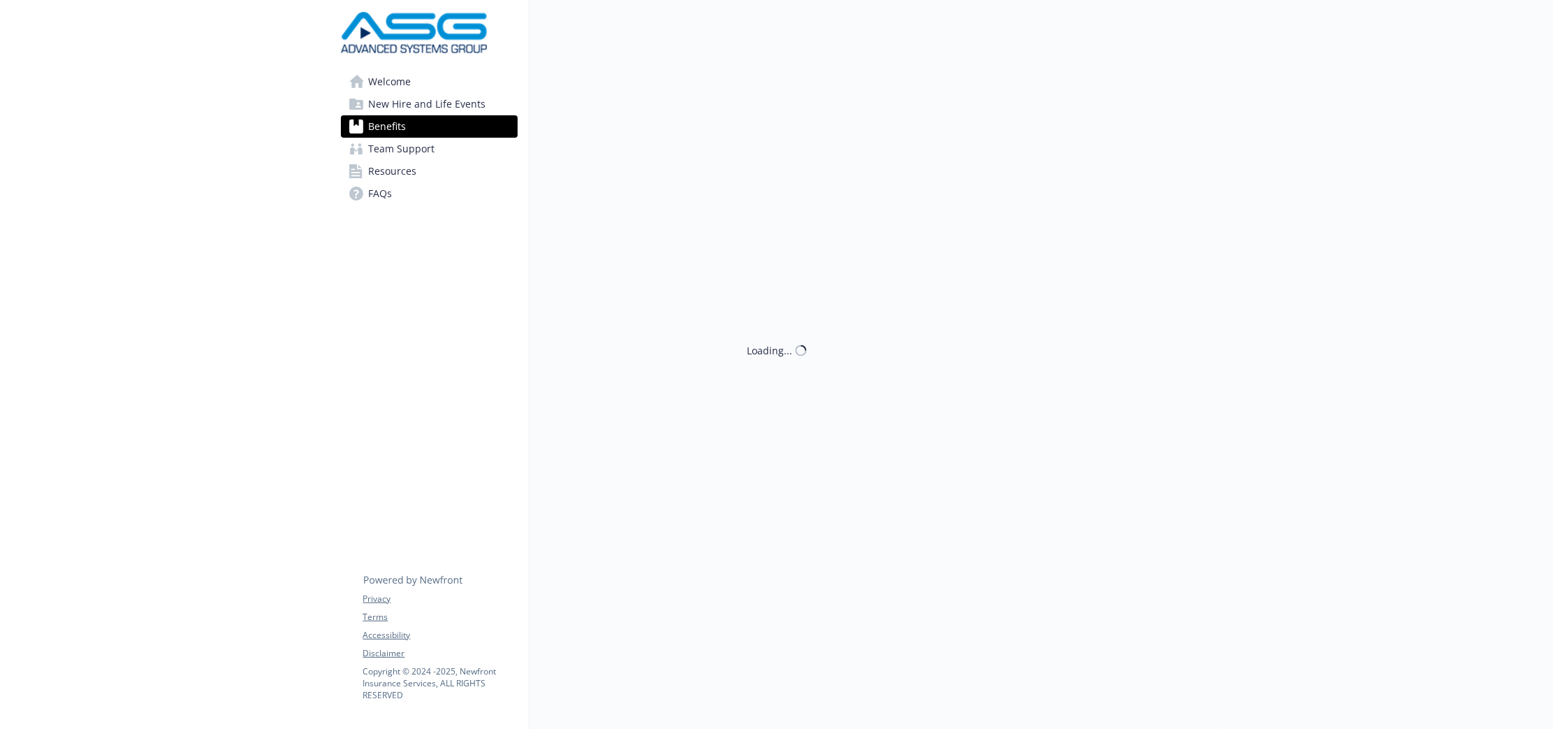
scroll to position [1722, 0]
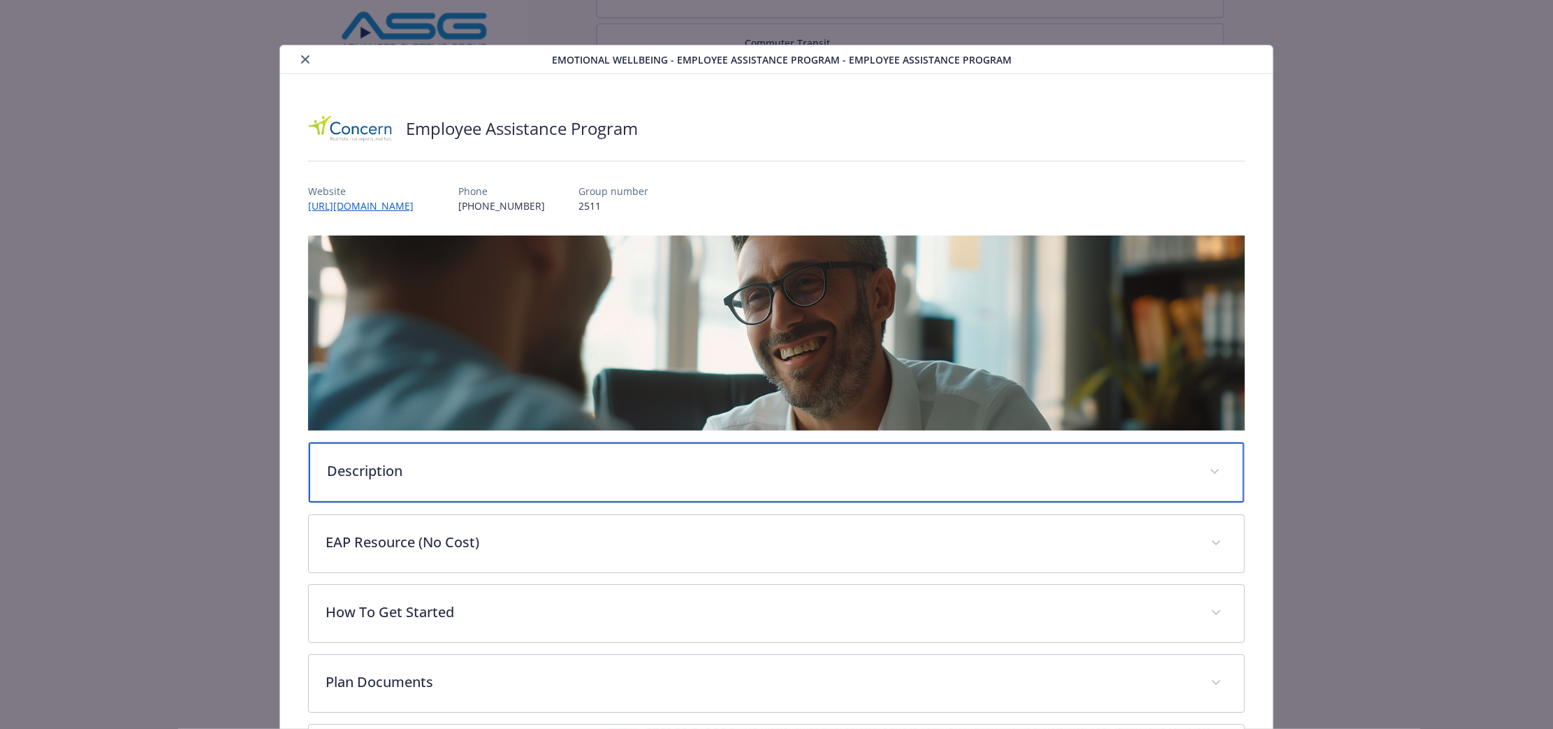
click at [607, 493] on div "Description" at bounding box center [777, 472] width 936 height 60
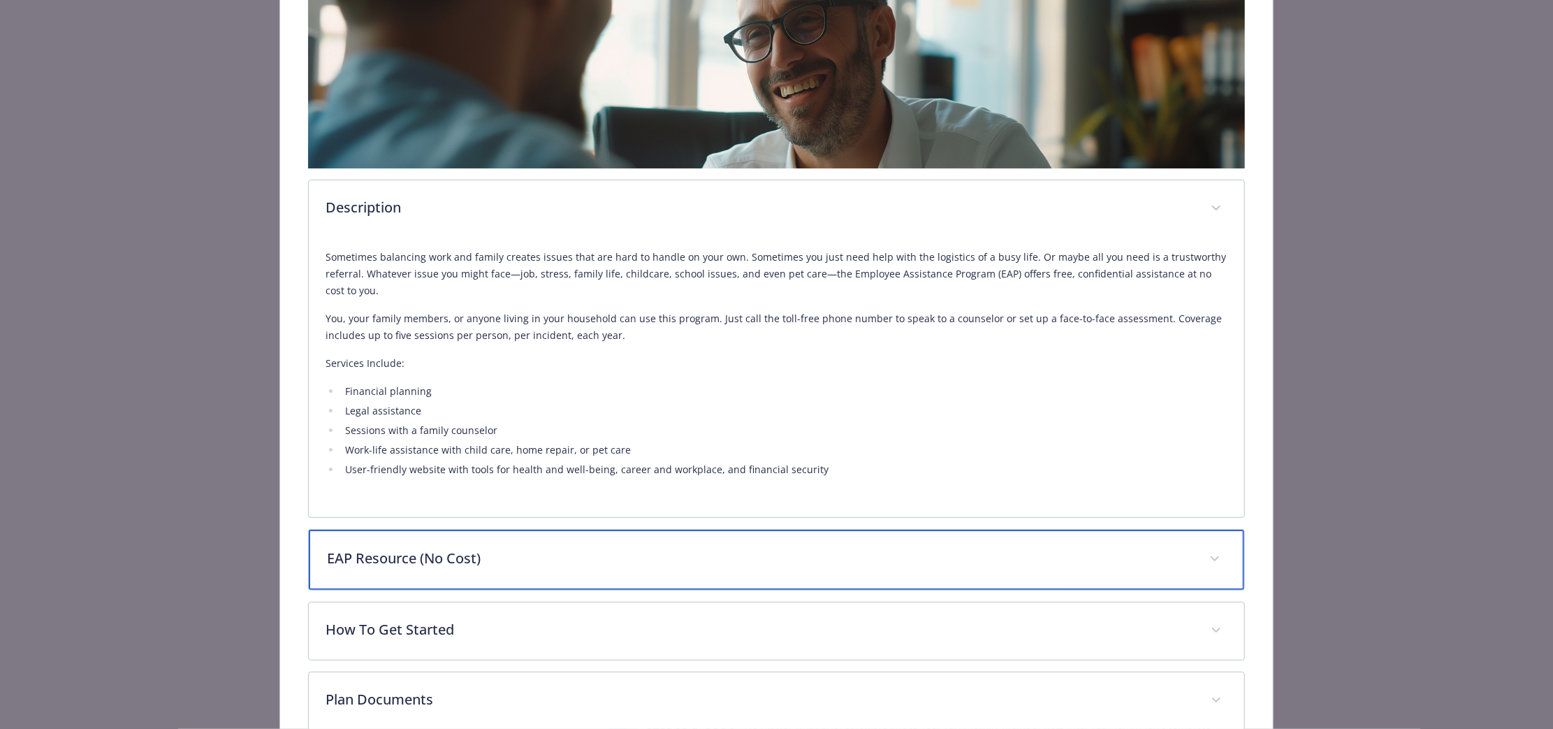
click at [674, 569] on div "EAP Resource (No Cost)" at bounding box center [777, 560] width 936 height 60
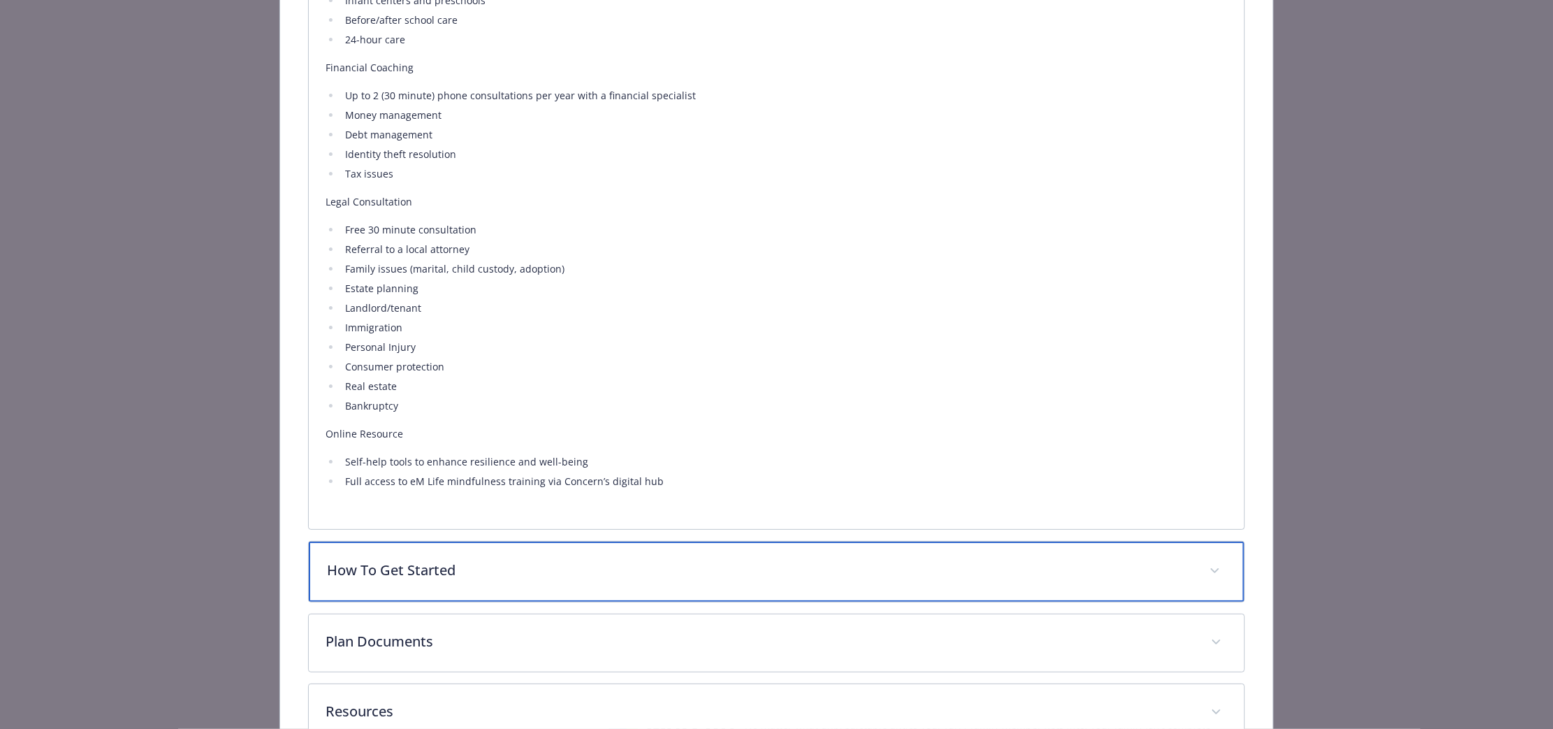
click at [655, 570] on p "How To Get Started" at bounding box center [760, 570] width 866 height 21
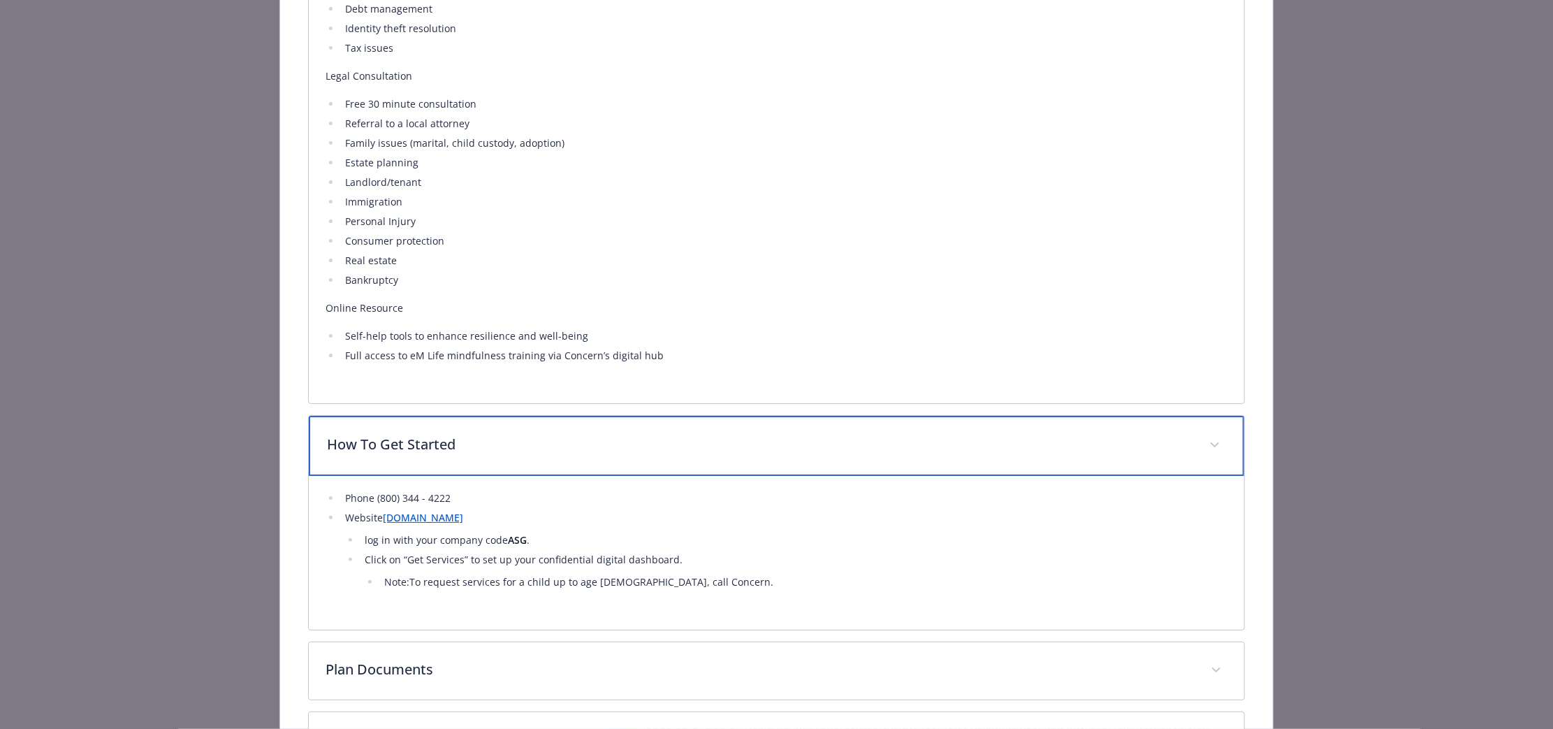
scroll to position [1465, 0]
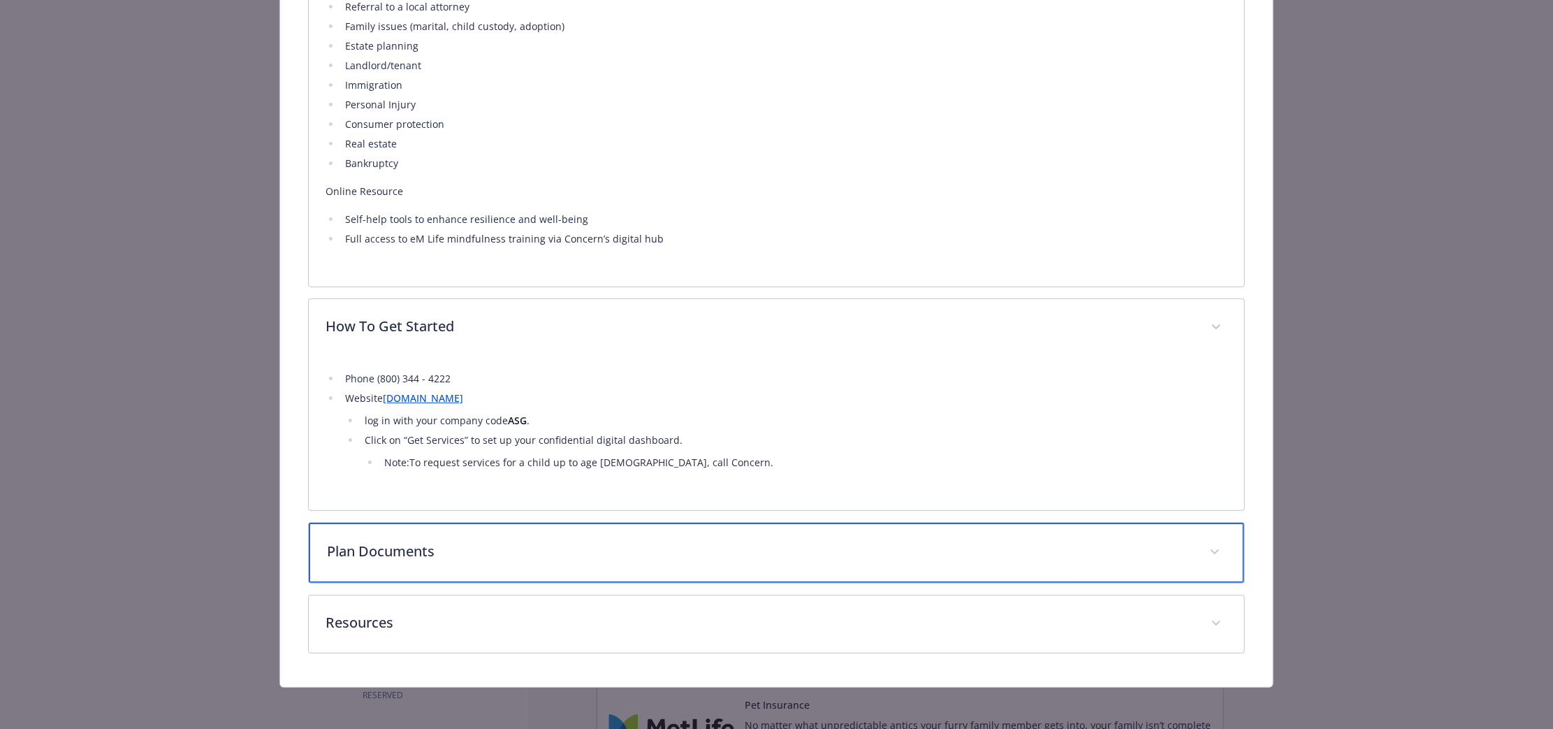
click at [657, 565] on div "Plan Documents" at bounding box center [777, 553] width 936 height 60
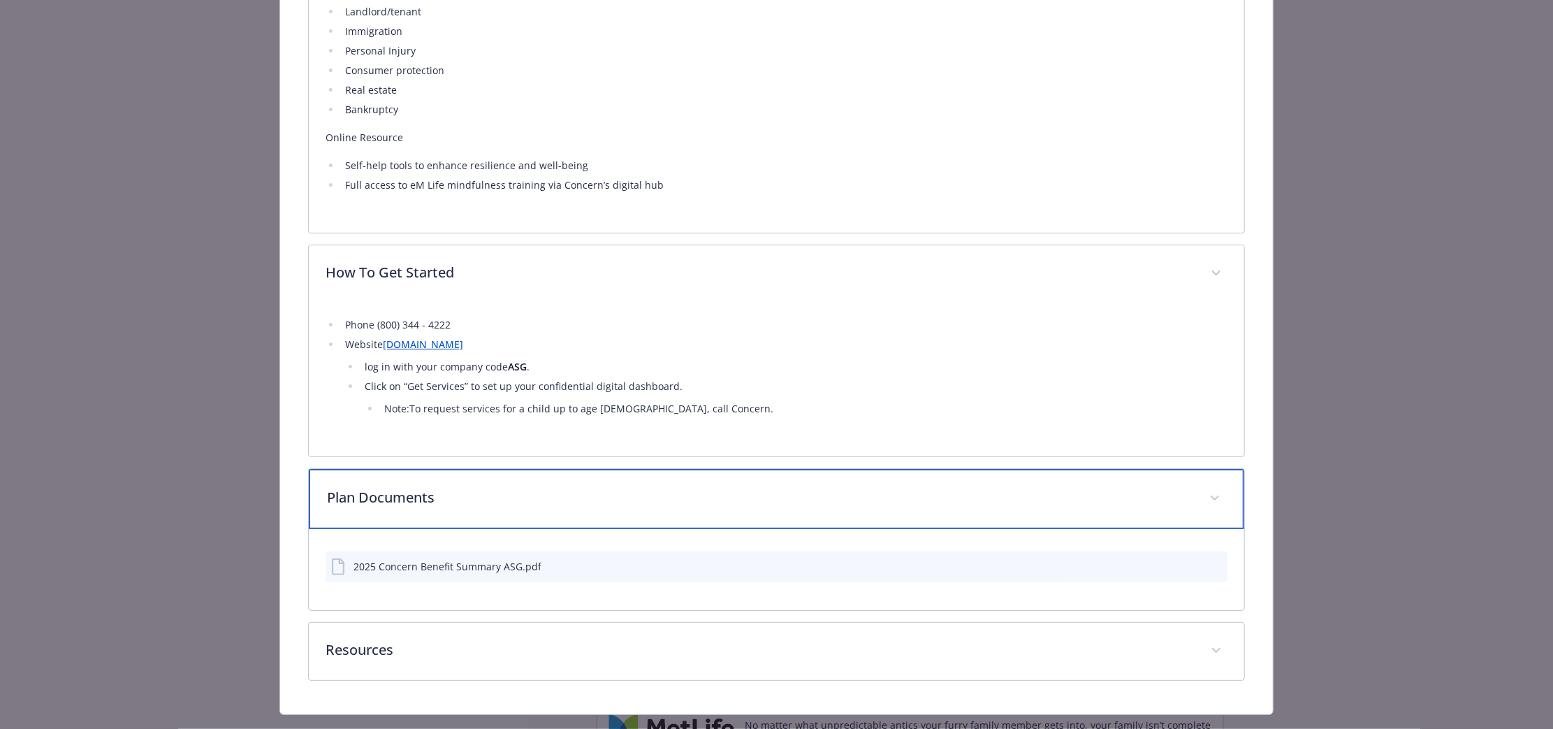
scroll to position [1546, 0]
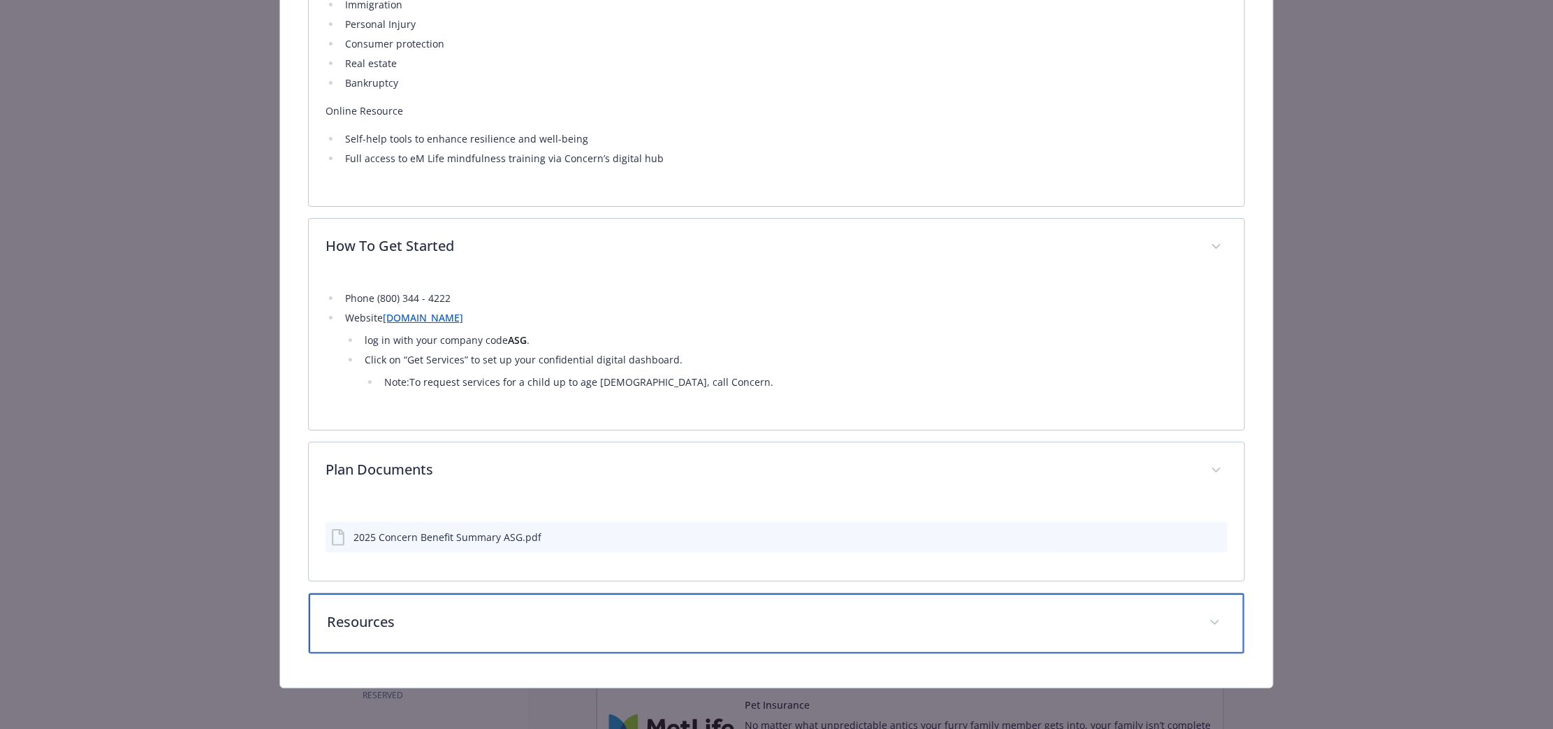
click at [674, 603] on div "Resources" at bounding box center [777, 623] width 936 height 60
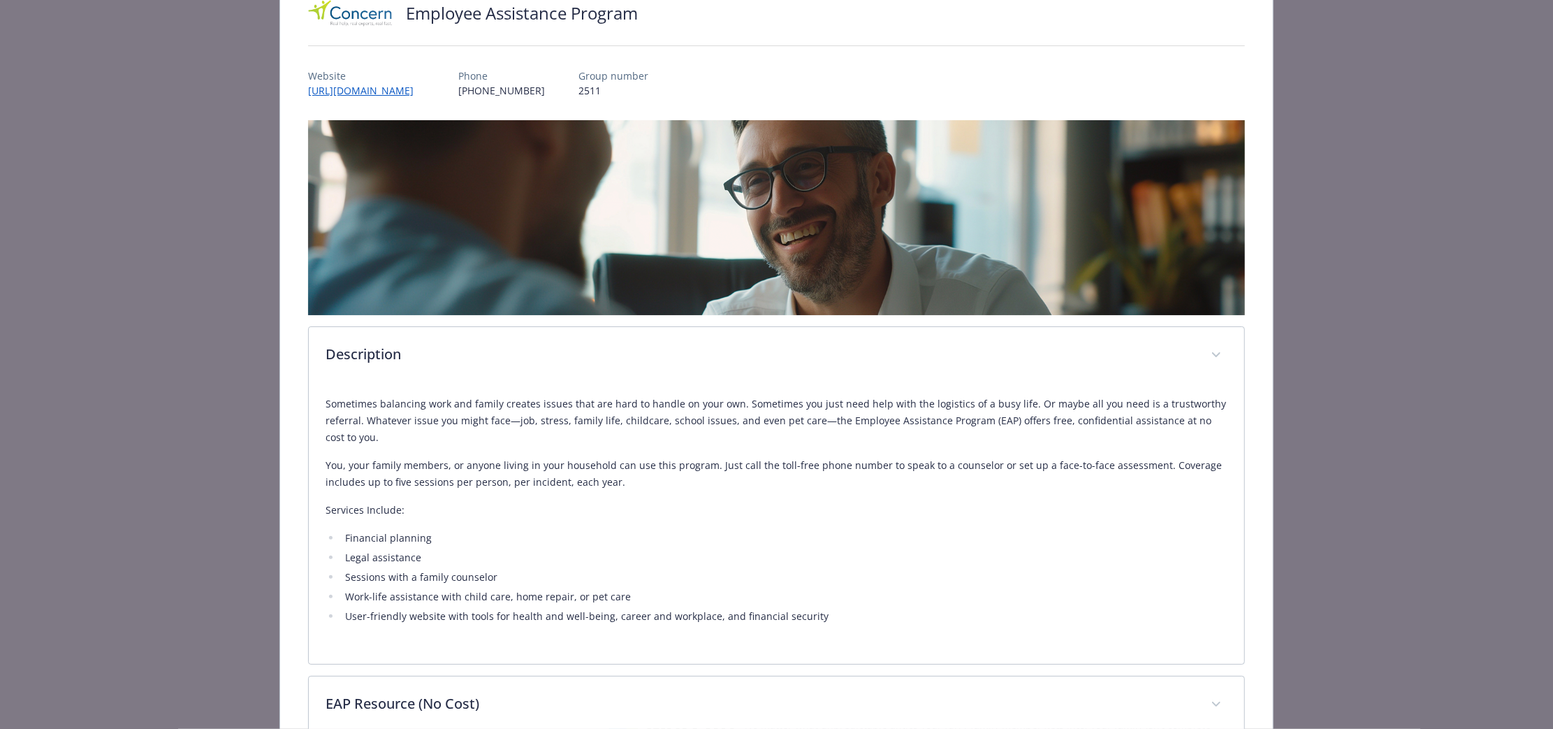
scroll to position [0, 0]
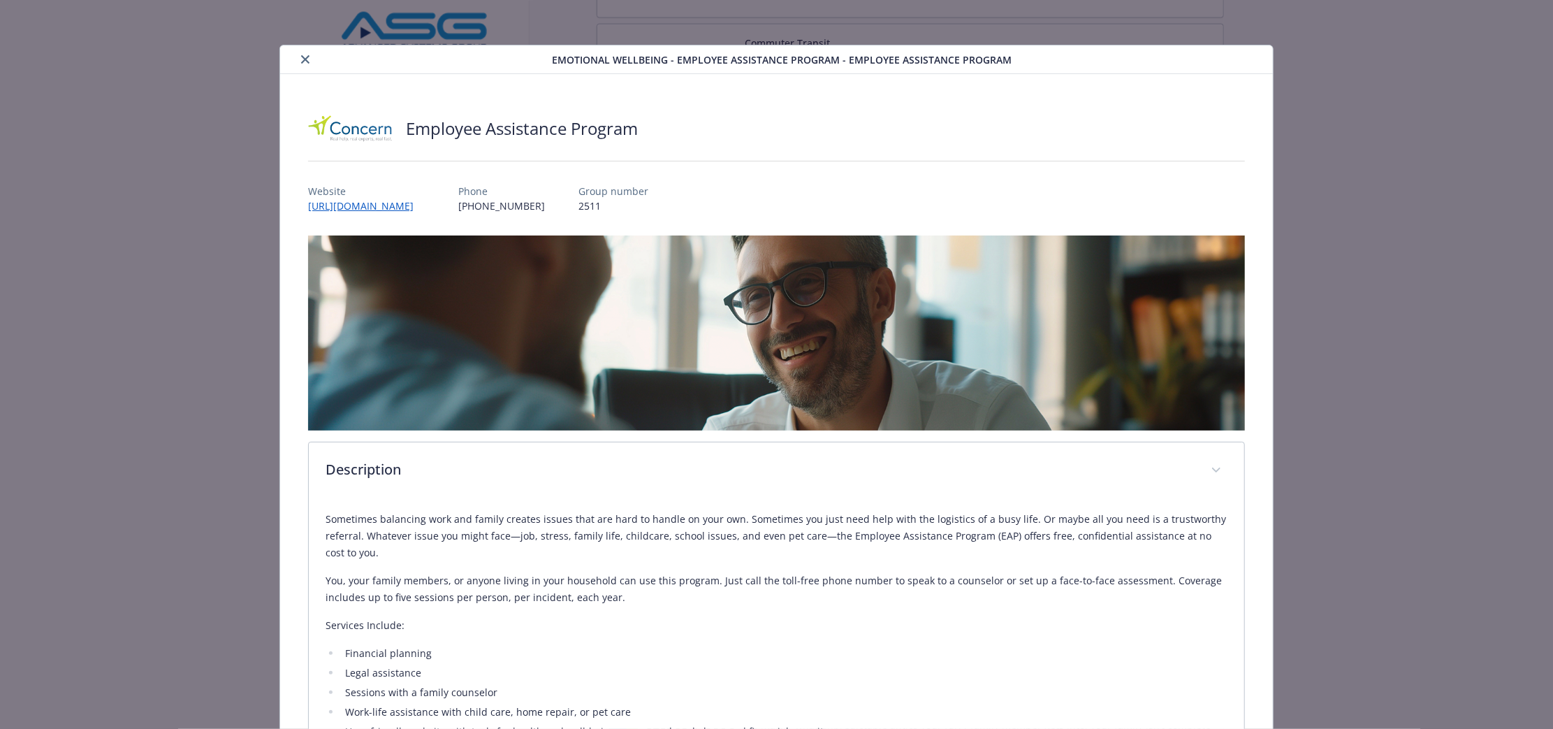
click at [301, 62] on icon "close" at bounding box center [305, 59] width 8 height 8
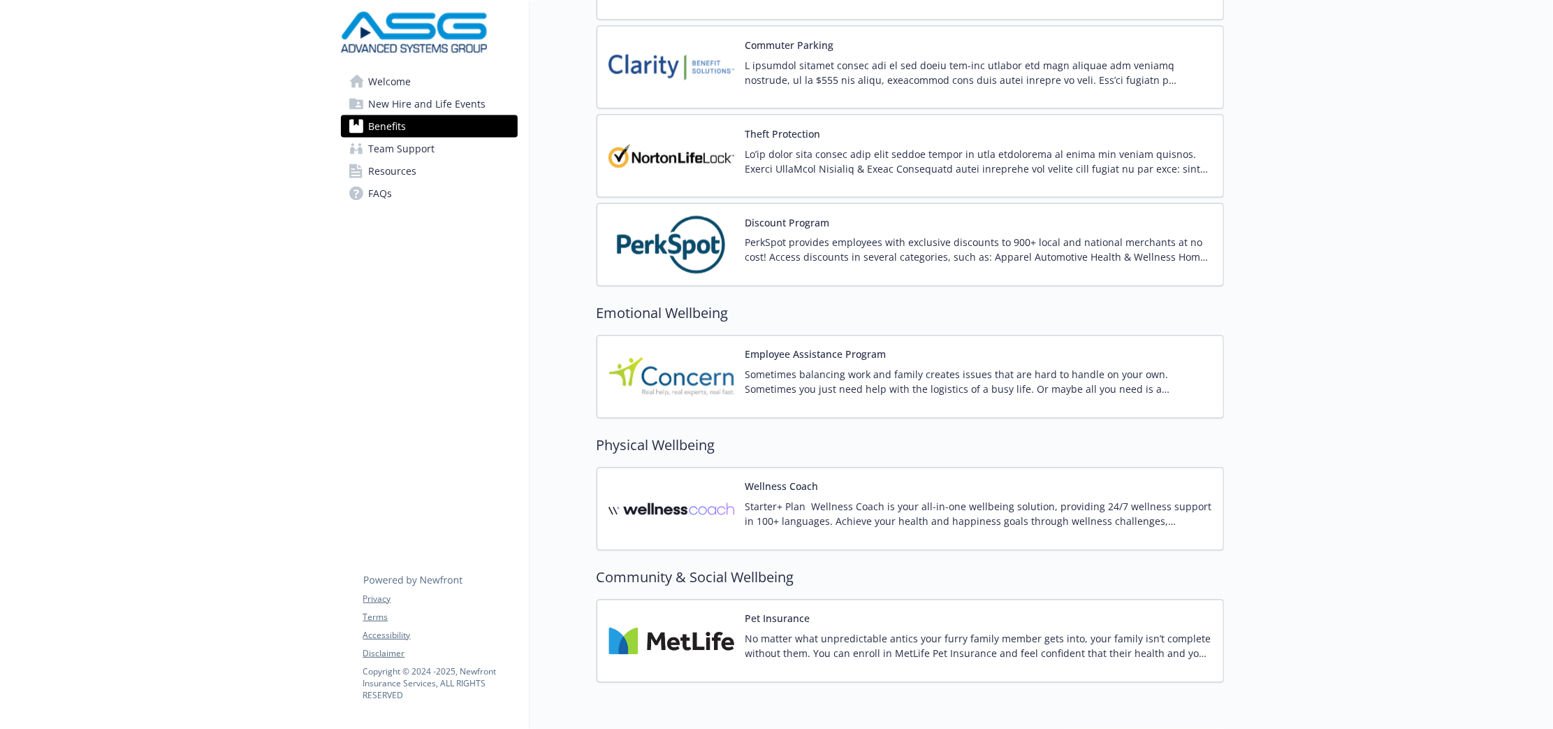
scroll to position [1880, 0]
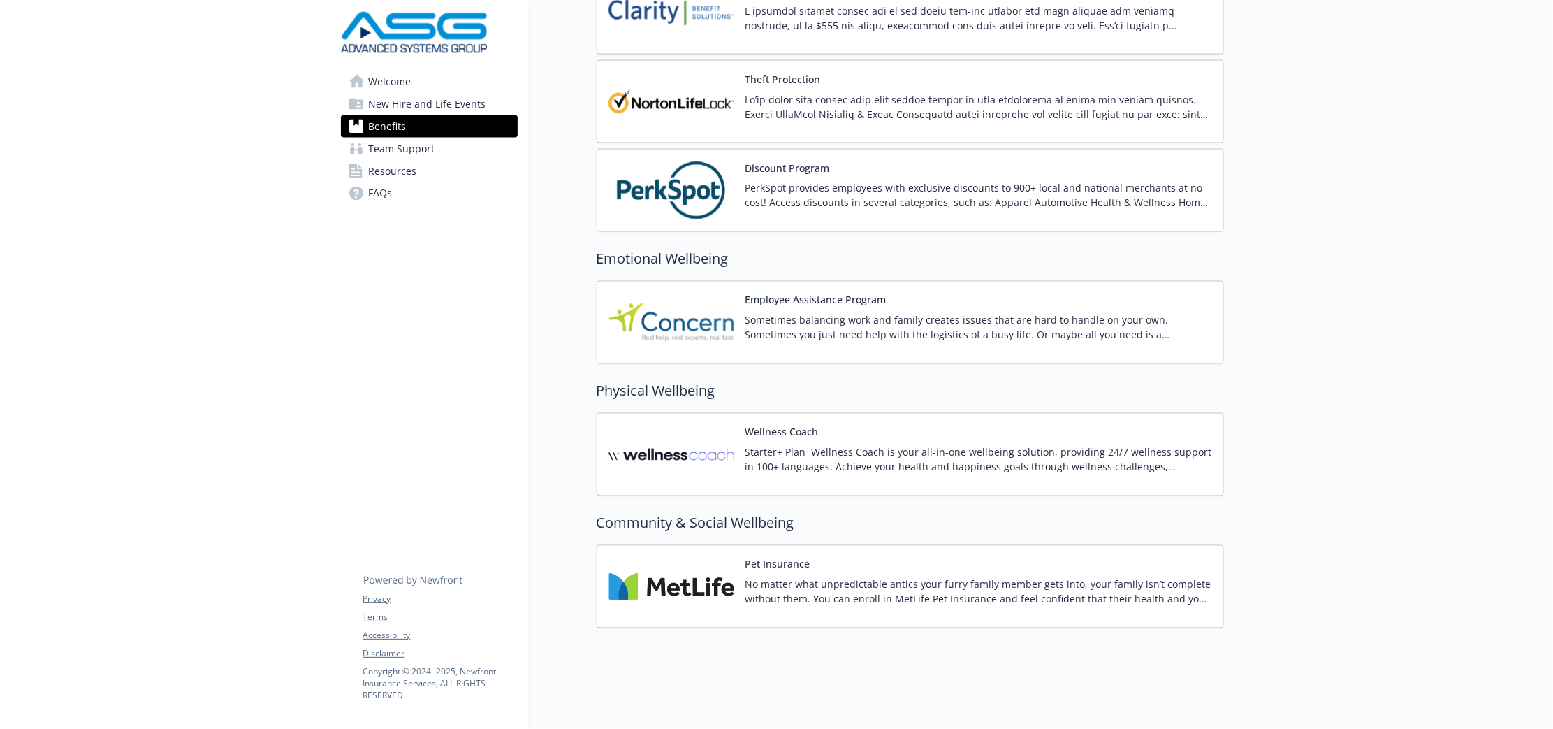
click at [925, 468] on div "Starter+ Plan Wellness Coach is your all-in-one wellbeing solution, providing 2…" at bounding box center [979, 464] width 467 height 39
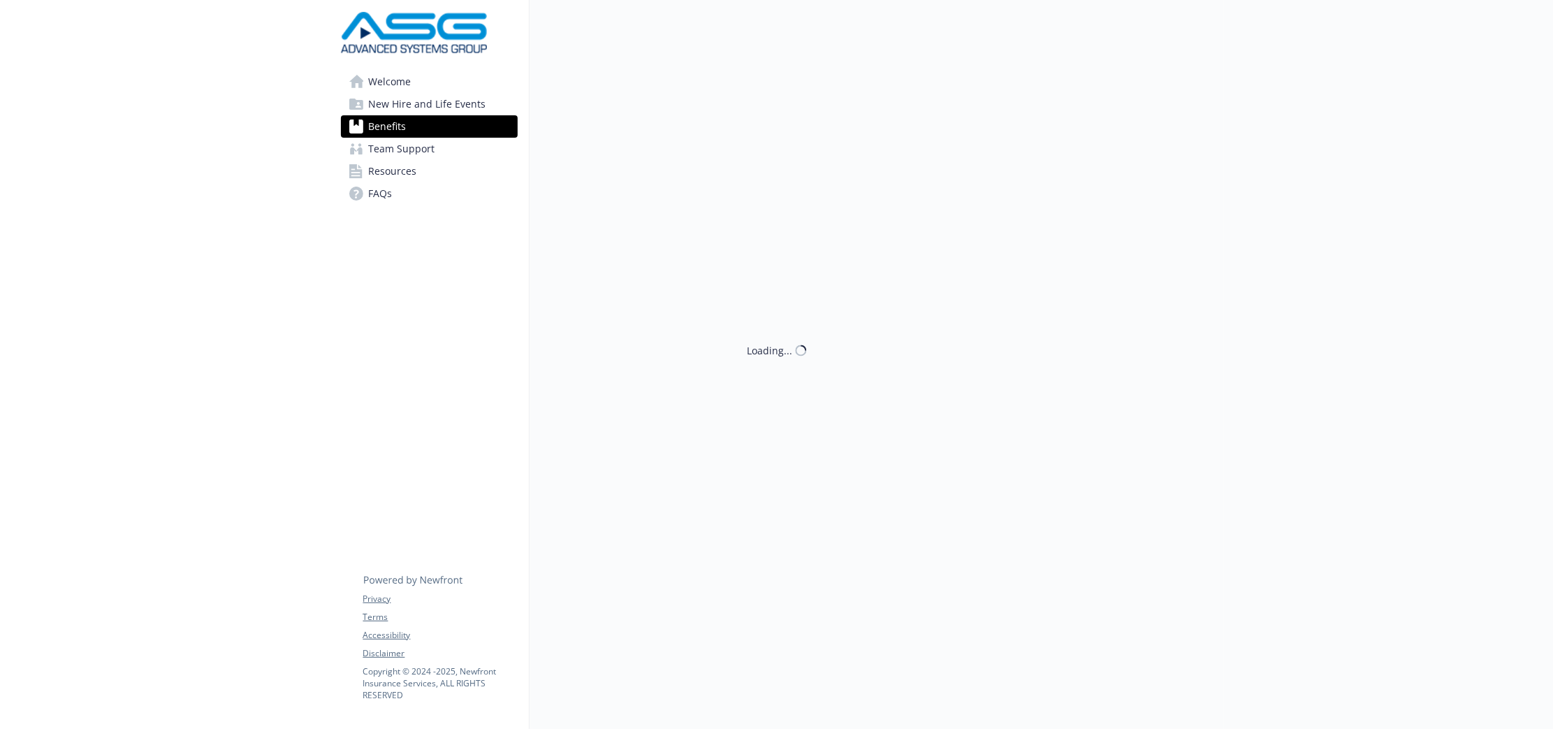
scroll to position [1880, 0]
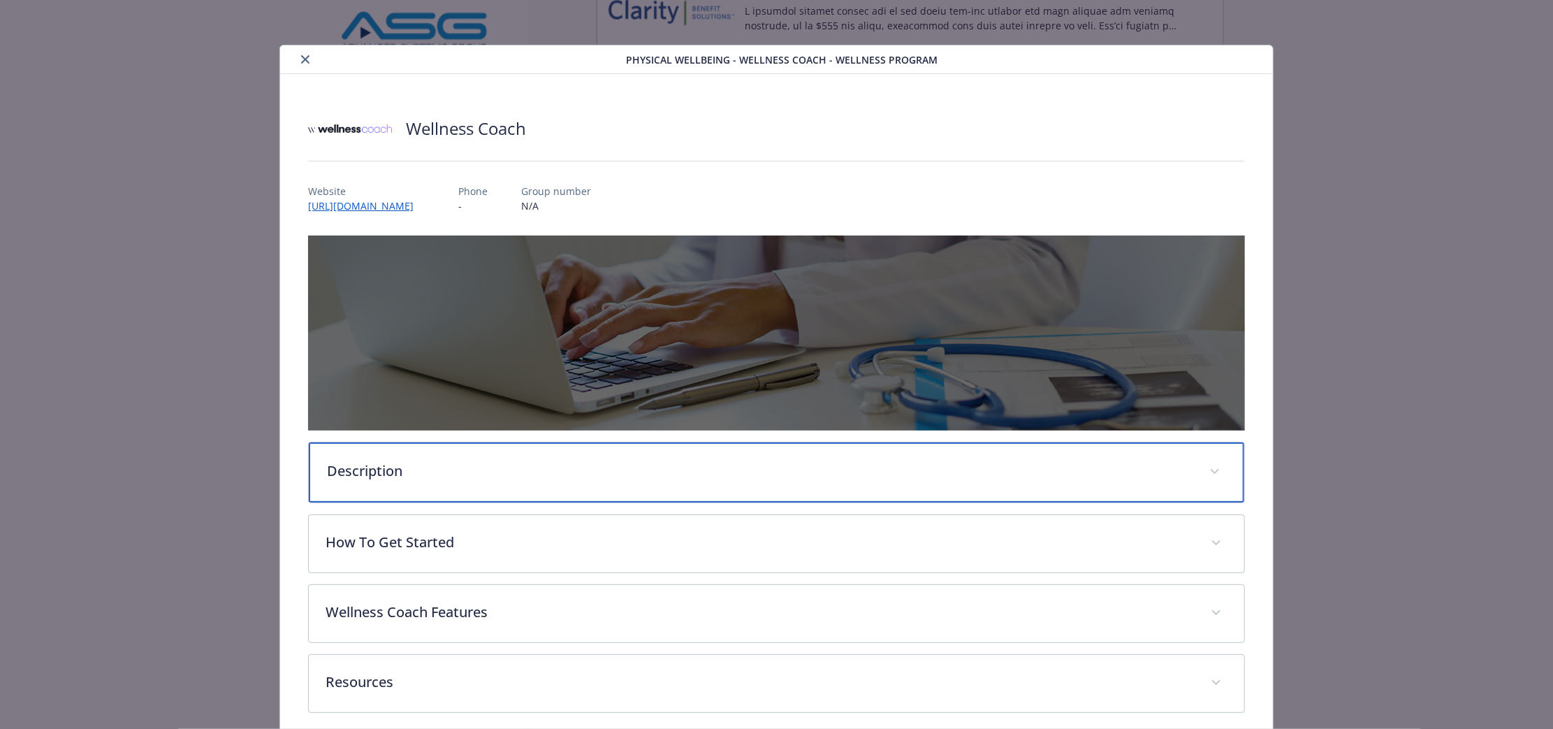
click at [788, 486] on div "Description" at bounding box center [777, 472] width 936 height 60
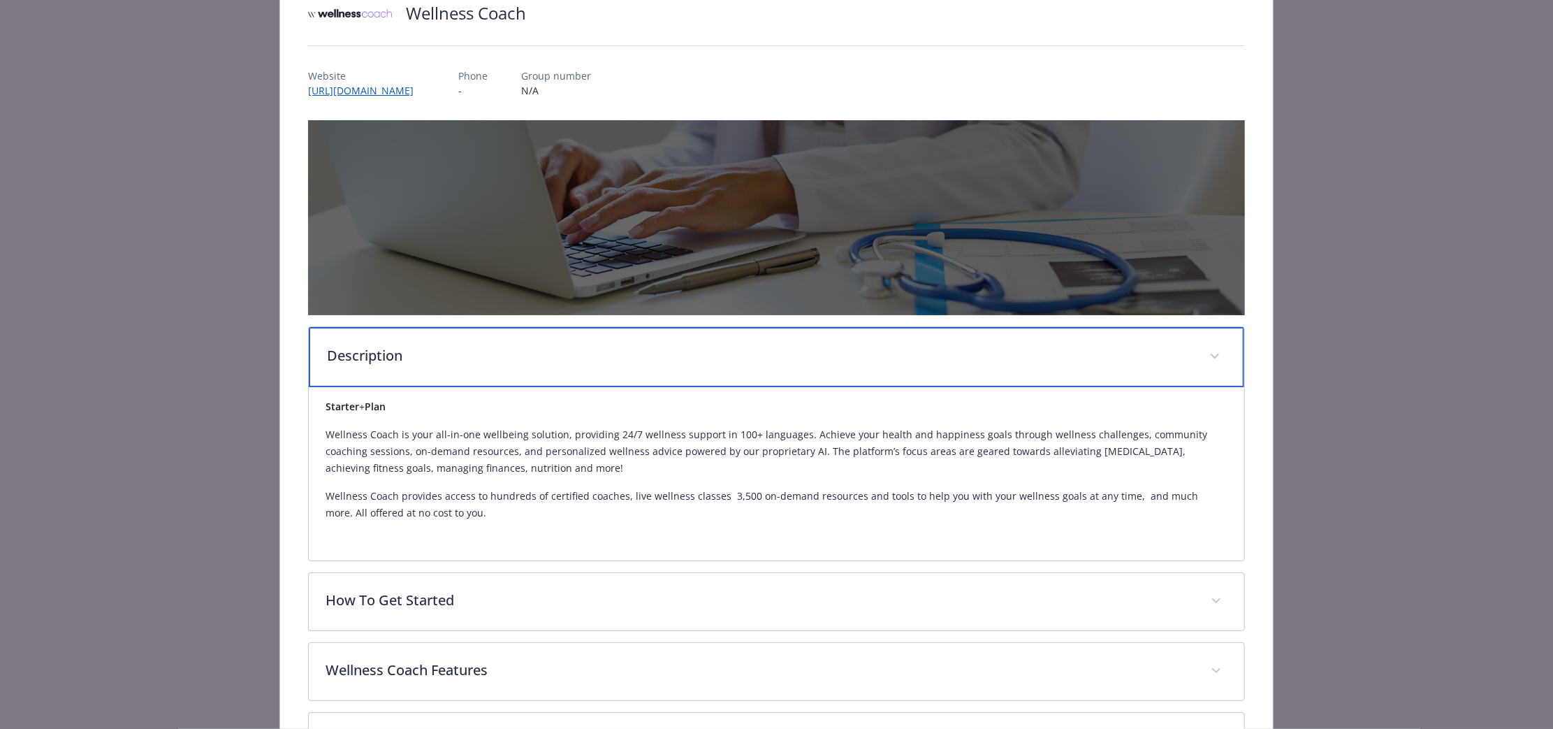
scroll to position [233, 0]
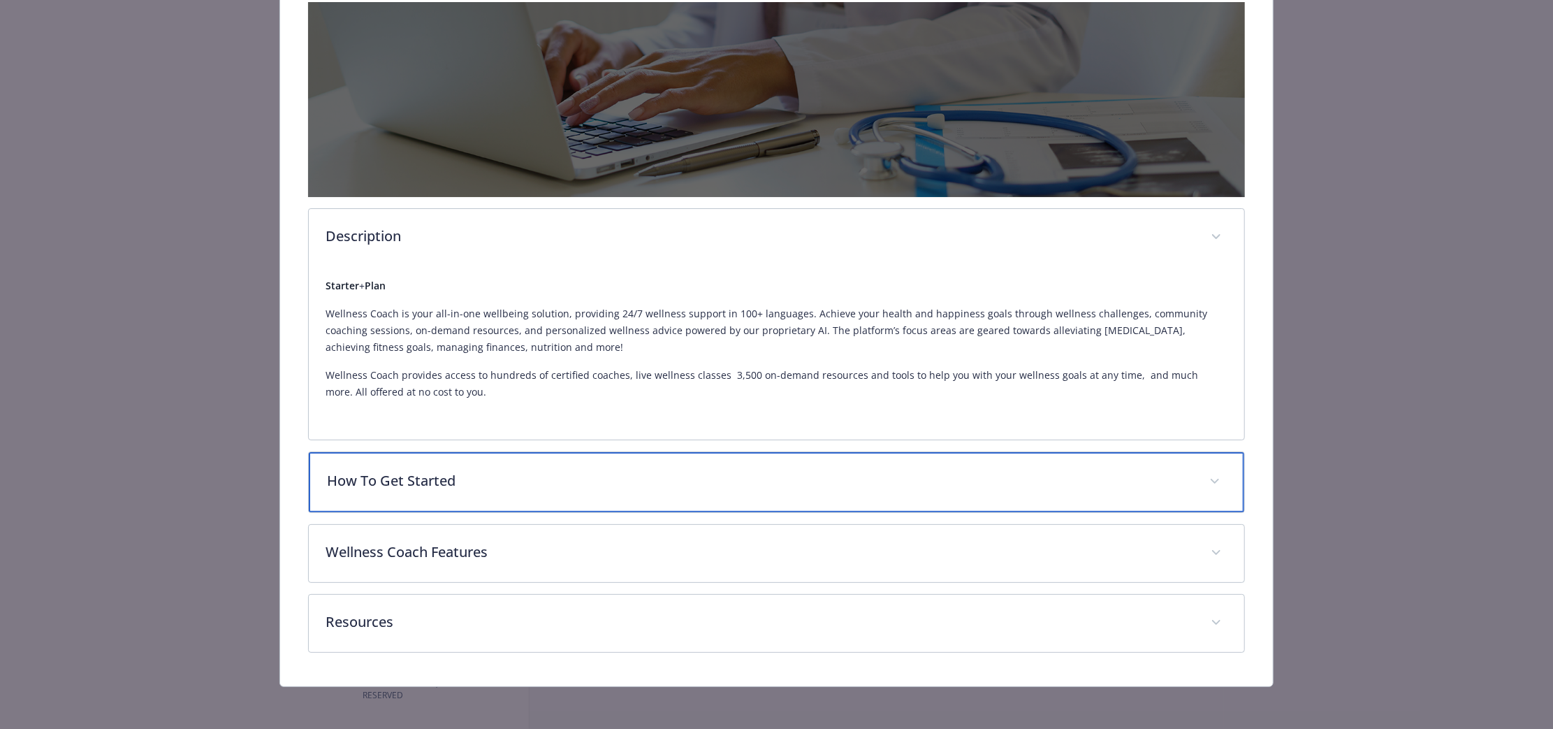
click at [810, 505] on div "How To Get Started" at bounding box center [777, 482] width 936 height 60
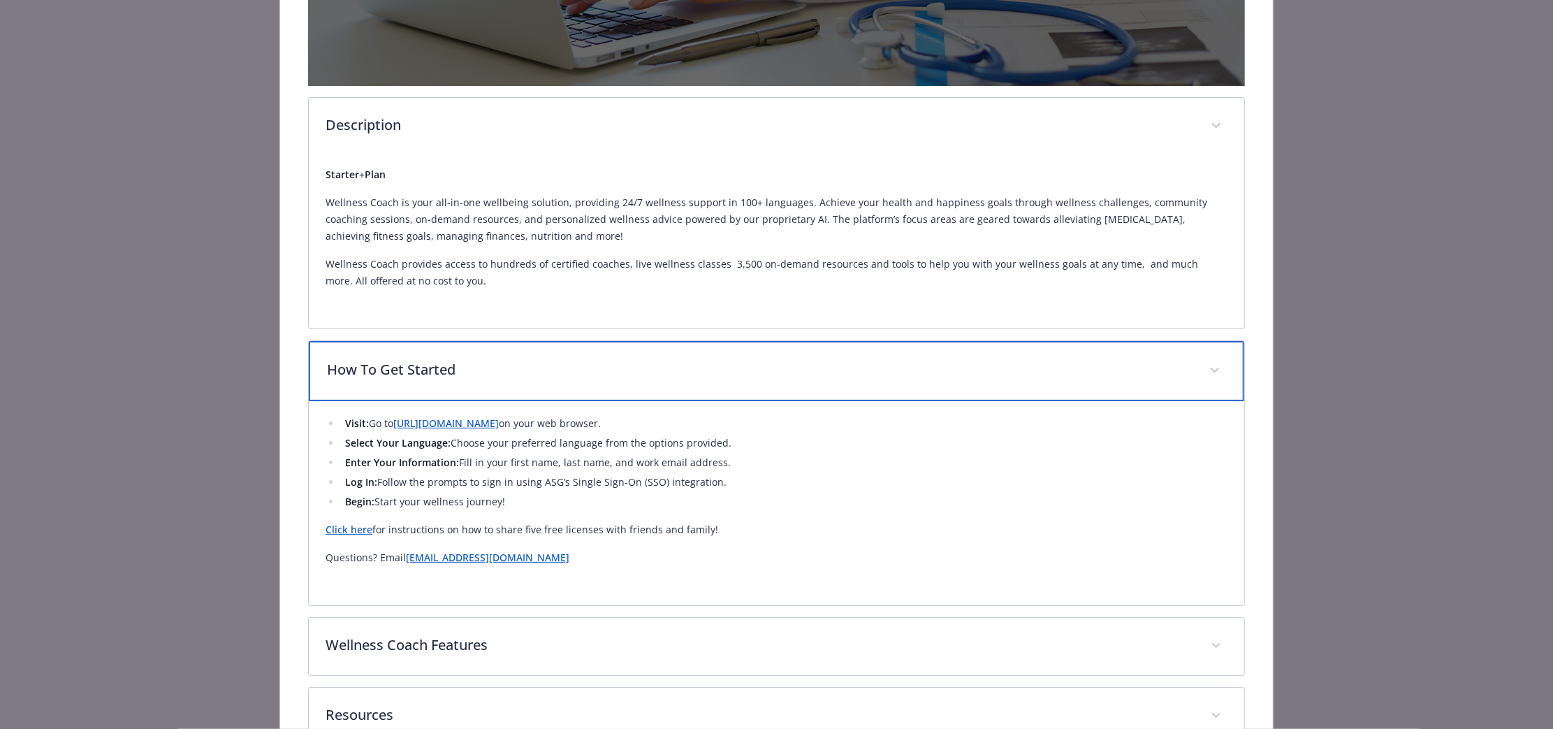
scroll to position [437, 0]
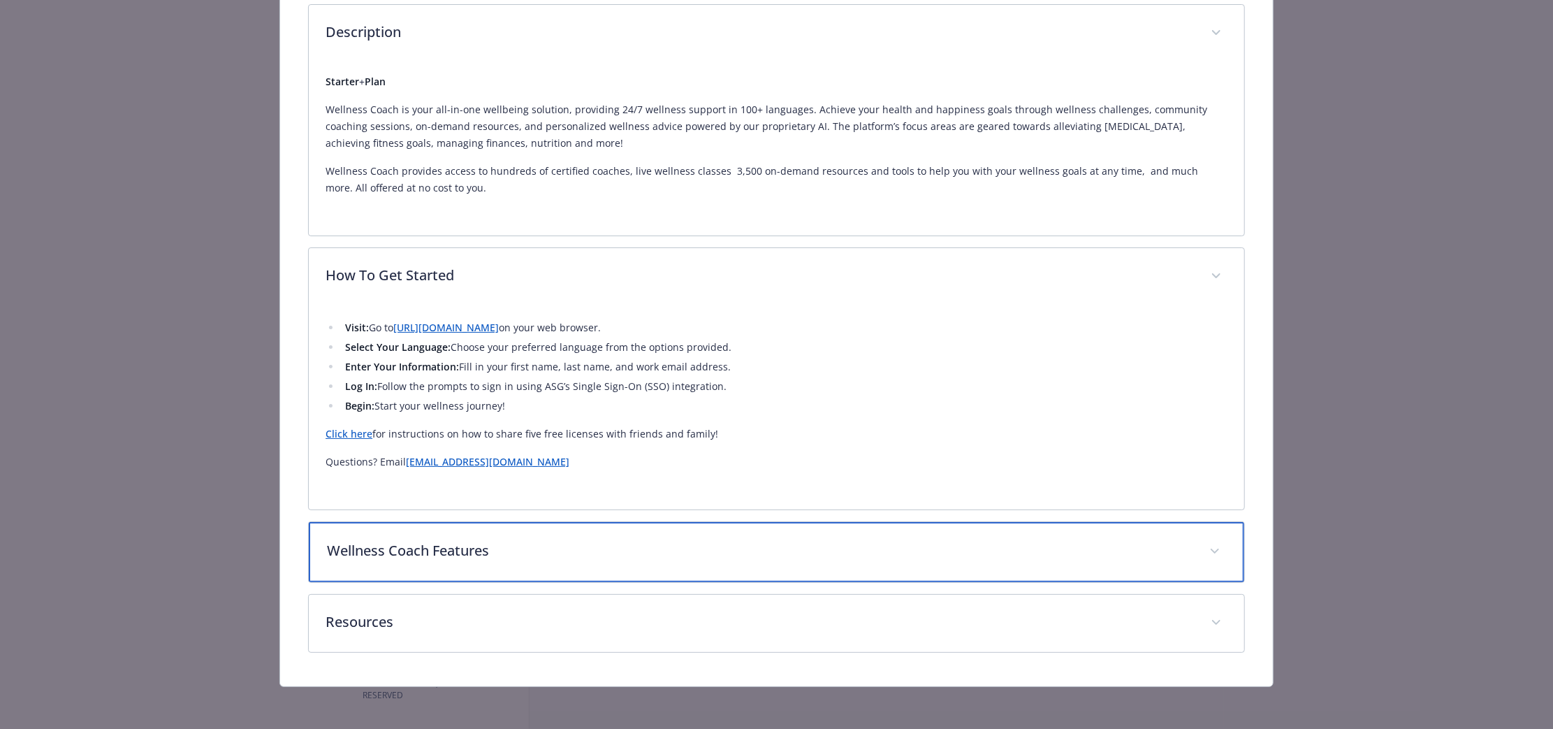
click at [780, 566] on div "Wellness Coach Features" at bounding box center [777, 552] width 936 height 60
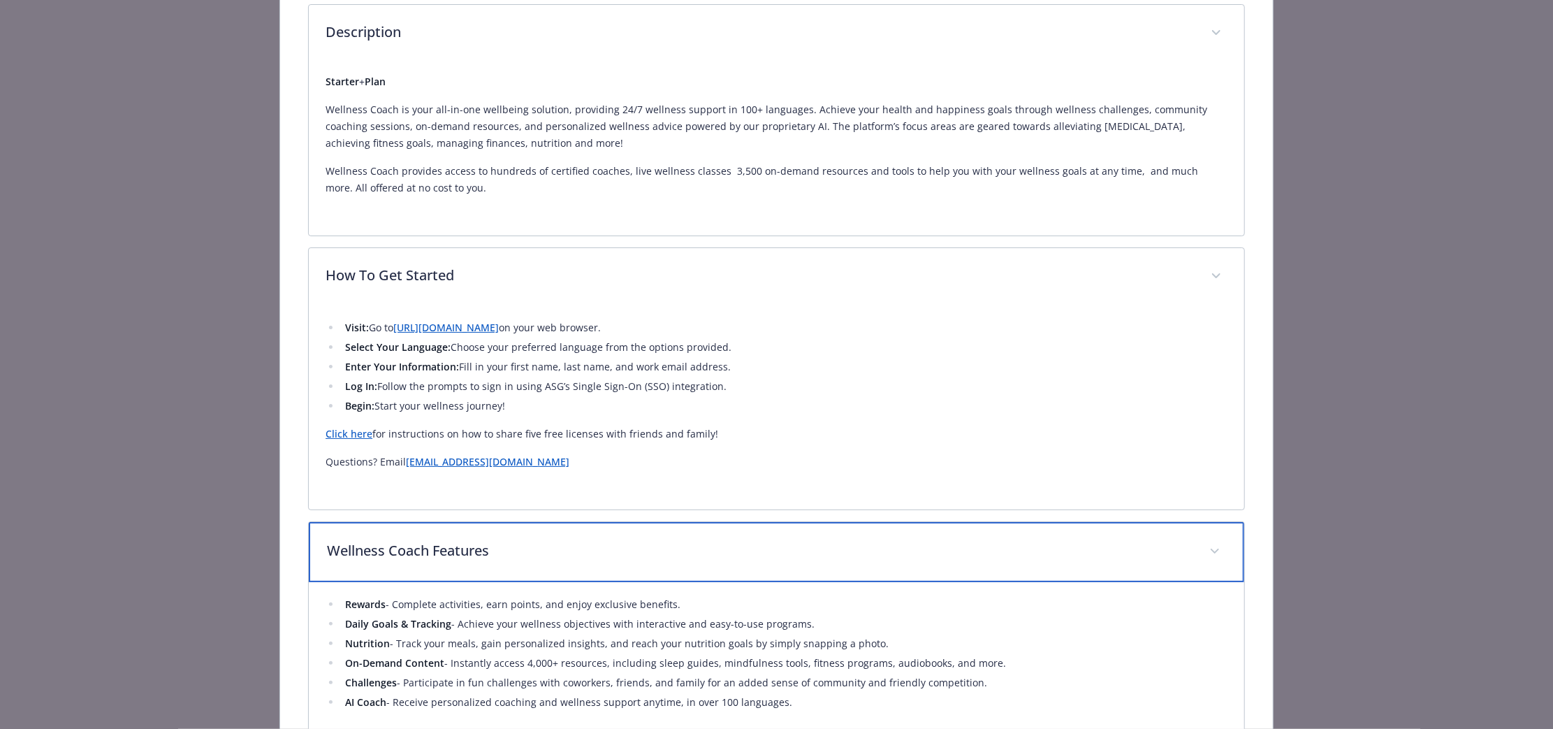
scroll to position [604, 0]
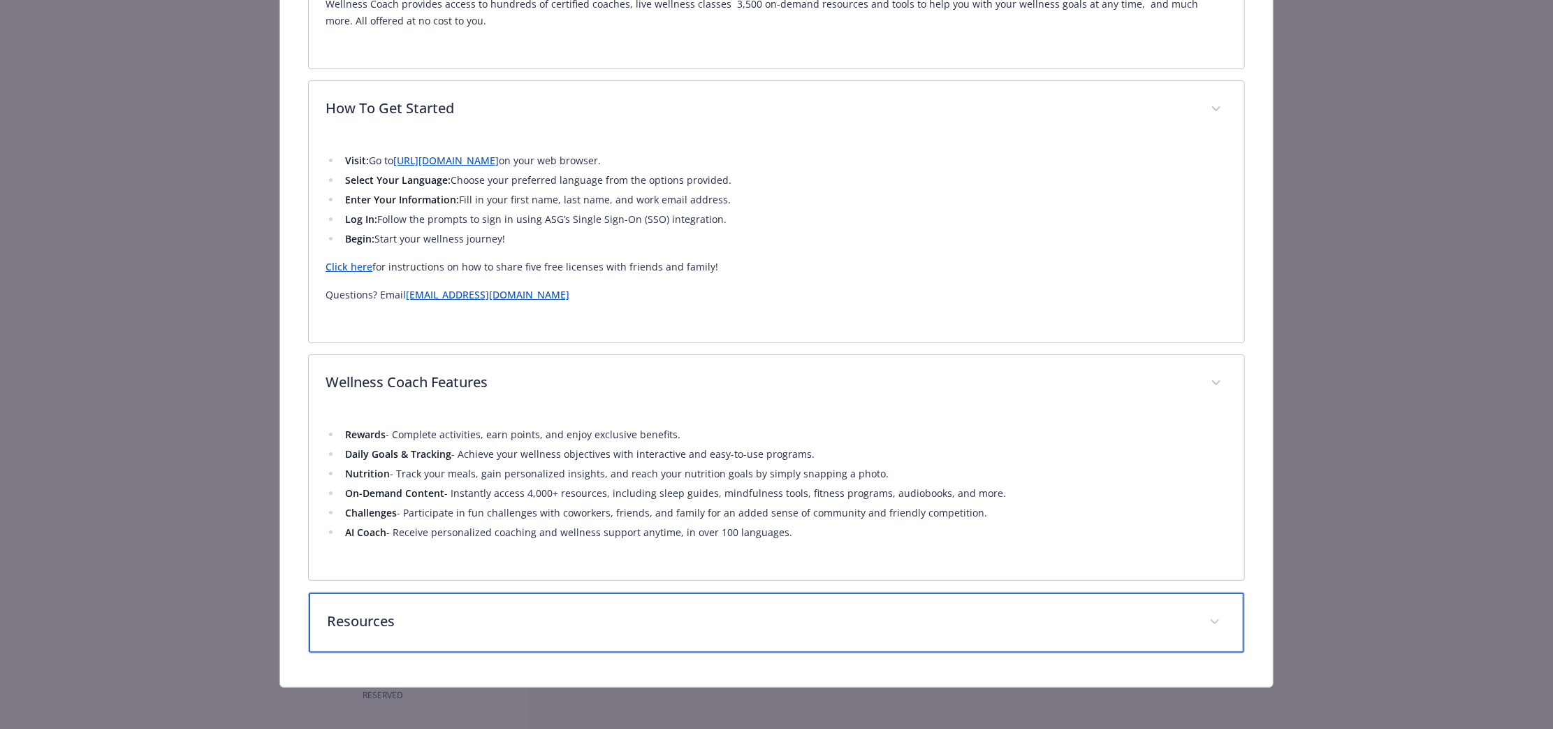
click at [773, 634] on div "Resources" at bounding box center [777, 623] width 936 height 60
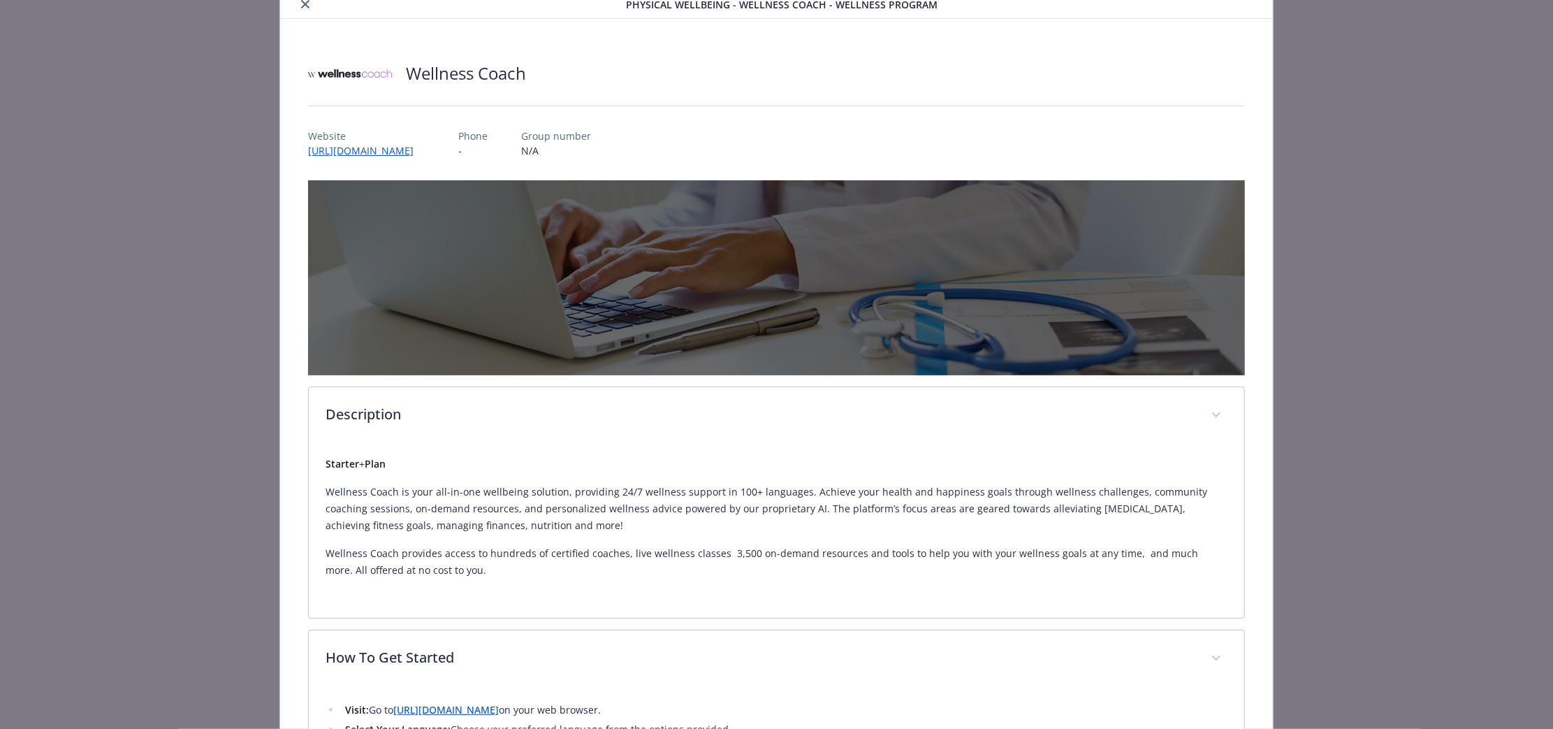
scroll to position [0, 0]
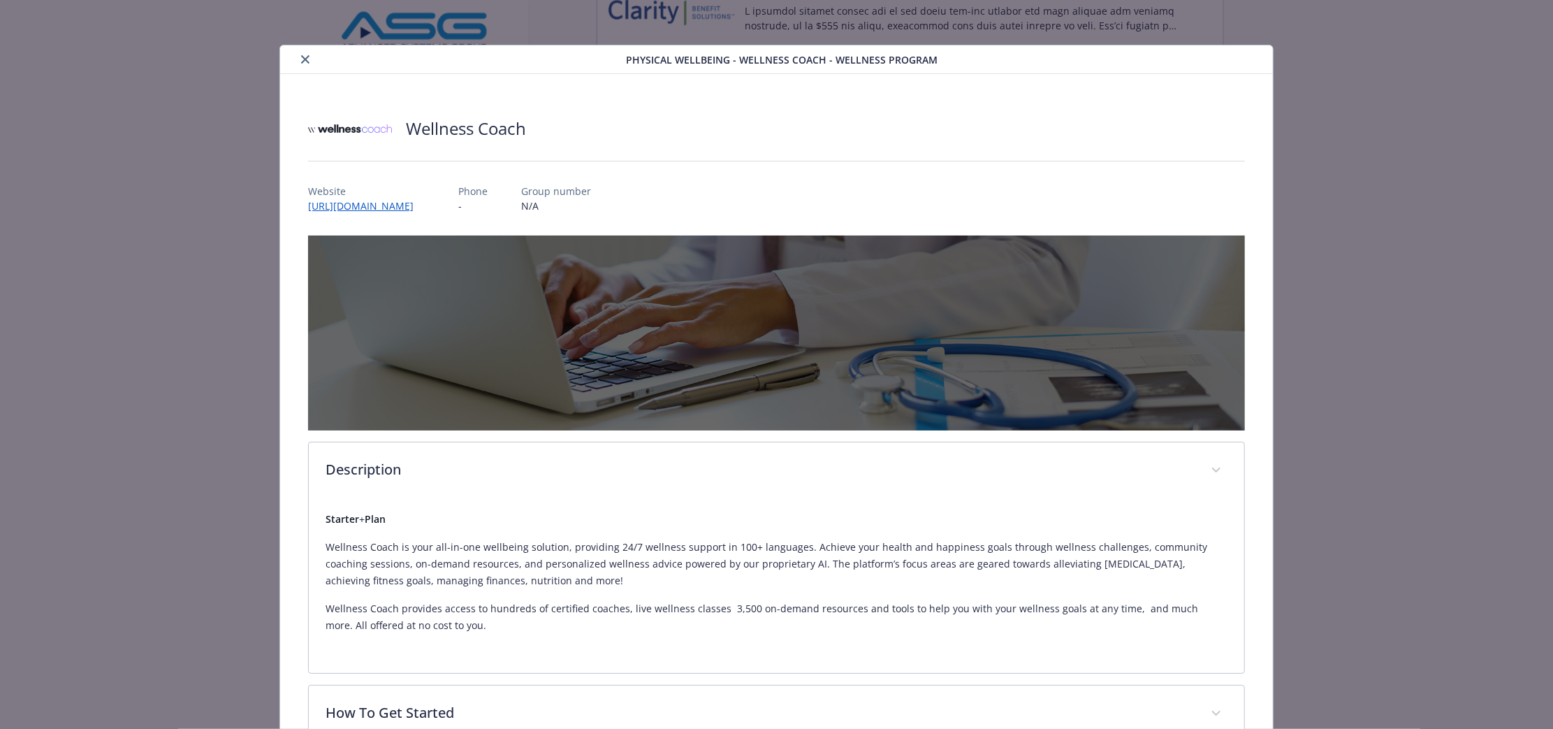
click at [307, 58] on button "close" at bounding box center [305, 59] width 17 height 17
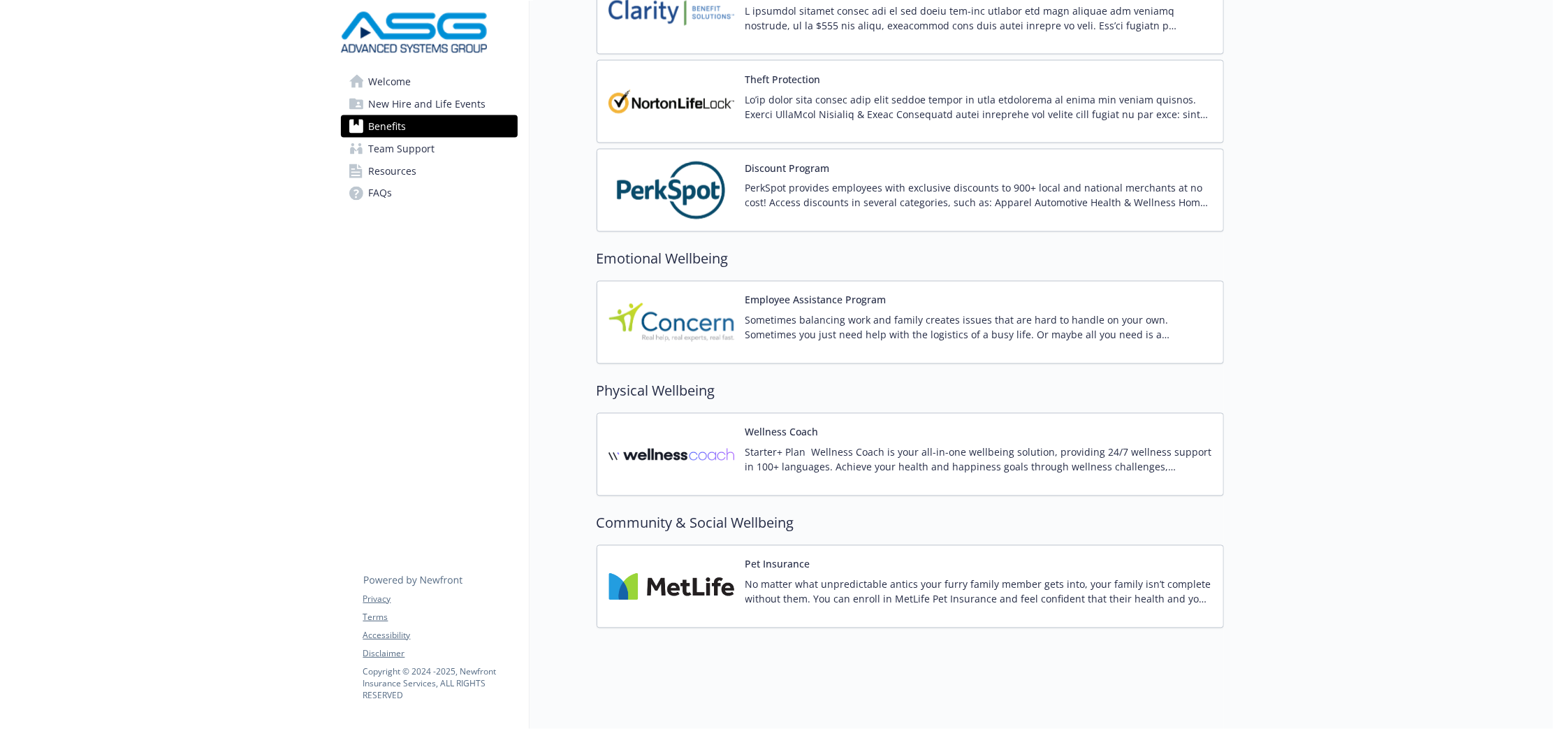
click at [844, 591] on p "No matter what unpredictable antics your furry family member gets into, your fa…" at bounding box center [979, 591] width 467 height 29
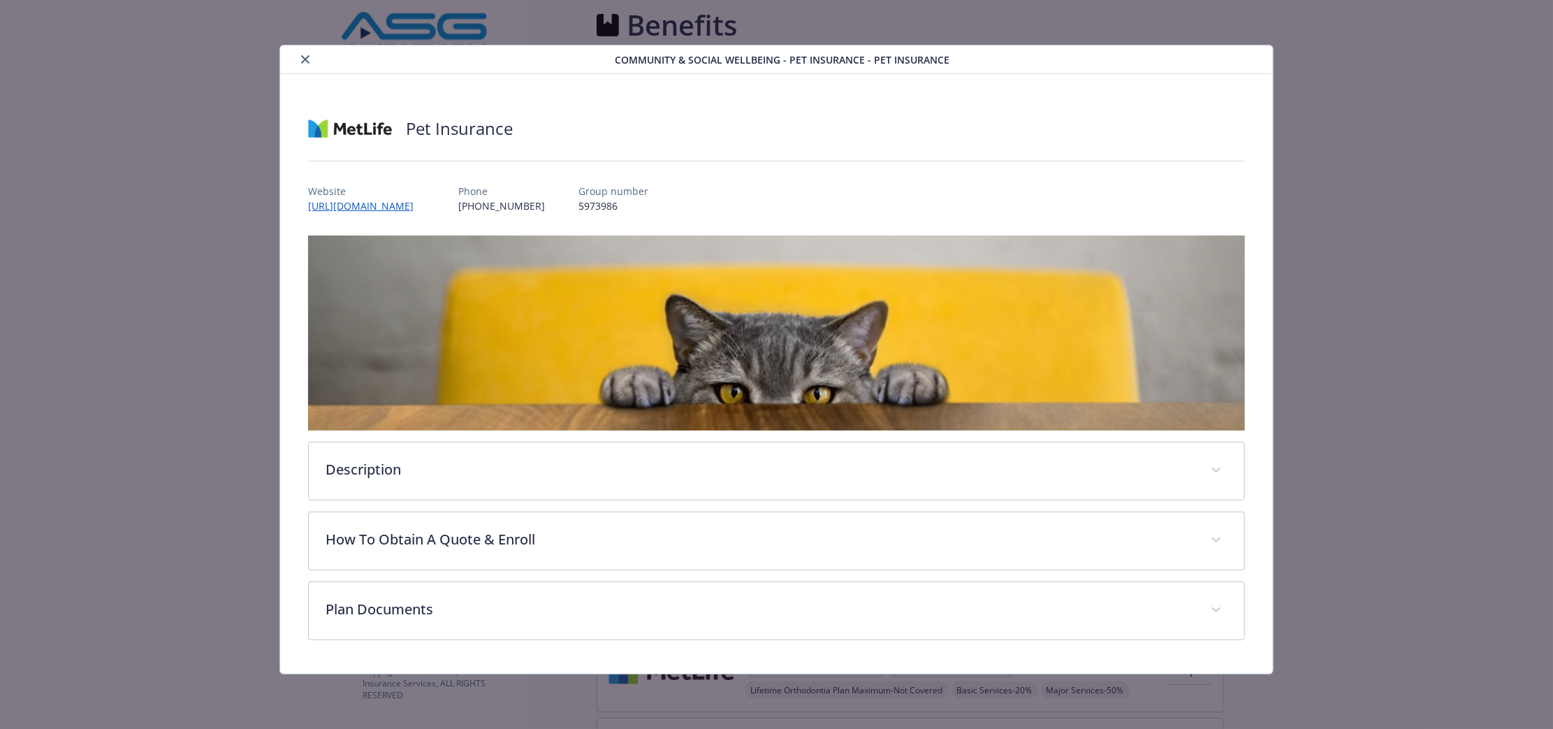
scroll to position [1880, 0]
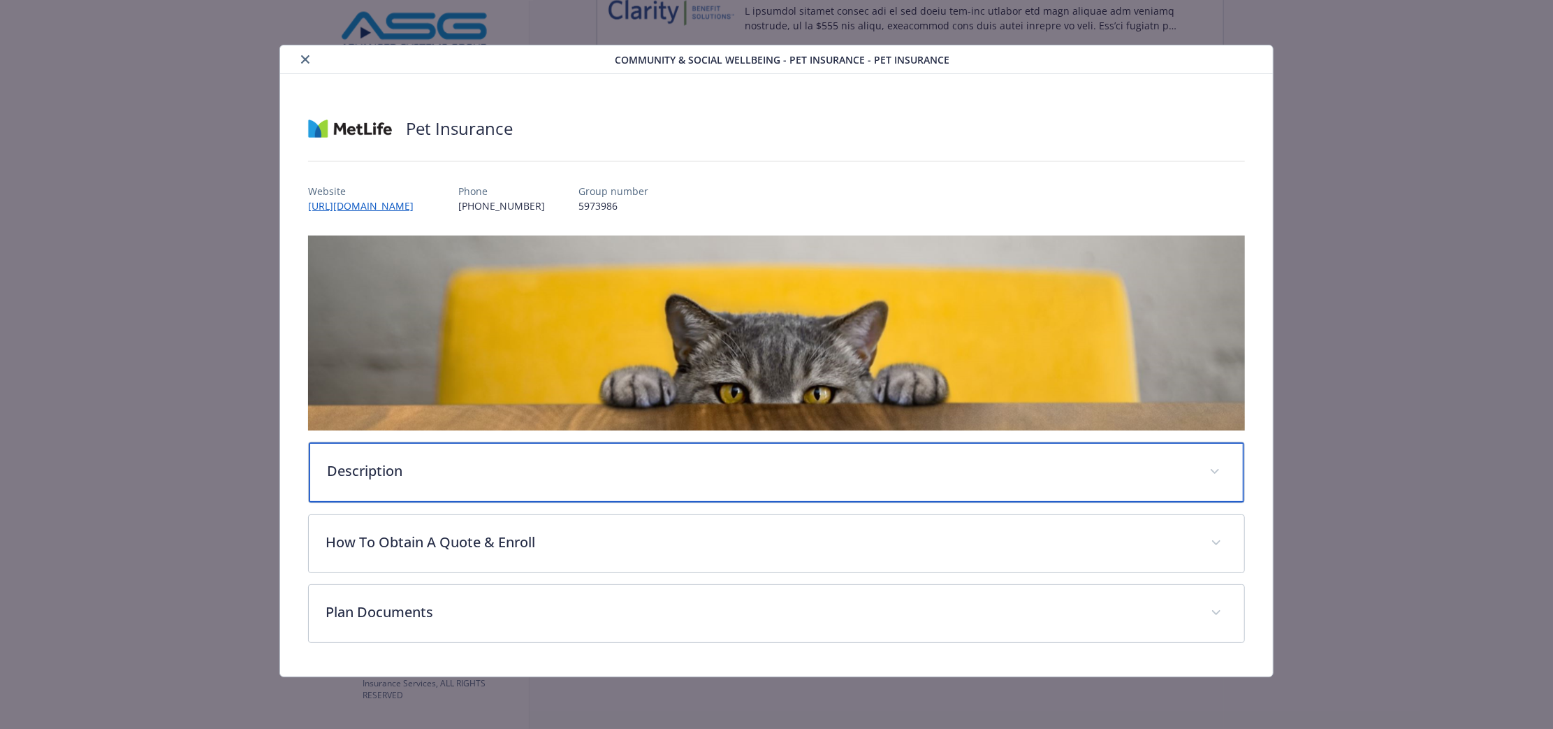
click at [644, 469] on p "Description" at bounding box center [760, 470] width 866 height 21
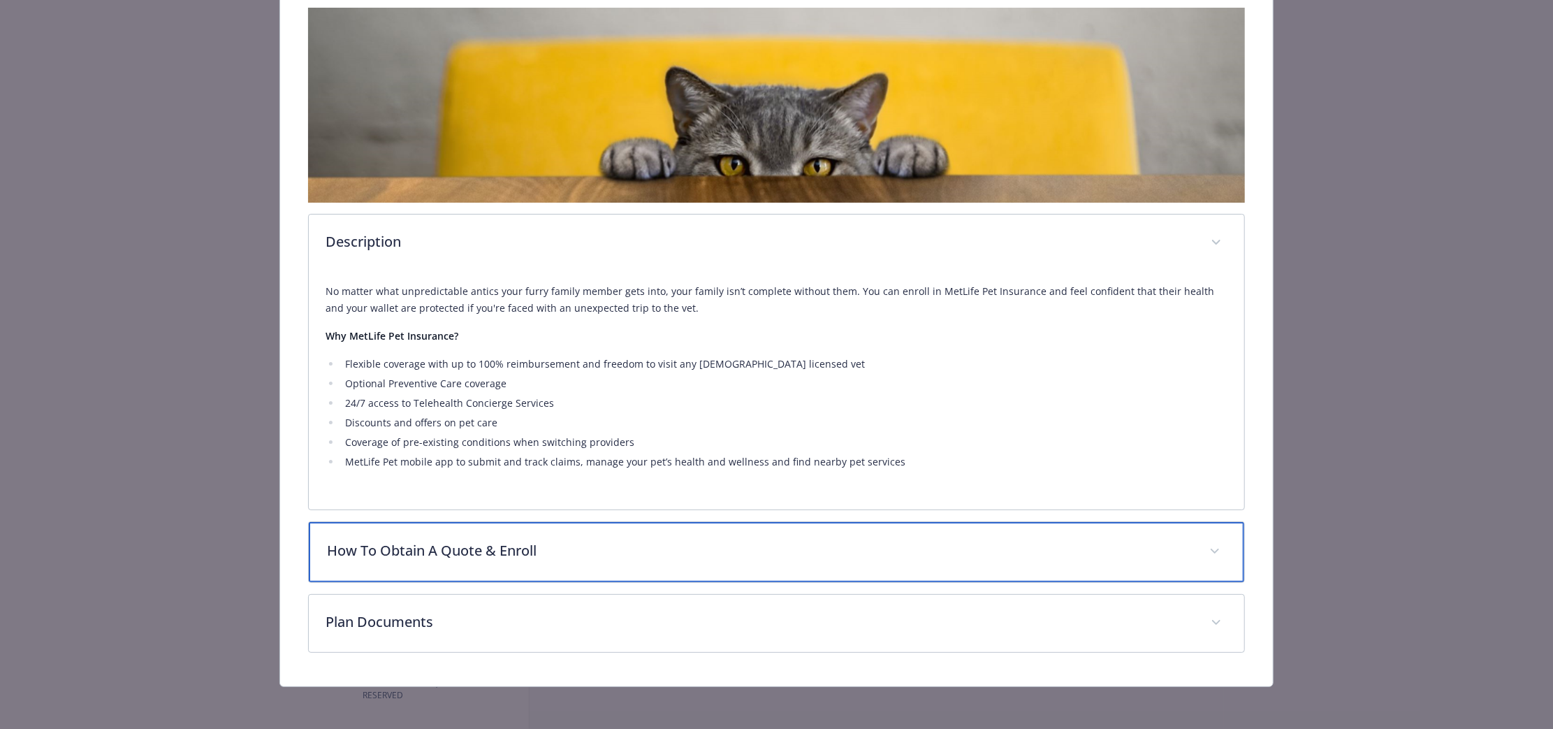
click at [702, 547] on p "How To Obtain A Quote & Enroll" at bounding box center [760, 550] width 866 height 21
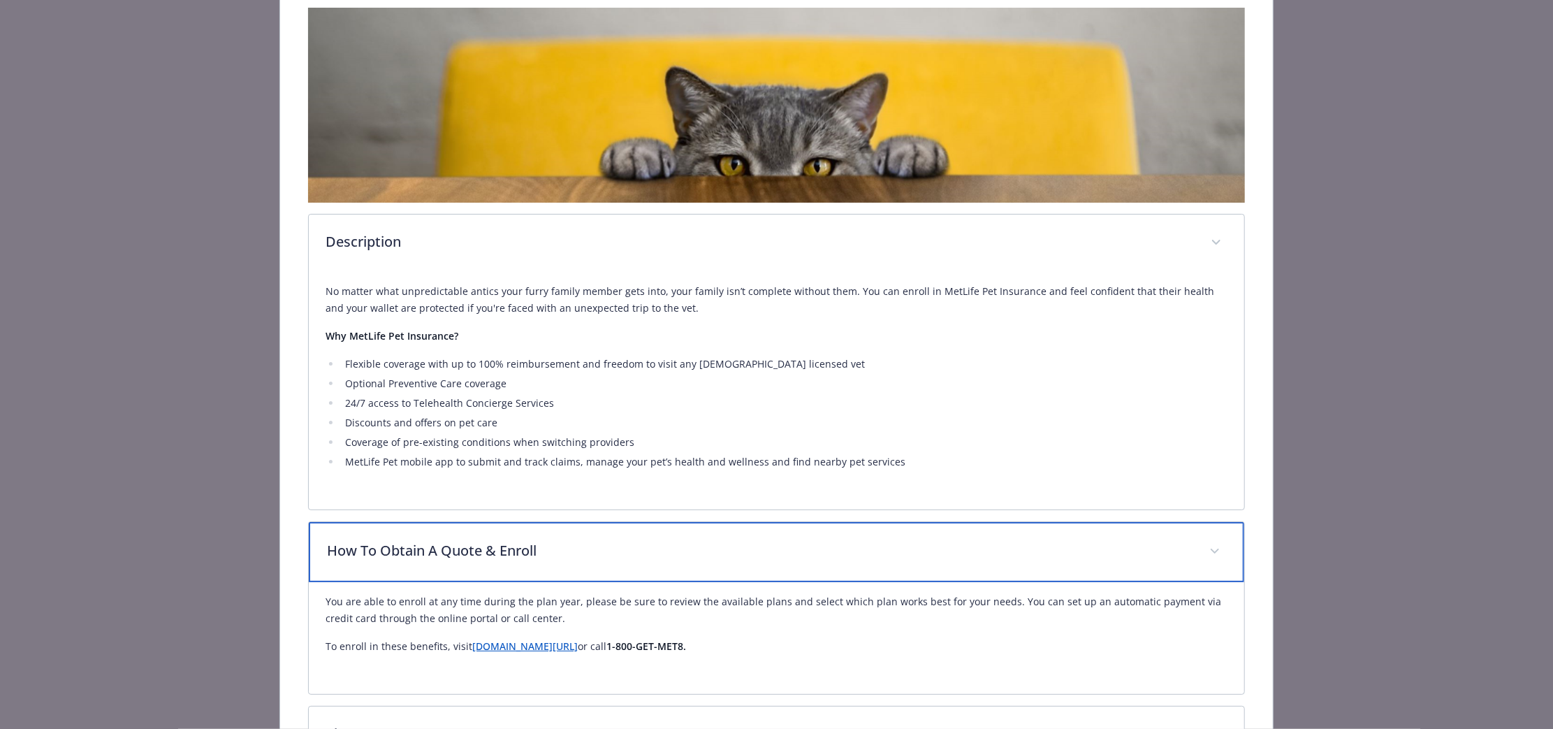
scroll to position [340, 0]
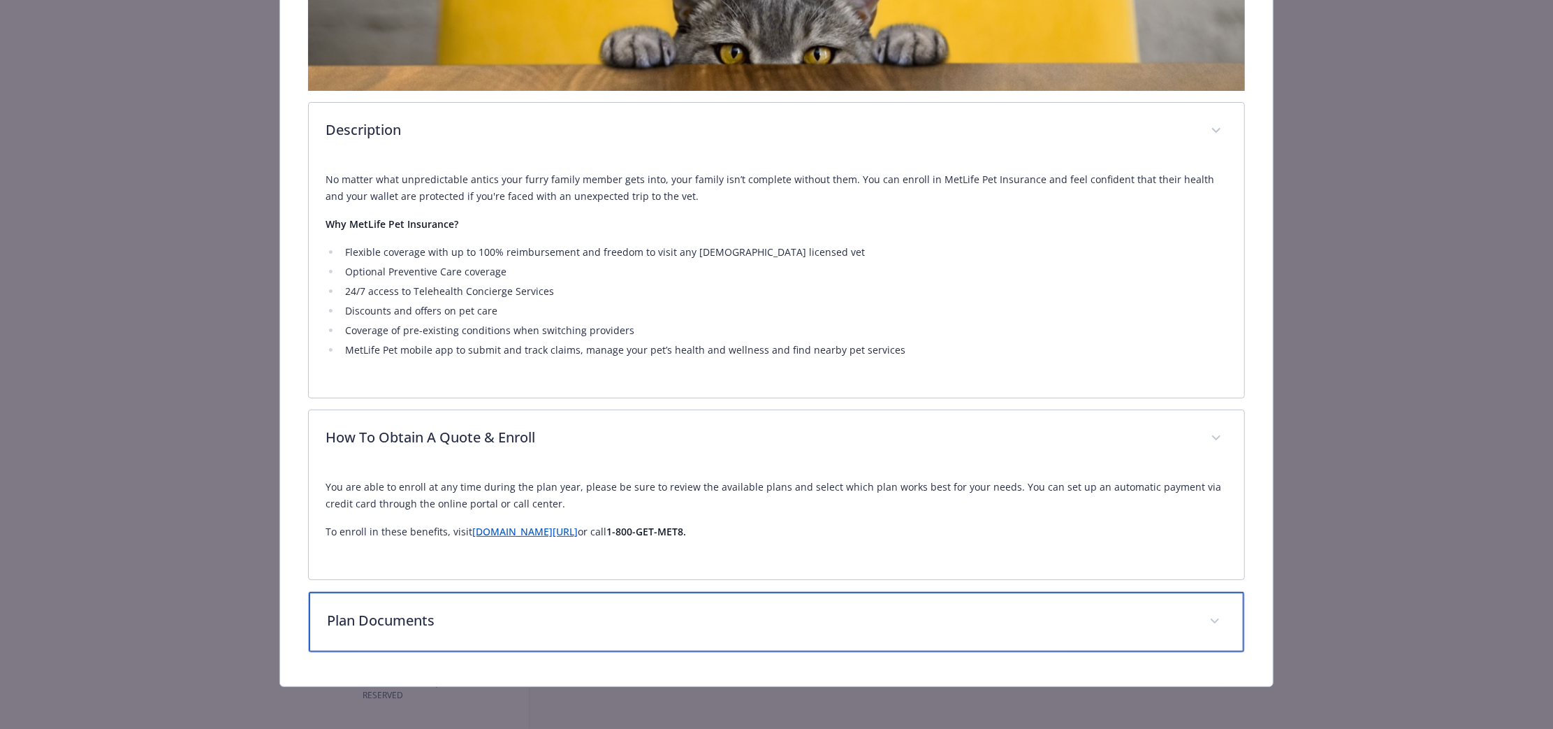
click at [741, 621] on p "Plan Documents" at bounding box center [760, 620] width 866 height 21
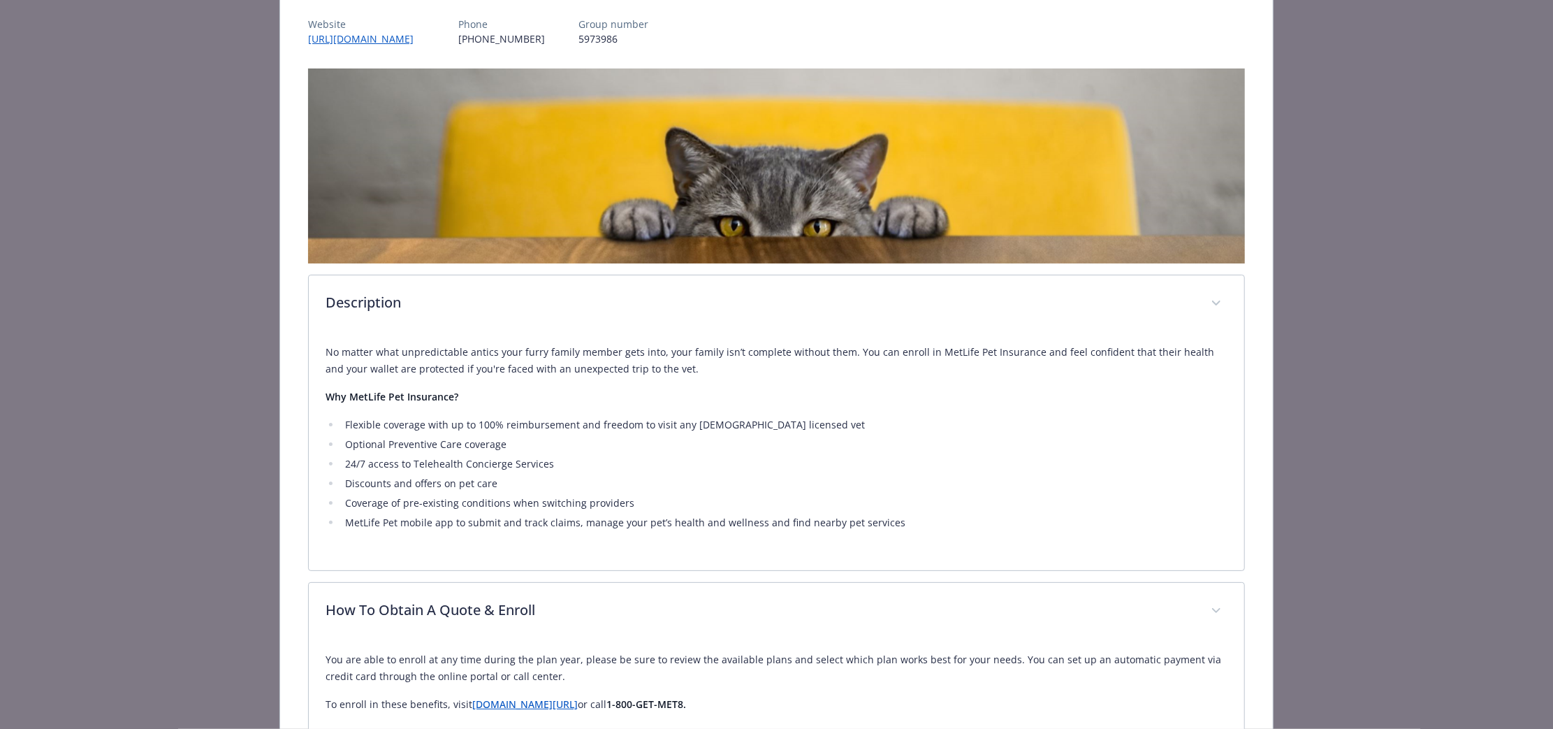
scroll to position [0, 0]
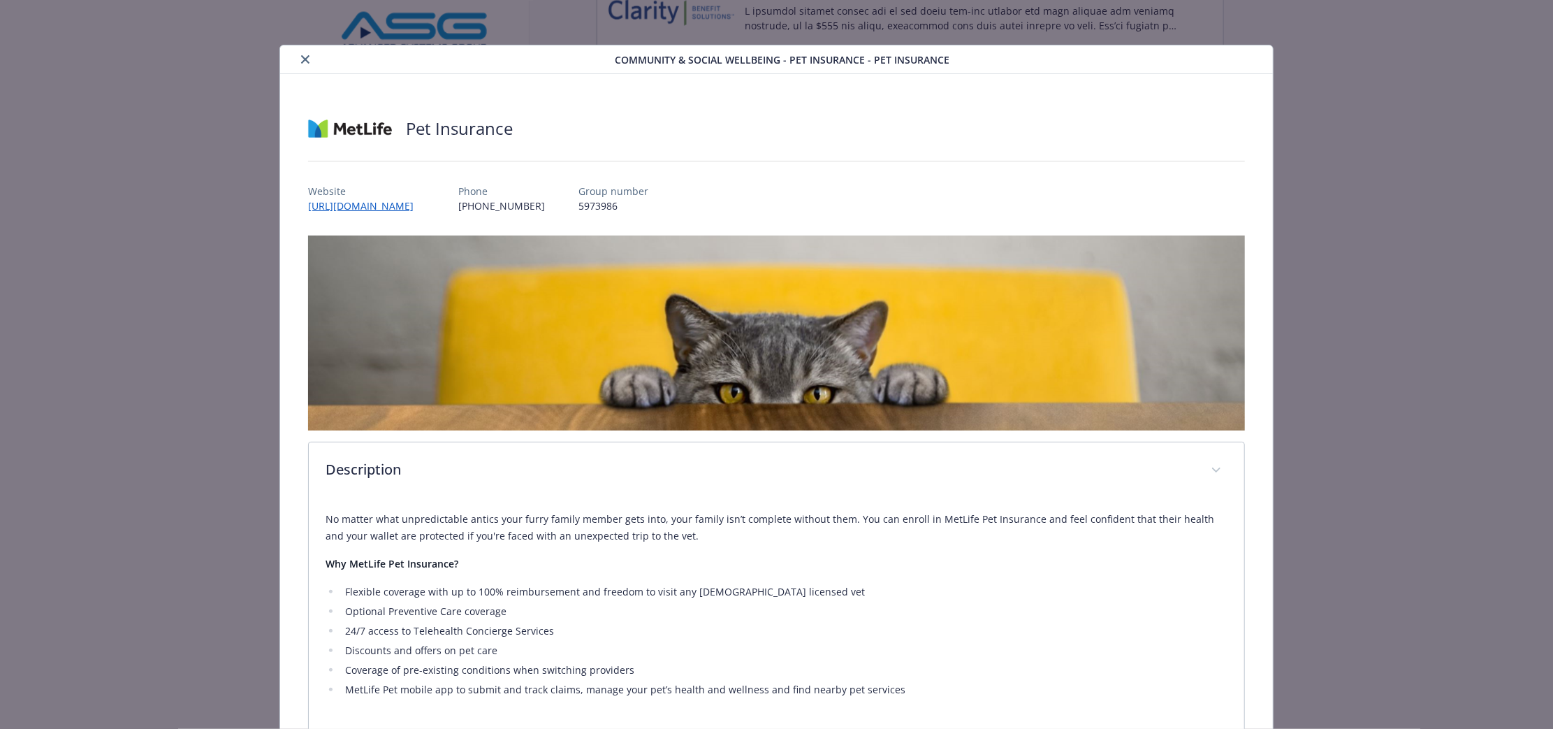
click at [307, 61] on icon "close" at bounding box center [305, 59] width 8 height 8
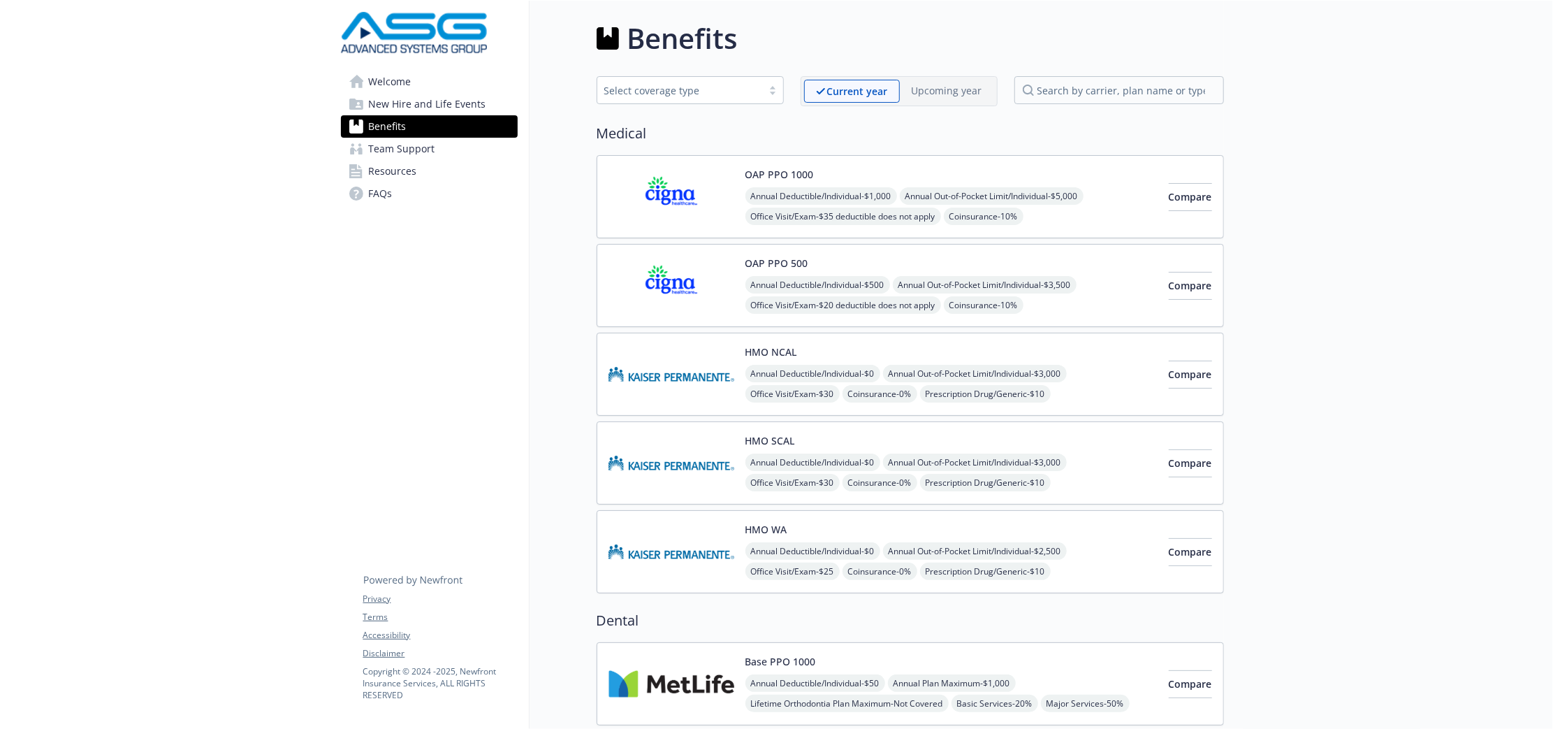
click at [440, 140] on link "Team Support" at bounding box center [429, 149] width 177 height 22
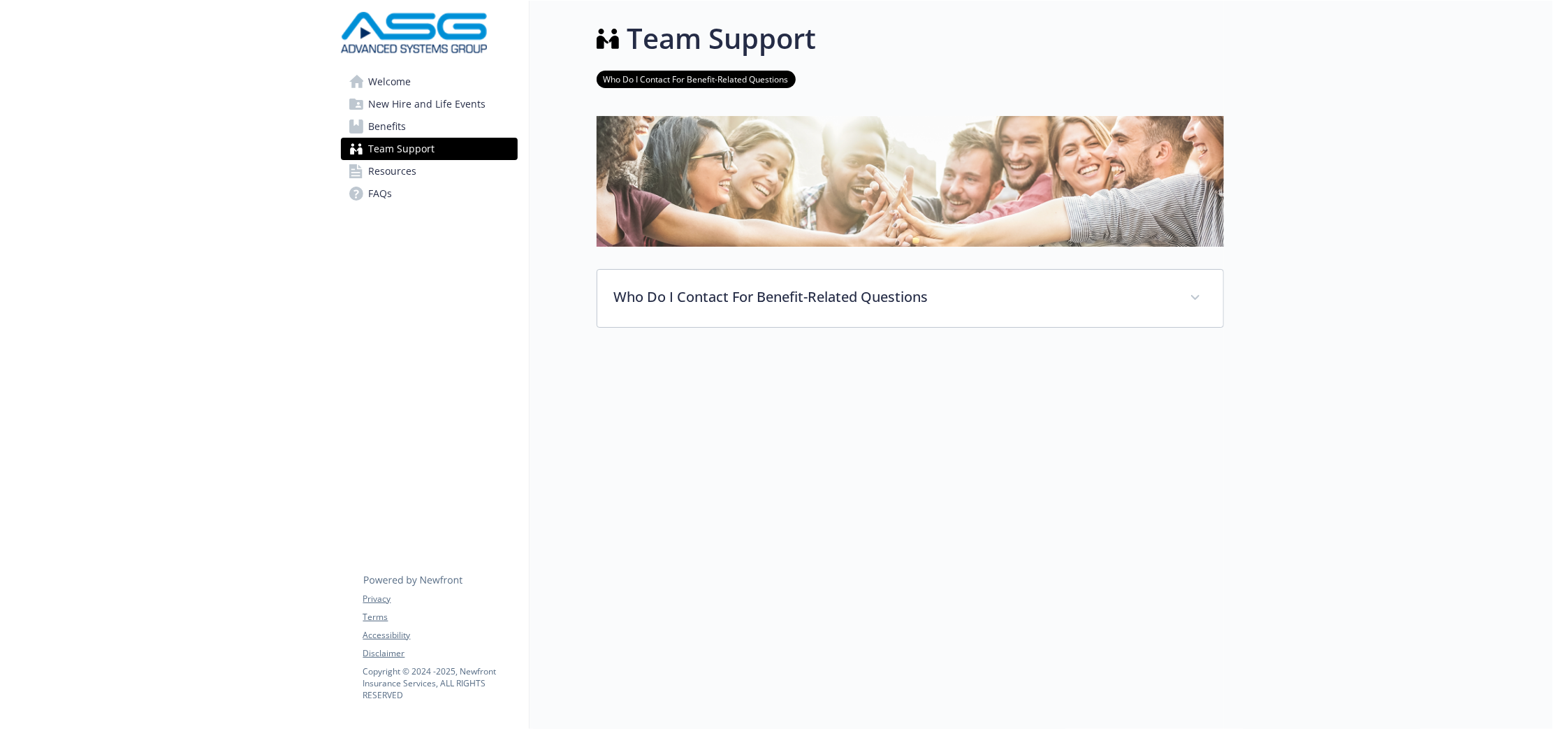
click at [428, 160] on link "Resources" at bounding box center [429, 171] width 177 height 22
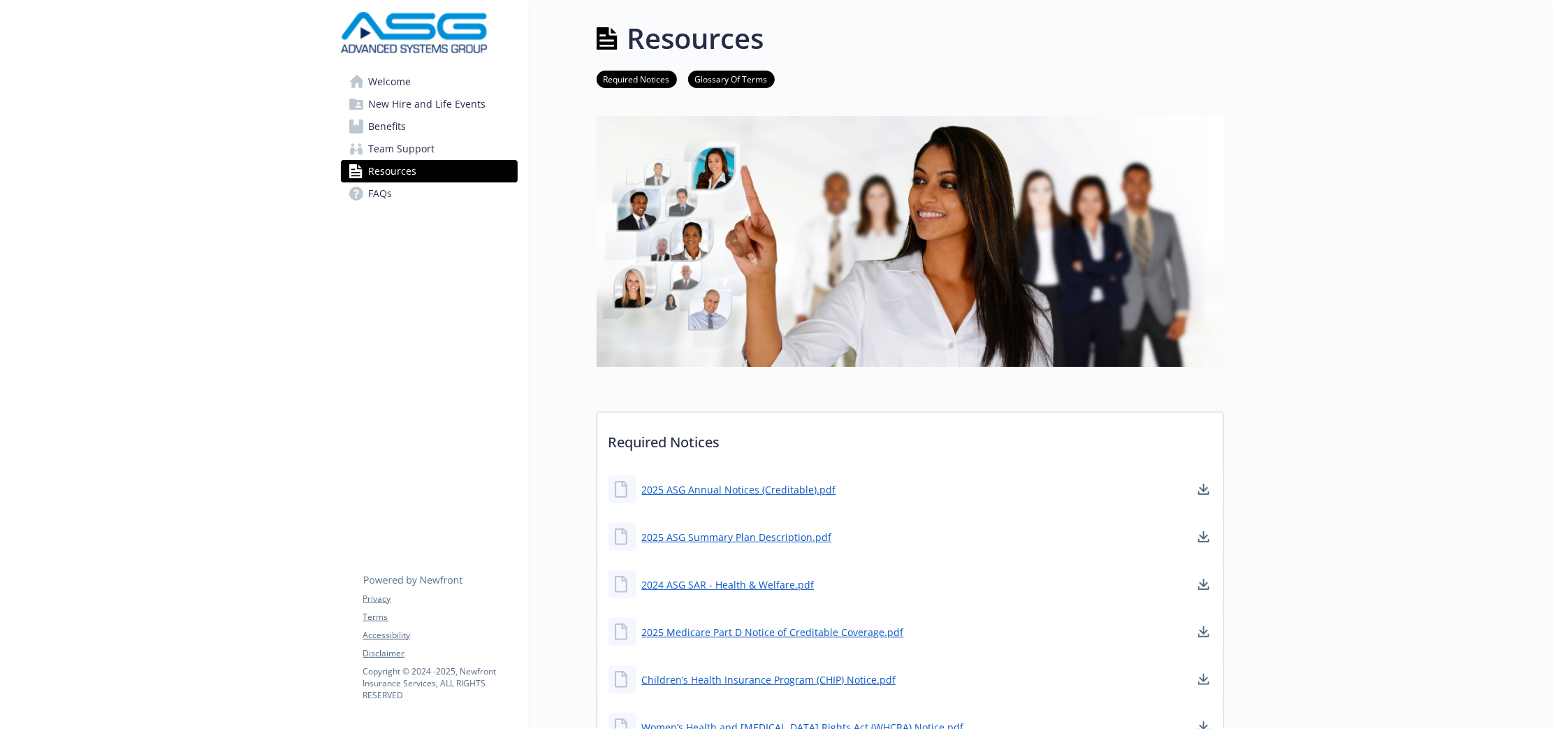
click at [420, 180] on link "Resources" at bounding box center [429, 171] width 177 height 22
click at [425, 196] on link "FAQs" at bounding box center [429, 193] width 177 height 22
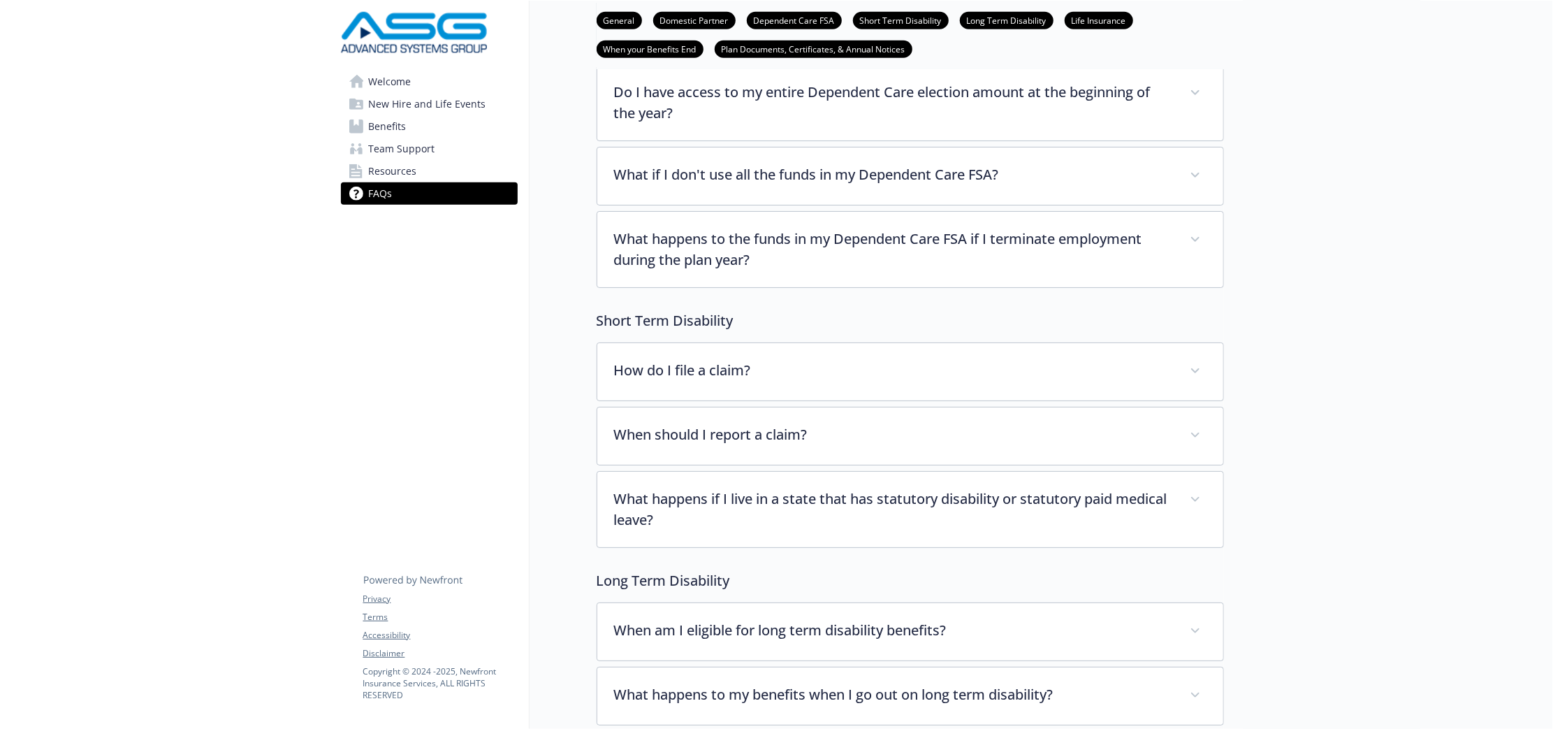
scroll to position [1223, 0]
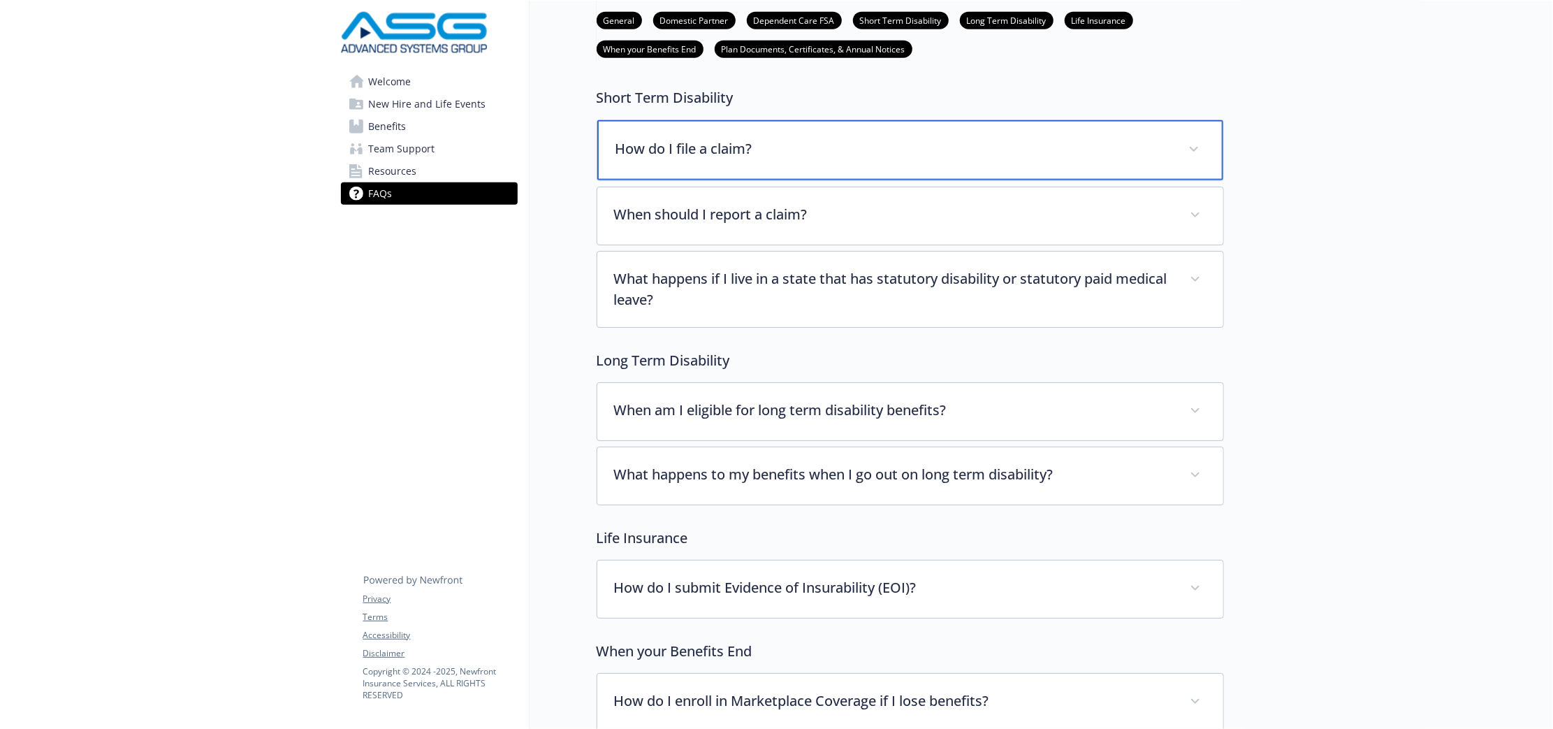
click at [854, 164] on div "How do I file a claim?" at bounding box center [910, 150] width 626 height 60
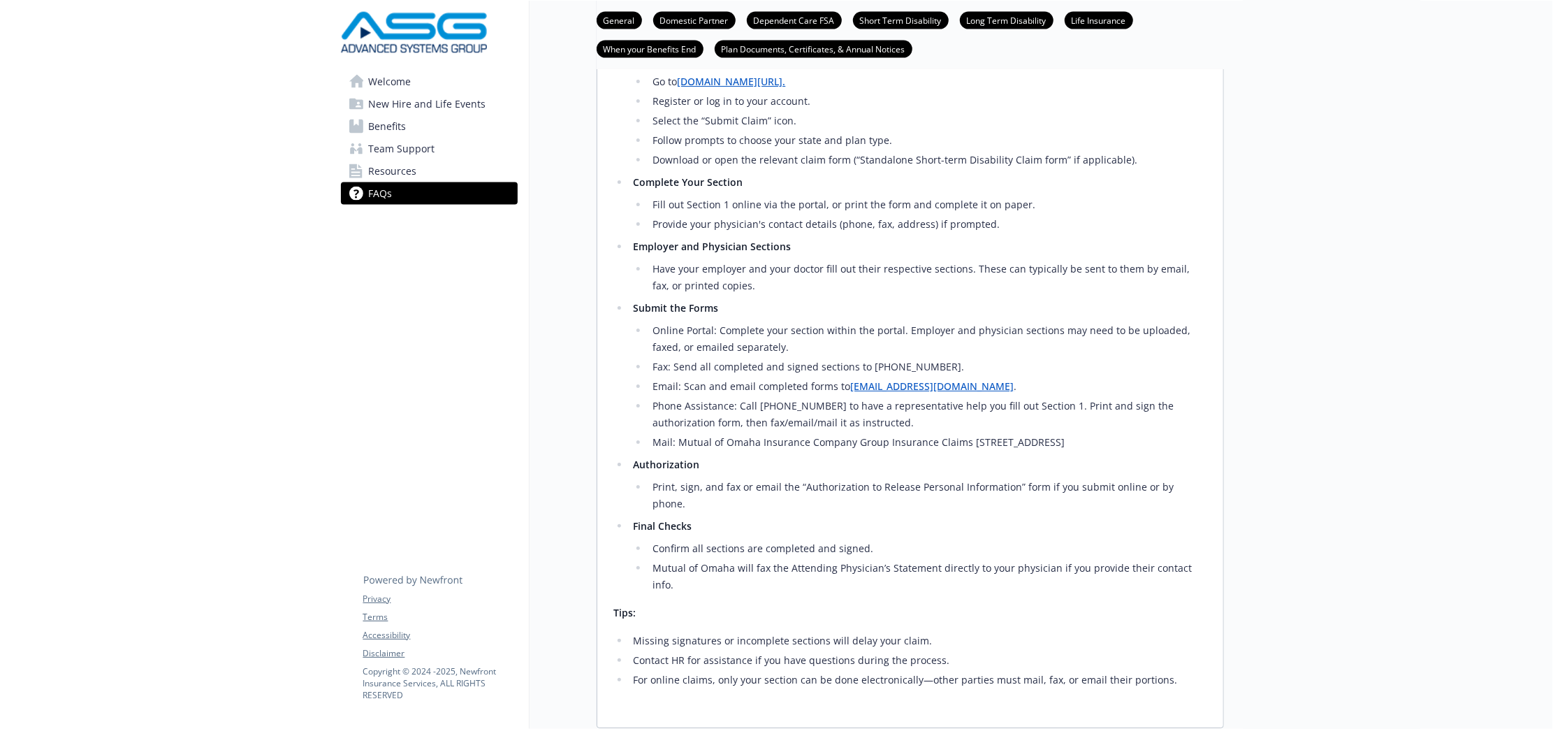
scroll to position [1747, 0]
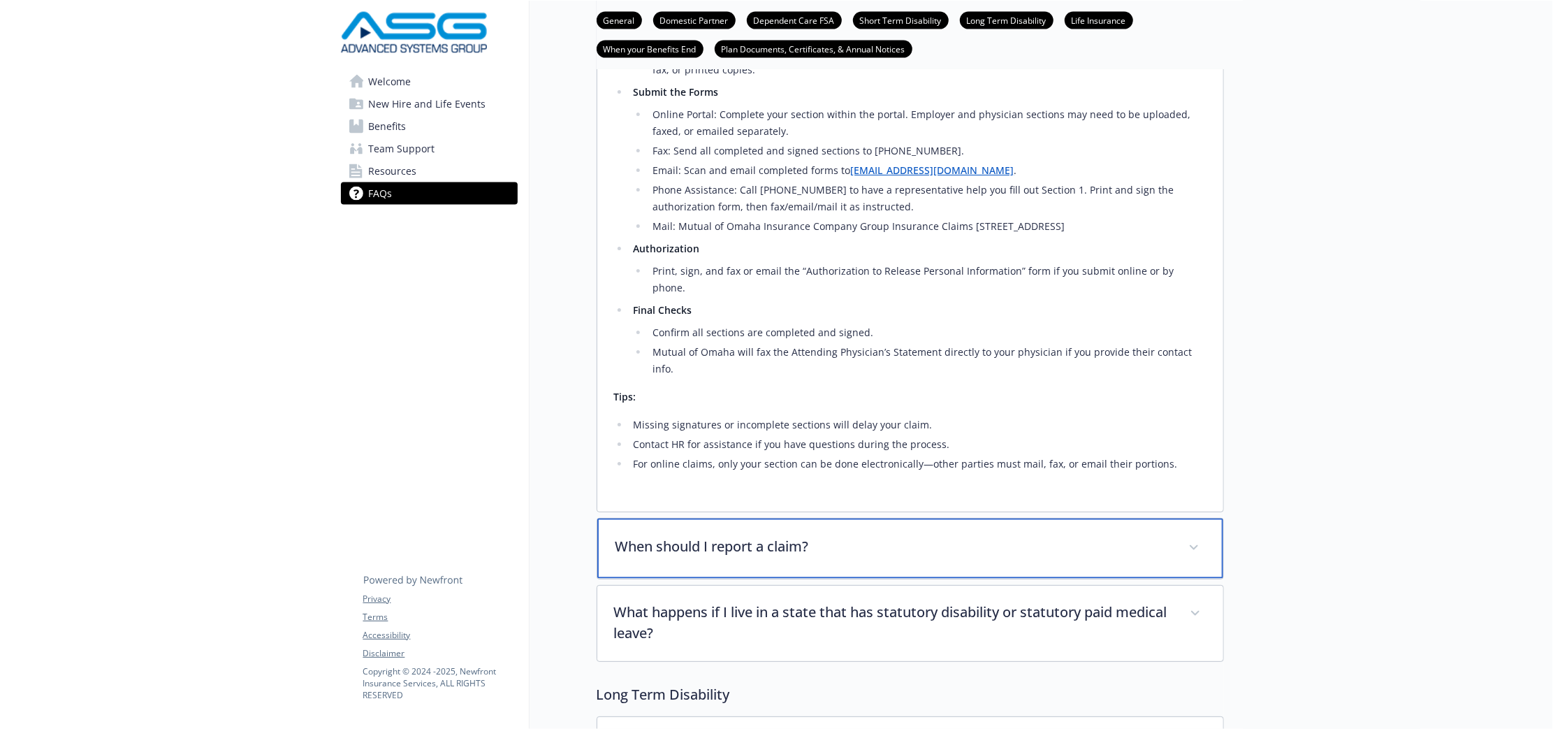
click at [947, 539] on div "When should I report a claim?" at bounding box center [910, 548] width 626 height 60
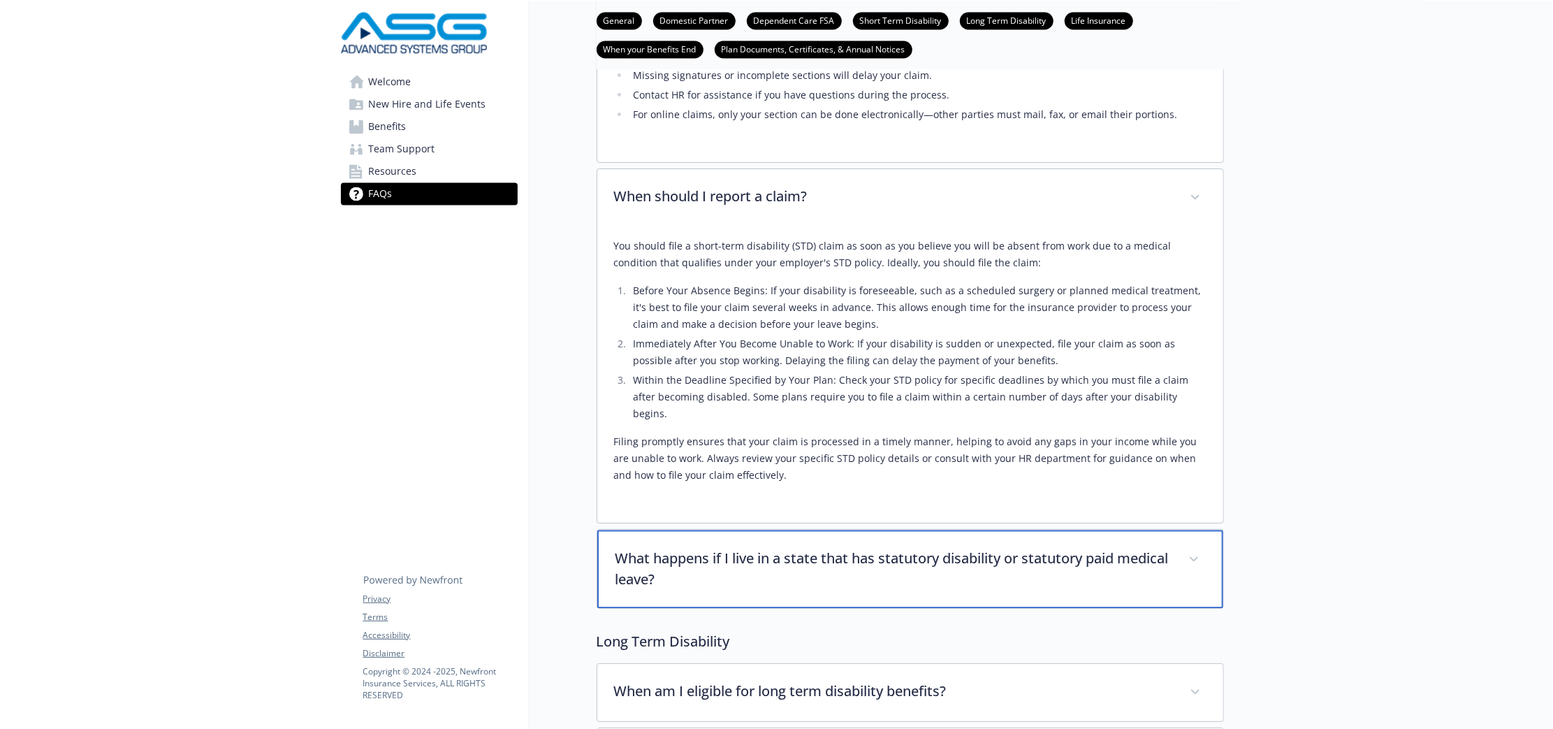
click at [947, 548] on p "What happens if I live in a state that has statutory disability or statutory pa…" at bounding box center [894, 569] width 556 height 42
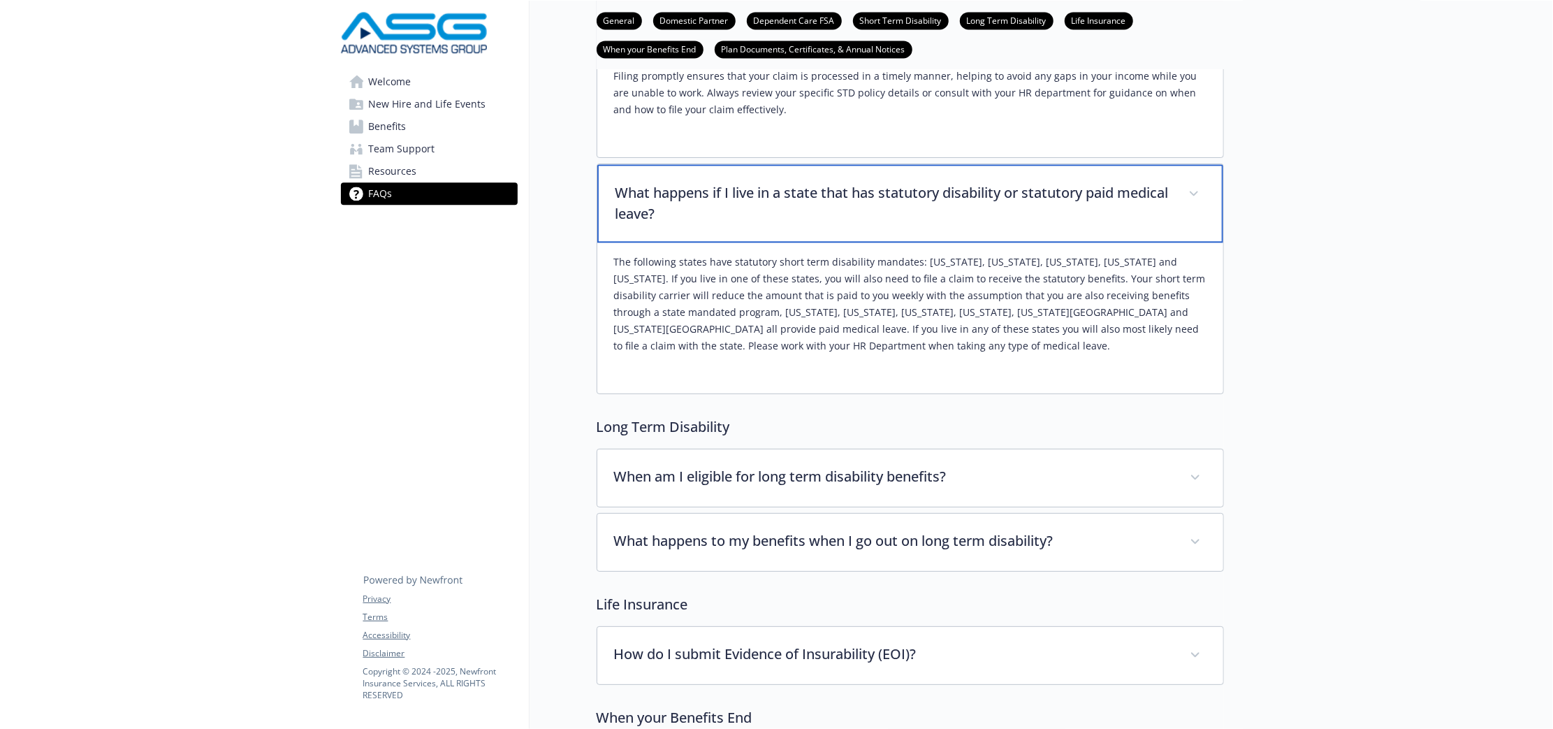
scroll to position [2533, 0]
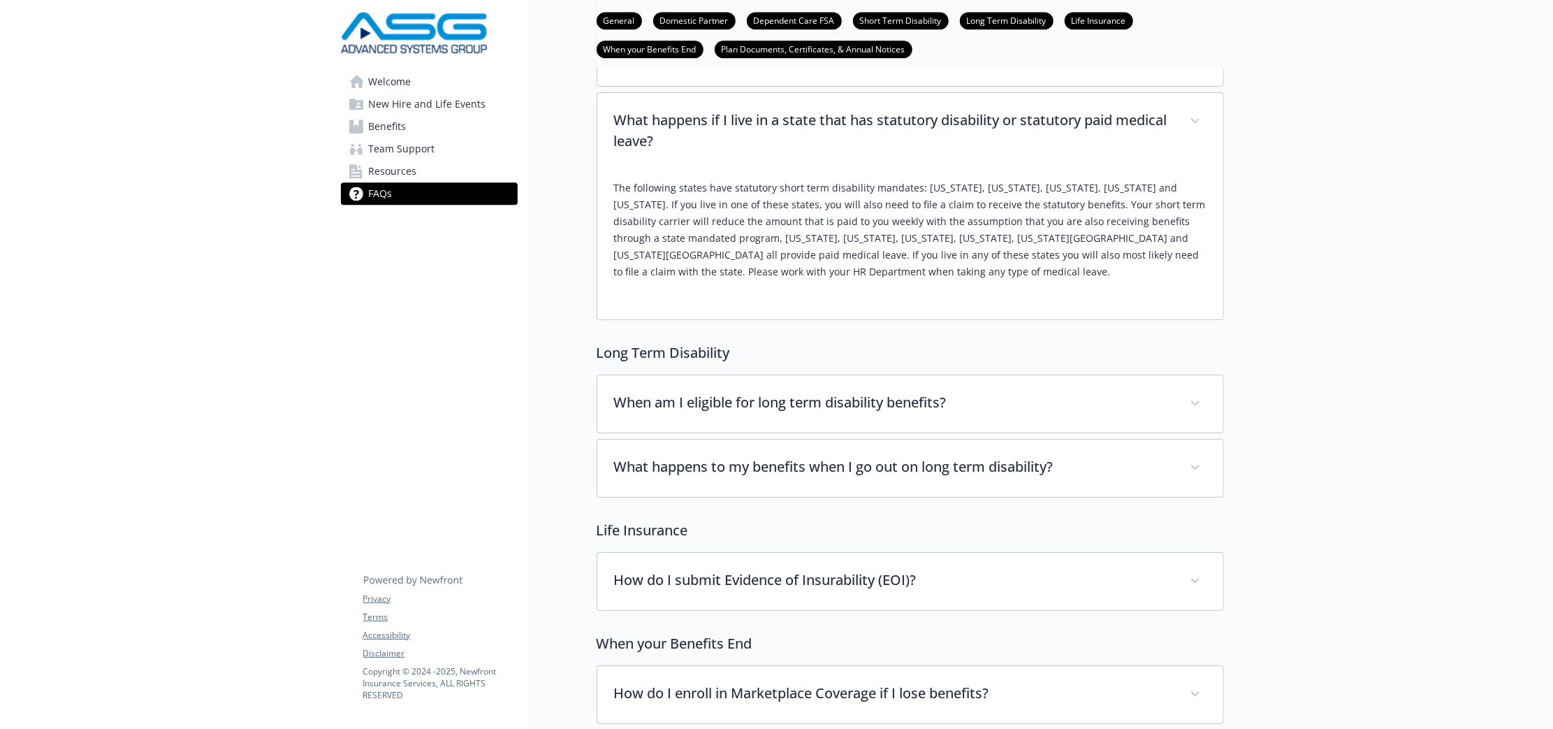
click at [896, 342] on div "Long Term Disability When am I eligible for long term disability benefits? Unde…" at bounding box center [910, 419] width 627 height 155
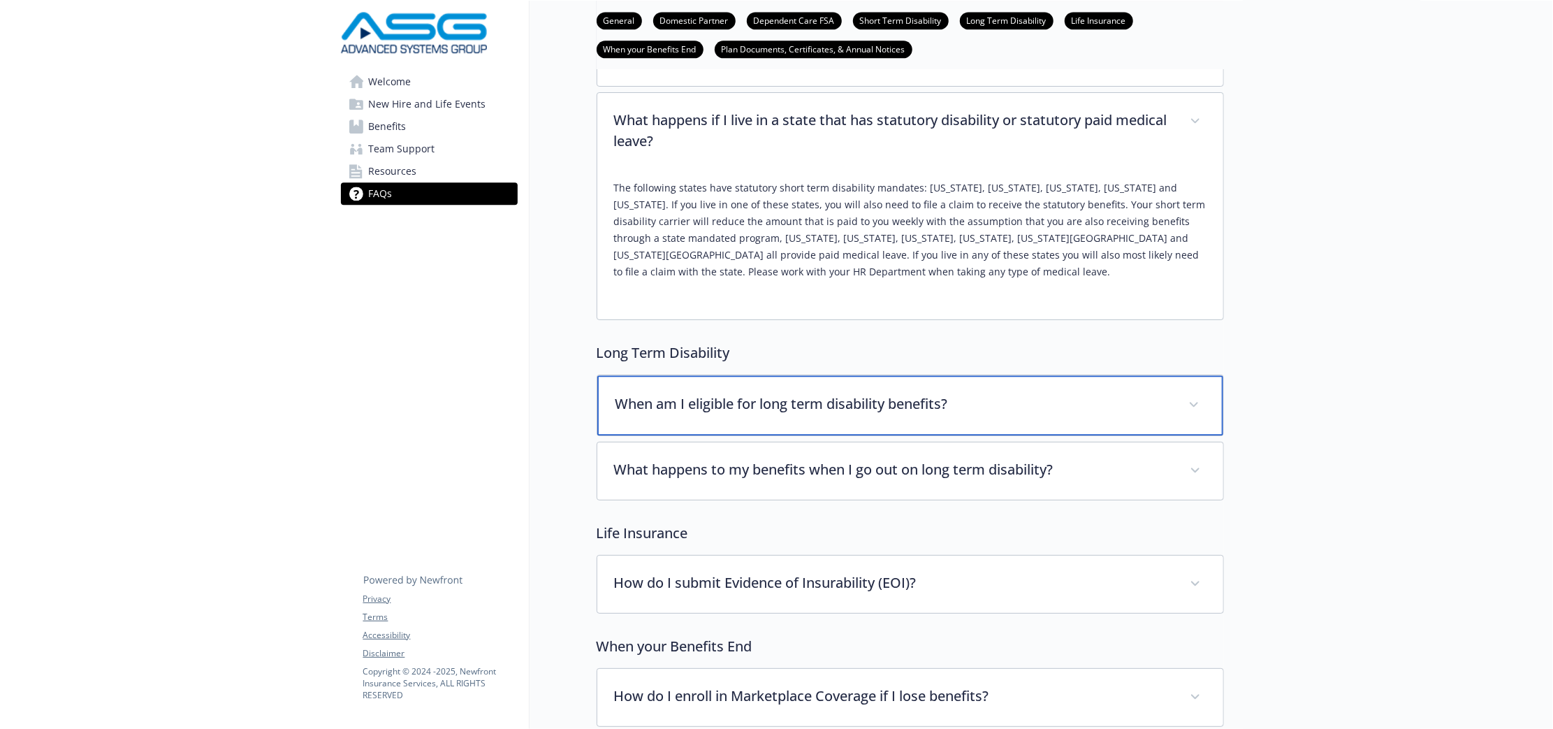
click at [895, 375] on div "When am I eligible for long term disability benefits?" at bounding box center [910, 405] width 626 height 60
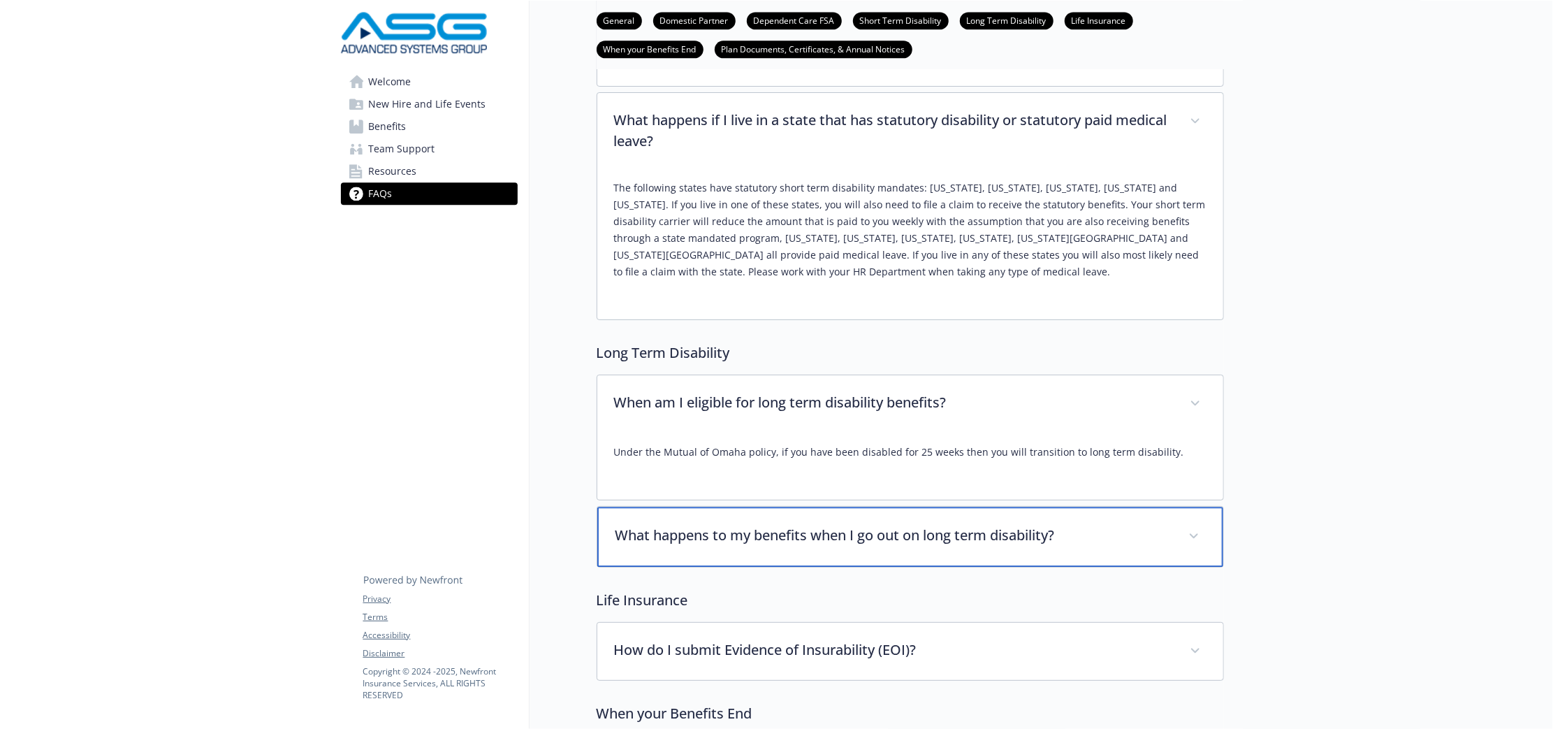
click at [1056, 525] on p "What happens to my benefits when I go out on long term disability?" at bounding box center [894, 535] width 556 height 21
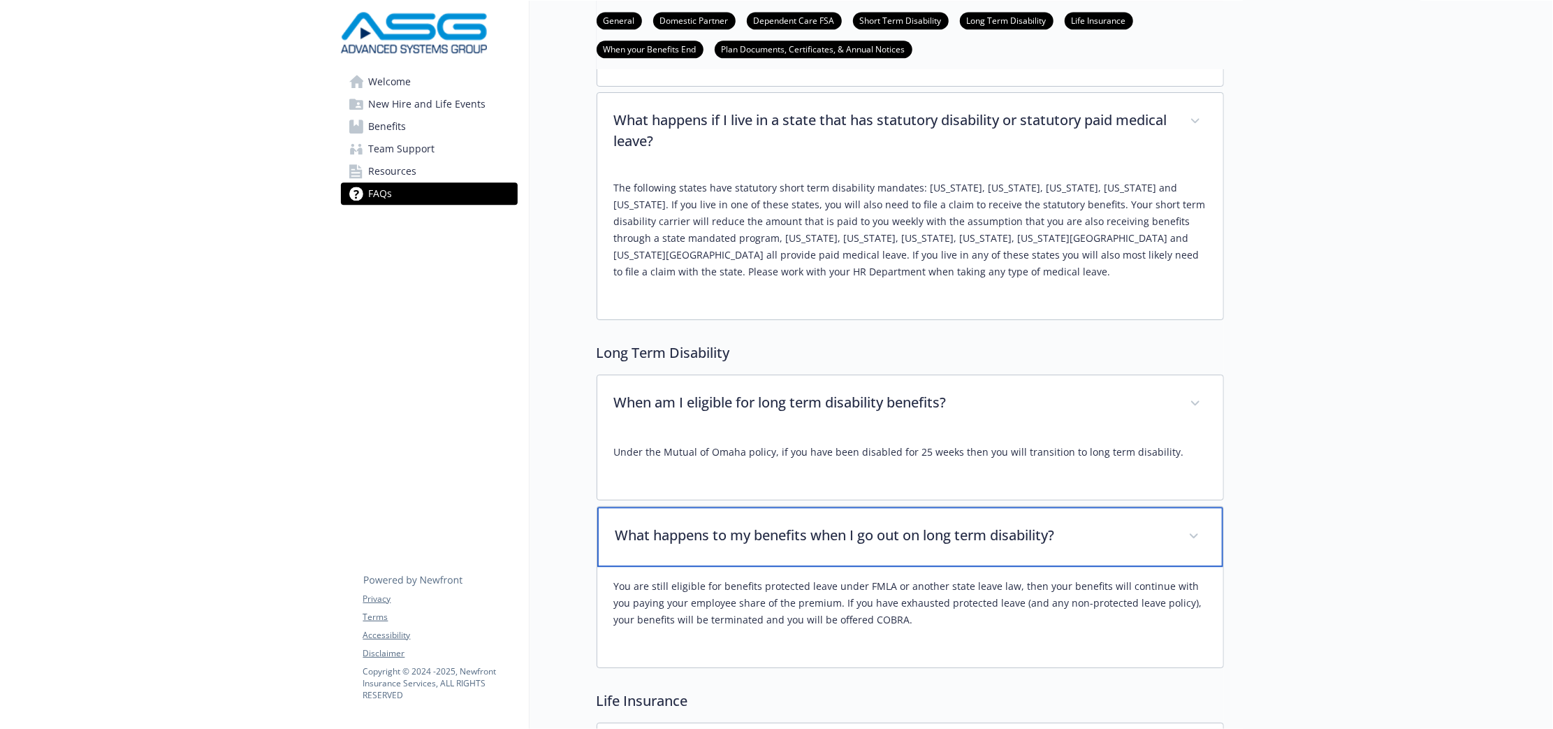
scroll to position [3144, 0]
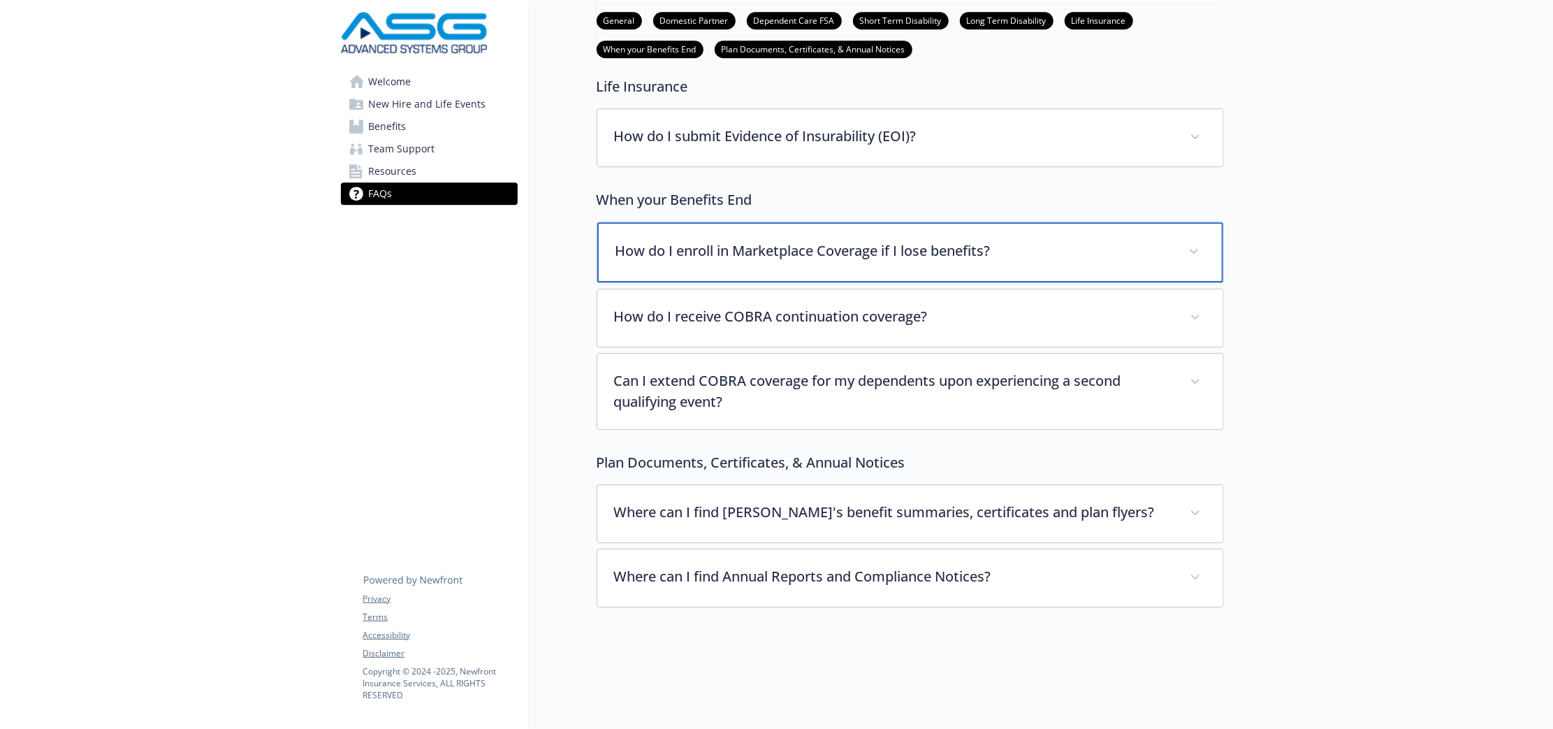
click at [882, 240] on p "How do I enroll in Marketplace Coverage if I lose benefits?" at bounding box center [894, 250] width 556 height 21
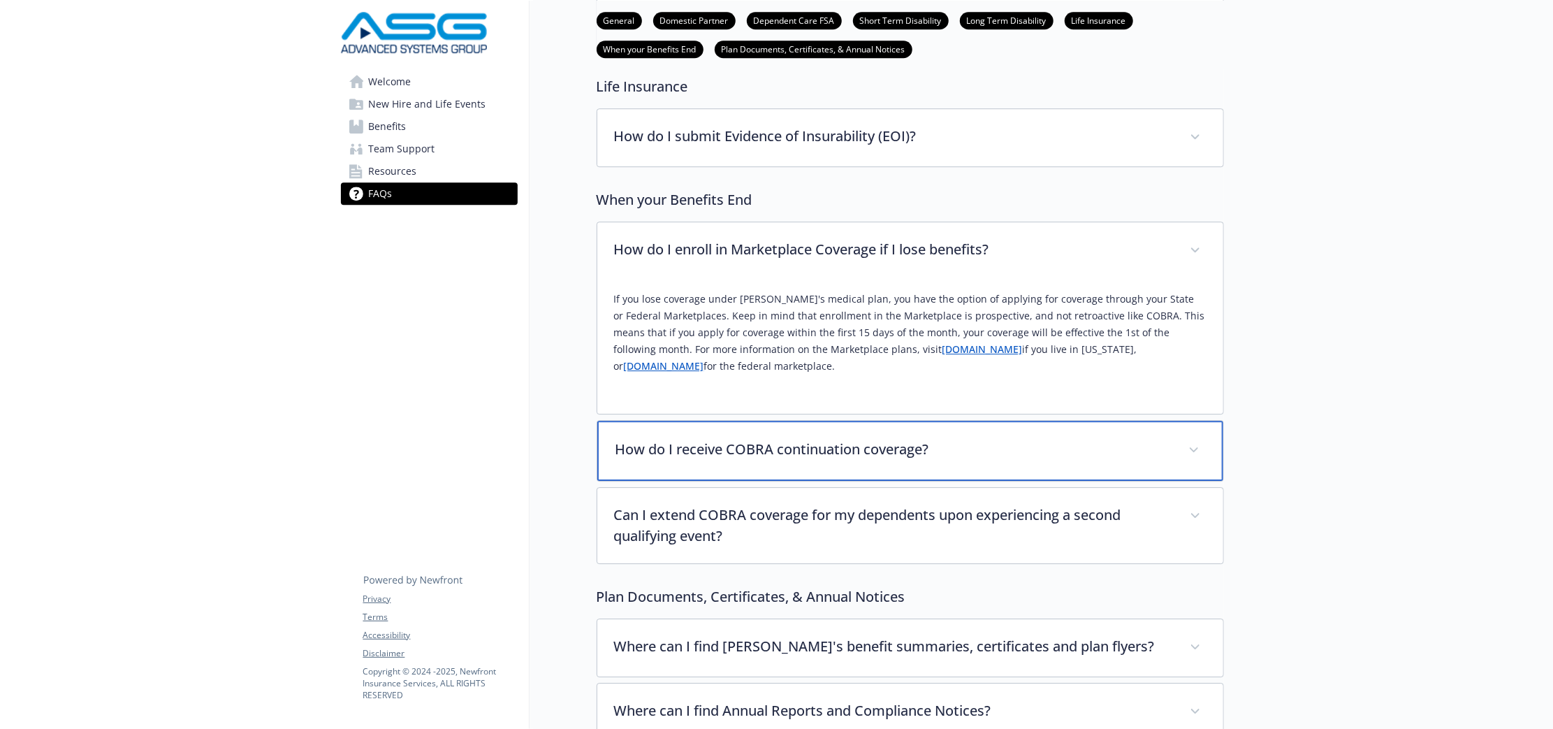
click at [931, 428] on div "How do I receive COBRA continuation coverage?" at bounding box center [910, 451] width 626 height 60
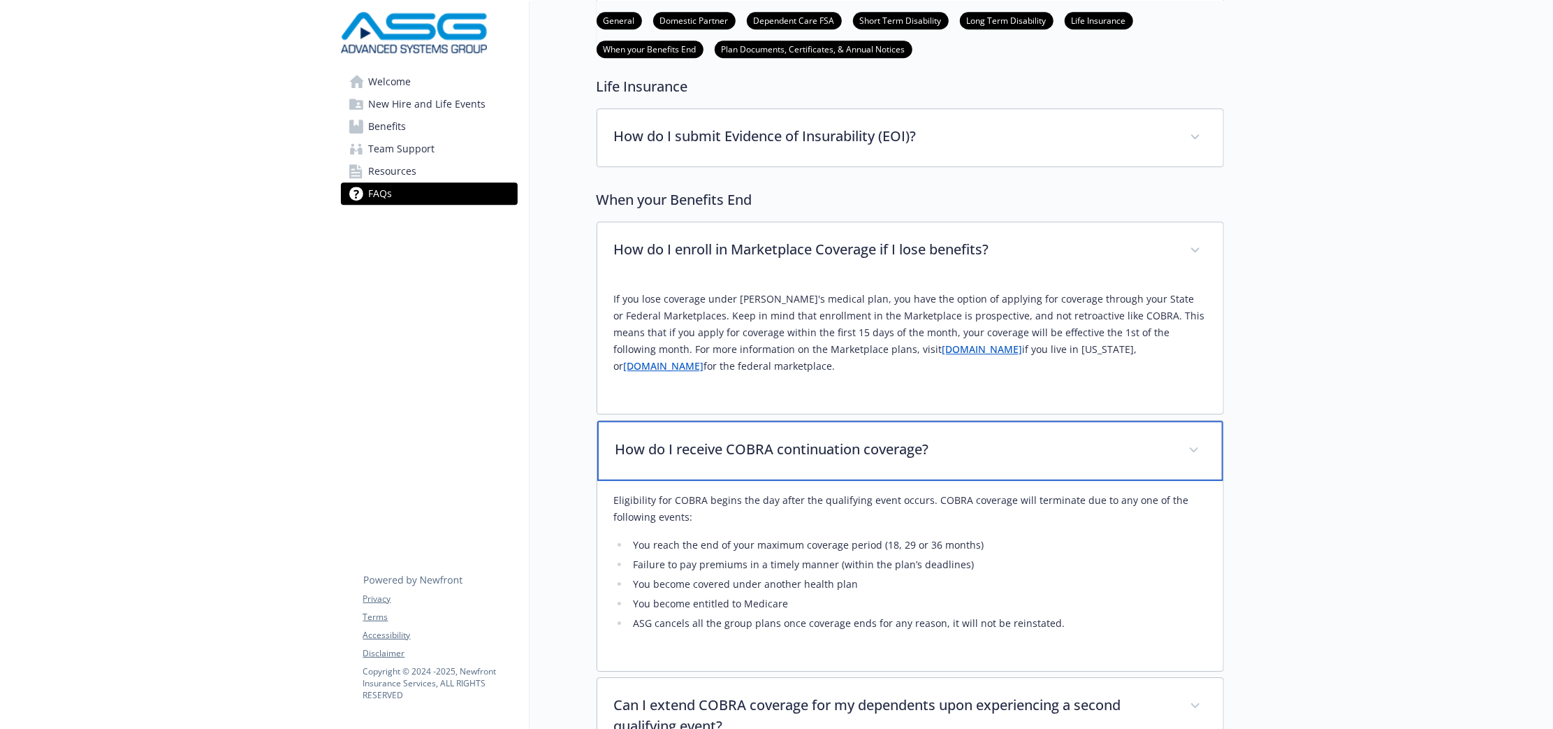
scroll to position [3232, 0]
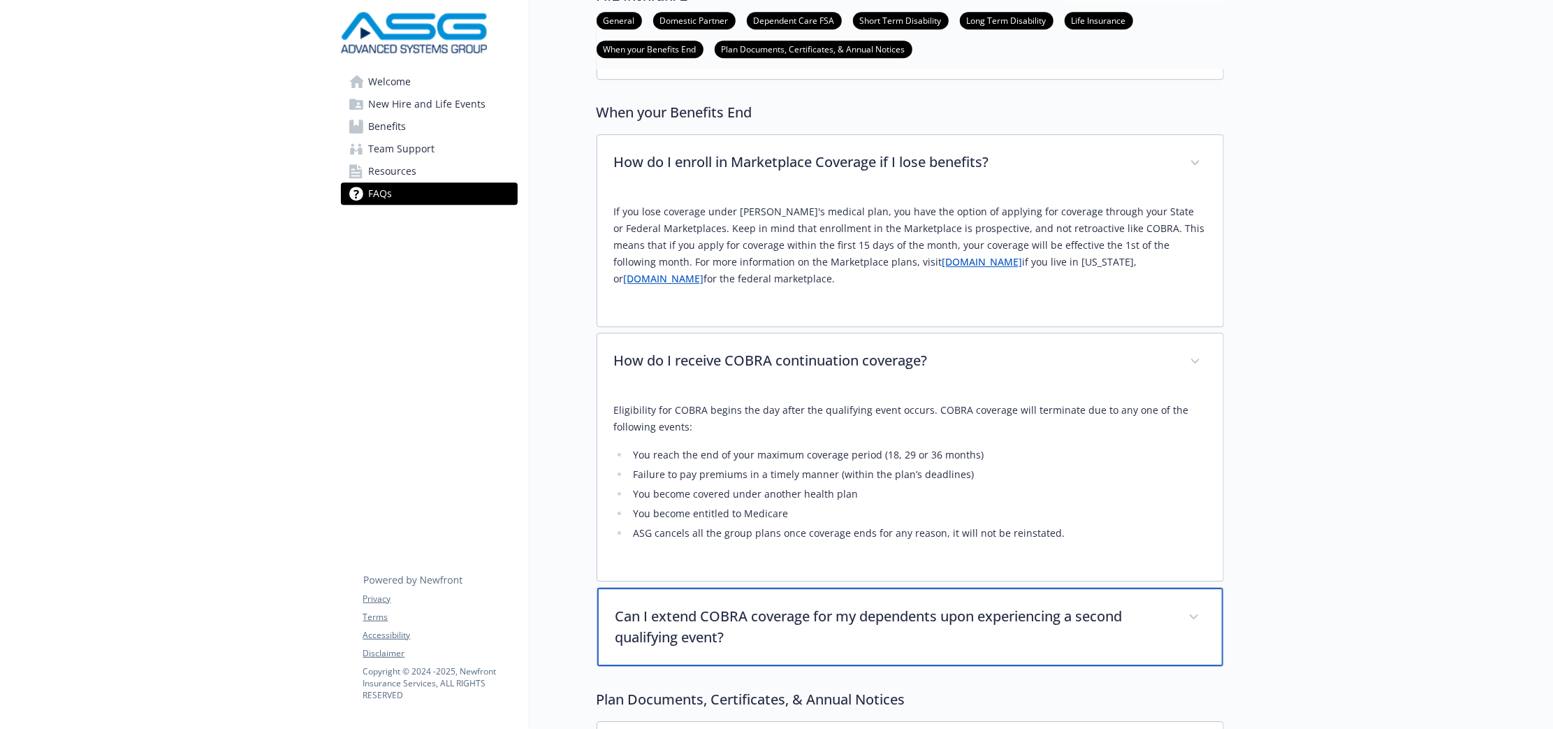
click at [1055, 606] on p "Can I extend COBRA coverage for my dependents upon experiencing a second qualif…" at bounding box center [894, 627] width 556 height 42
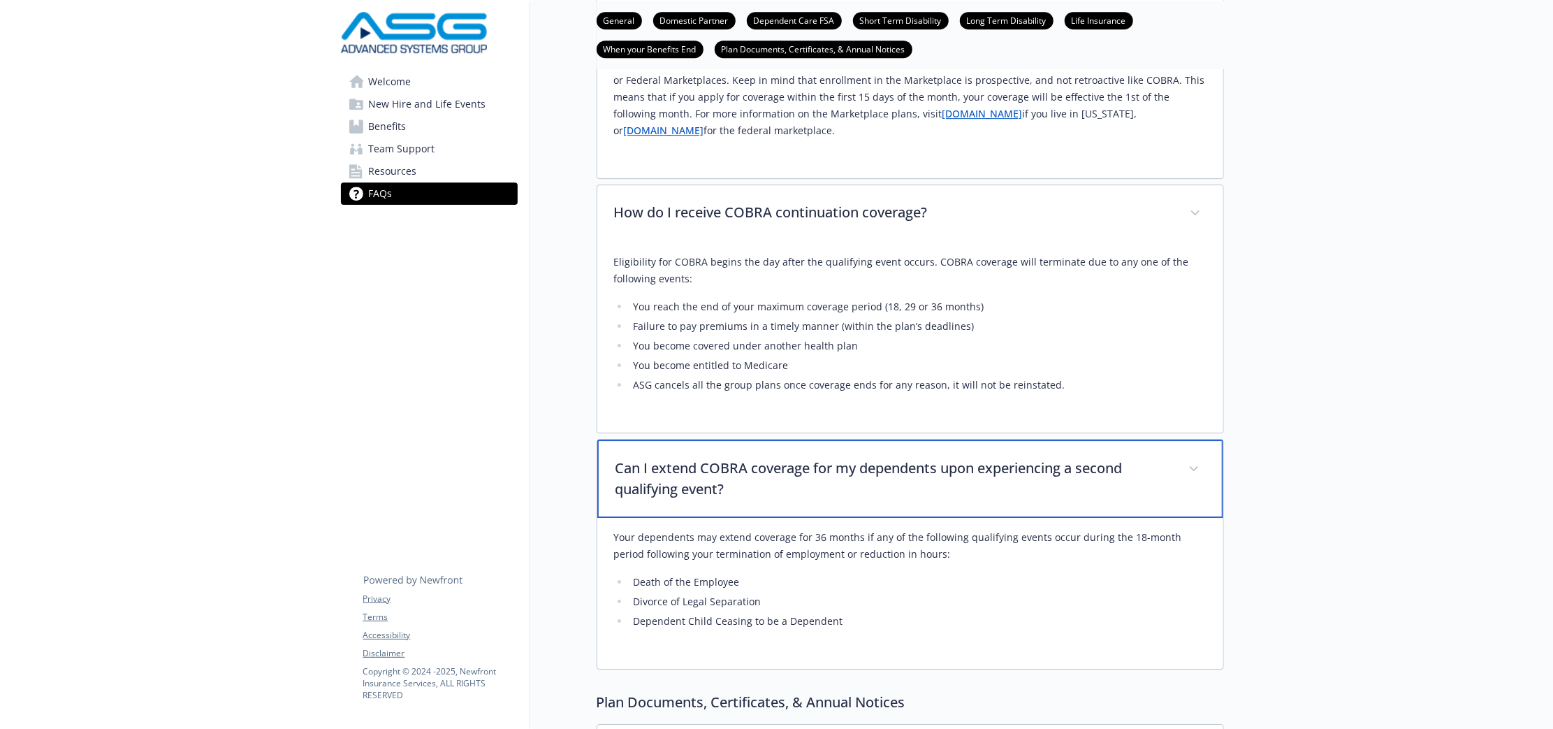
scroll to position [3581, 0]
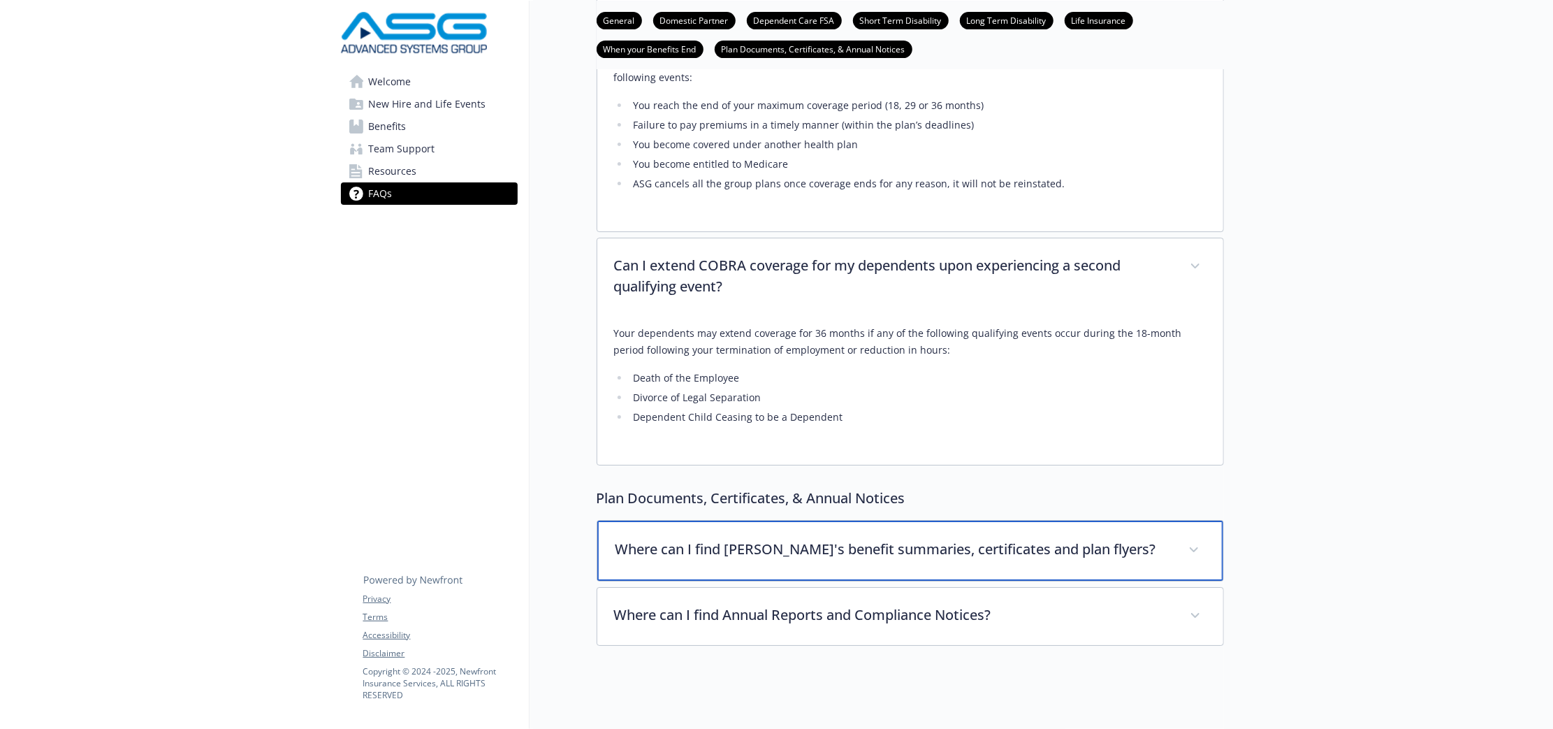
click at [983, 539] on p "Where can I find [PERSON_NAME]'s benefit summaries, certificates and plan flyer…" at bounding box center [894, 549] width 556 height 21
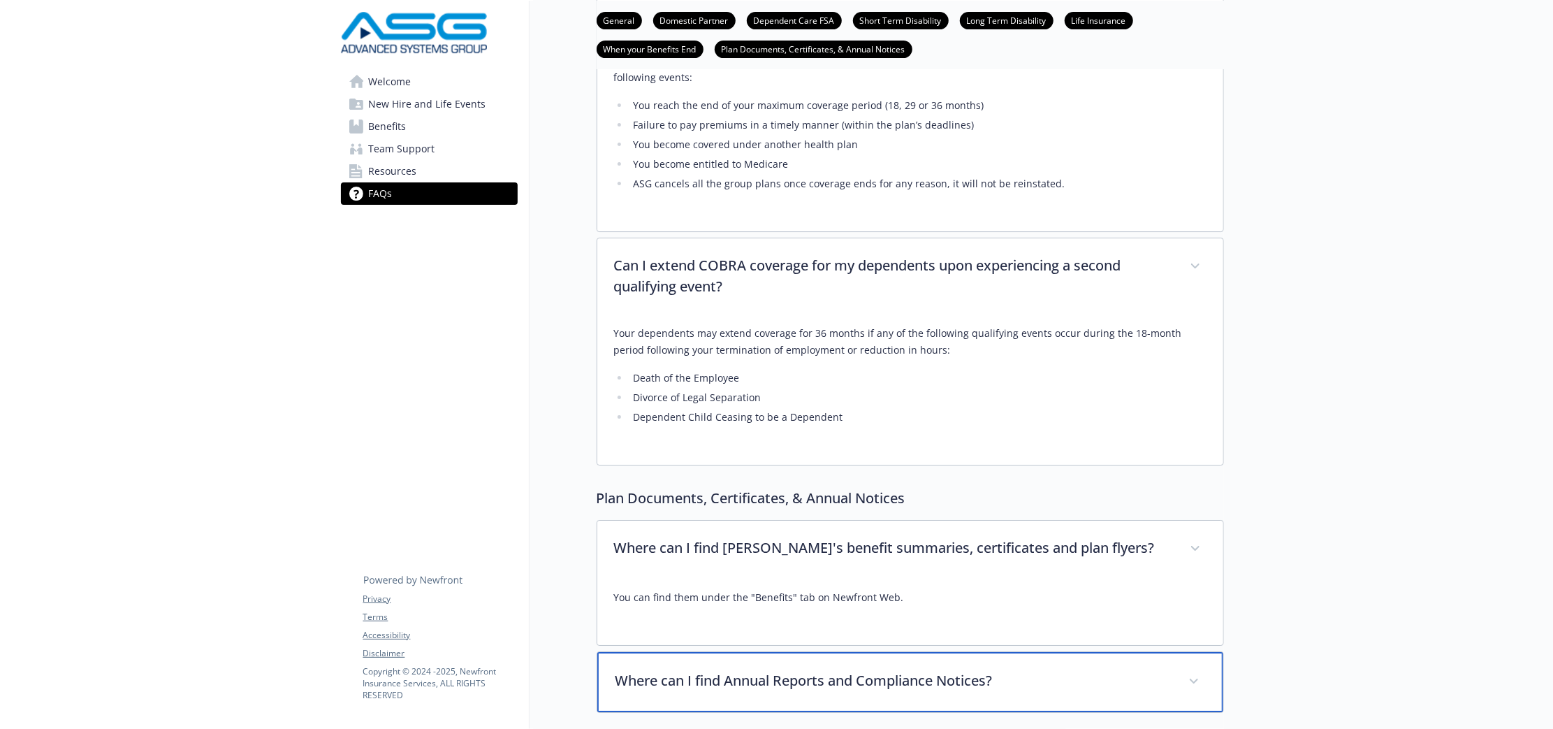
click at [1024, 670] on p "Where can I find Annual Reports and Compliance Notices?" at bounding box center [894, 680] width 556 height 21
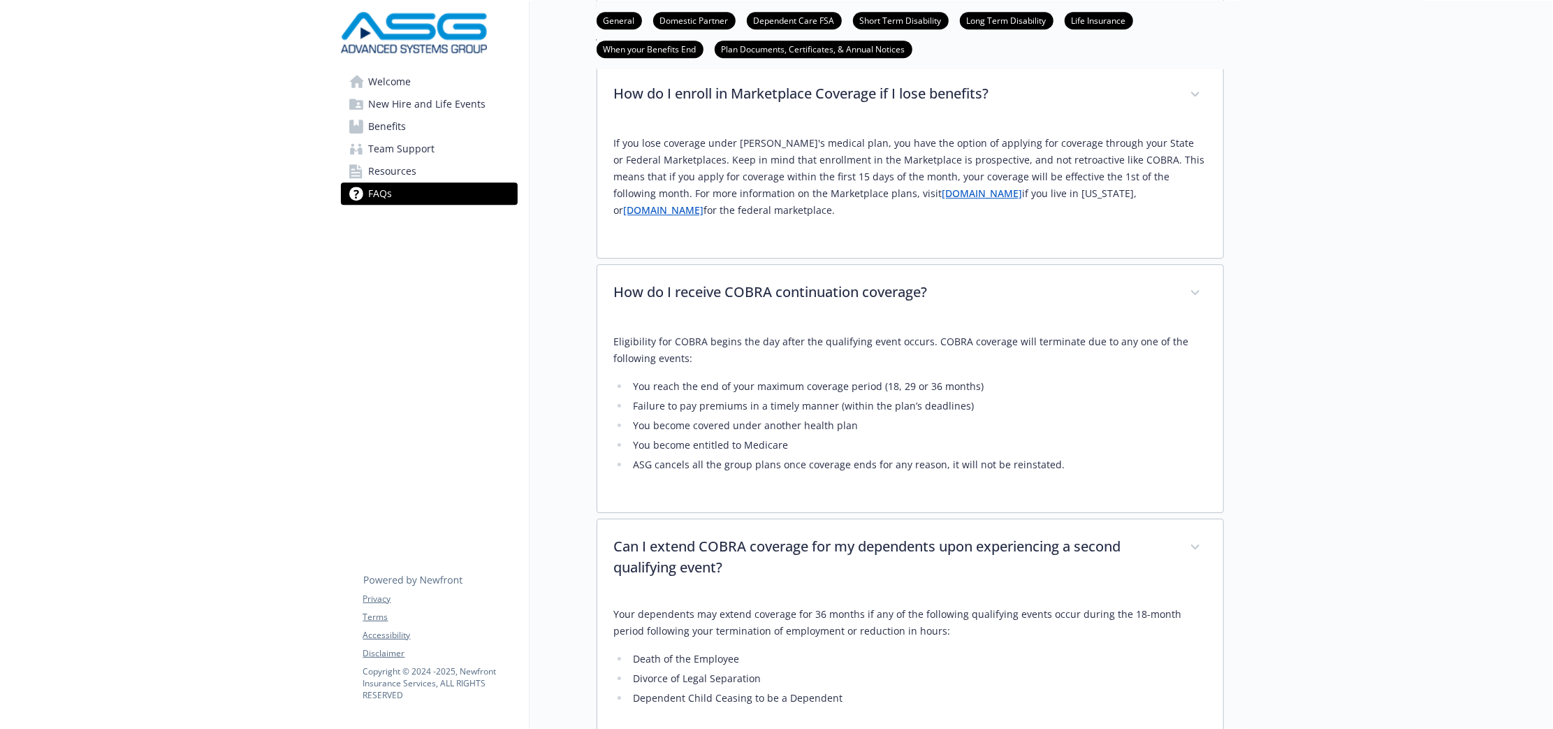
scroll to position [3188, 0]
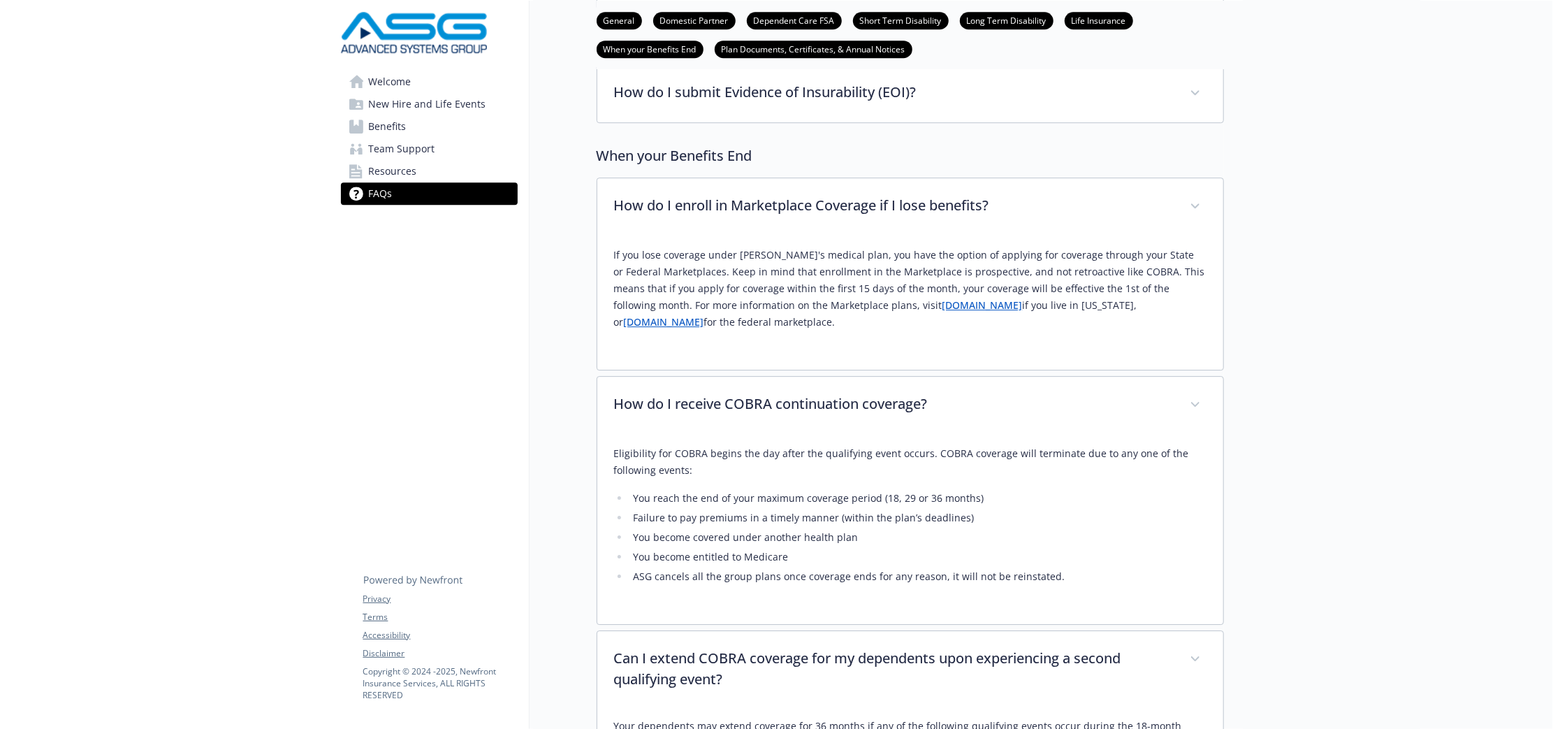
drag, startPoint x: 406, startPoint y: 161, endPoint x: 407, endPoint y: 108, distance: 53.8
click at [406, 161] on span "Resources" at bounding box center [393, 171] width 48 height 22
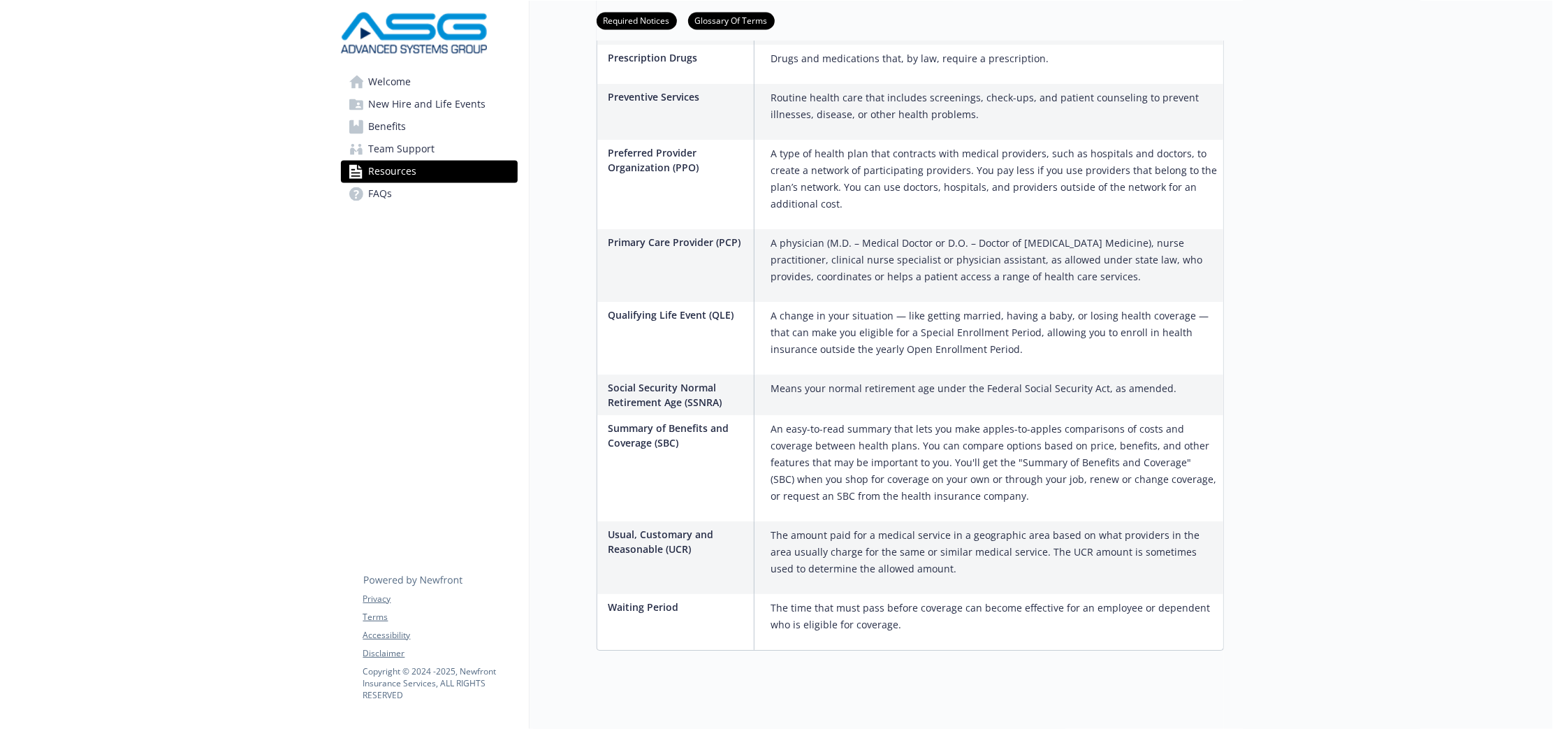
click at [407, 89] on span "Welcome" at bounding box center [390, 82] width 43 height 22
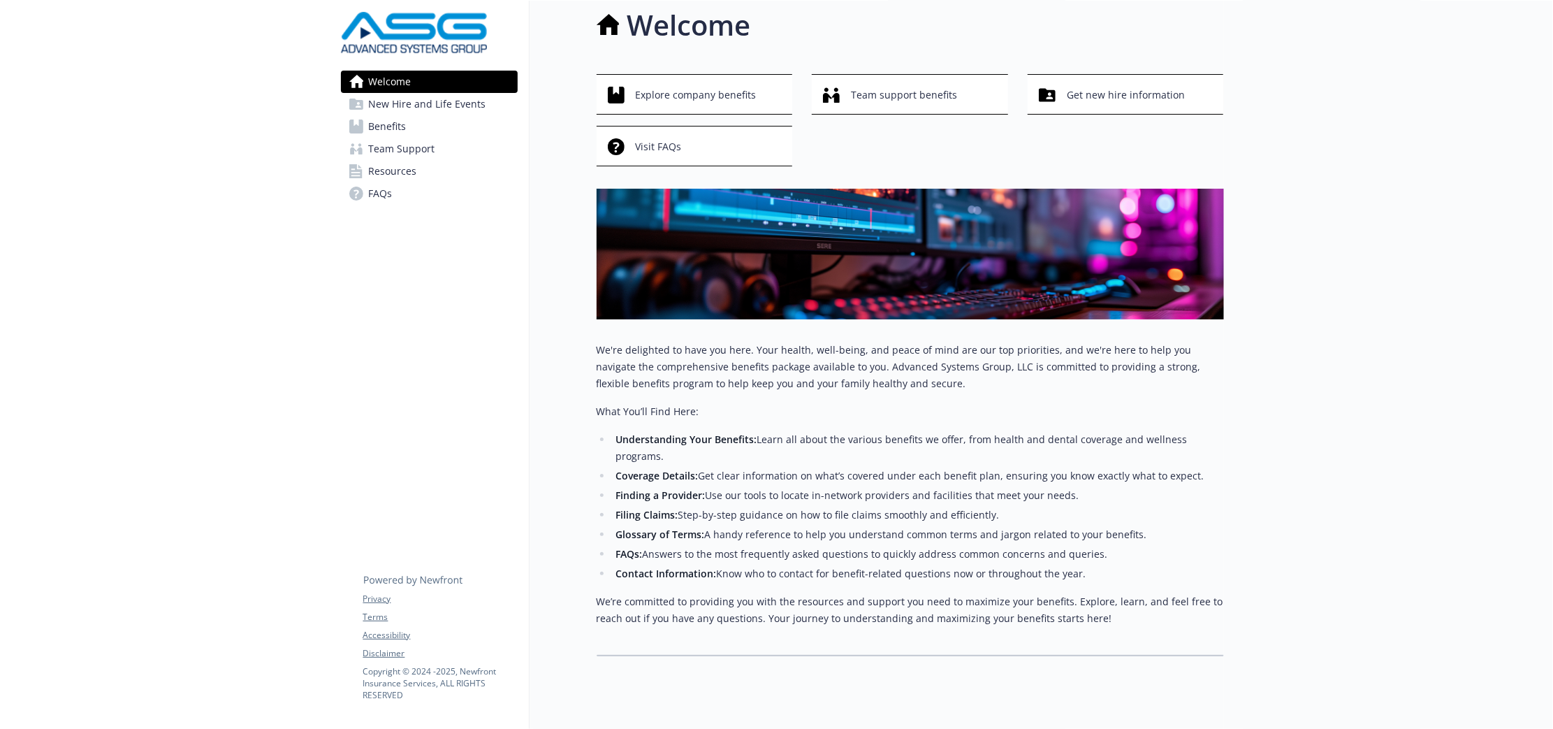
scroll to position [37, 0]
